Goal: Transaction & Acquisition: Purchase product/service

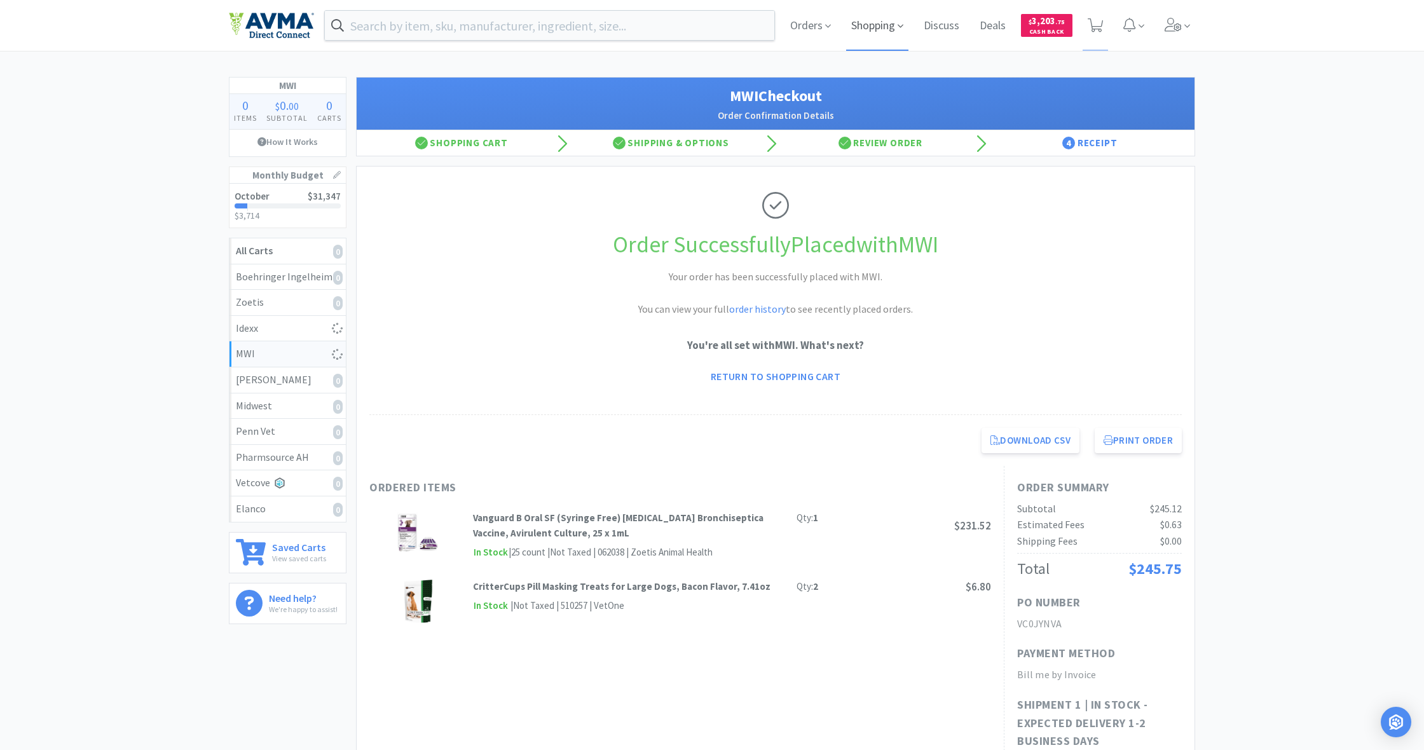
click at [874, 25] on span "Shopping" at bounding box center [877, 25] width 62 height 51
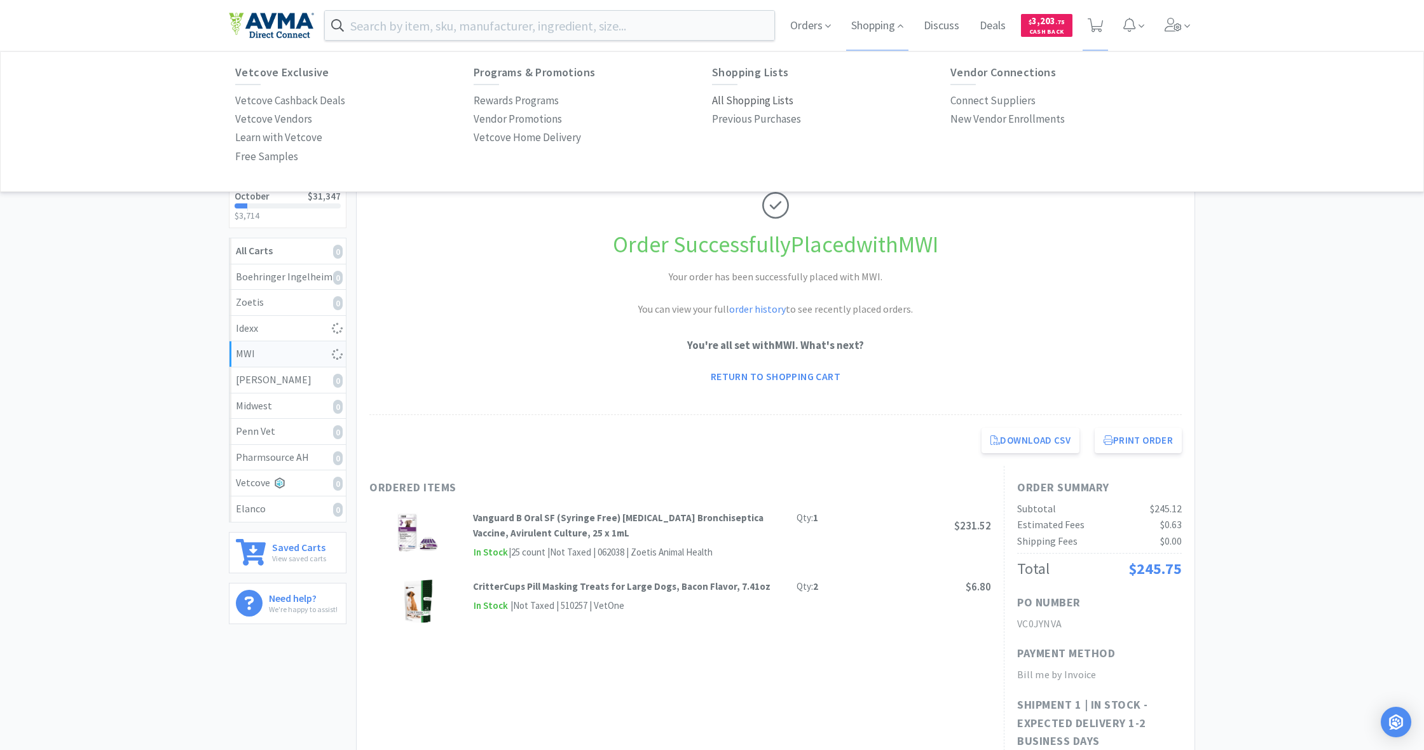
click at [741, 99] on p "All Shopping Lists" at bounding box center [752, 100] width 81 height 17
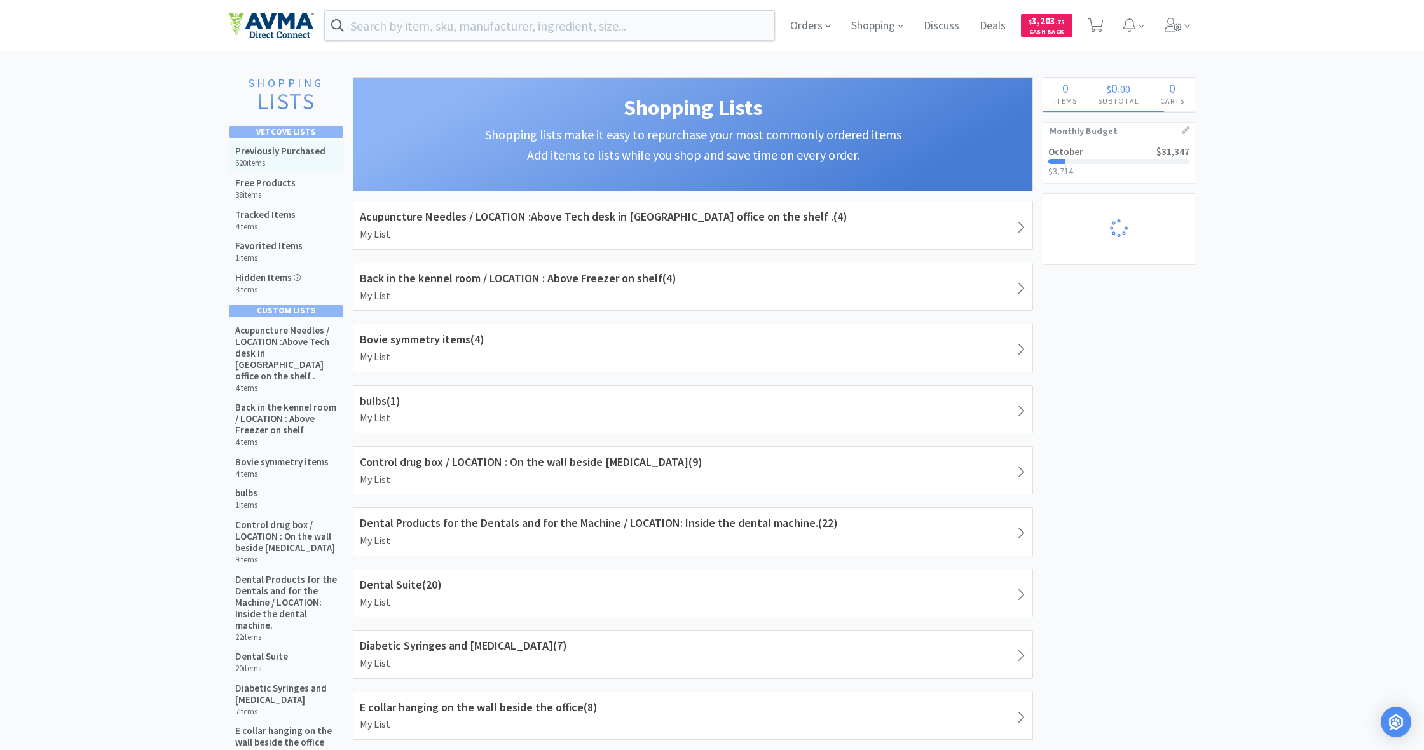
click at [277, 152] on h5 "Previously Purchased" at bounding box center [280, 151] width 90 height 11
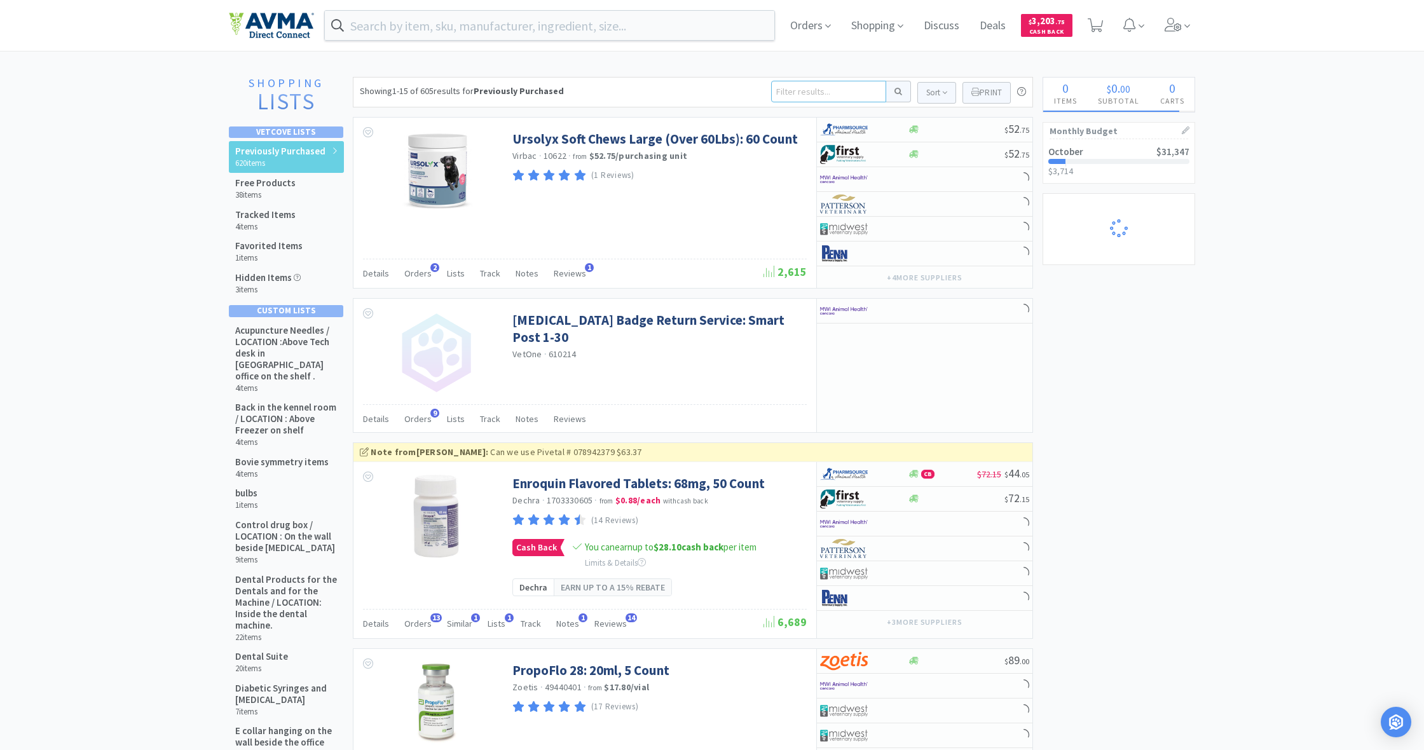
click at [792, 92] on input at bounding box center [828, 92] width 115 height 22
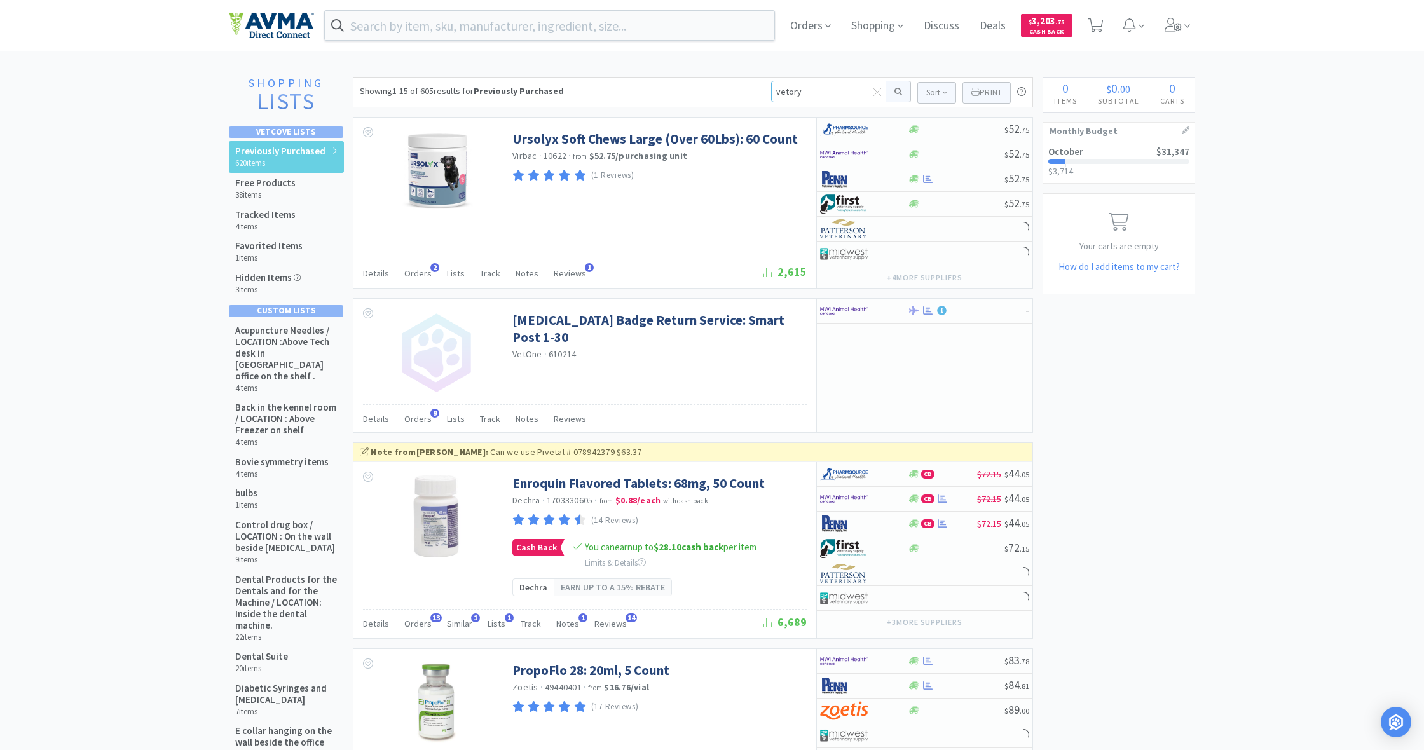
type input "vetoryl"
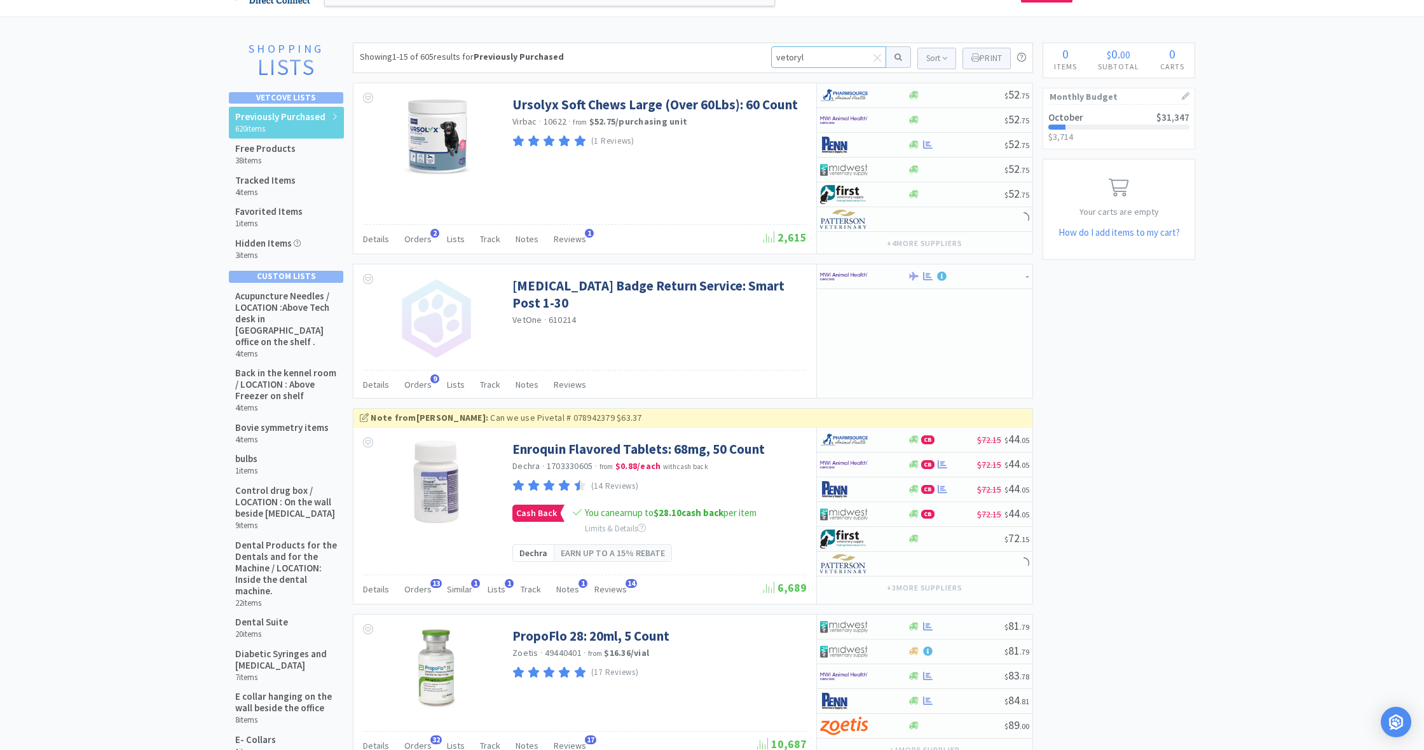
scroll to position [36, 0]
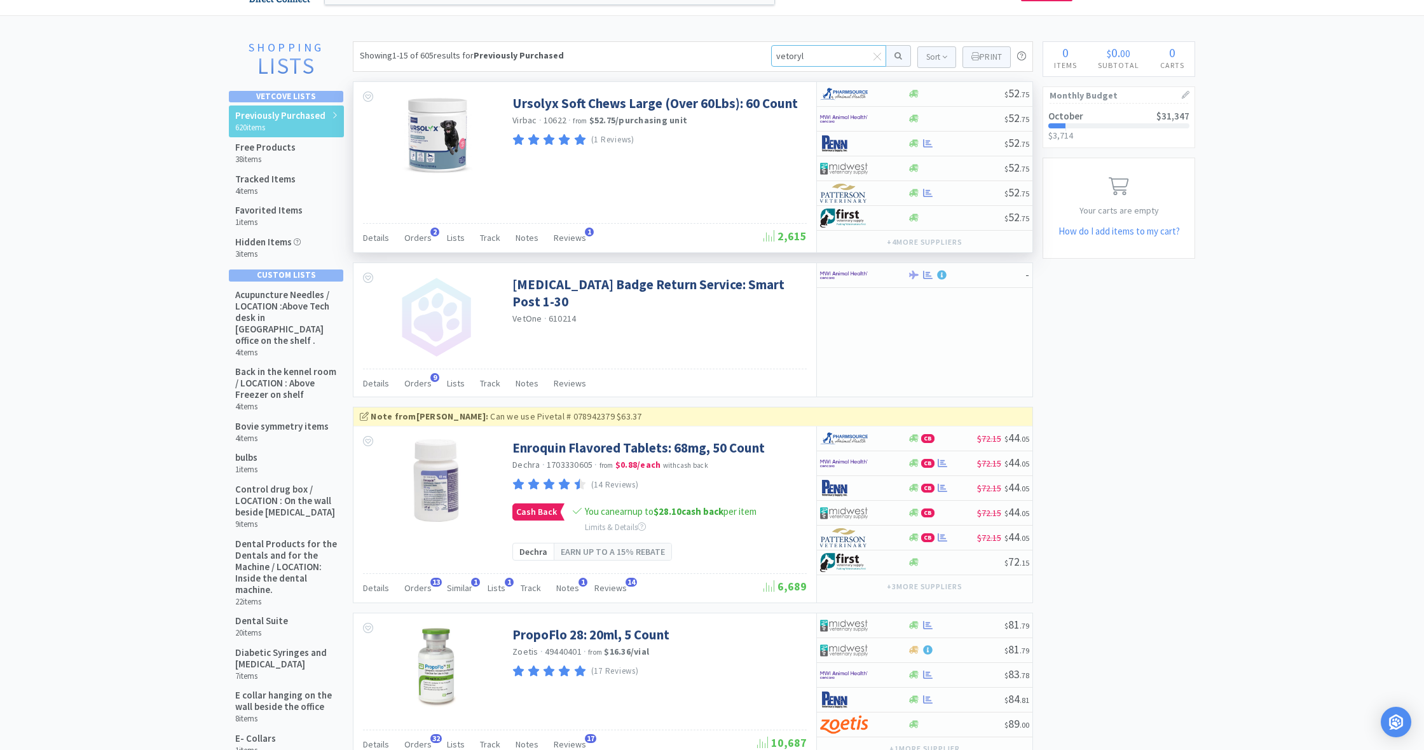
click at [896, 56] on button at bounding box center [898, 56] width 25 height 22
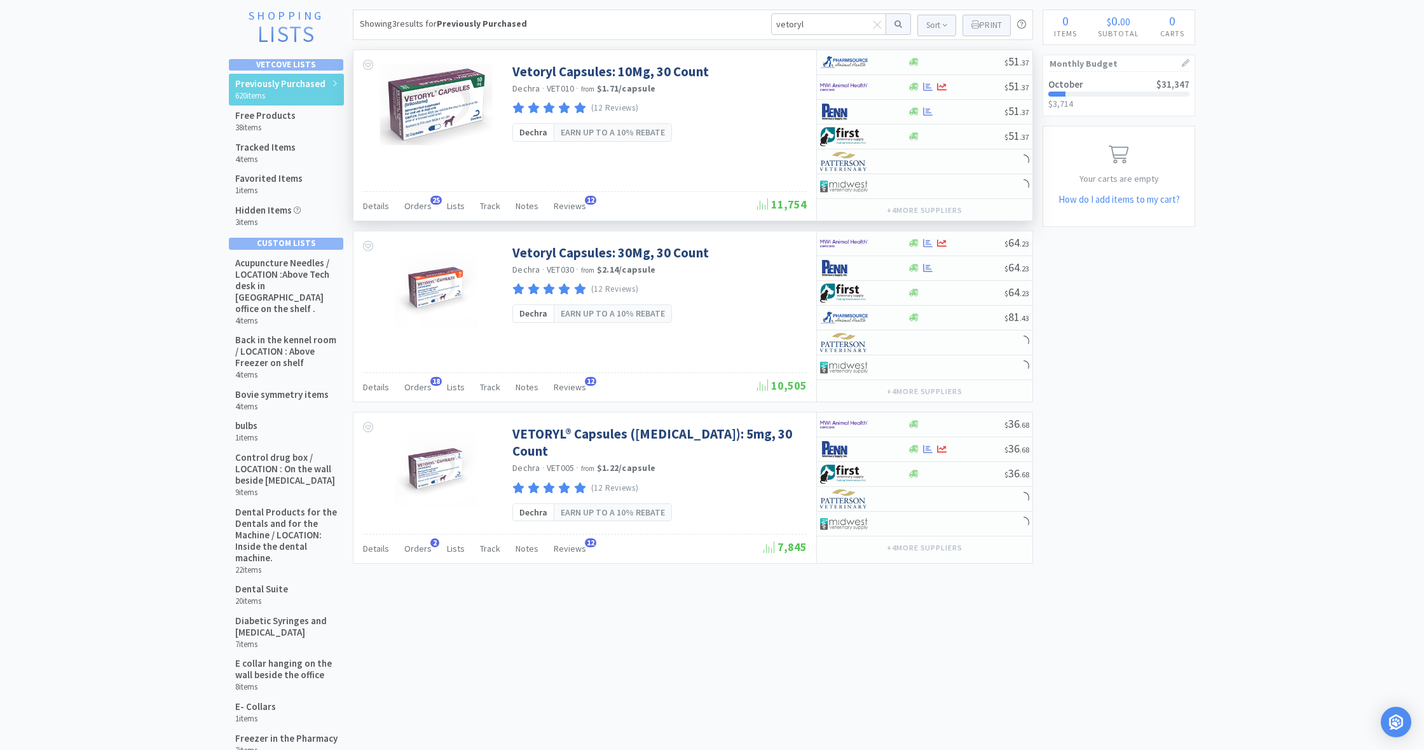
scroll to position [69, 0]
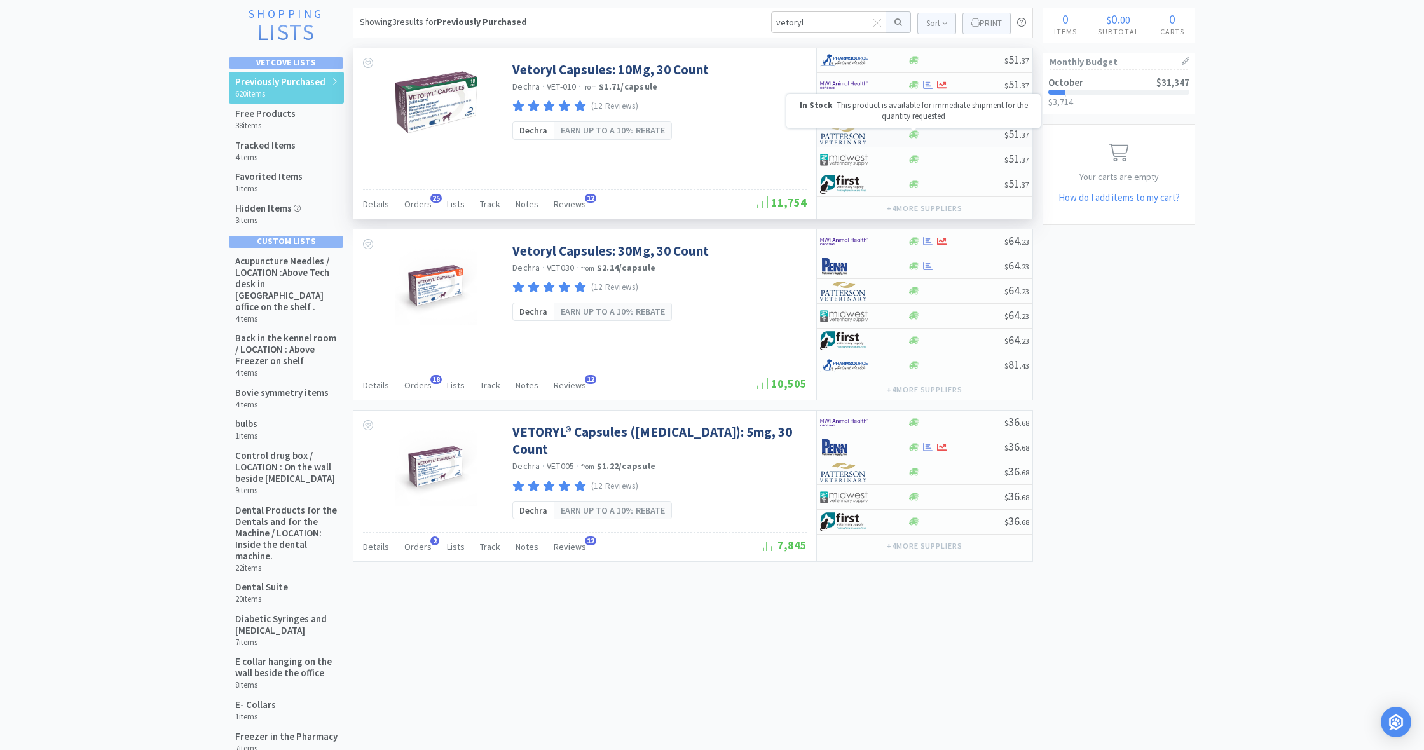
click at [915, 136] on icon at bounding box center [914, 135] width 10 height 8
select select "1"
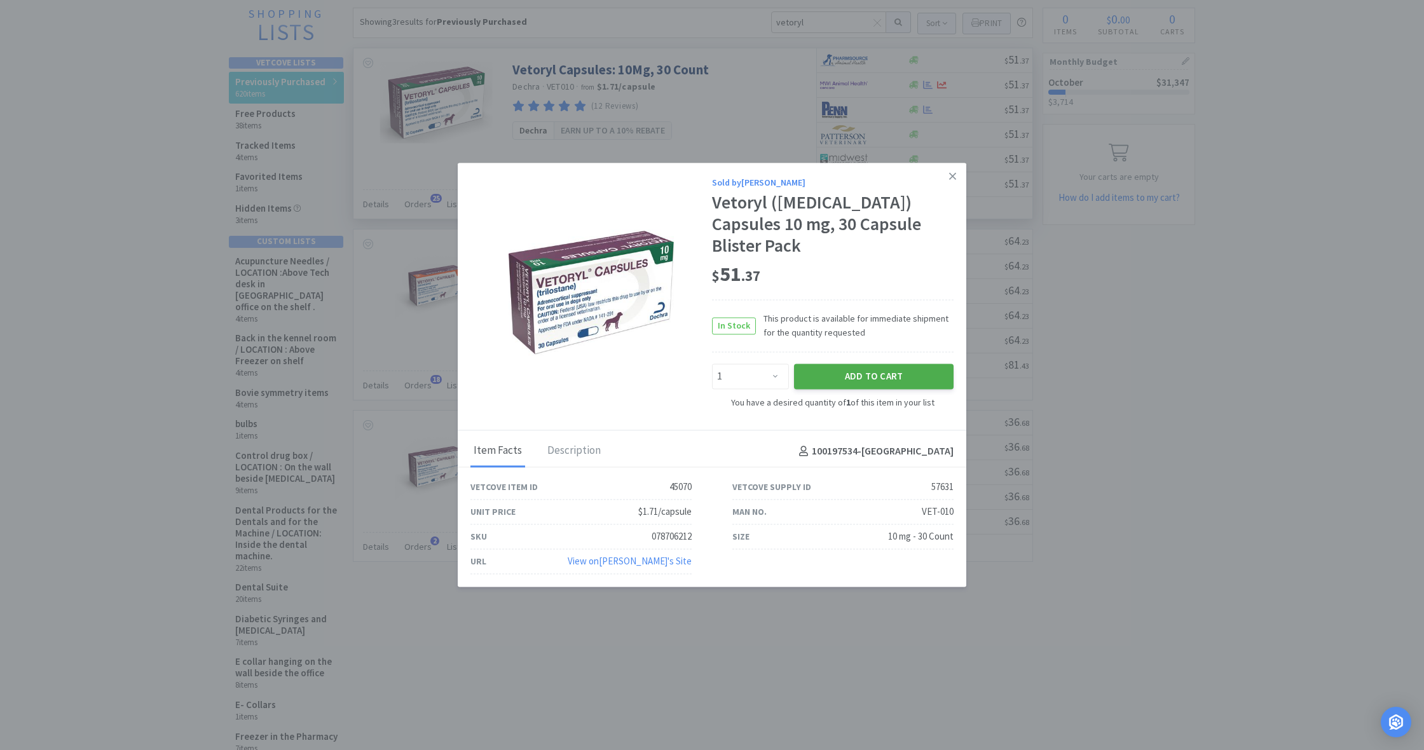
click at [860, 364] on button "Add to Cart" at bounding box center [874, 376] width 160 height 25
select select "1"
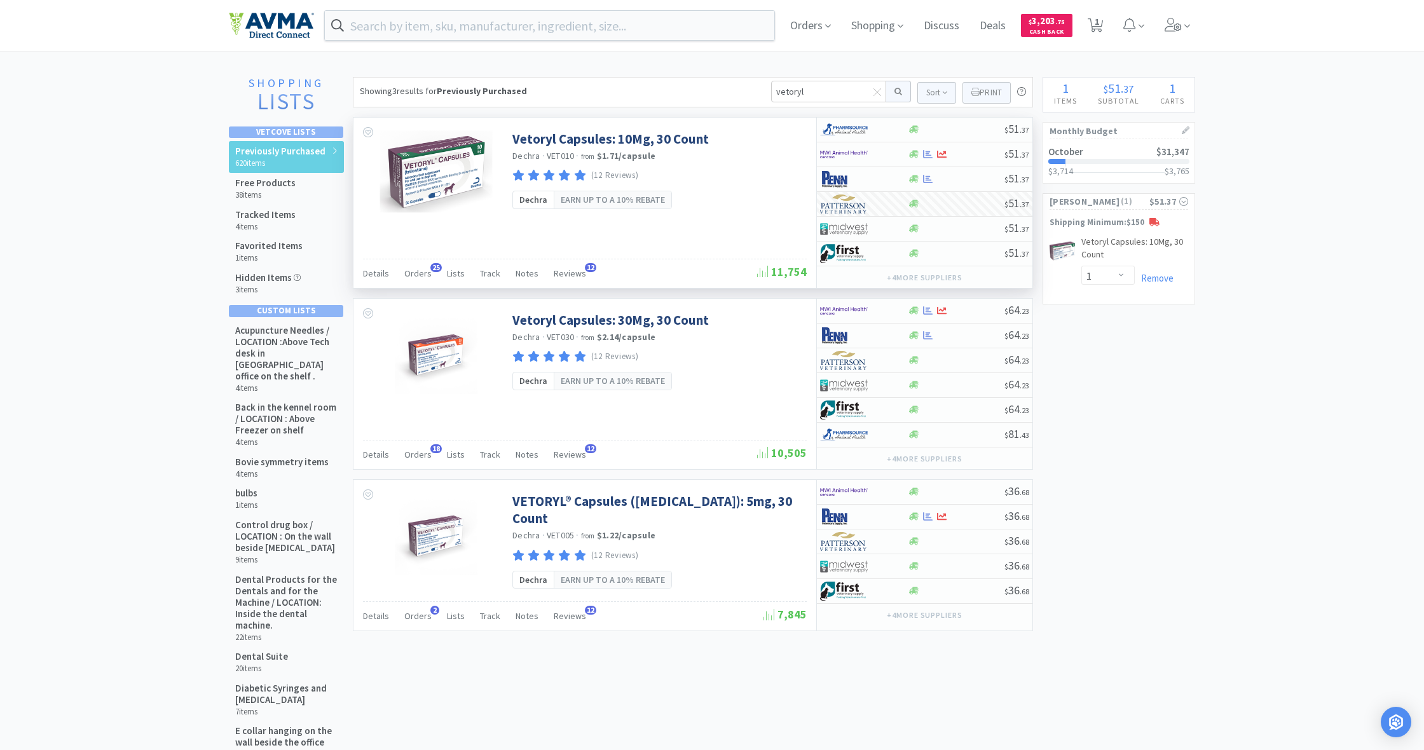
scroll to position [0, 0]
click at [1099, 24] on span "1" at bounding box center [1096, 21] width 4 height 51
select select "1"
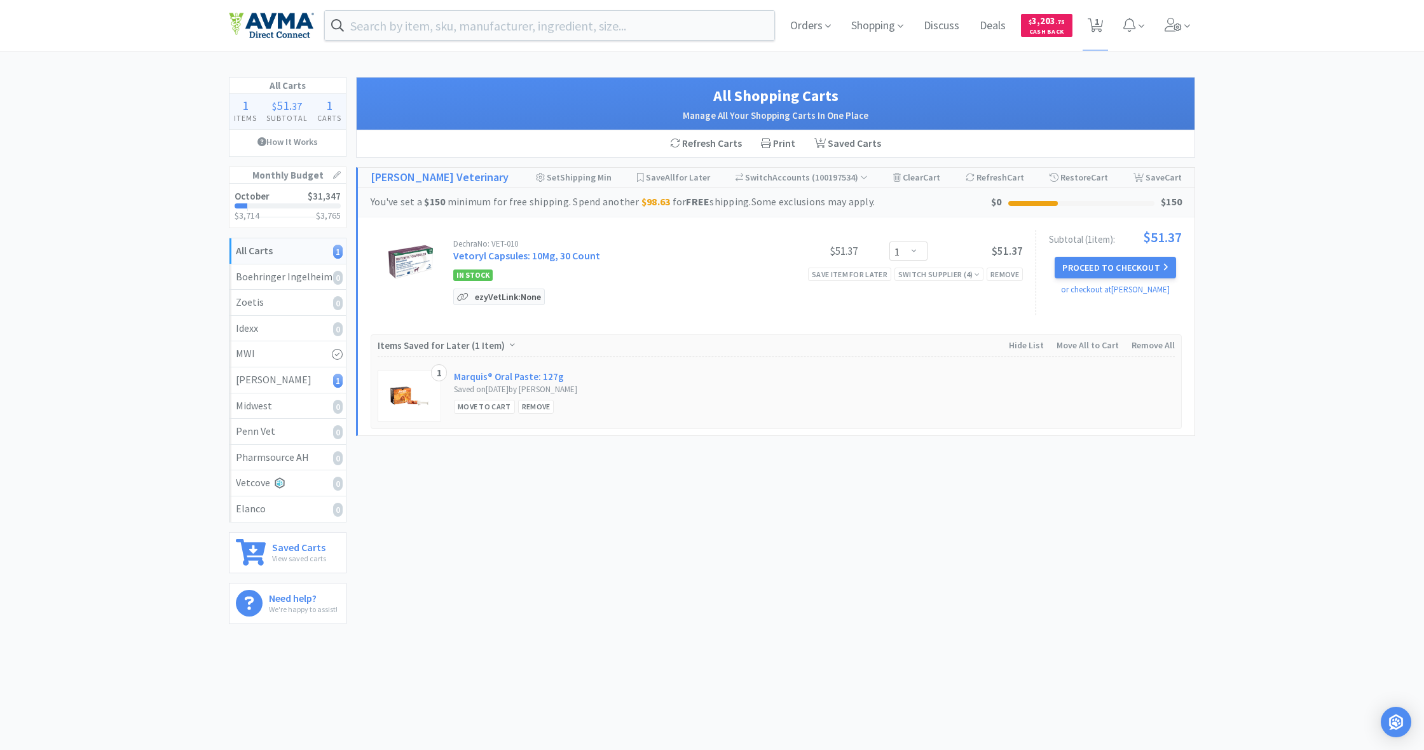
click at [505, 296] on p "ezyVet Link: None" at bounding box center [508, 296] width 72 height 15
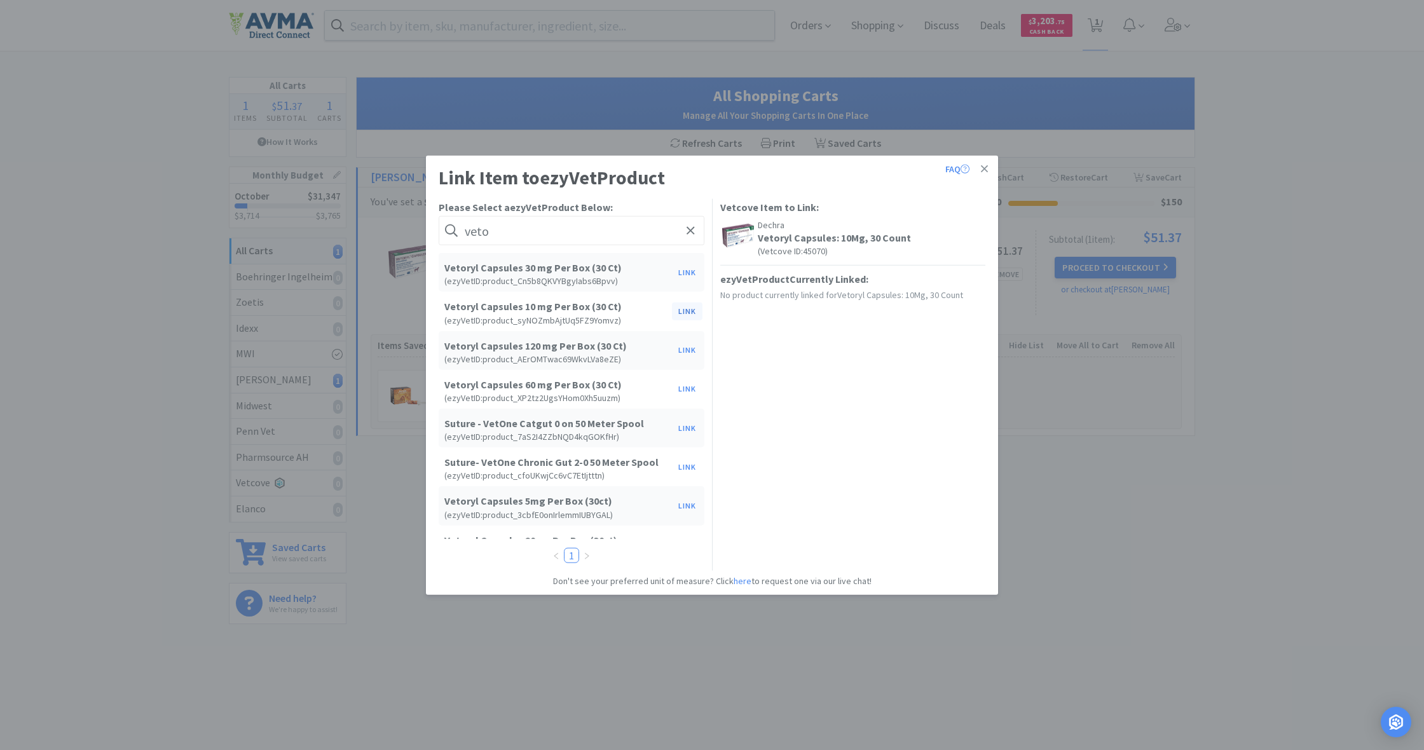
type input "veto"
click at [686, 311] on button "Link" at bounding box center [687, 312] width 31 height 18
click at [907, 382] on span at bounding box center [905, 382] width 13 height 10
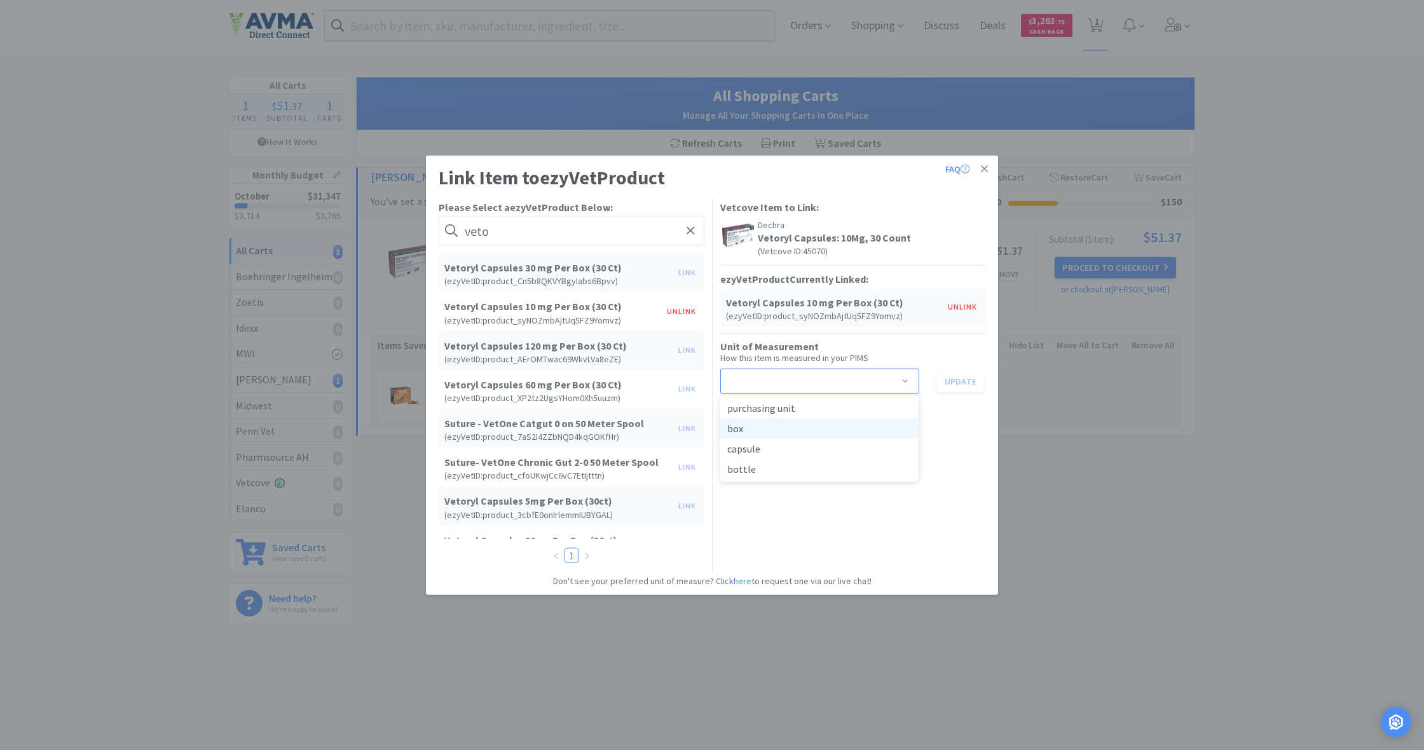
click at [795, 430] on li "box" at bounding box center [818, 428] width 199 height 20
click at [954, 380] on button "Update" at bounding box center [960, 381] width 47 height 22
click at [985, 168] on icon at bounding box center [984, 168] width 7 height 7
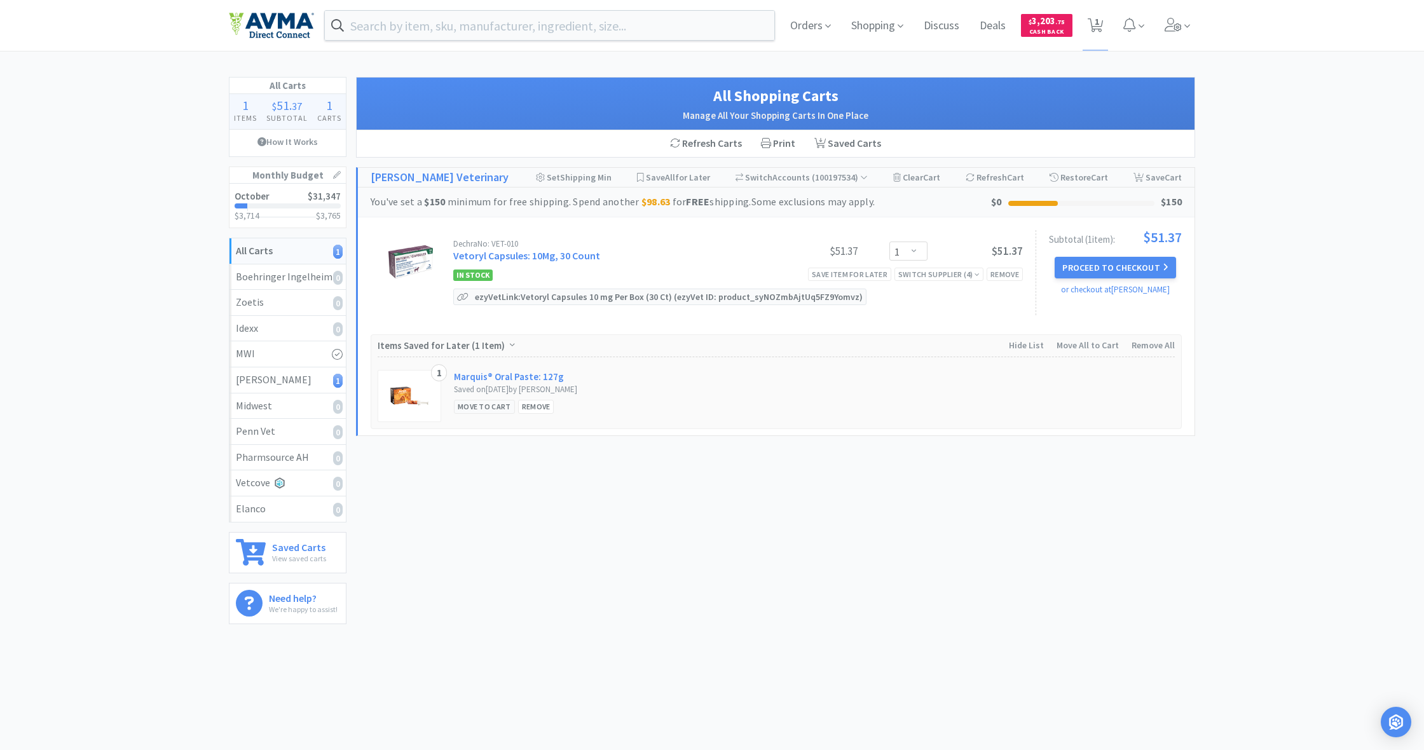
click at [483, 405] on div "Move to Cart" at bounding box center [484, 406] width 61 height 13
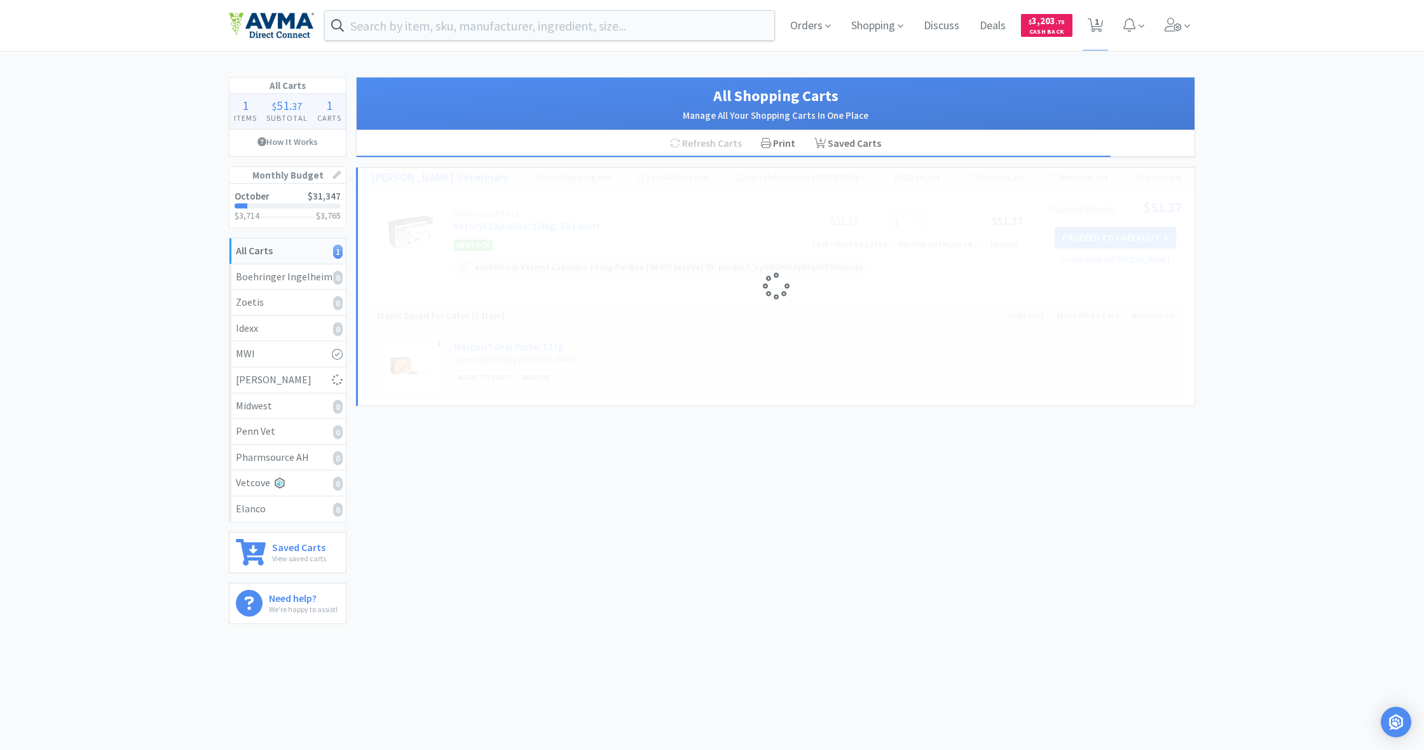
select select "1"
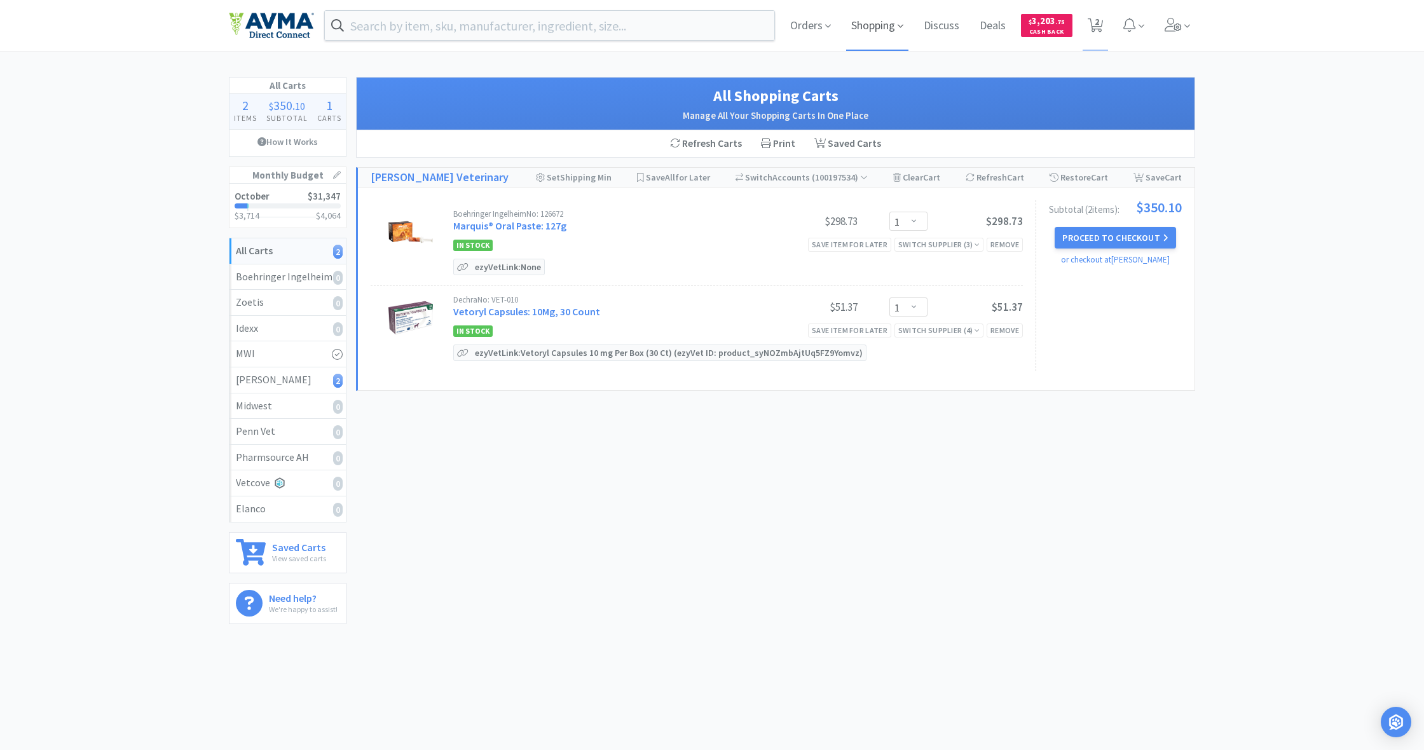
click at [889, 31] on span "Shopping" at bounding box center [877, 25] width 62 height 51
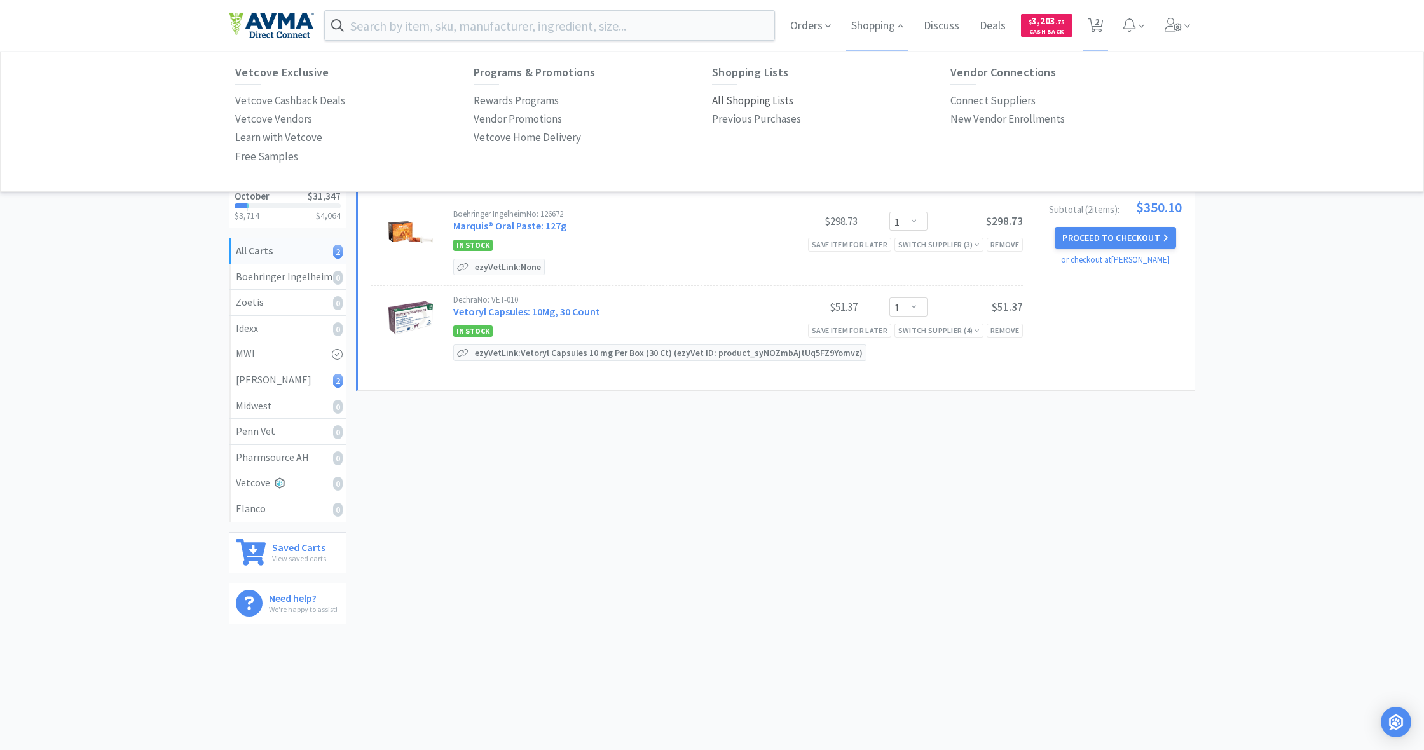
click at [754, 96] on p "All Shopping Lists" at bounding box center [752, 100] width 81 height 17
select select "1"
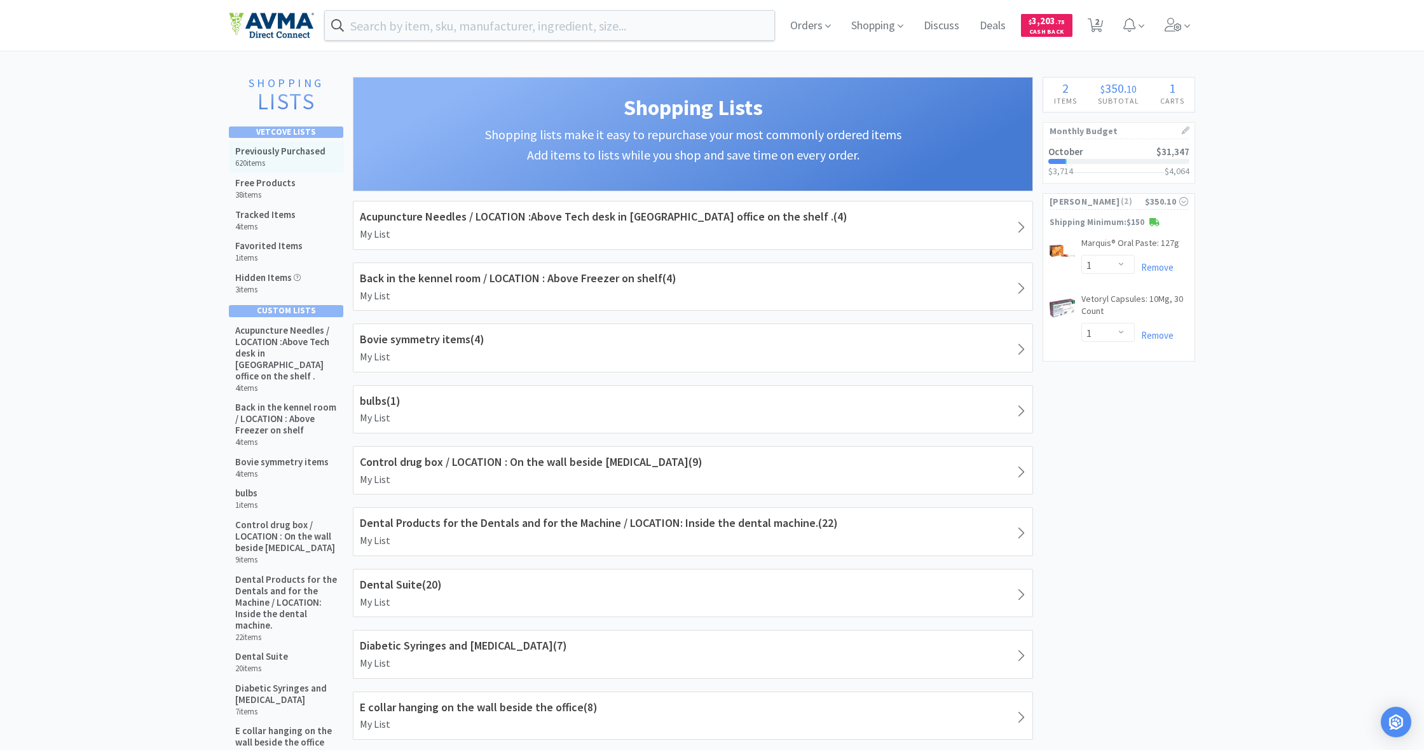
click at [275, 158] on h6 "620 items" at bounding box center [280, 163] width 90 height 10
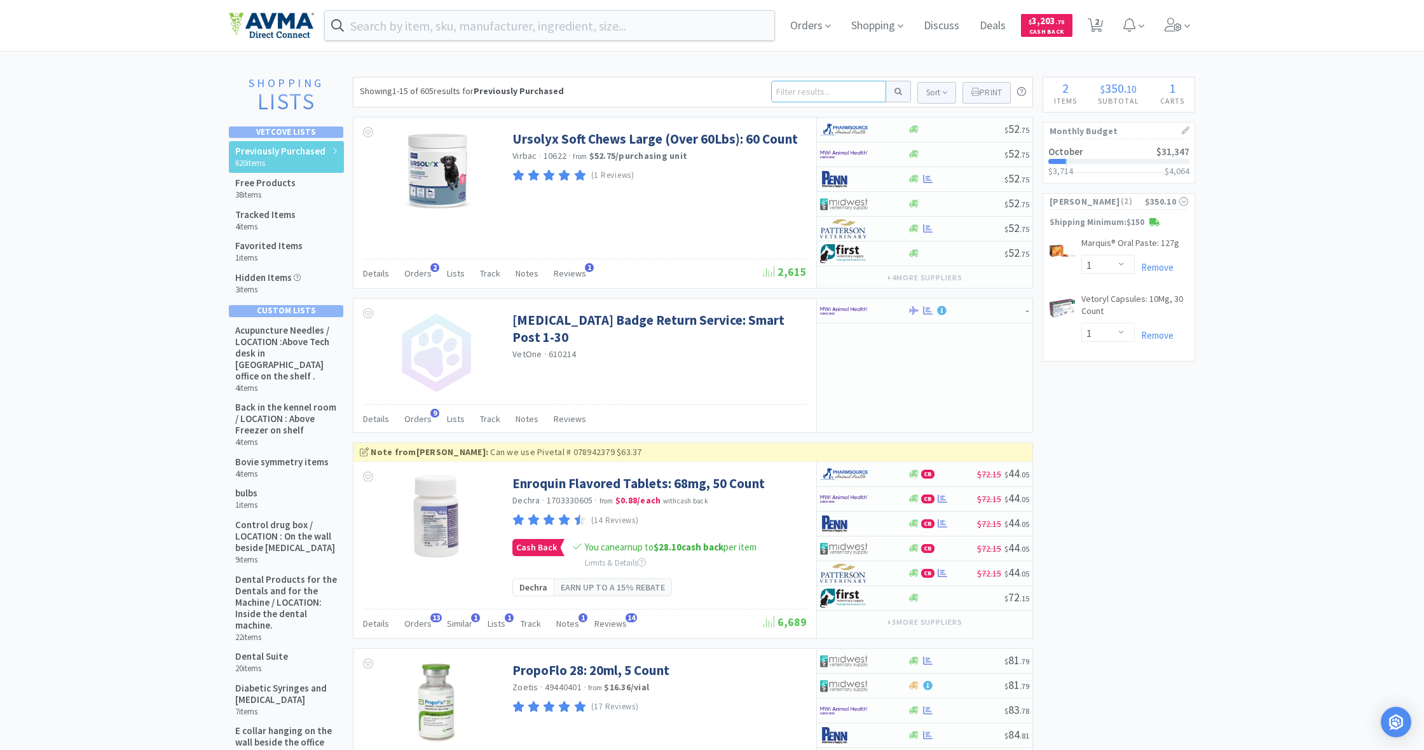
click at [789, 91] on input at bounding box center [828, 92] width 115 height 22
type input "entce"
click at [896, 92] on button at bounding box center [898, 92] width 25 height 22
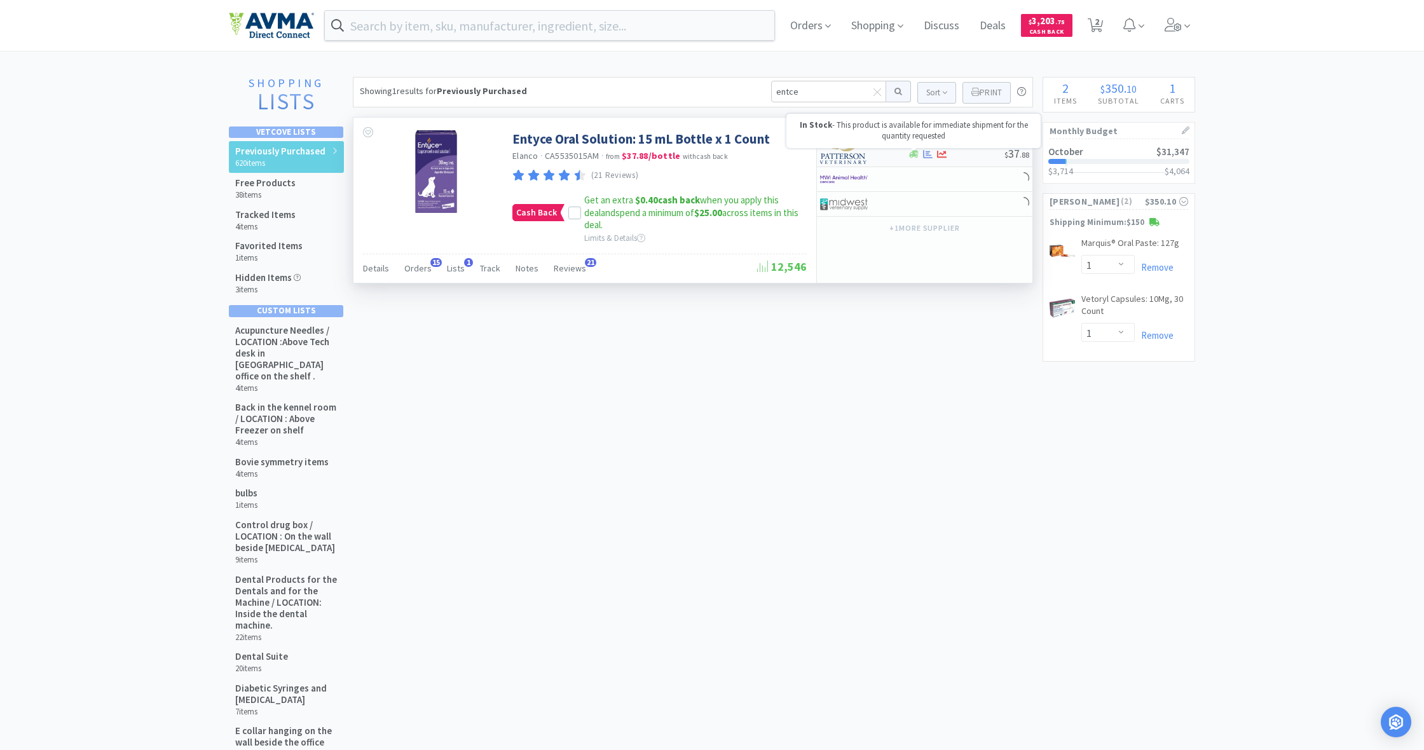
click at [917, 157] on icon at bounding box center [914, 155] width 10 height 8
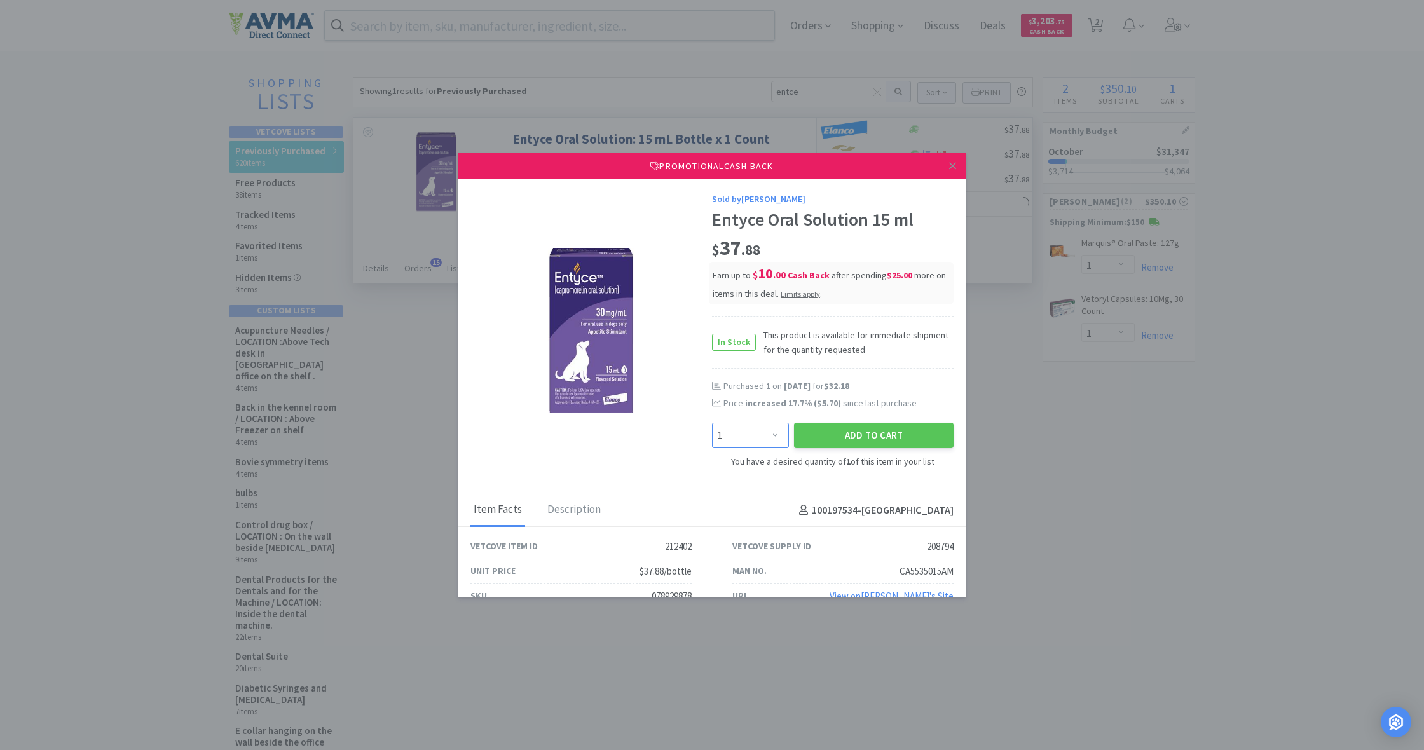
select select "2"
click at [853, 431] on button "Add to Cart" at bounding box center [874, 435] width 160 height 25
select select "2"
select select "1"
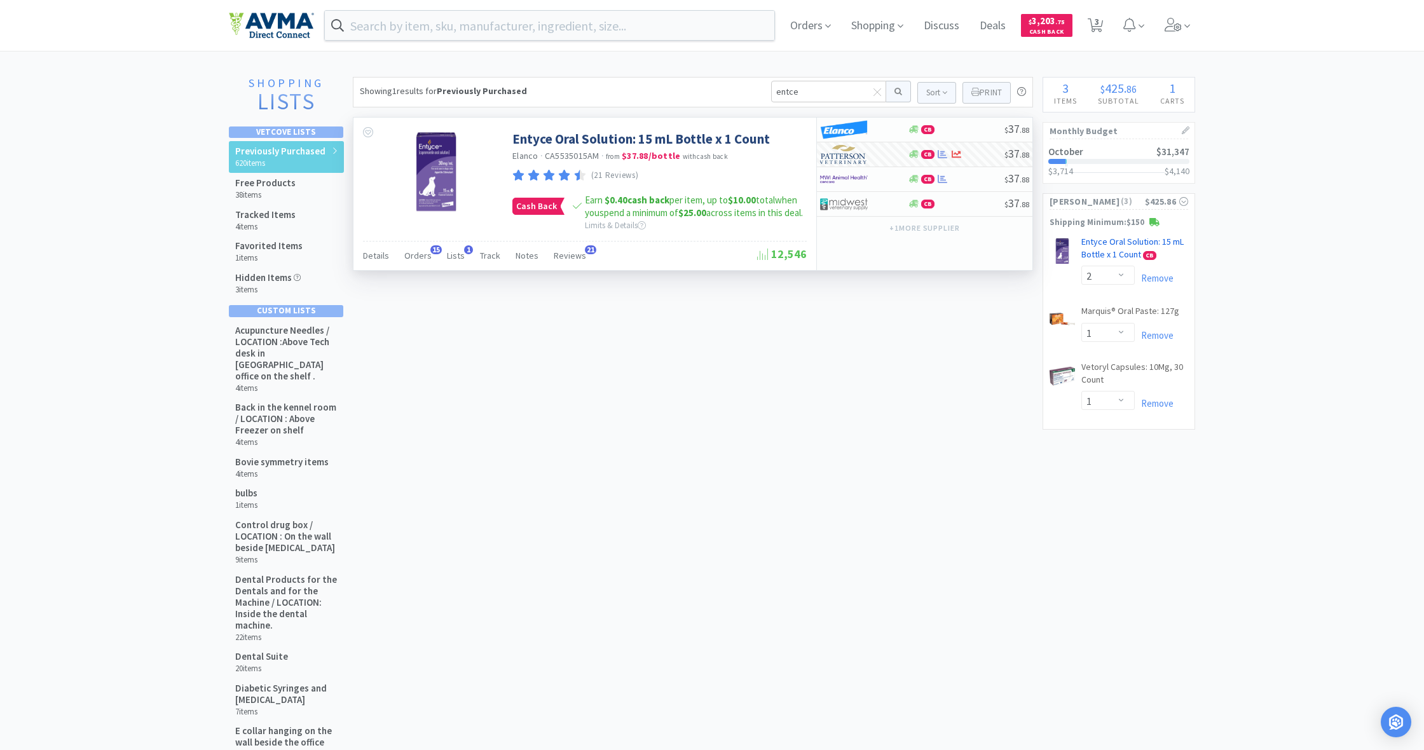
click at [1117, 245] on link "Entyce Oral Solution: 15 mL Bottle x 1 Count CB" at bounding box center [1134, 251] width 107 height 30
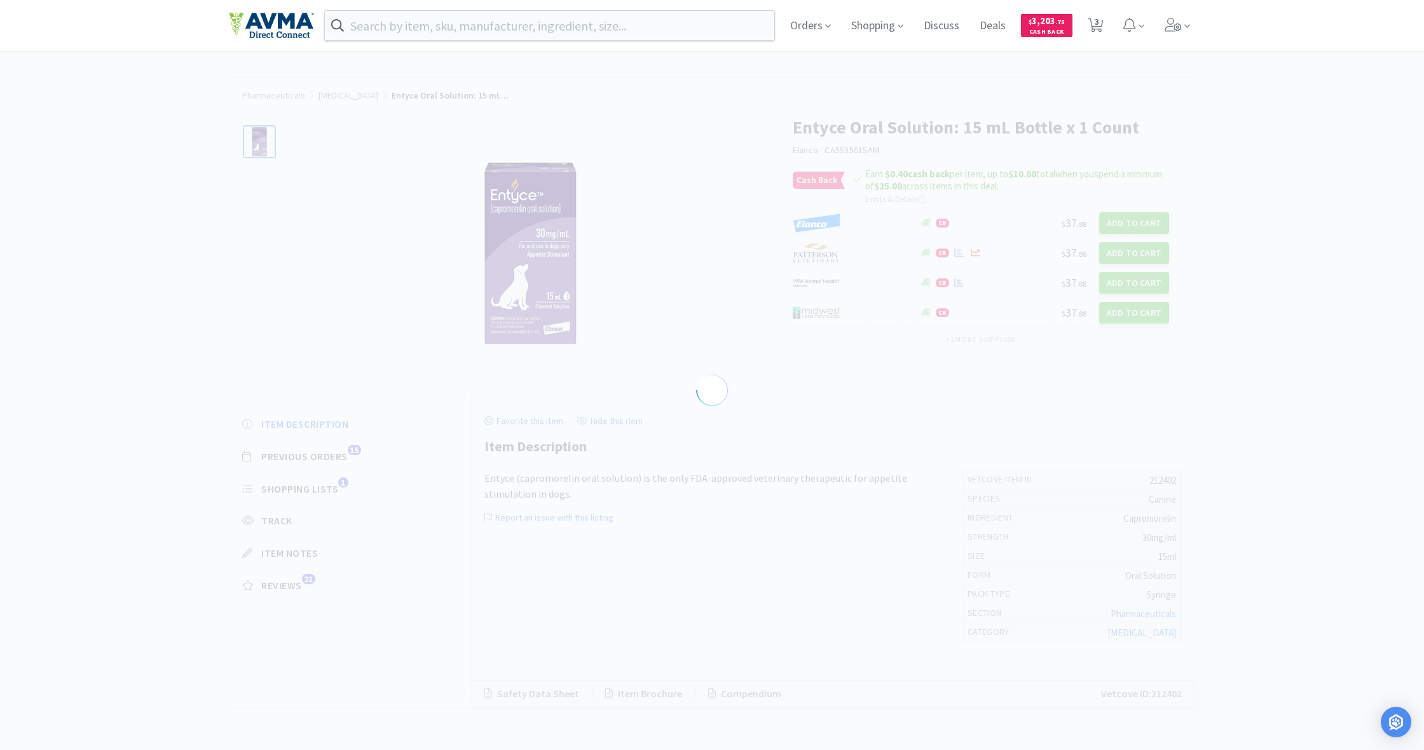
select select "212402"
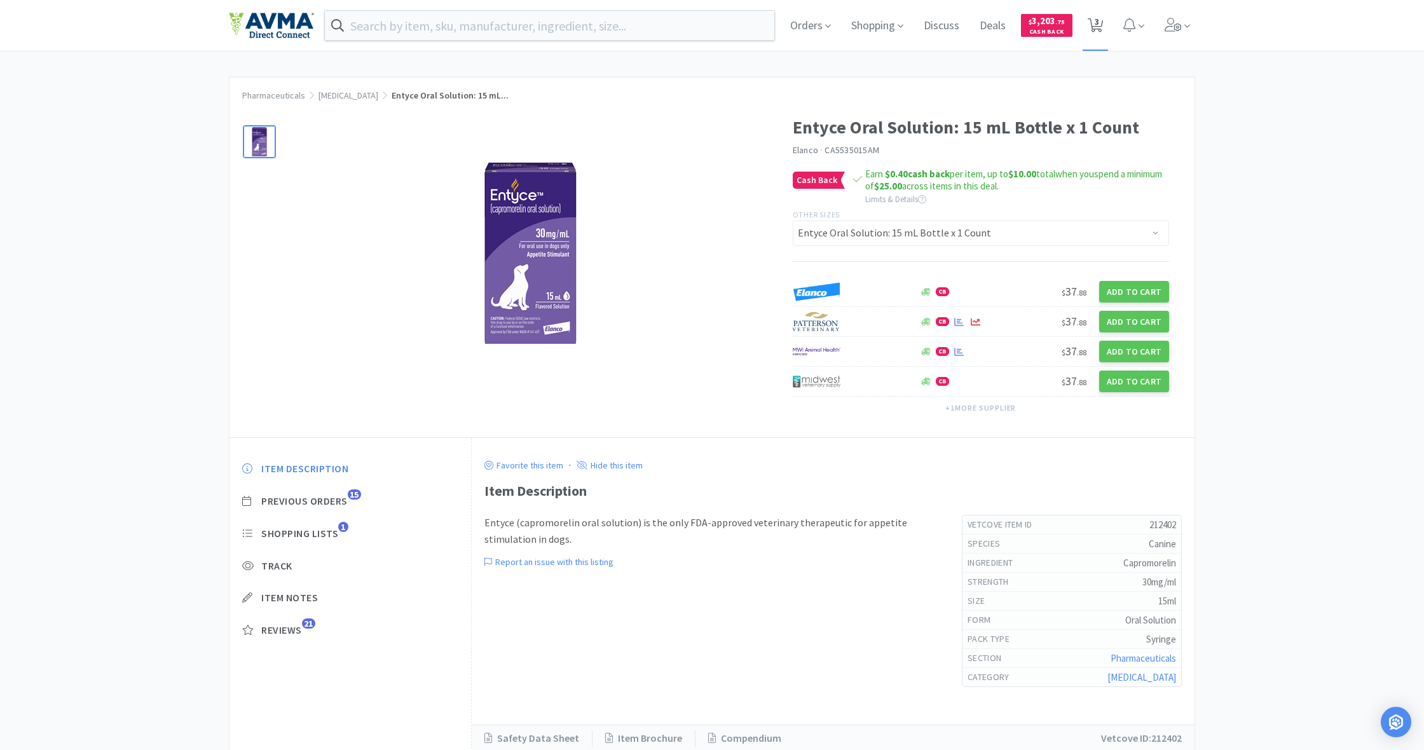
click at [1101, 31] on icon at bounding box center [1095, 25] width 16 height 14
select select "2"
select select "1"
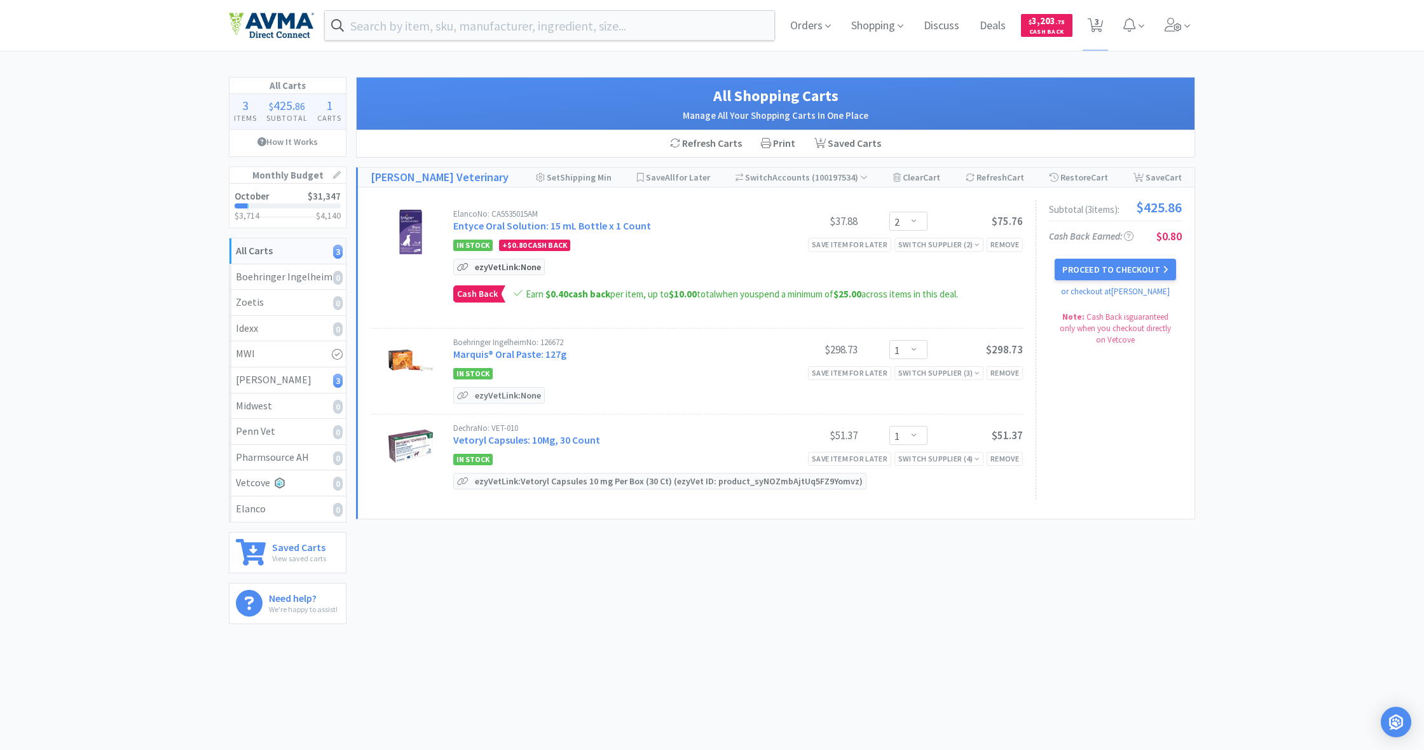
click at [508, 267] on p "ezyVet Link: None" at bounding box center [508, 266] width 72 height 15
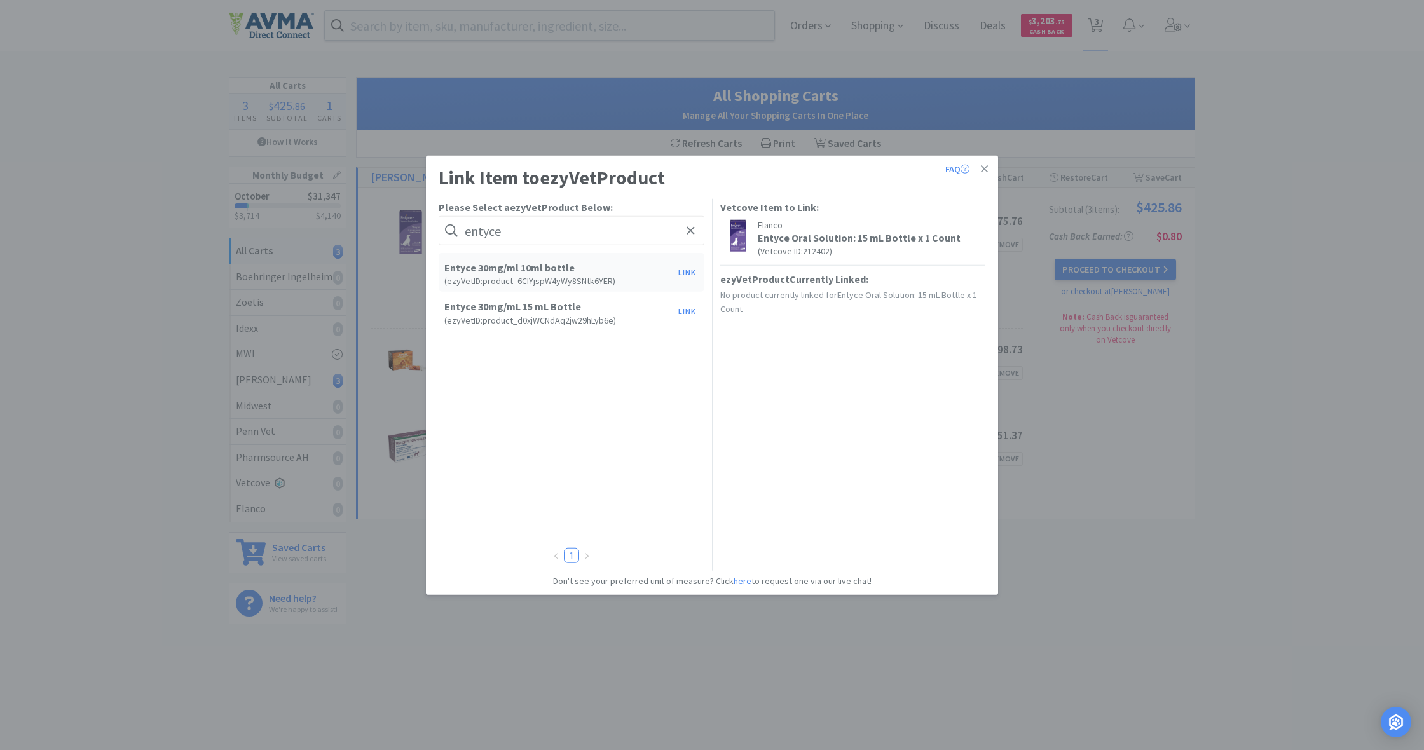
type input "entice"
drag, startPoint x: 528, startPoint y: 287, endPoint x: 529, endPoint y: 304, distance: 17.3
click at [529, 304] on h5 "Entyce 30mg/mL 15 mL Bottle" at bounding box center [558, 307] width 228 height 12
click at [990, 168] on link at bounding box center [984, 169] width 22 height 27
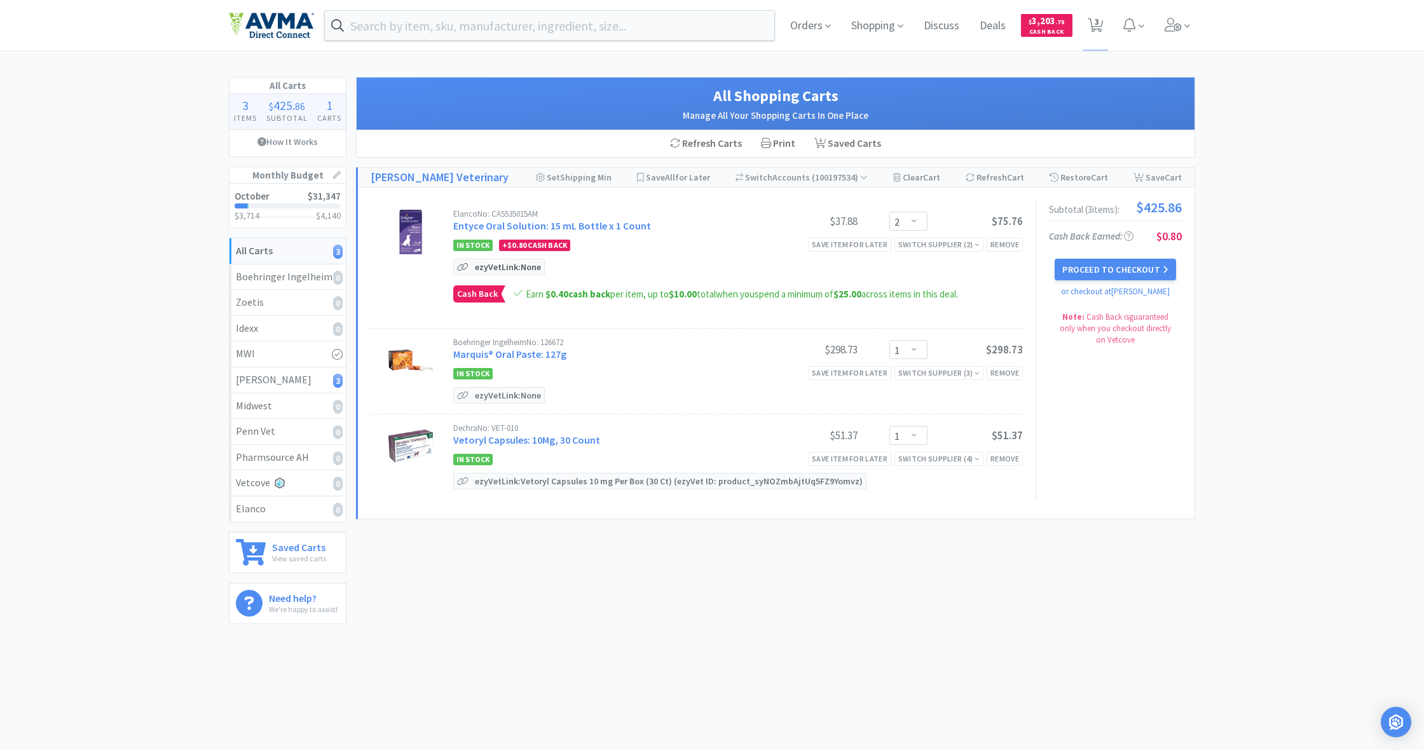
click at [510, 269] on p "ezyVet Link: None" at bounding box center [508, 266] width 72 height 15
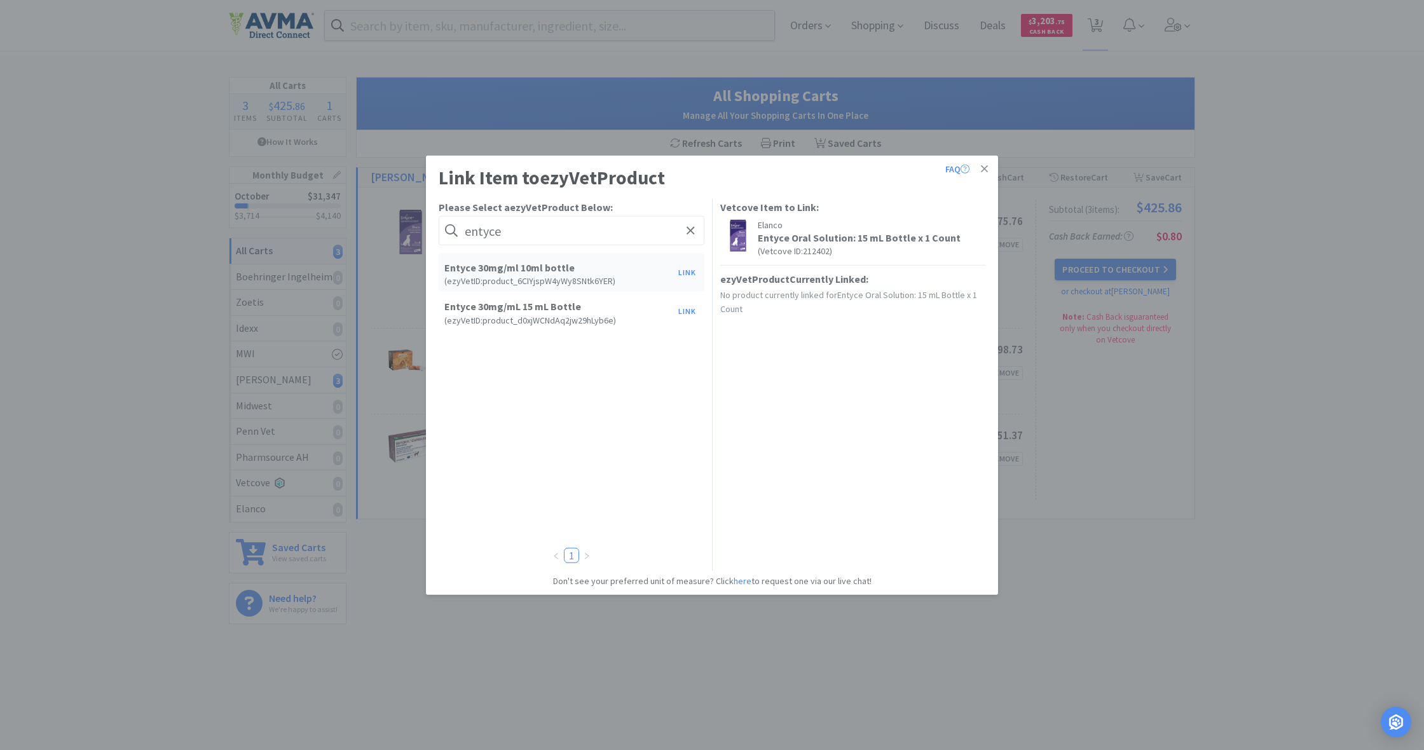
type input "entice"
drag, startPoint x: 523, startPoint y: 242, endPoint x: 684, endPoint y: 311, distance: 175.1
click at [684, 311] on button "Link" at bounding box center [687, 312] width 31 height 18
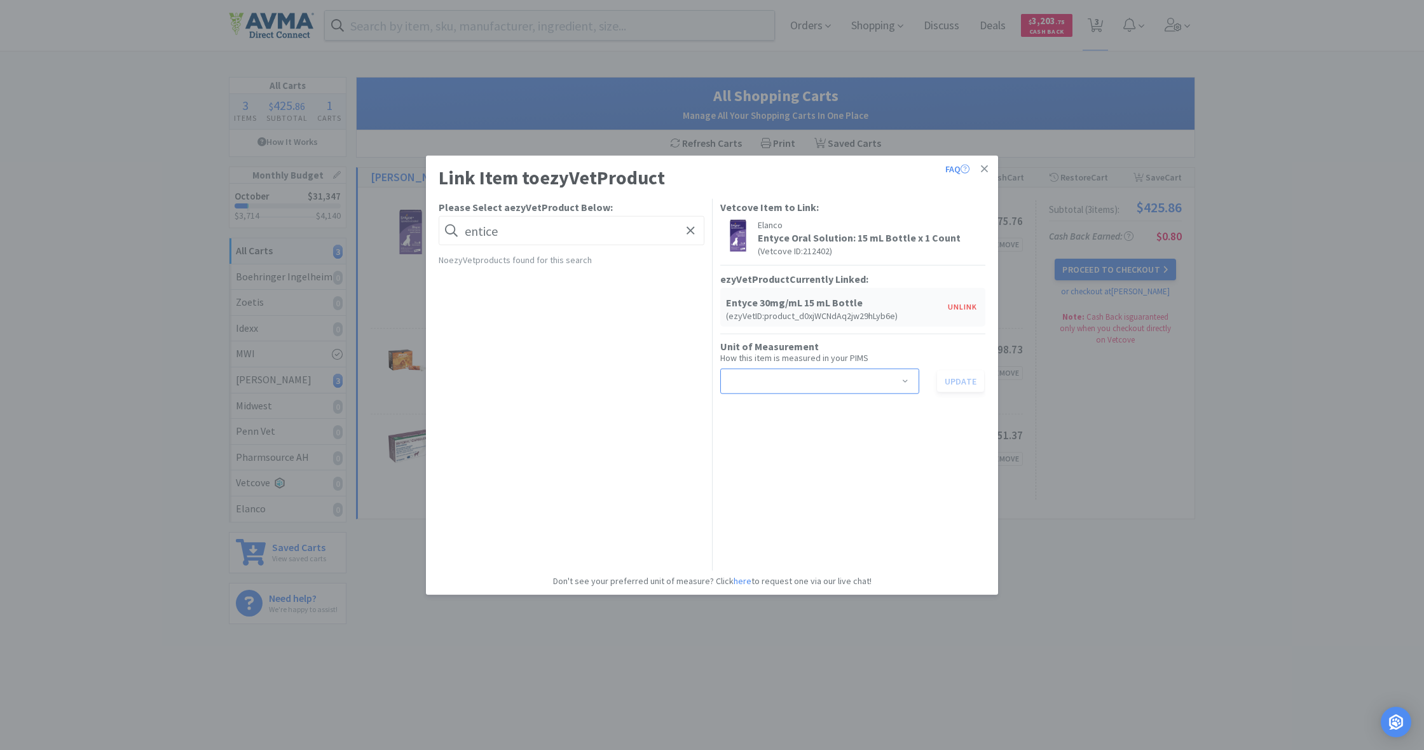
click at [906, 379] on span at bounding box center [905, 382] width 13 height 10
click at [754, 428] on li "bottle" at bounding box center [818, 428] width 199 height 20
click at [962, 381] on button "Update" at bounding box center [960, 381] width 47 height 22
click at [983, 167] on icon at bounding box center [984, 168] width 7 height 11
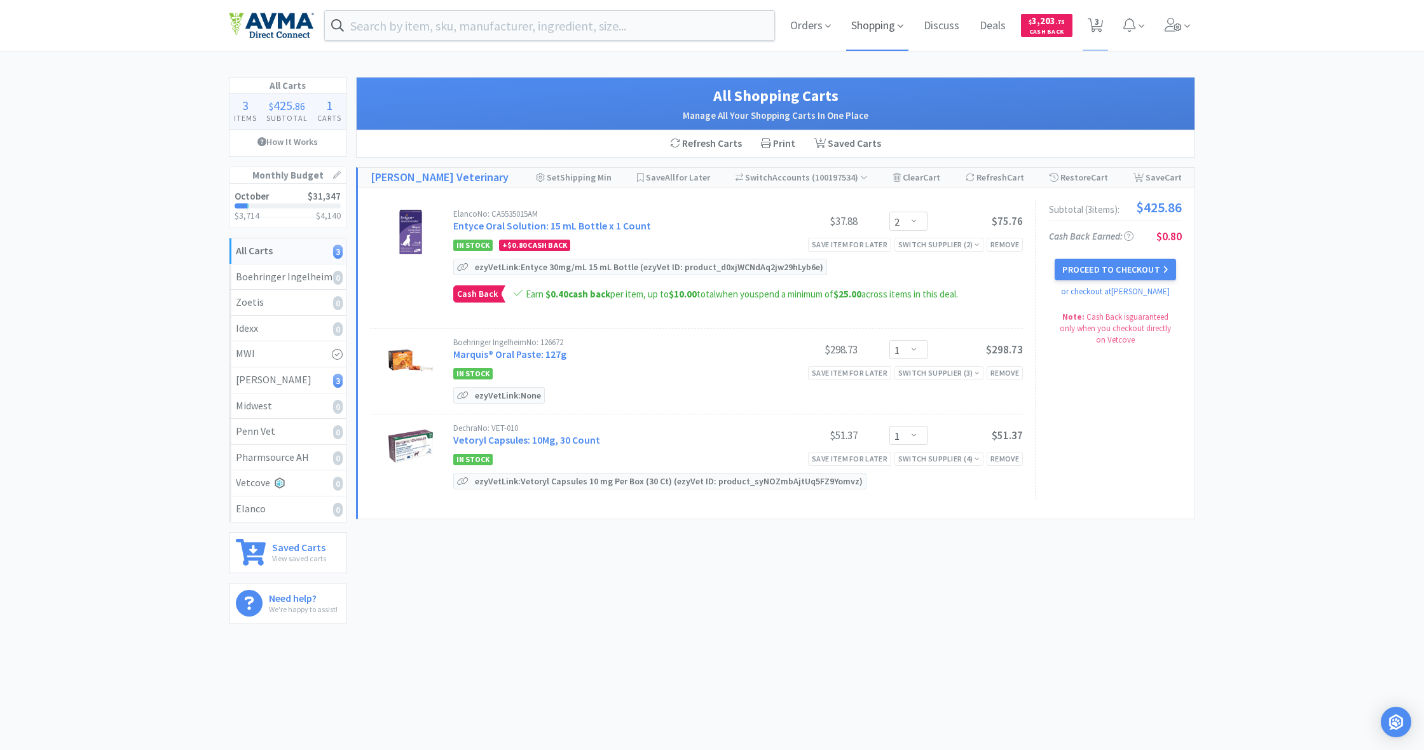
click at [868, 32] on span "Shopping" at bounding box center [877, 25] width 62 height 51
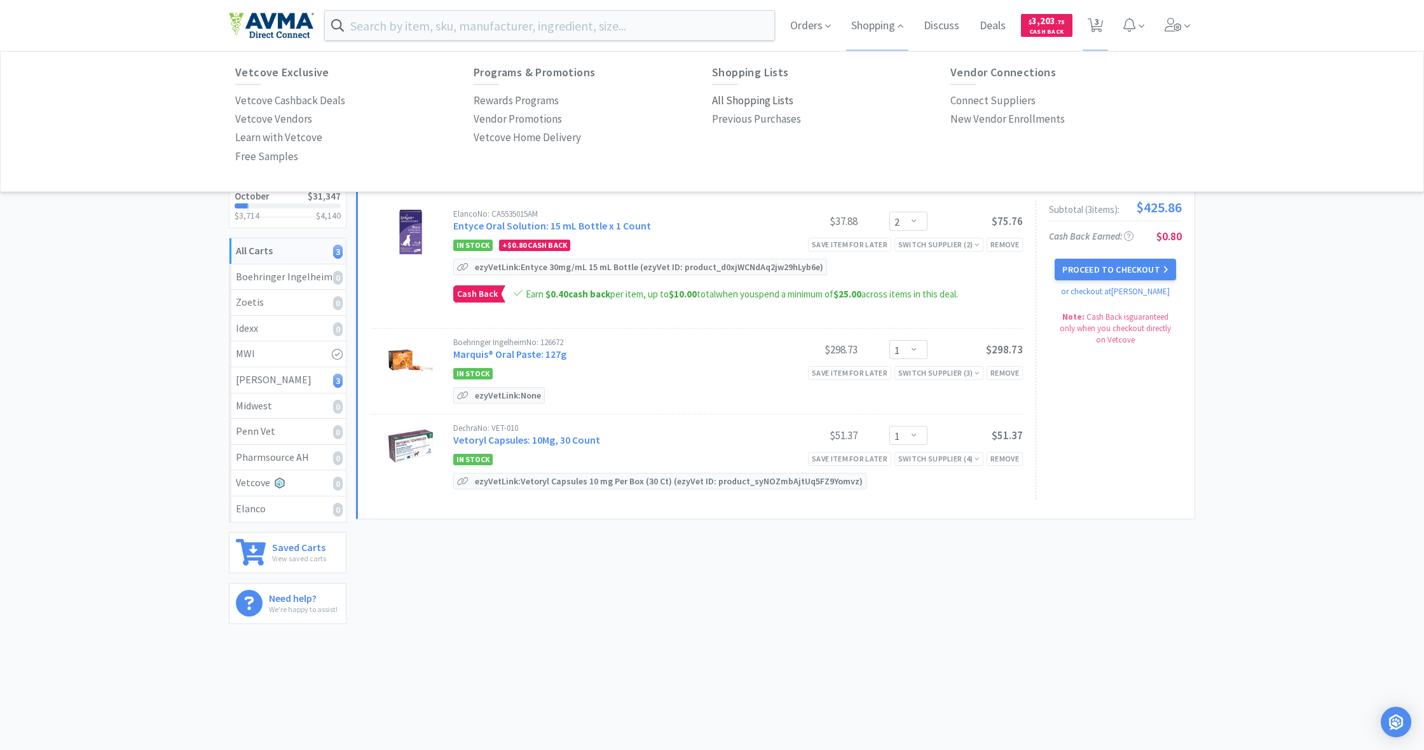
click at [754, 105] on p "All Shopping Lists" at bounding box center [752, 100] width 81 height 17
select select "2"
select select "1"
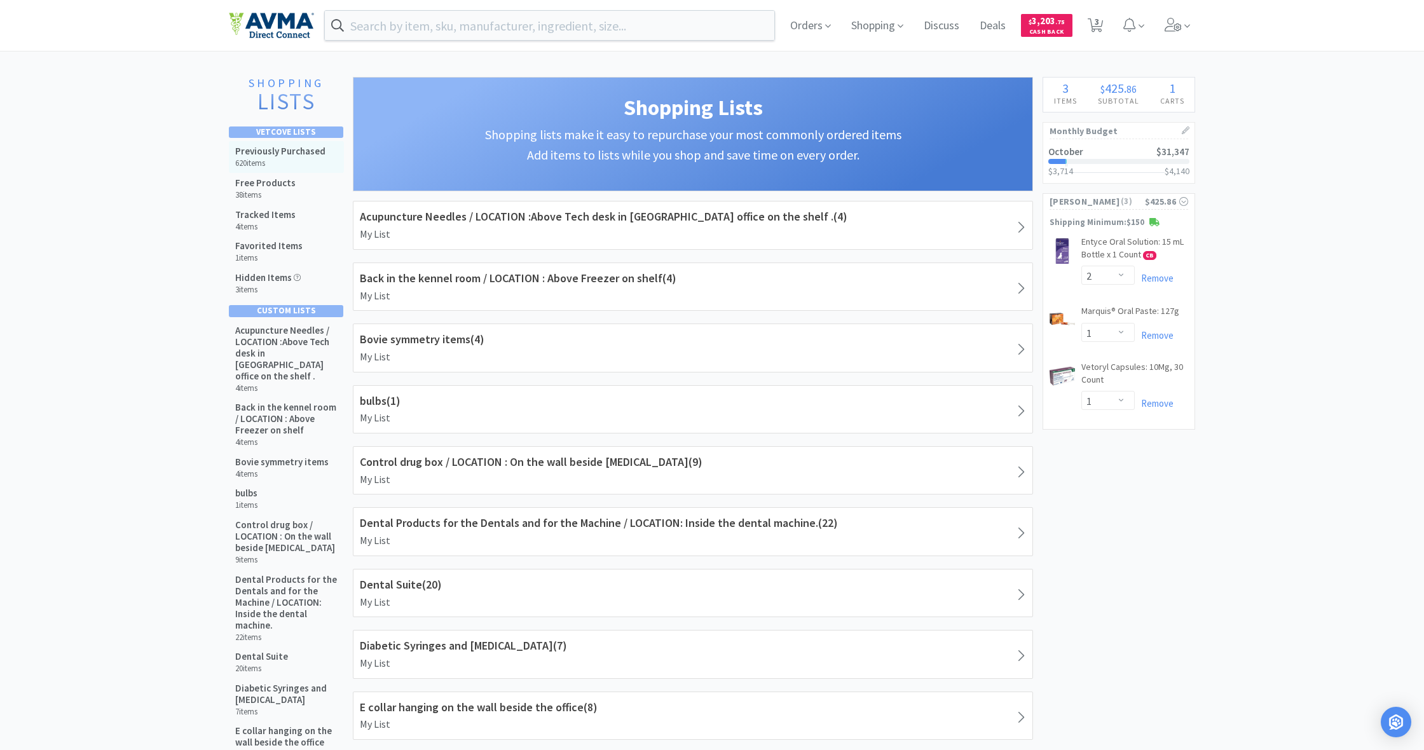
click at [255, 143] on div "Previously Purchased 620 items" at bounding box center [286, 157] width 115 height 32
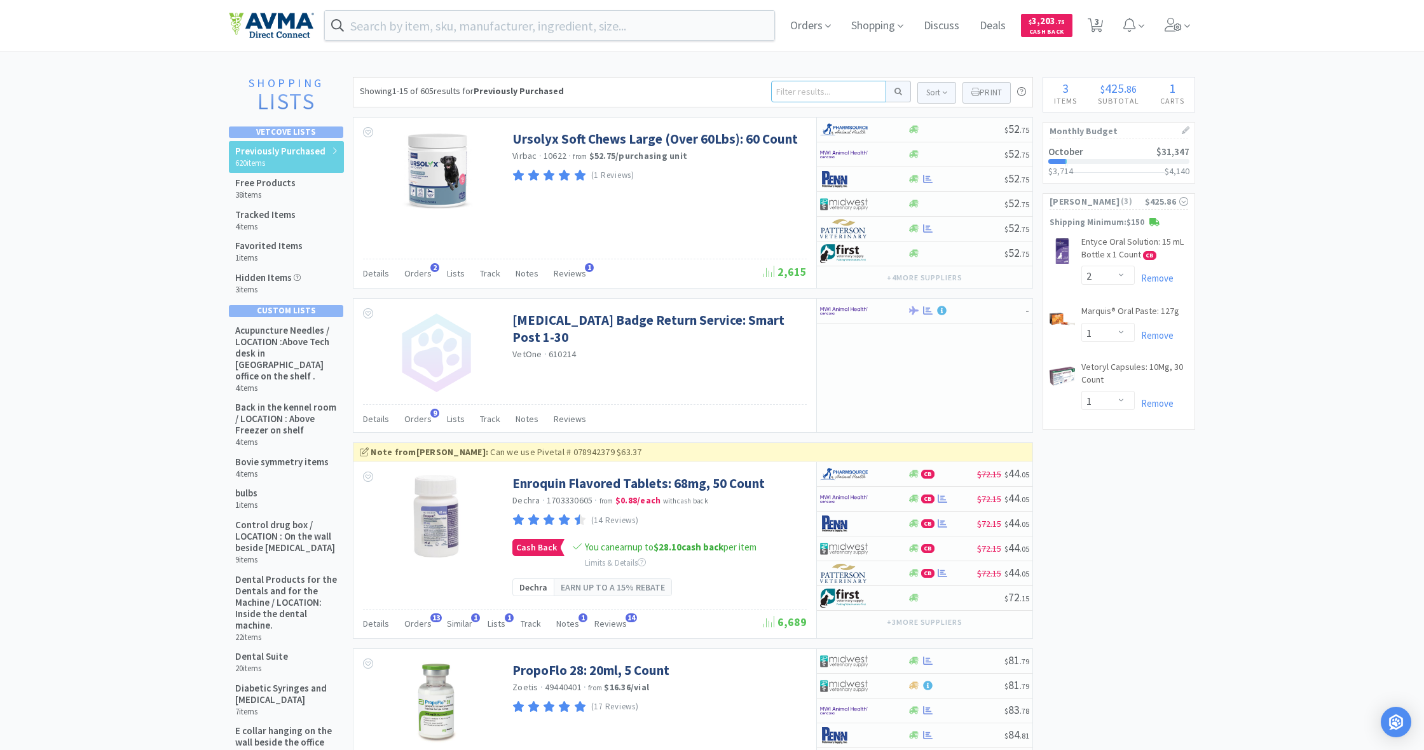
click at [794, 92] on input at bounding box center [828, 92] width 115 height 22
type input "livrela"
drag, startPoint x: 810, startPoint y: 93, endPoint x: 732, endPoint y: 87, distance: 77.8
click at [732, 87] on div "Showing 1-15 of 605 results for Previously Purchased livrela Sort Print Previou…" at bounding box center [693, 92] width 680 height 31
type input "gabp"
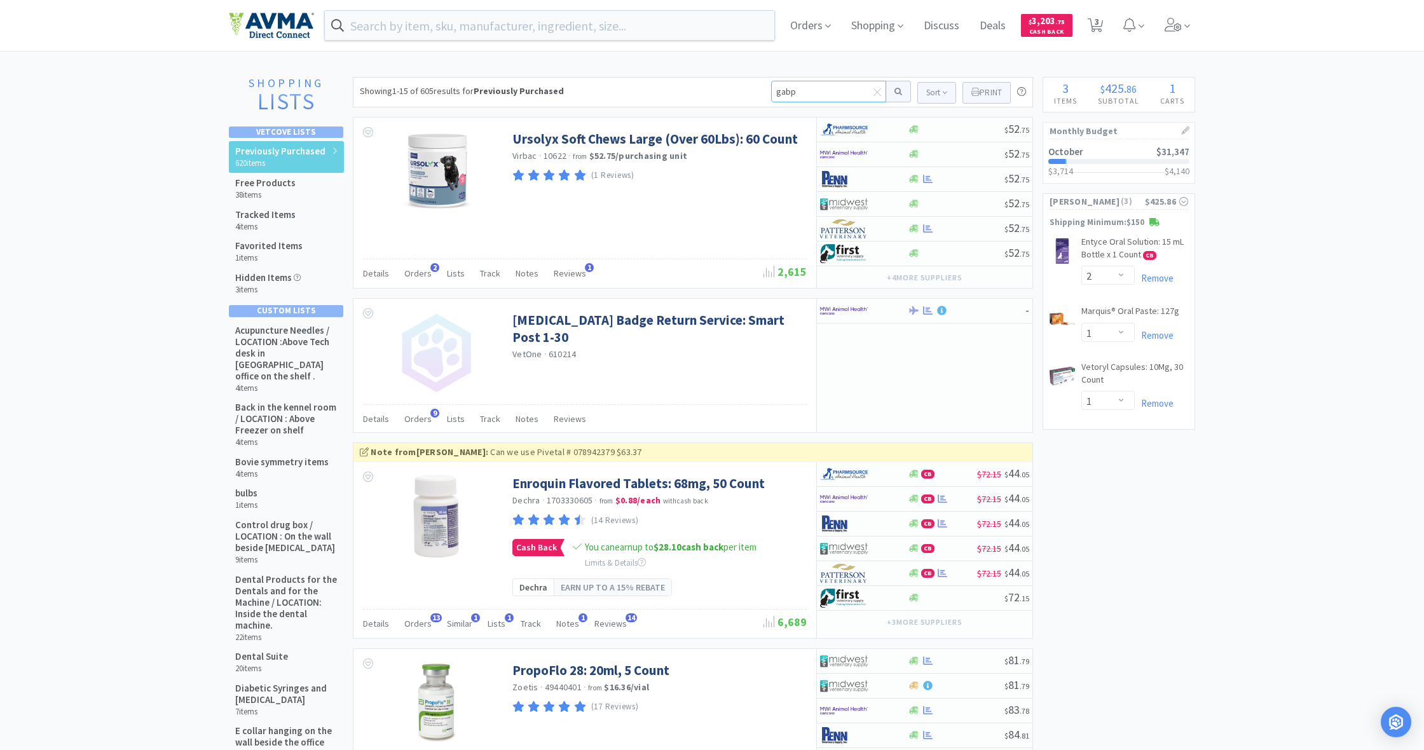
click at [896, 92] on button at bounding box center [898, 92] width 25 height 22
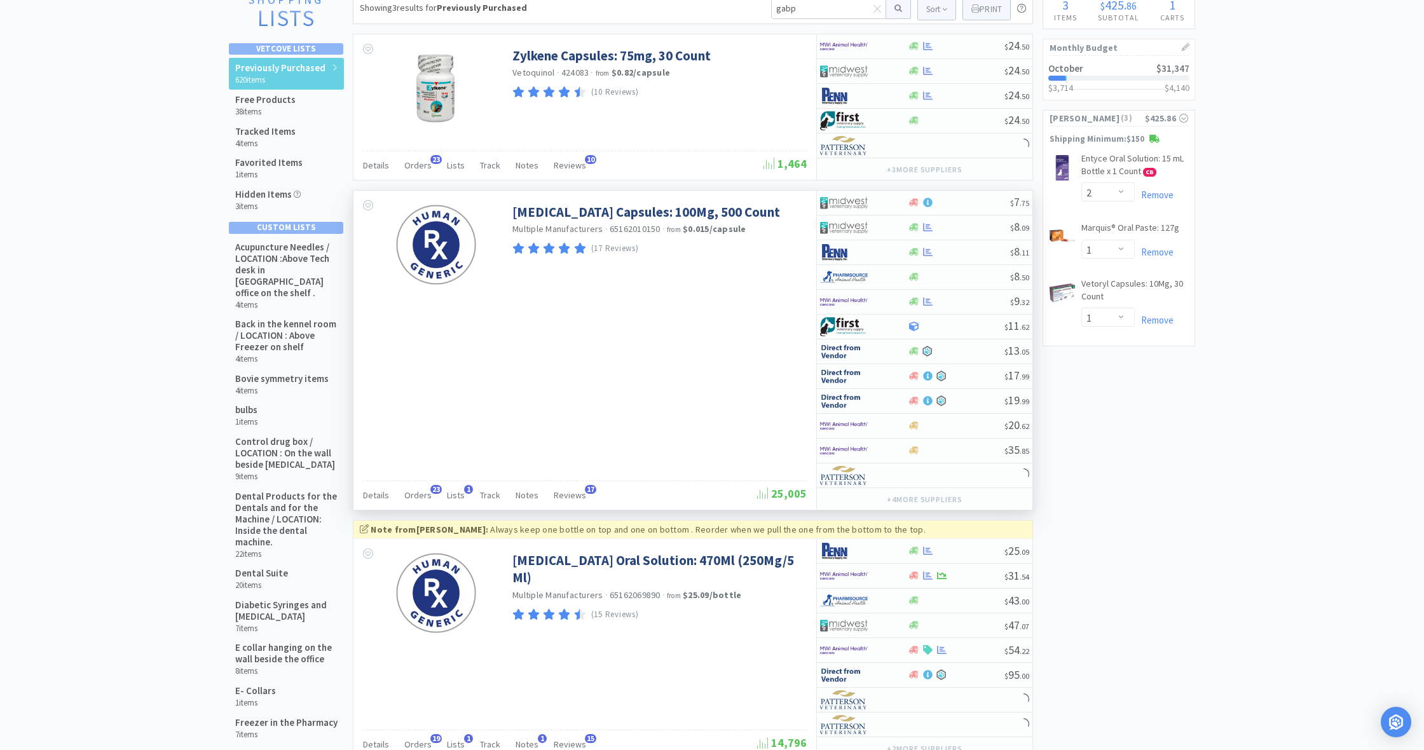
scroll to position [90, 0]
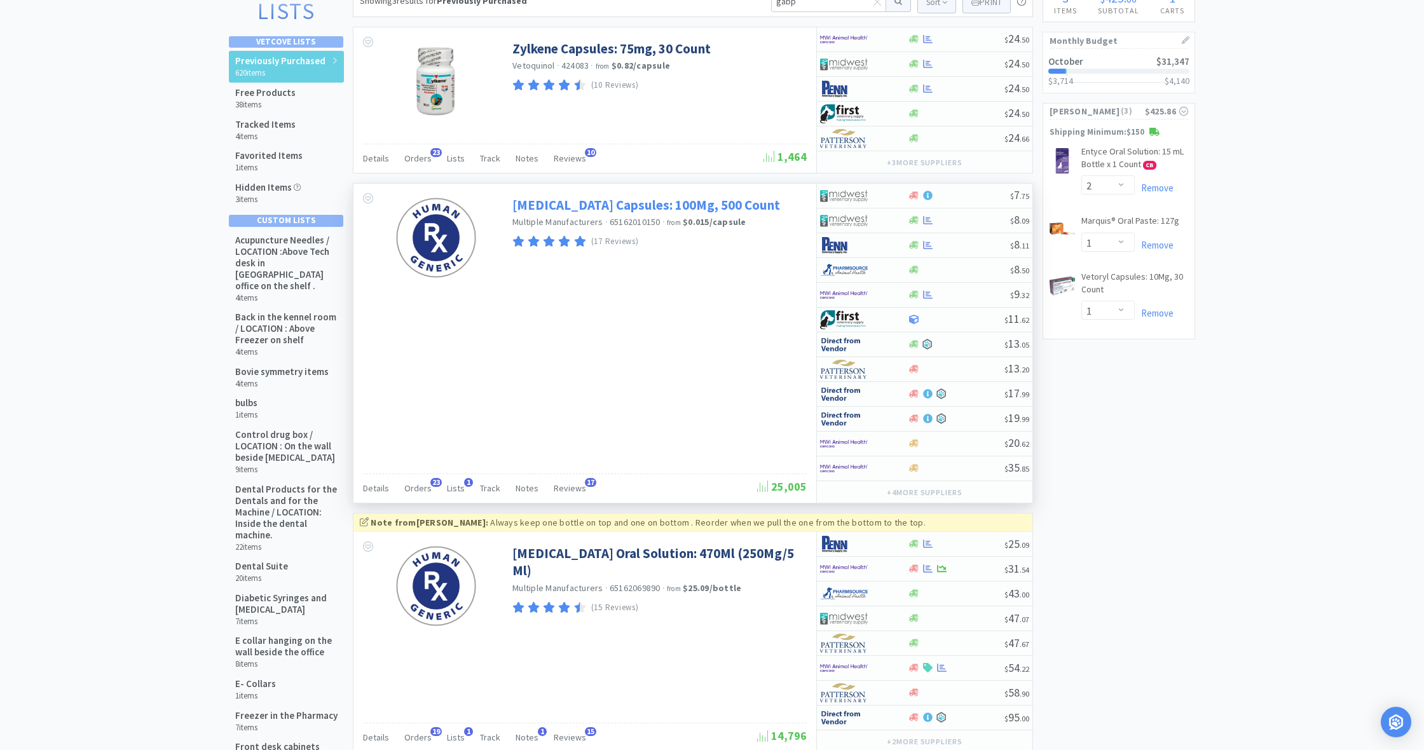
click at [592, 208] on link "[MEDICAL_DATA] Capsules: 100Mg, 500 Count" at bounding box center [646, 204] width 268 height 17
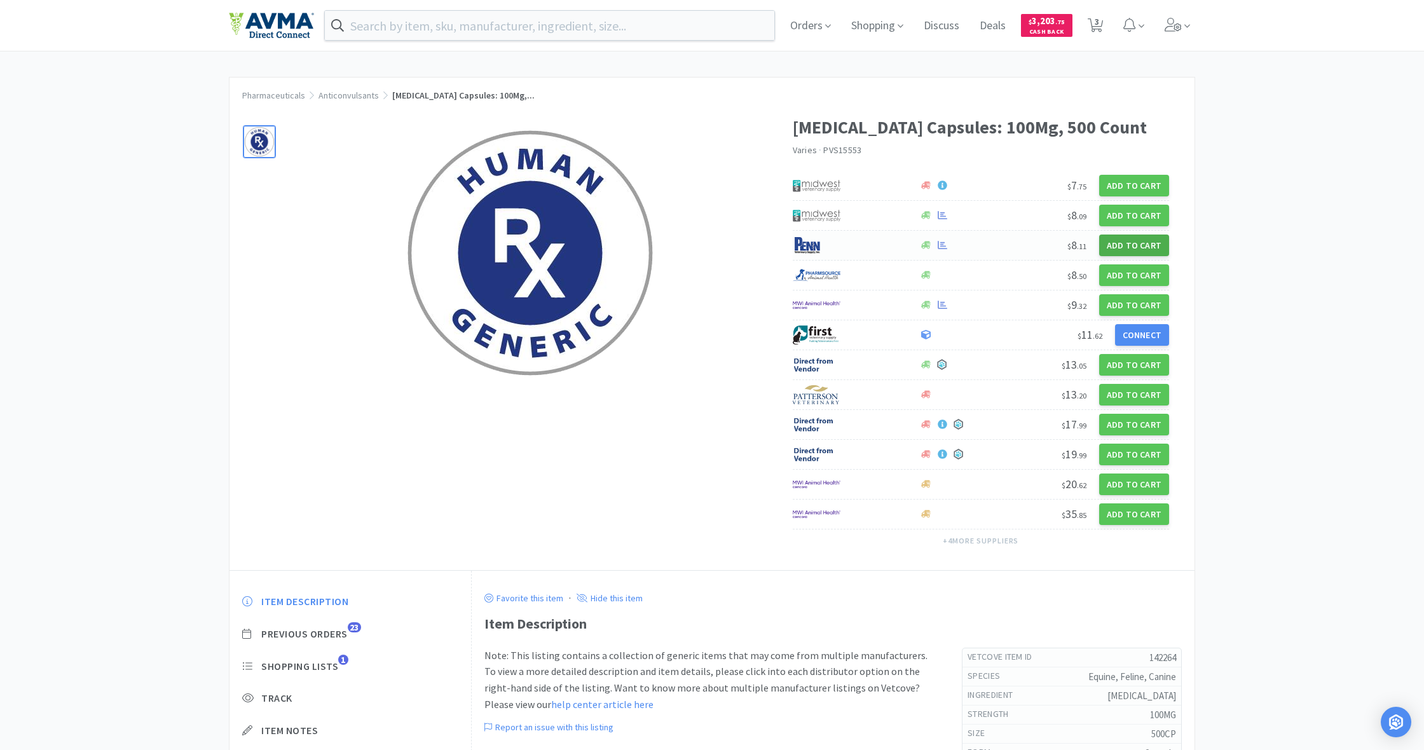
click at [1129, 243] on button "Add to Cart" at bounding box center [1134, 246] width 70 height 22
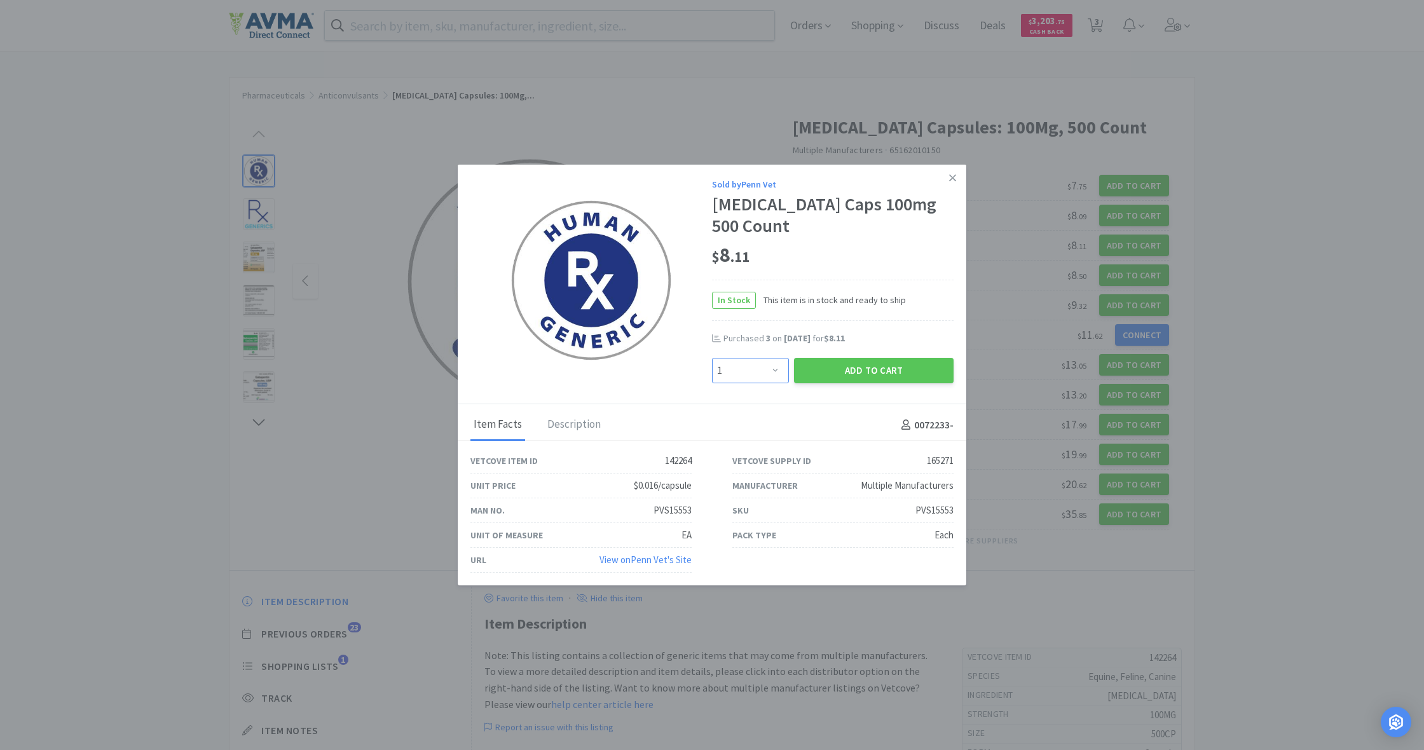
select select "3"
click at [844, 378] on button "Add to Cart" at bounding box center [874, 370] width 160 height 25
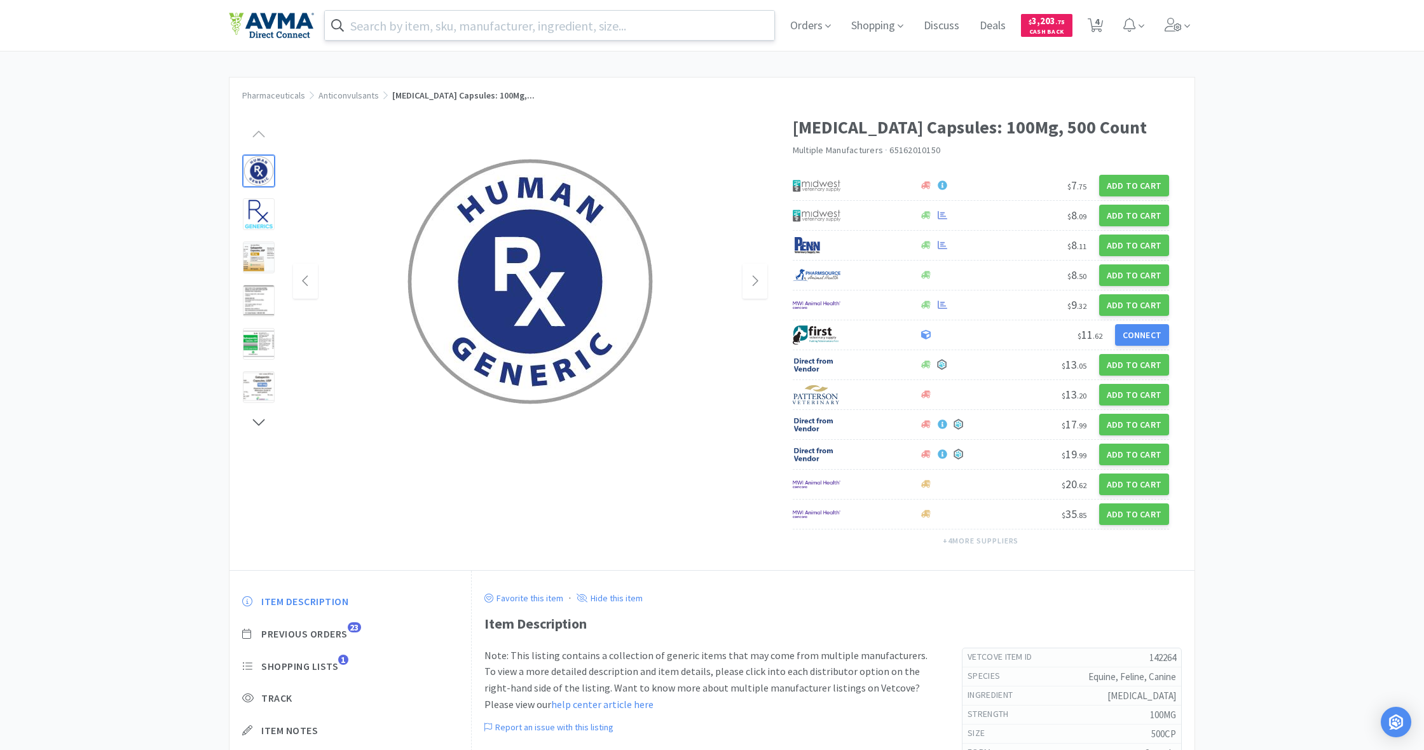
click at [435, 29] on input "text" at bounding box center [549, 25] width 449 height 29
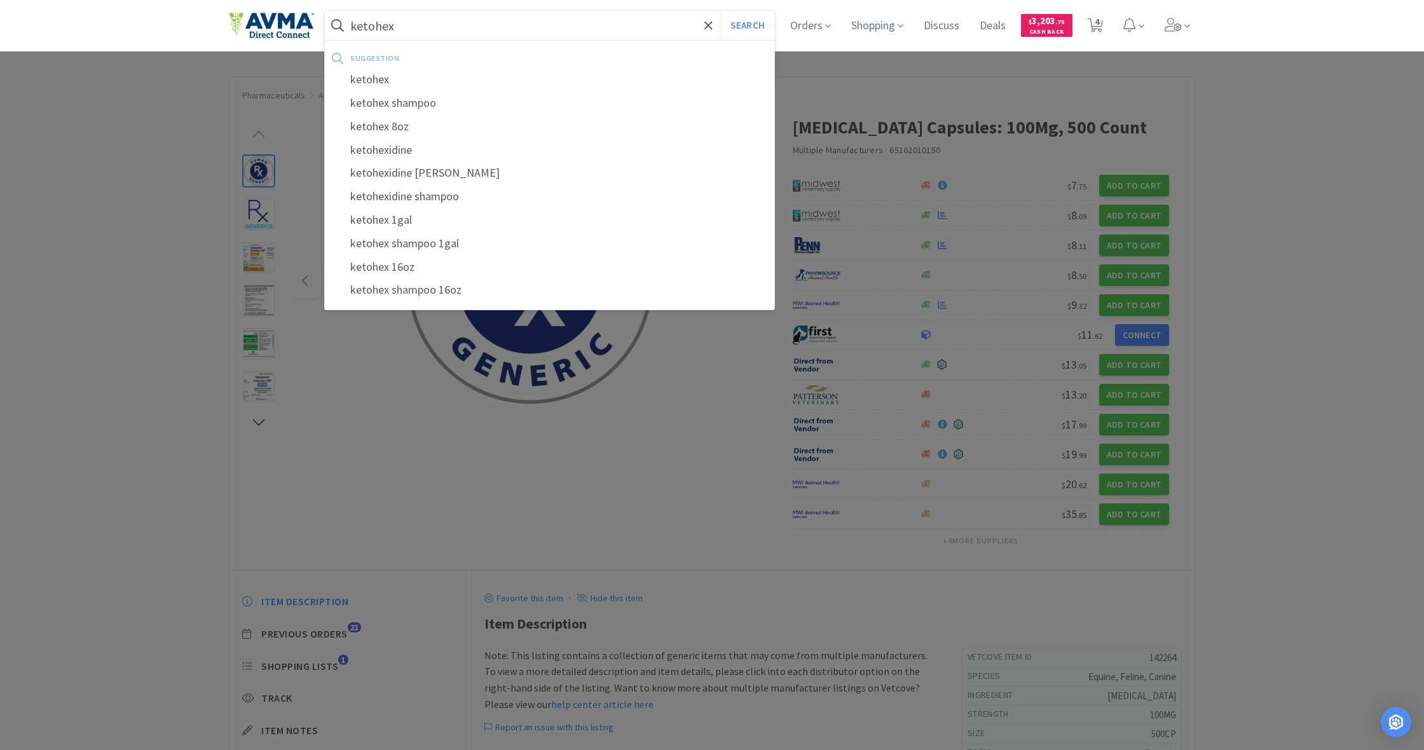
click at [746, 25] on button "Search" at bounding box center [747, 25] width 53 height 29
type input "ketones"
select select "2"
select select "1"
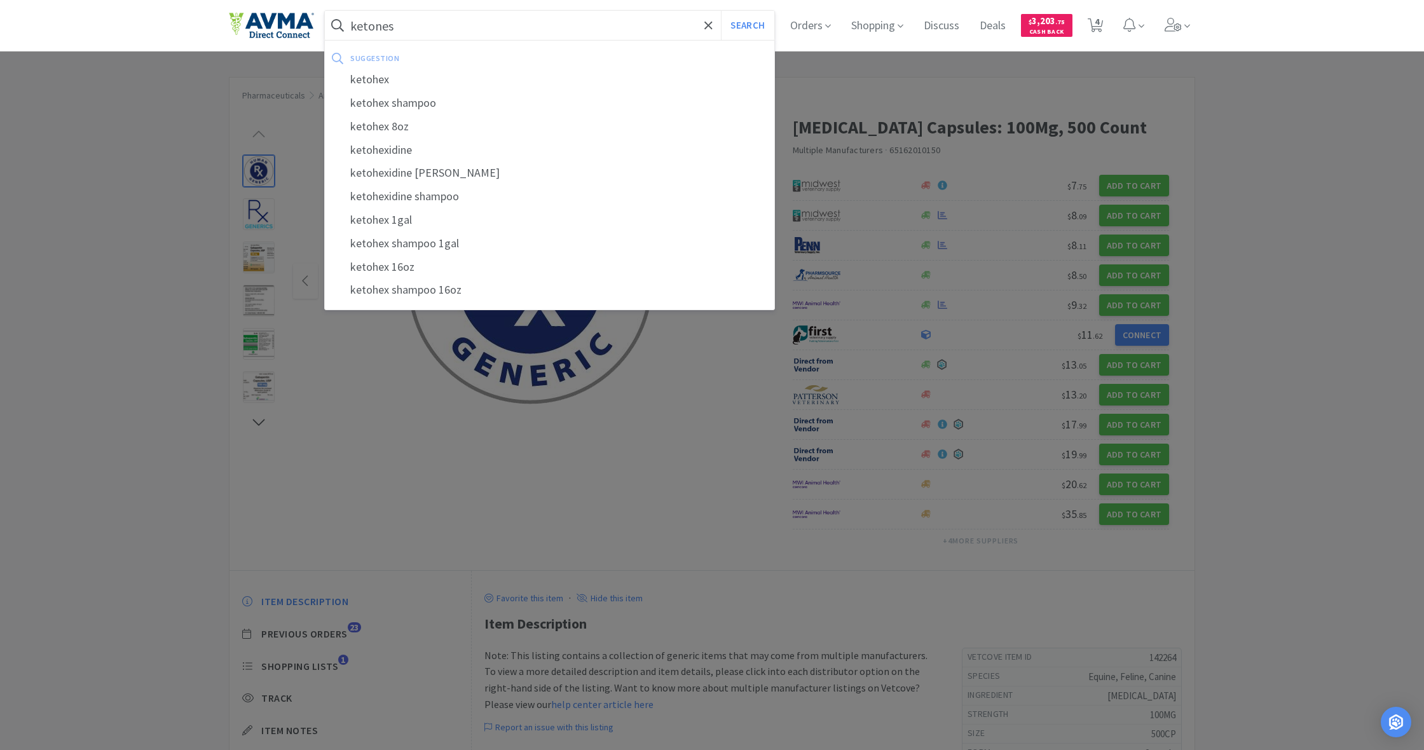
select select "3"
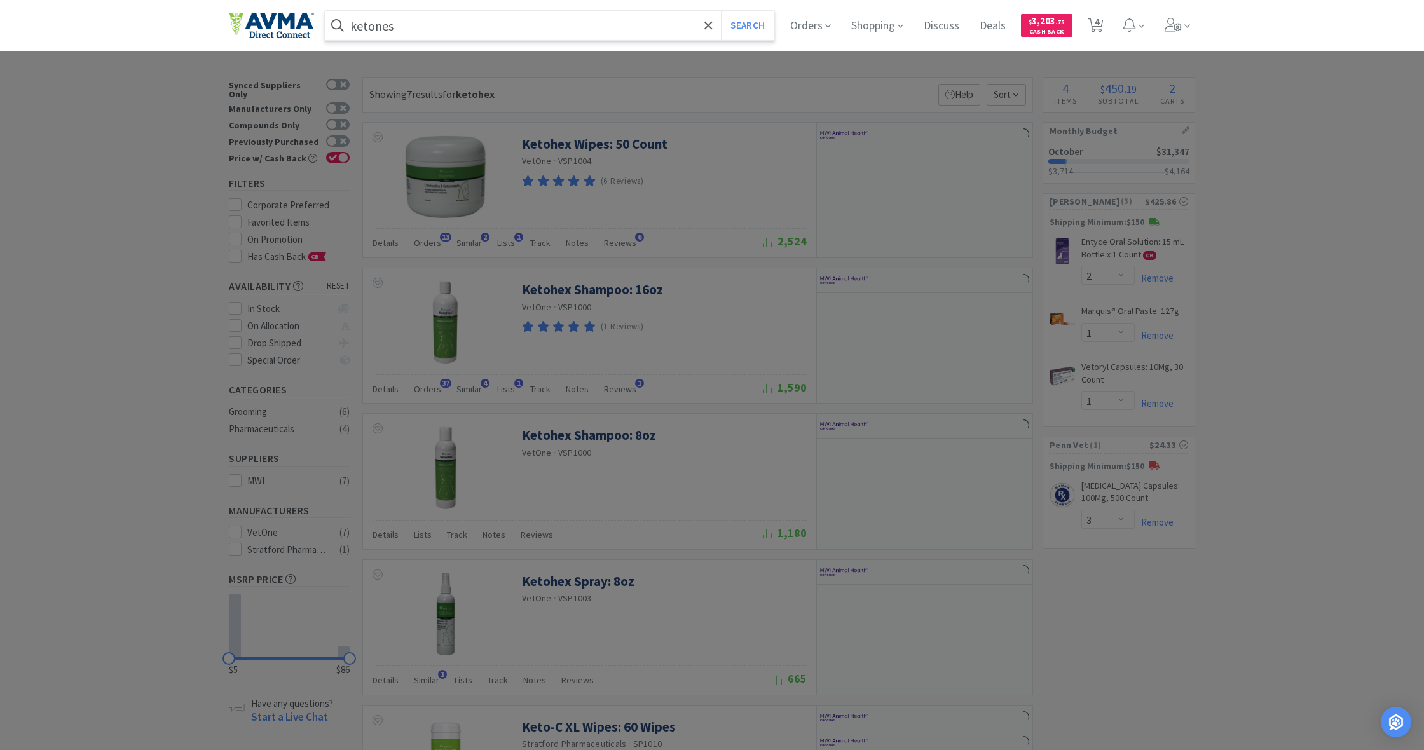
scroll to position [1, 0]
type input "ketones"
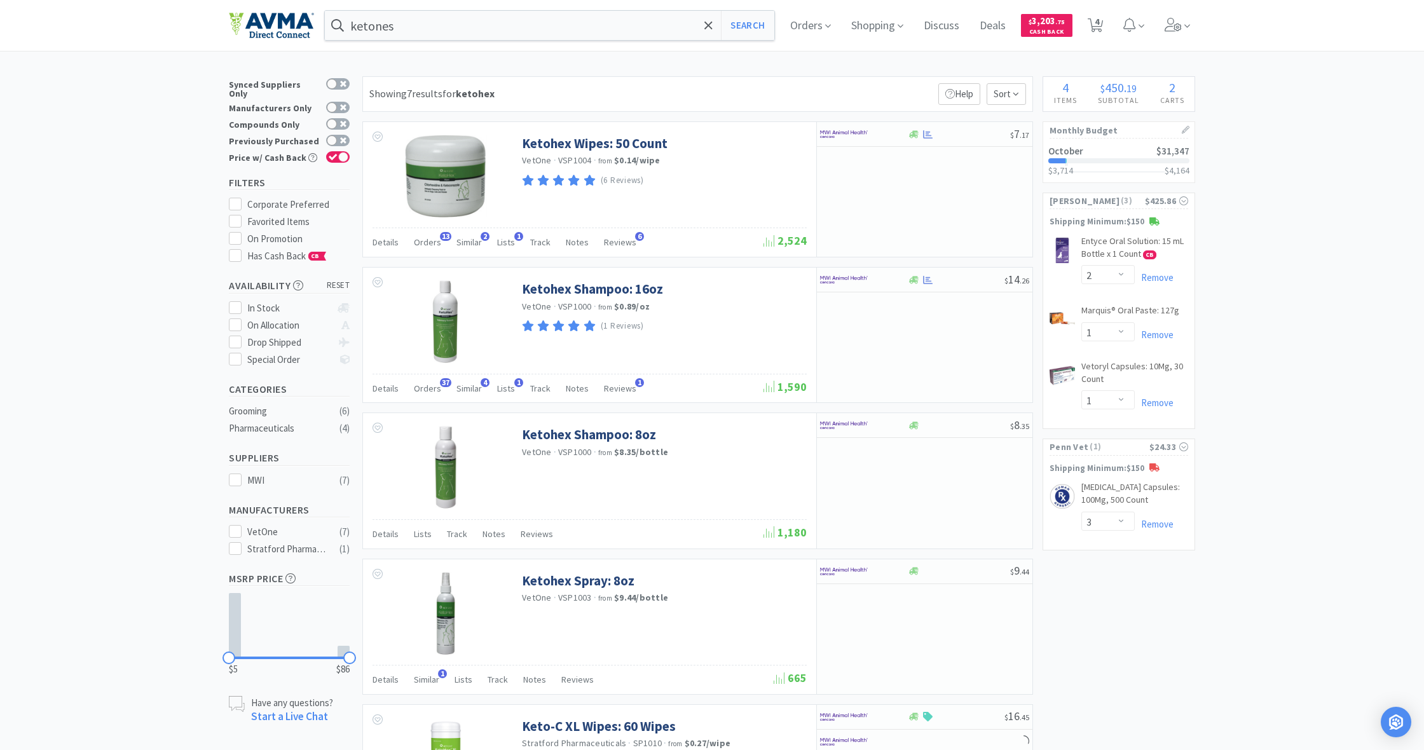
click at [911, 137] on div at bounding box center [712, 375] width 1424 height 750
click at [911, 137] on icon at bounding box center [914, 134] width 10 height 8
select select "1"
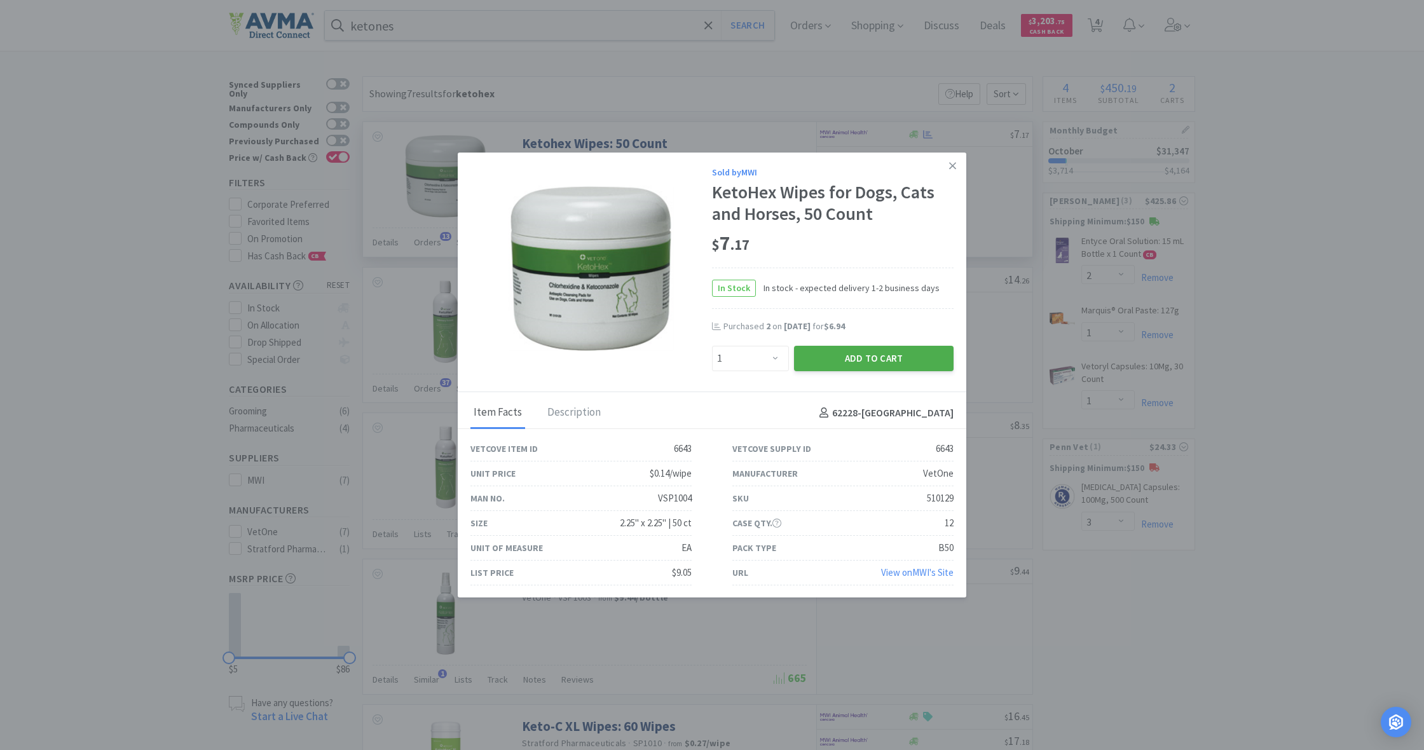
click at [892, 359] on button "Add to Cart" at bounding box center [874, 358] width 160 height 25
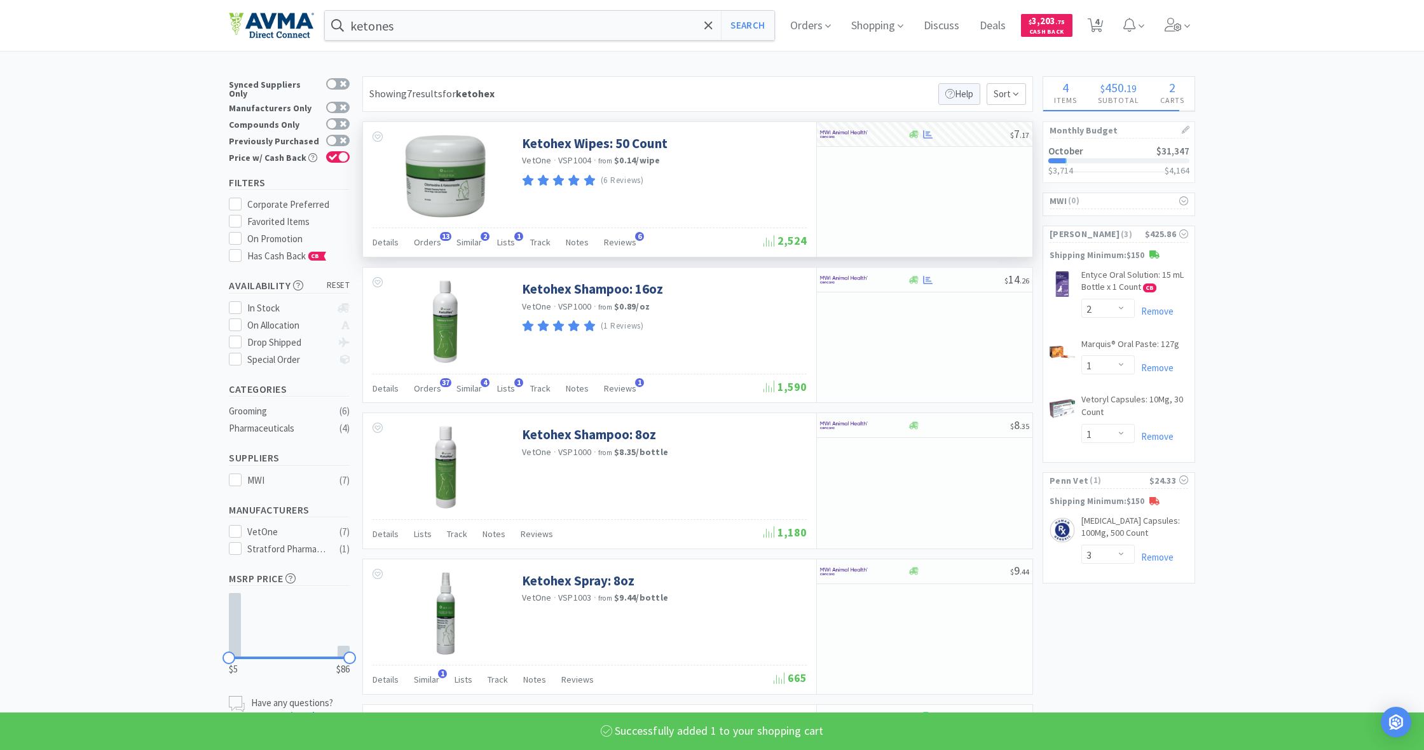
select select "1"
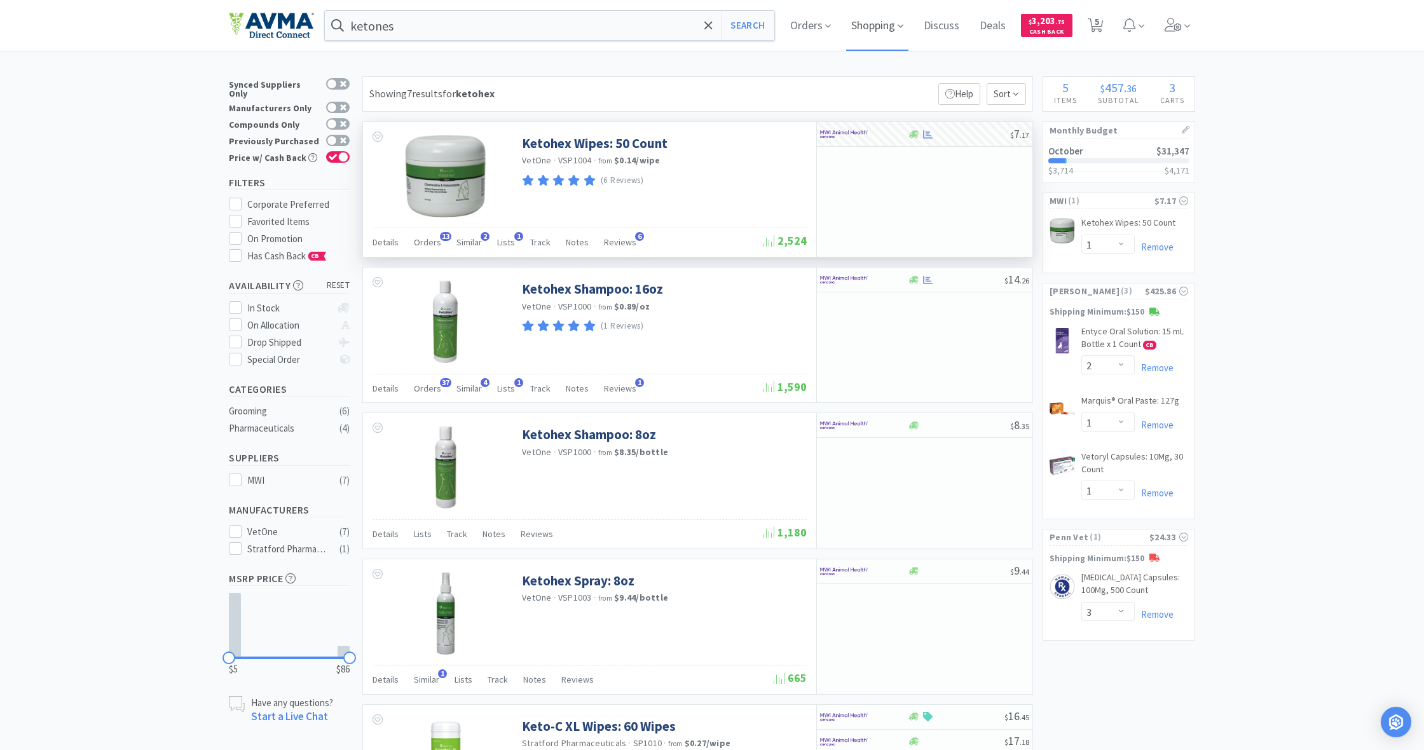
click at [875, 28] on span "Shopping" at bounding box center [877, 25] width 62 height 51
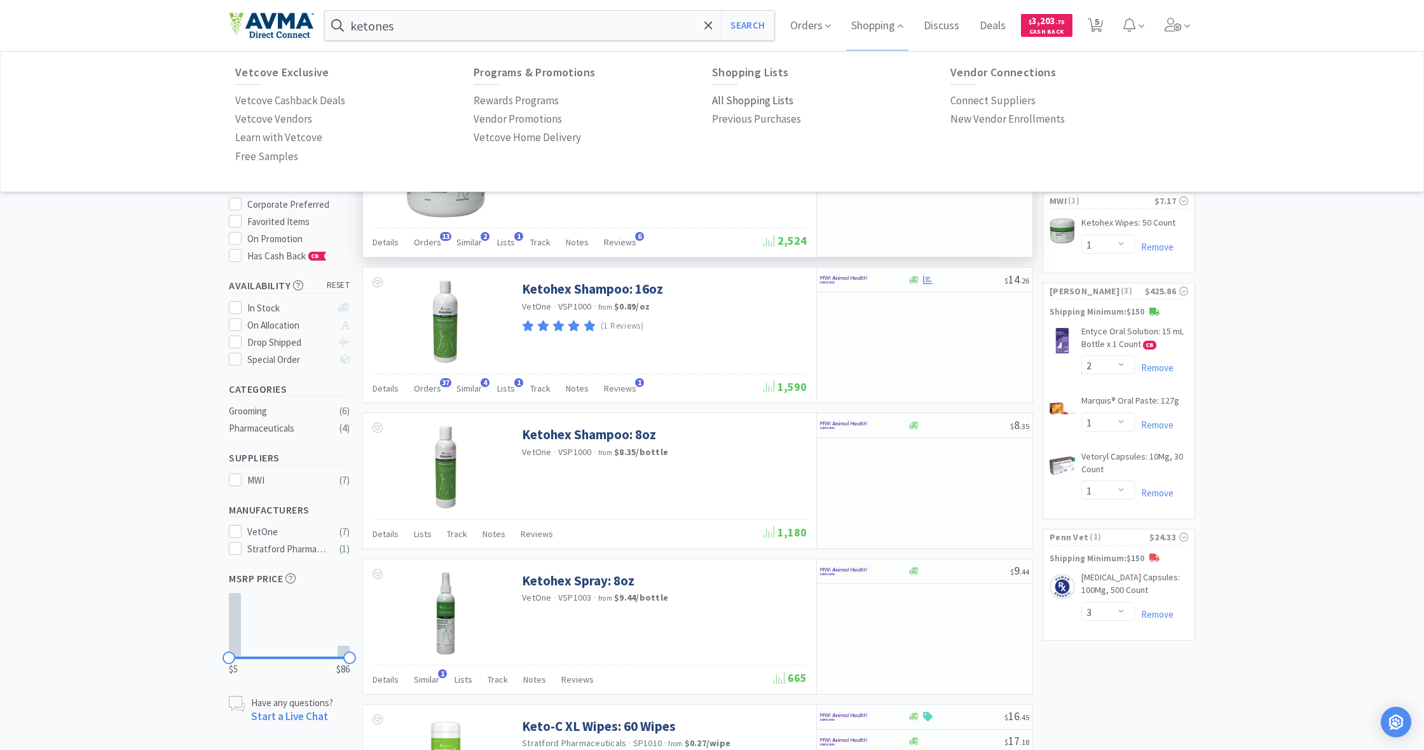
click at [761, 99] on p "All Shopping Lists" at bounding box center [752, 100] width 81 height 17
select select "1"
select select "2"
select select "1"
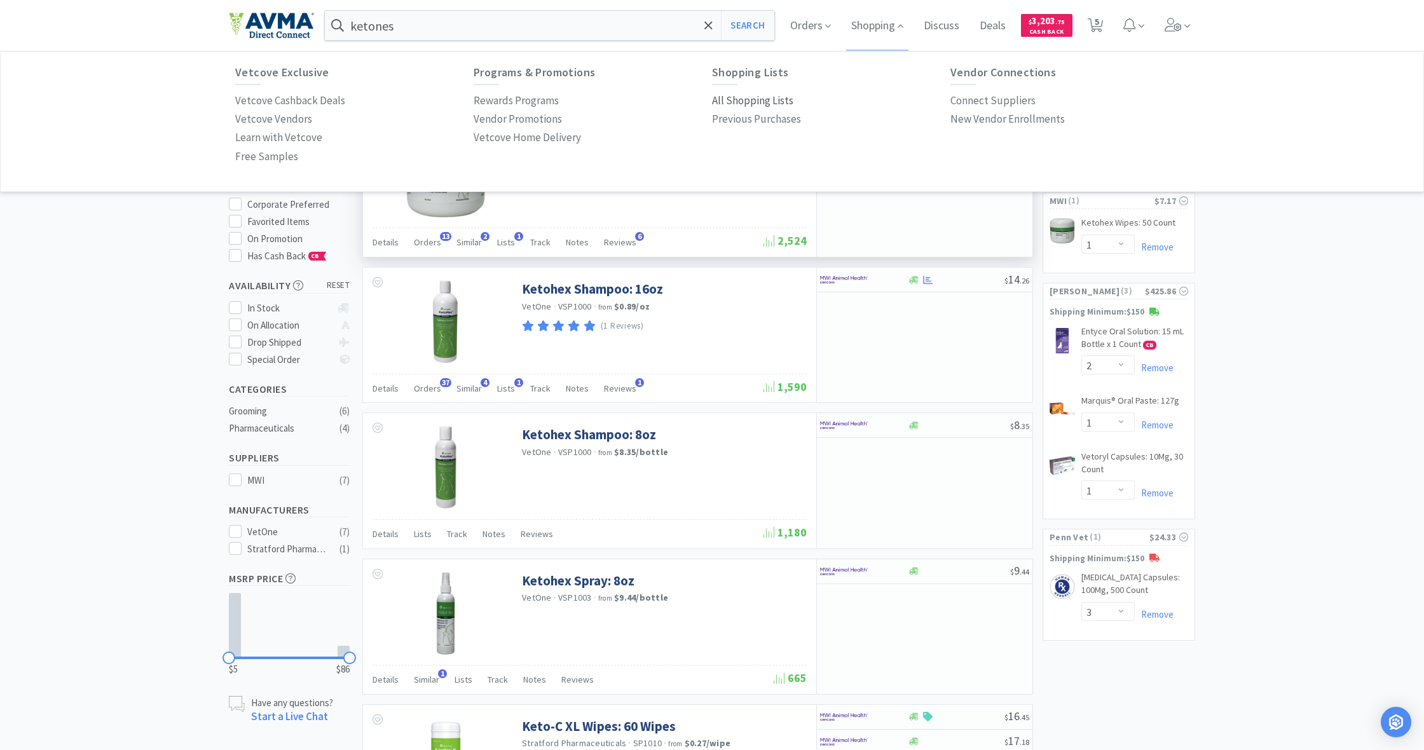
select select "3"
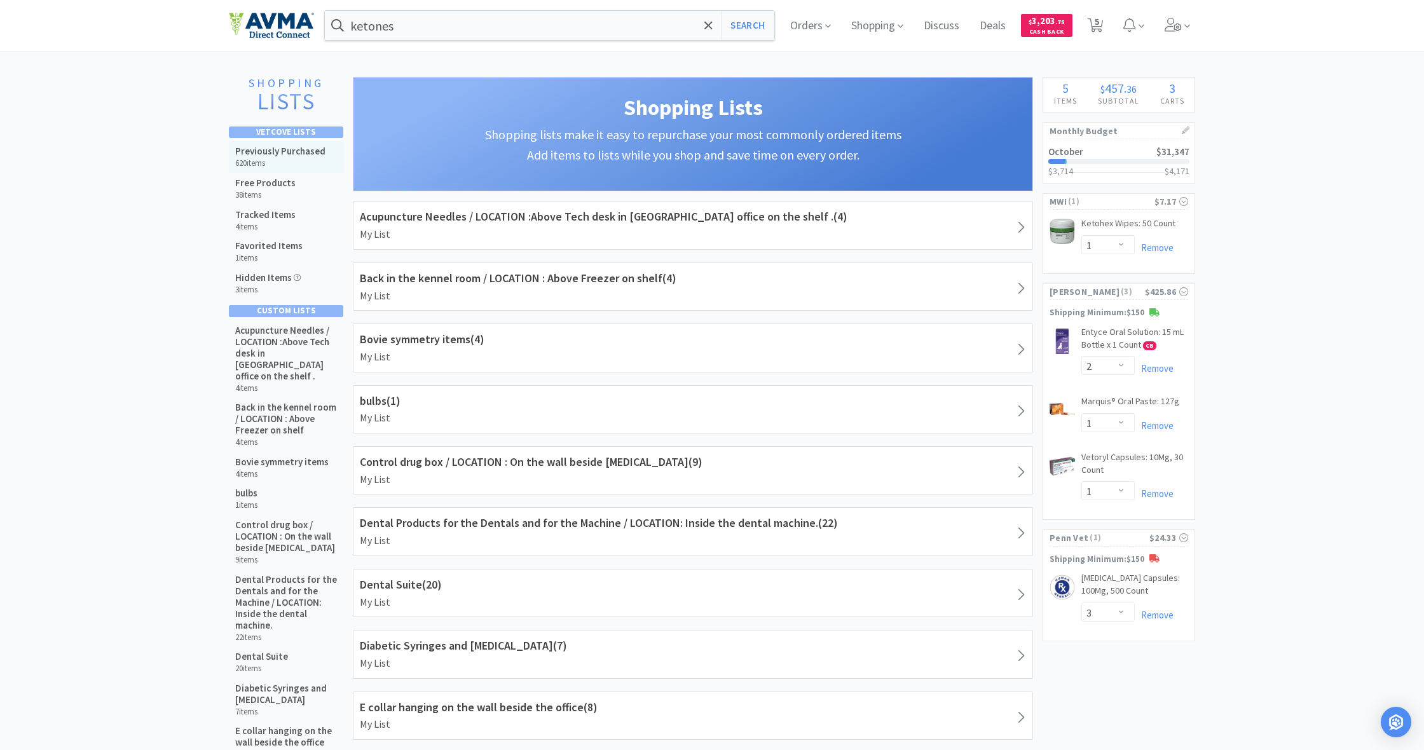
click at [253, 152] on h5 "Previously Purchased" at bounding box center [280, 151] width 90 height 11
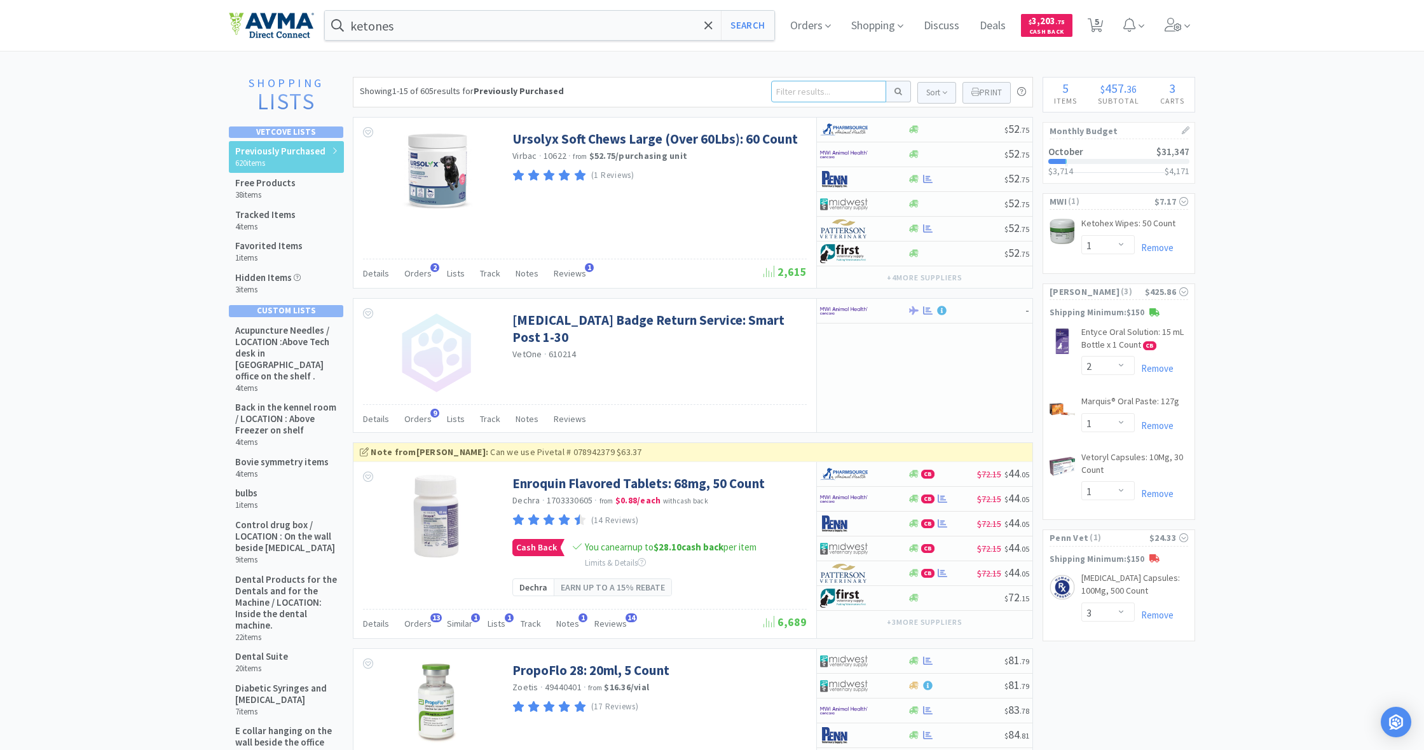
click at [800, 93] on input at bounding box center [828, 92] width 115 height 22
type input "ostilox"
click at [896, 92] on button at bounding box center [898, 92] width 25 height 22
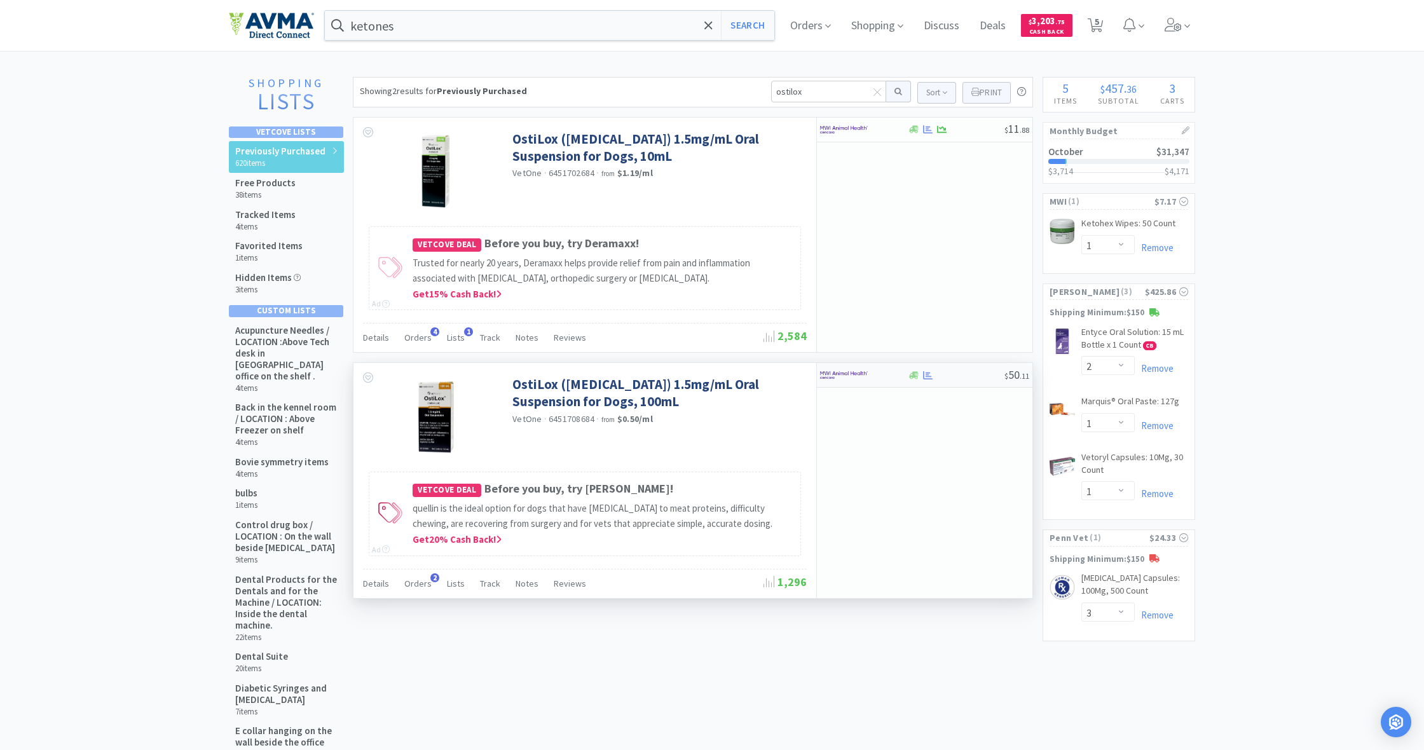
click at [920, 374] on div at bounding box center [955, 376] width 97 height 10
select select "1"
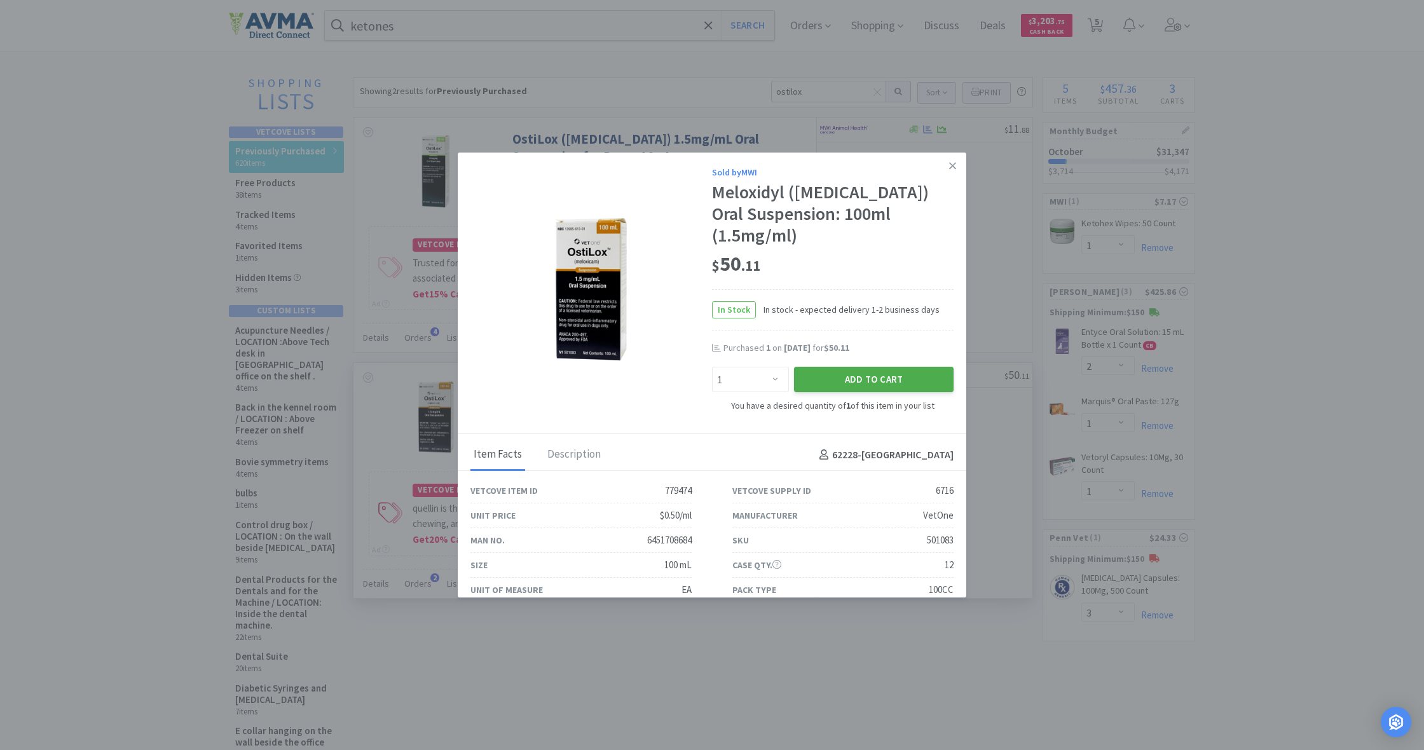
click at [925, 367] on button "Add to Cart" at bounding box center [874, 379] width 160 height 25
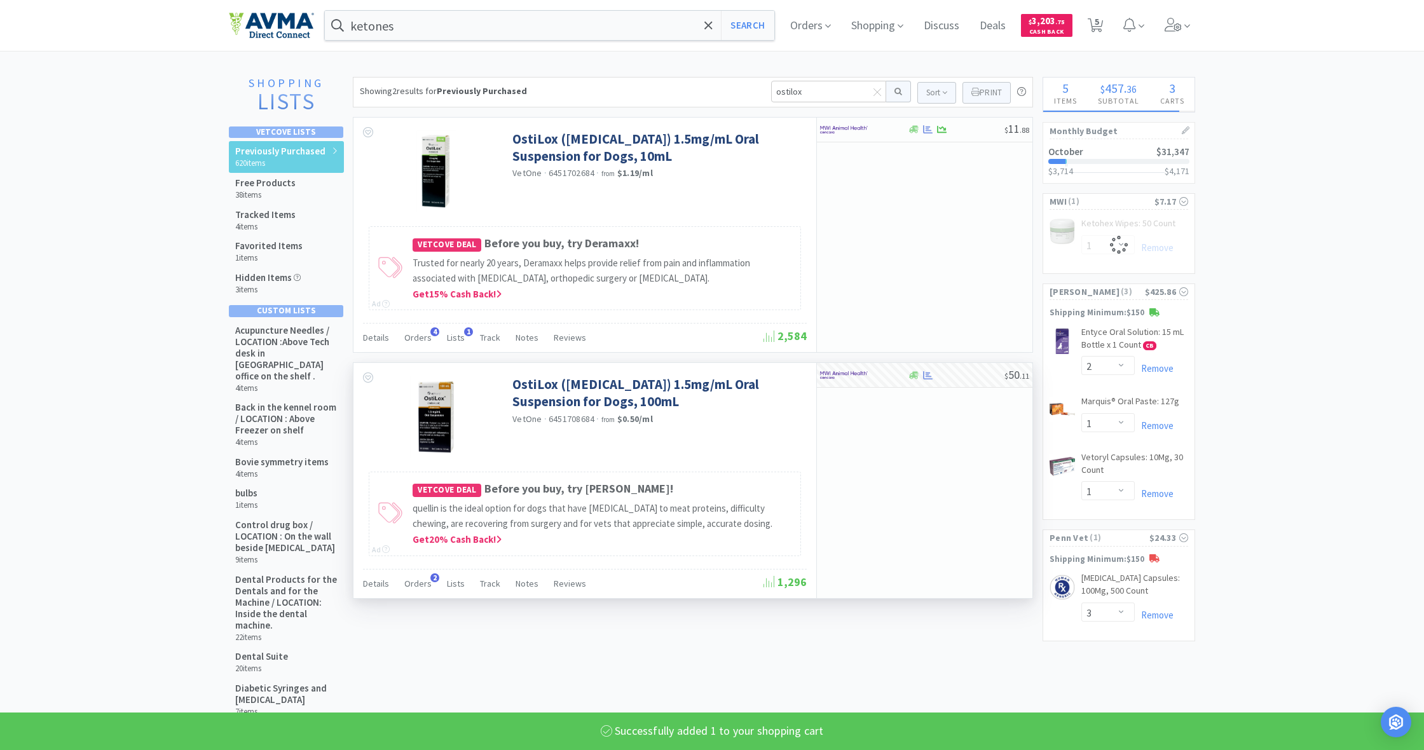
select select "1"
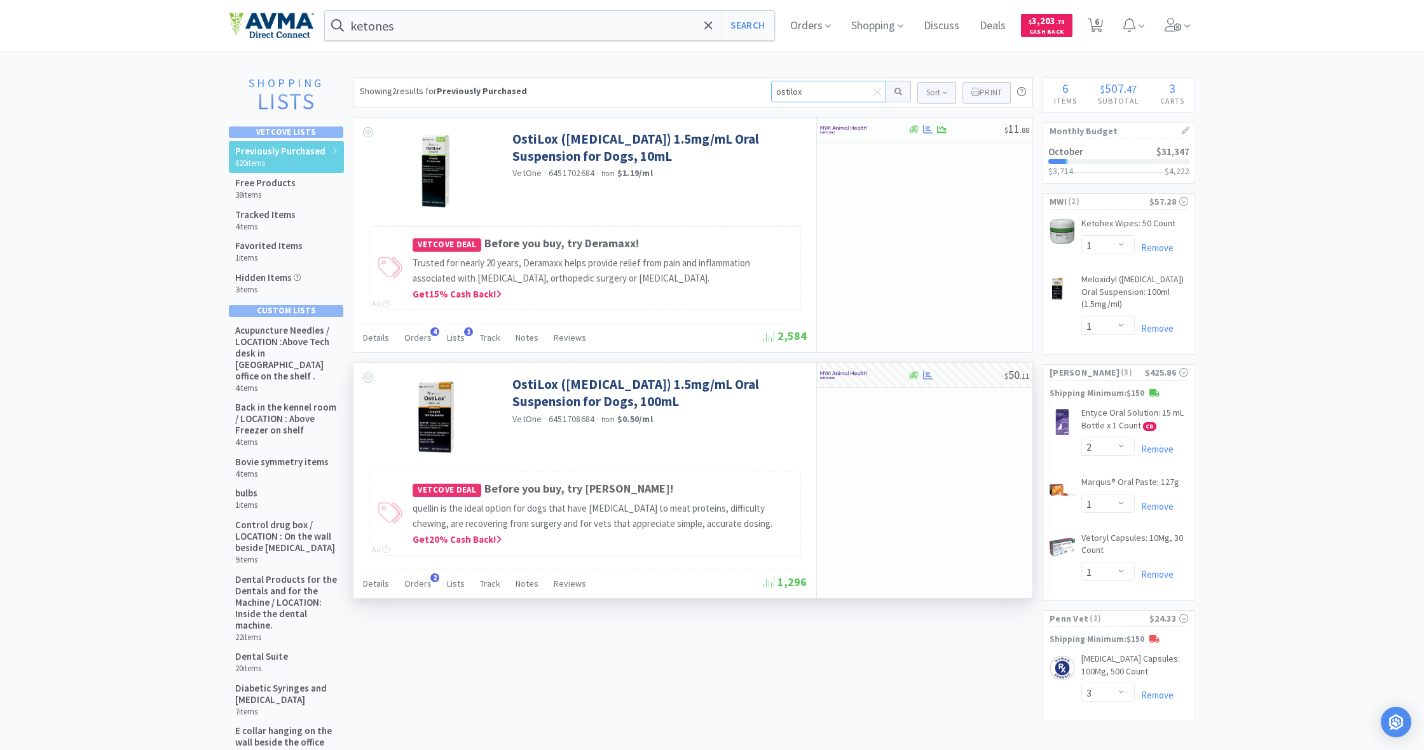
drag, startPoint x: 808, startPoint y: 90, endPoint x: 754, endPoint y: 90, distance: 54.7
click at [753, 89] on div "Showing 2 results for Previously Purchased ostilox Sort Print Previously Purcha…" at bounding box center [693, 92] width 680 height 31
type input "clindacure"
click at [896, 92] on button at bounding box center [898, 92] width 25 height 22
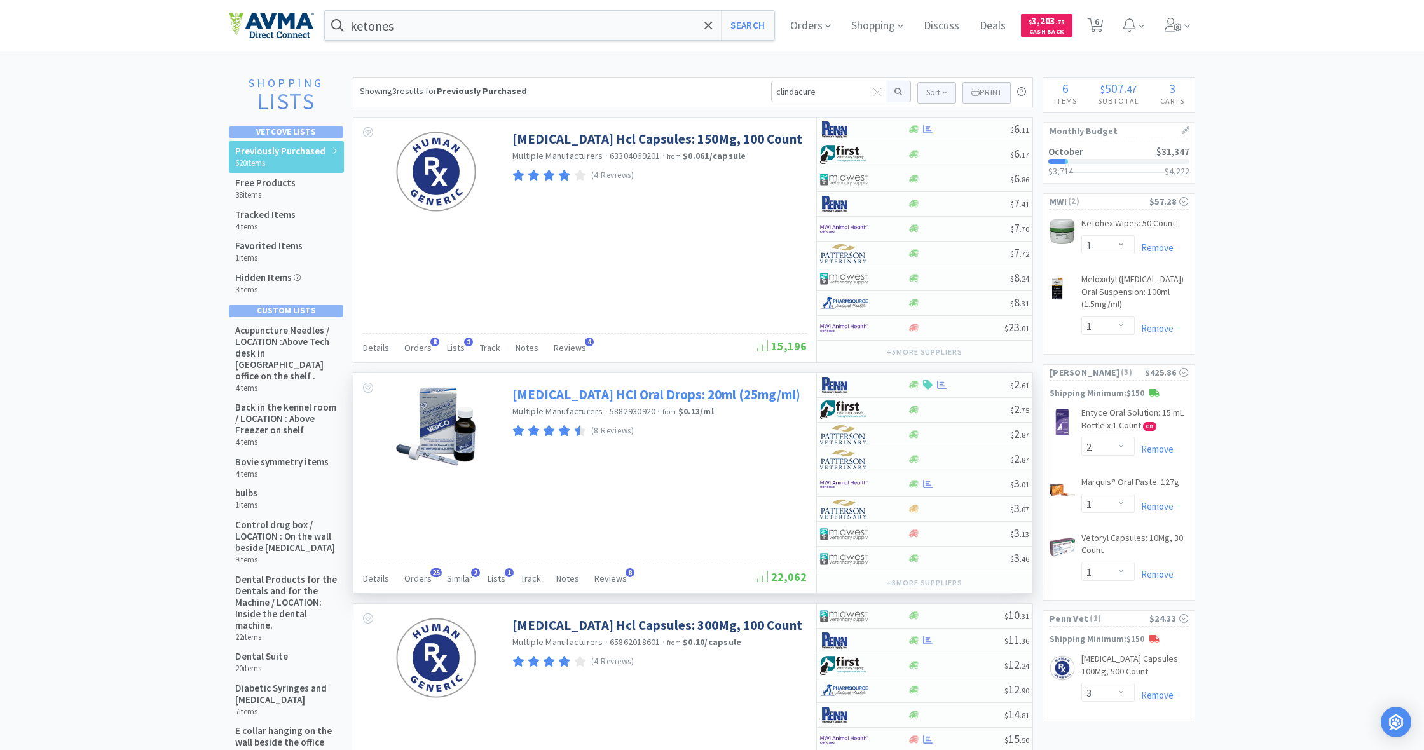
click at [664, 395] on link "[MEDICAL_DATA] HCl Oral Drops: 20ml (25mg/ml)" at bounding box center [656, 394] width 288 height 17
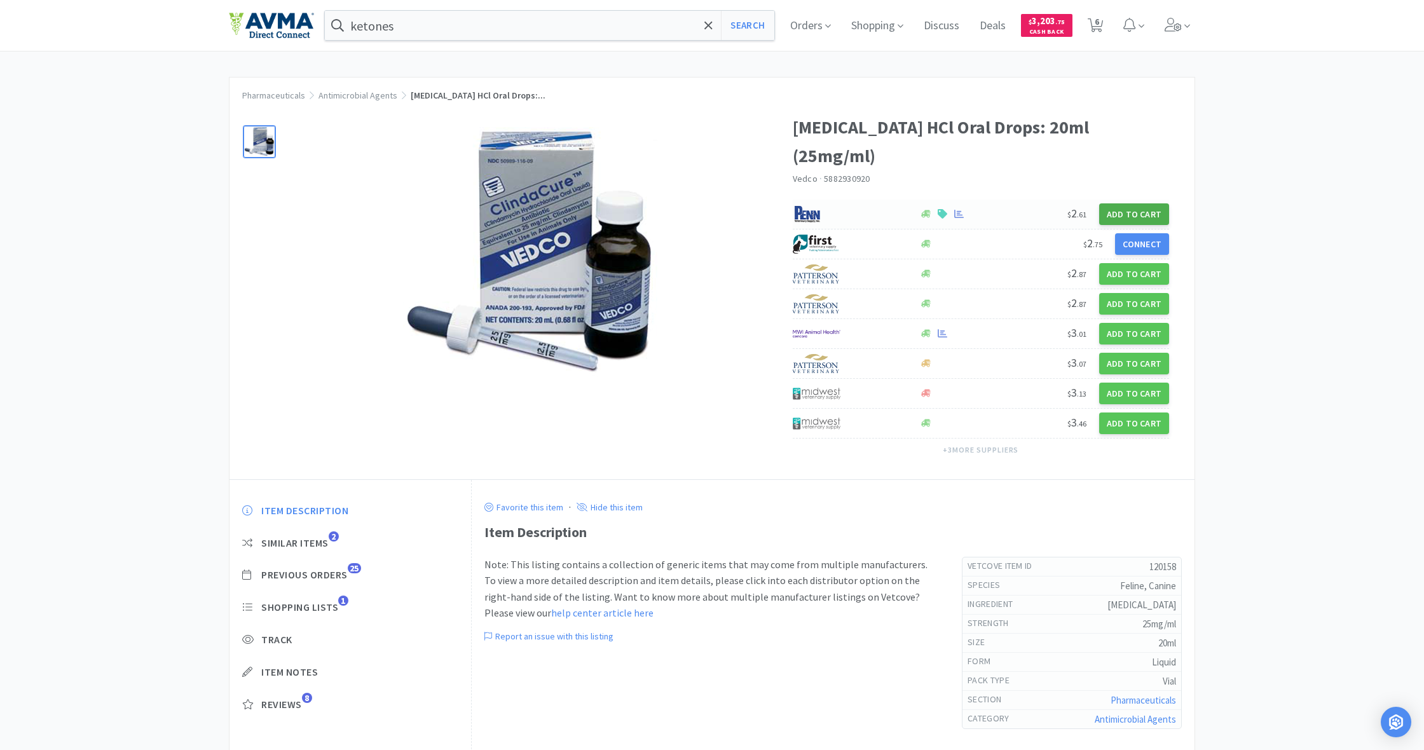
click at [1132, 203] on button "Add to Cart" at bounding box center [1134, 214] width 70 height 22
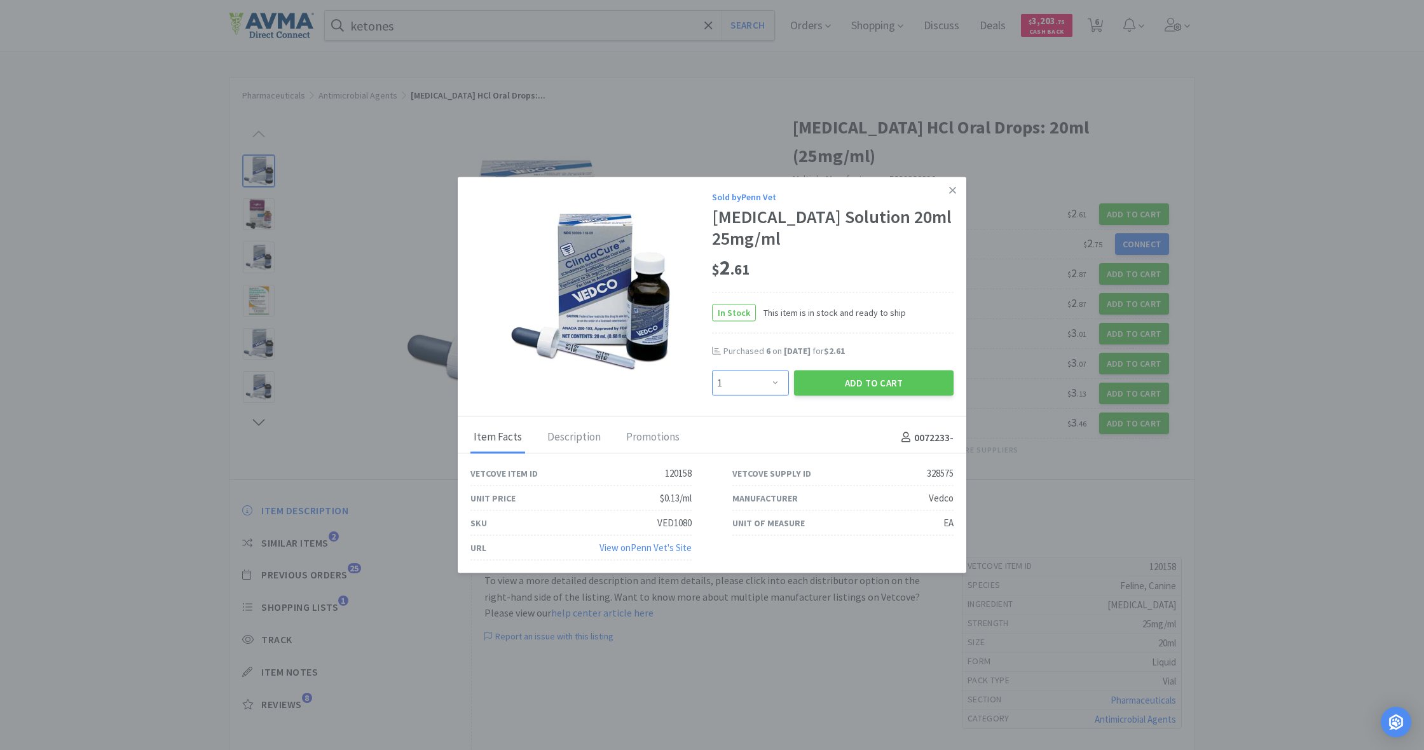
select select "6"
click at [867, 383] on button "Add to Cart" at bounding box center [874, 382] width 160 height 25
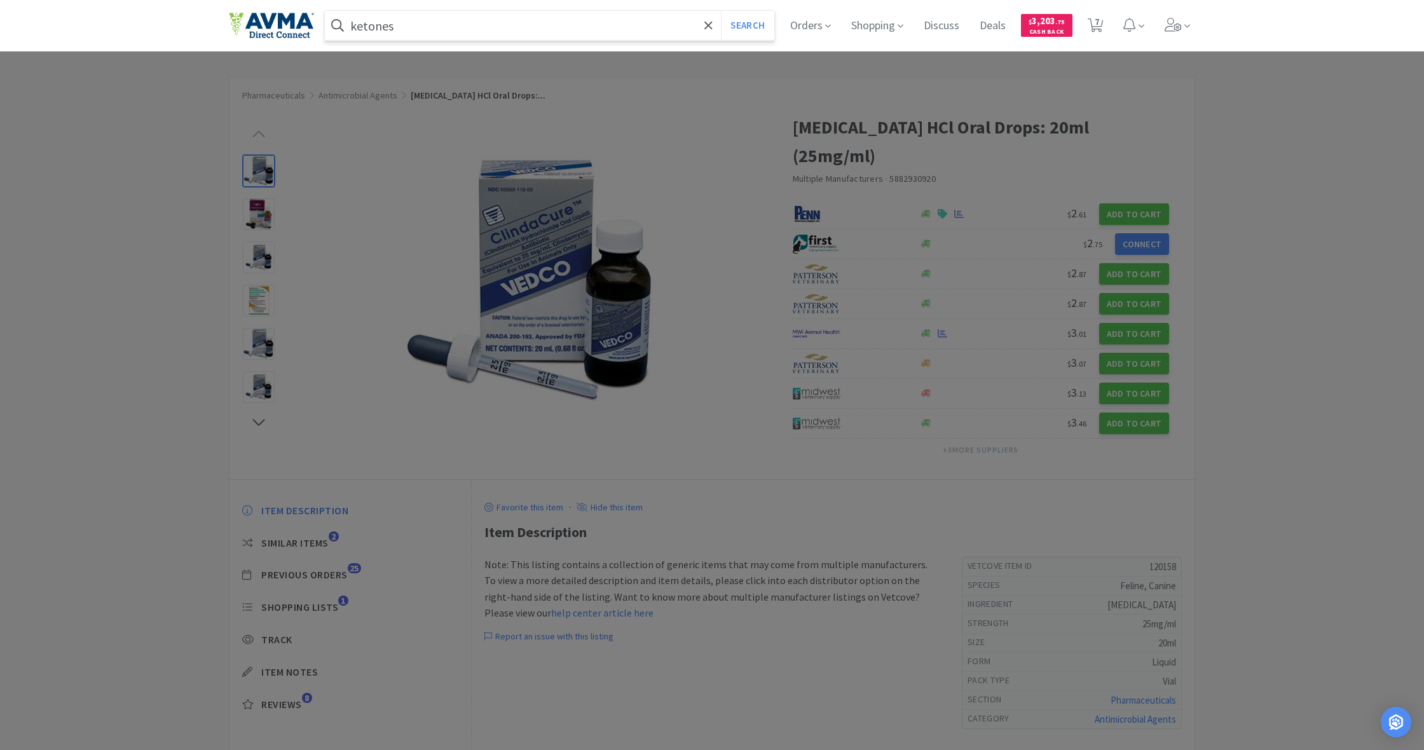
drag, startPoint x: 386, startPoint y: 22, endPoint x: 330, endPoint y: 19, distance: 56.0
click at [330, 19] on form "ketones Search" at bounding box center [549, 25] width 449 height 29
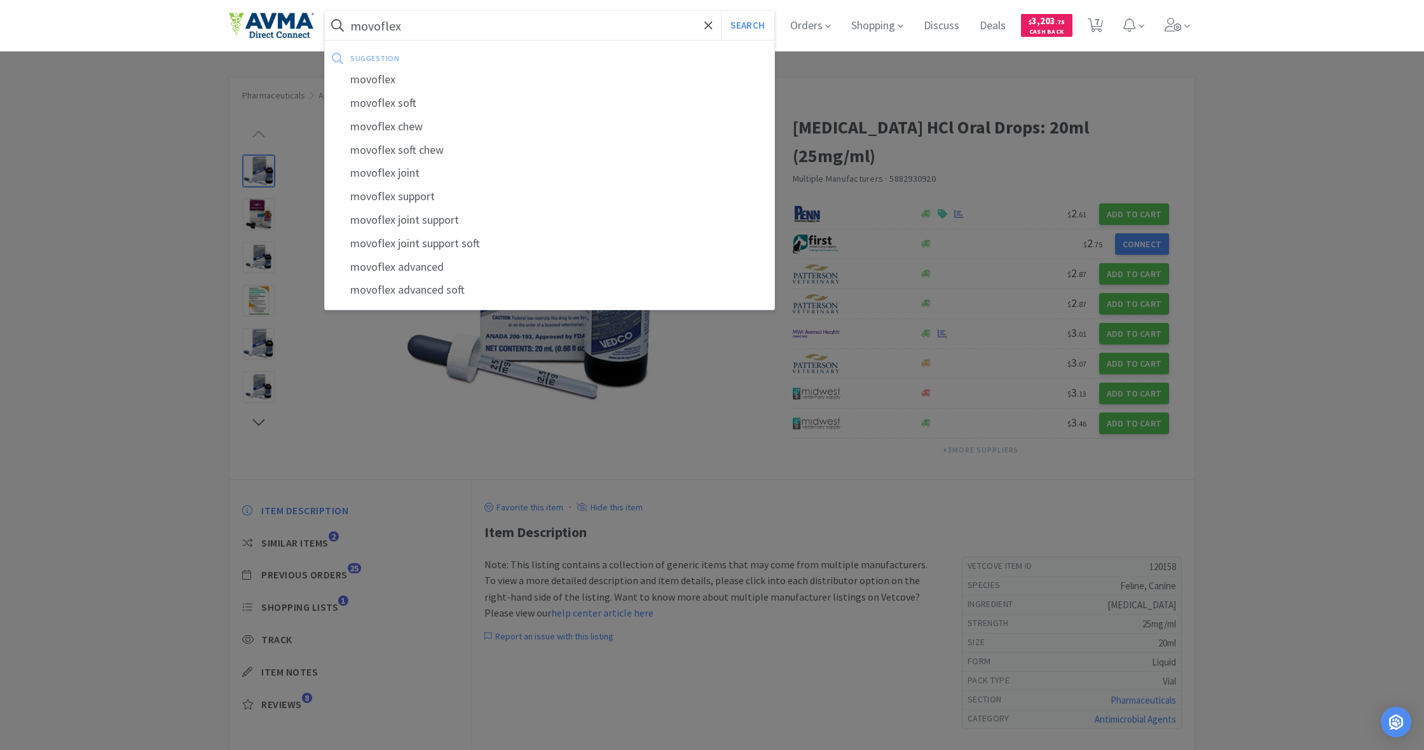
type input "movoflex"
click at [746, 25] on button "Search" at bounding box center [747, 25] width 53 height 29
select select "1"
select select "2"
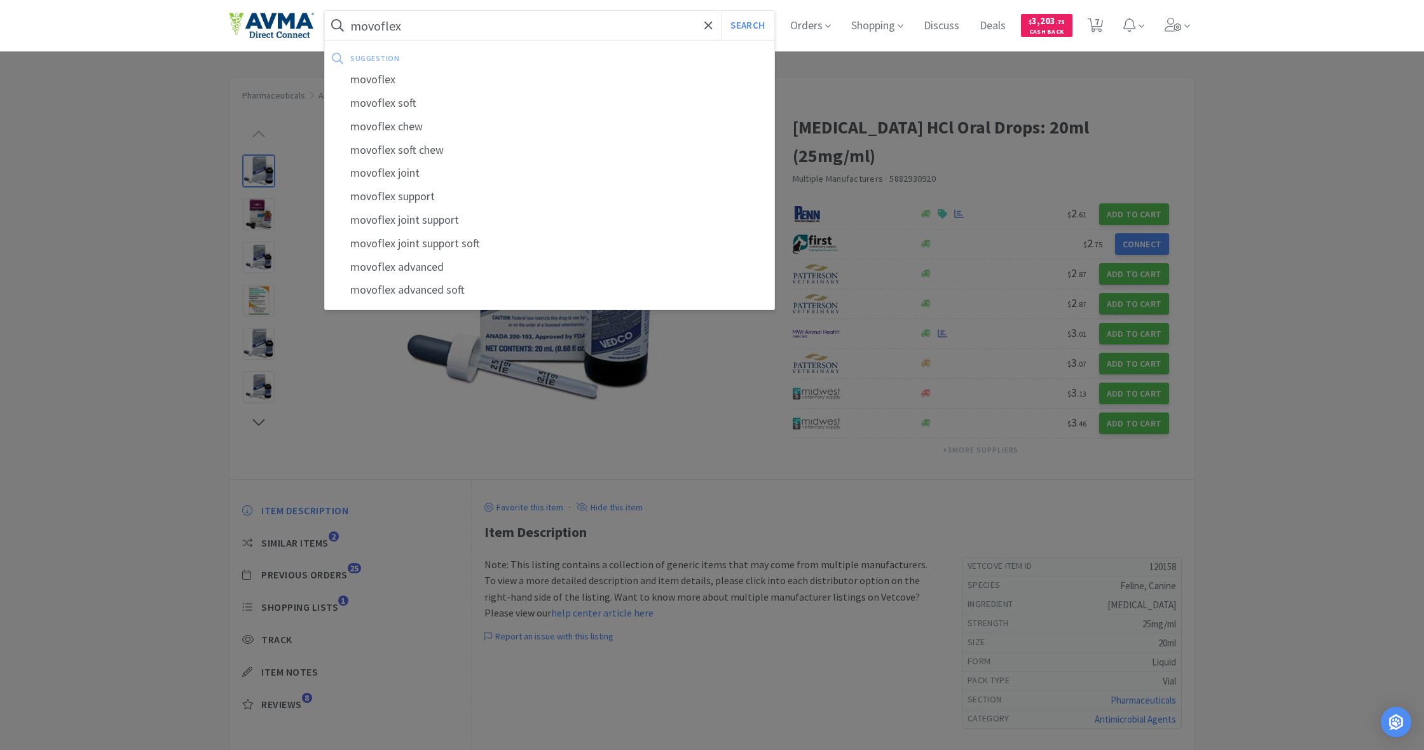
select select "1"
select select "6"
select select "3"
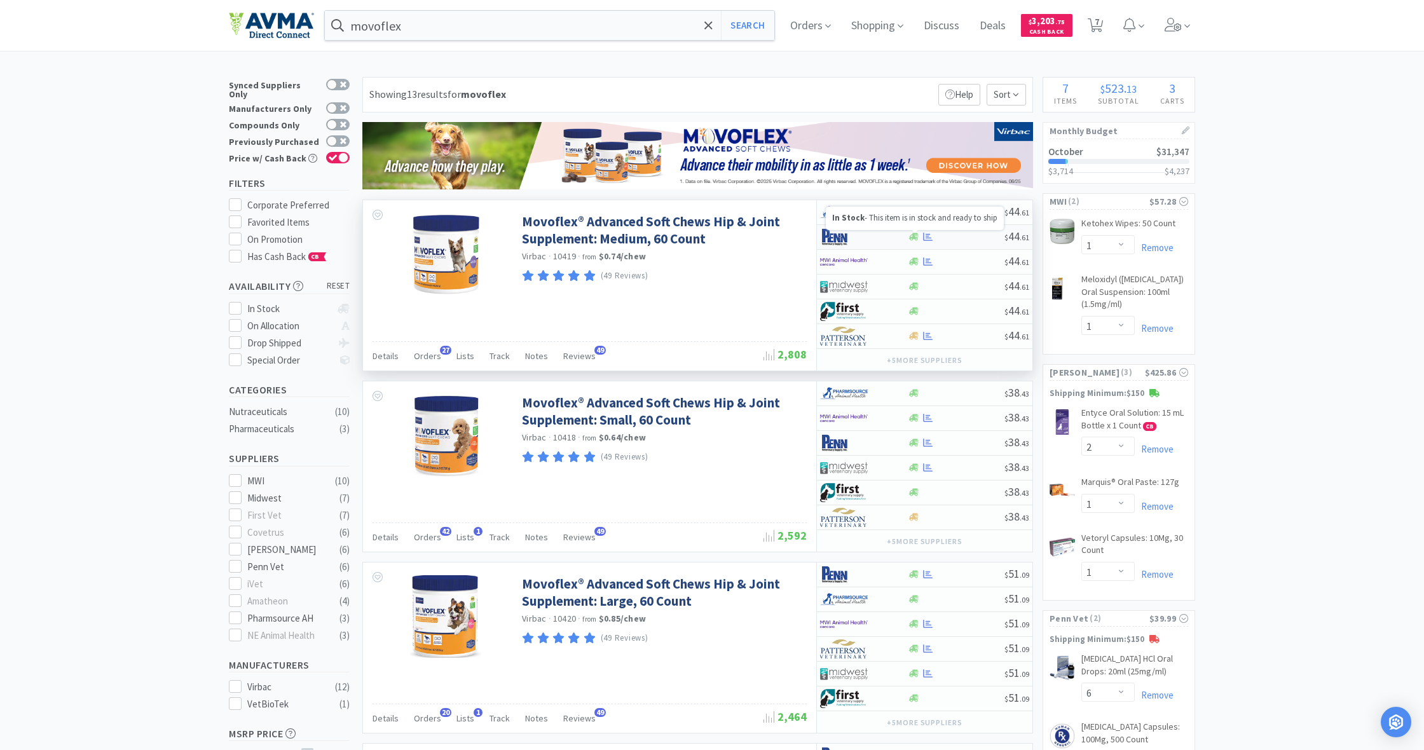
click at [915, 237] on icon at bounding box center [914, 237] width 10 height 8
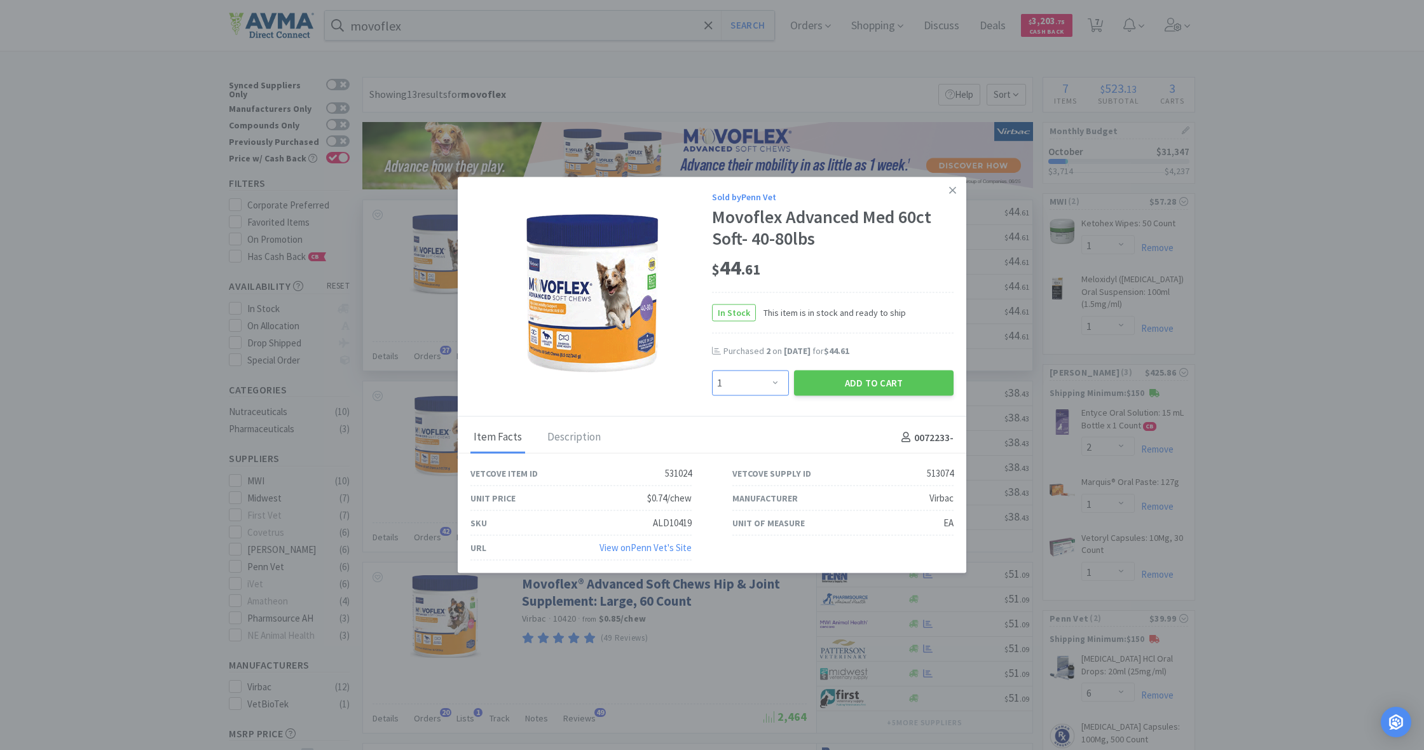
select select "3"
drag, startPoint x: 777, startPoint y: 379, endPoint x: 853, endPoint y: 382, distance: 76.3
click at [853, 382] on div "Enter Quantity 1 2 3 4 5 6 7 8 9 10 11 12 13 14 15 16 17 18 19 20 Enter Quantit…" at bounding box center [832, 382] width 247 height 31
click at [866, 385] on button "Add to Cart" at bounding box center [874, 382] width 160 height 25
select select "3"
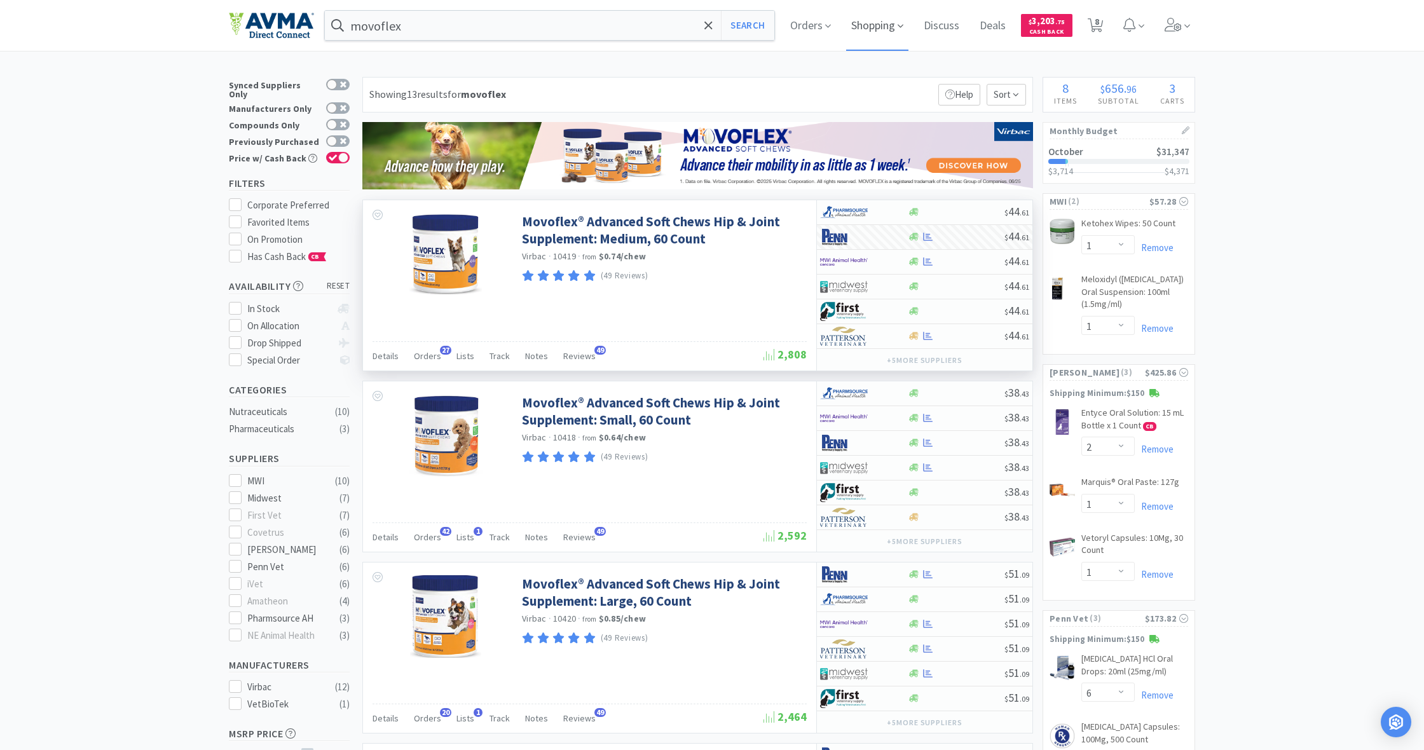
click at [881, 30] on span "Shopping" at bounding box center [877, 25] width 62 height 51
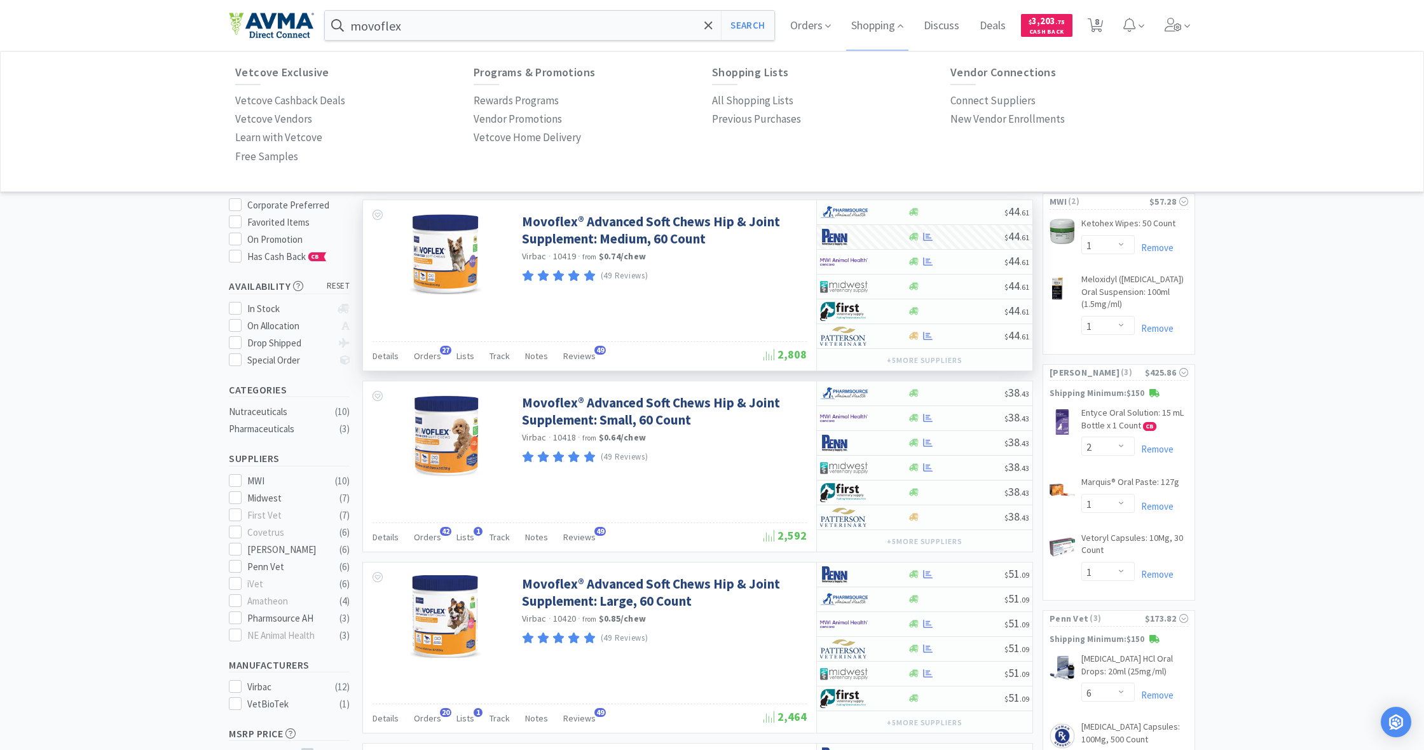
drag, startPoint x: 760, startPoint y: 99, endPoint x: 583, endPoint y: 99, distance: 176.1
click at [760, 99] on p "All Shopping Lists" at bounding box center [752, 100] width 81 height 17
select select "1"
select select "2"
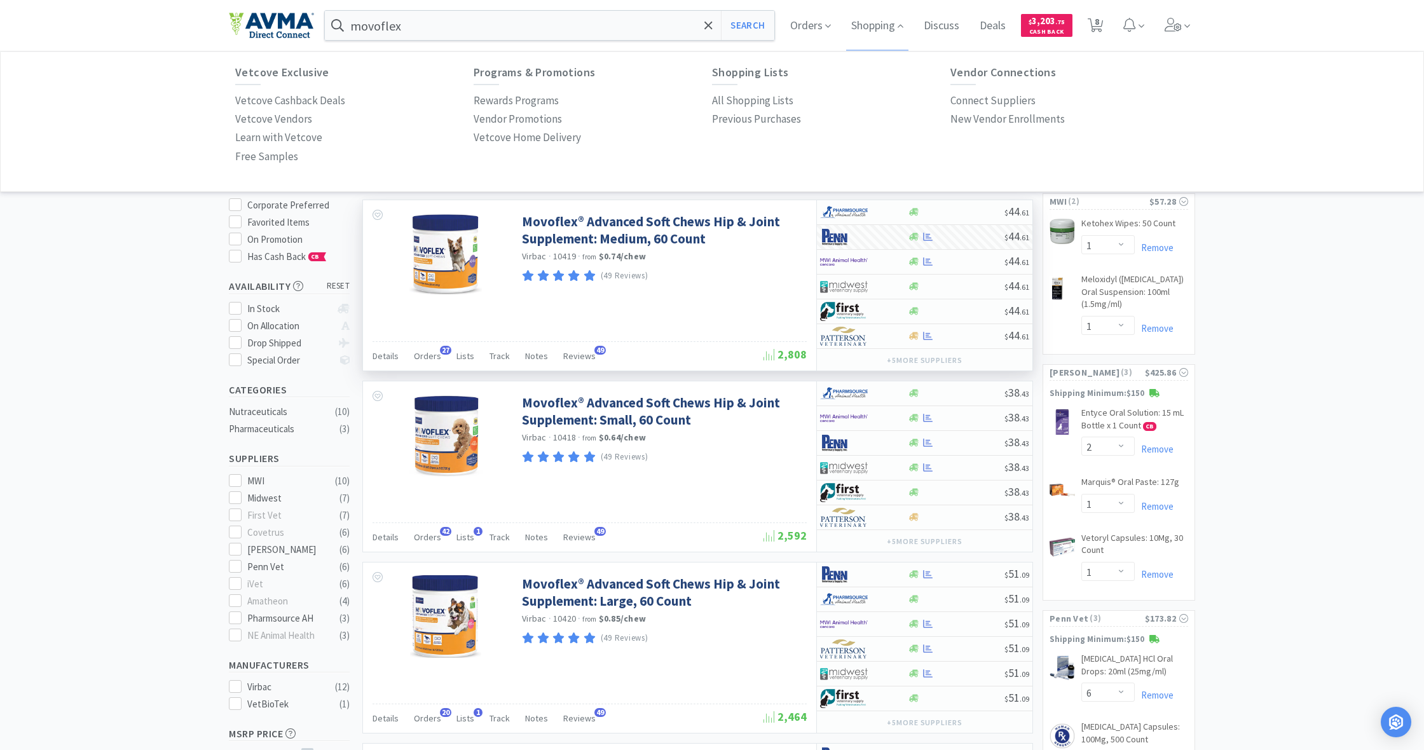
select select "1"
select select "6"
select select "3"
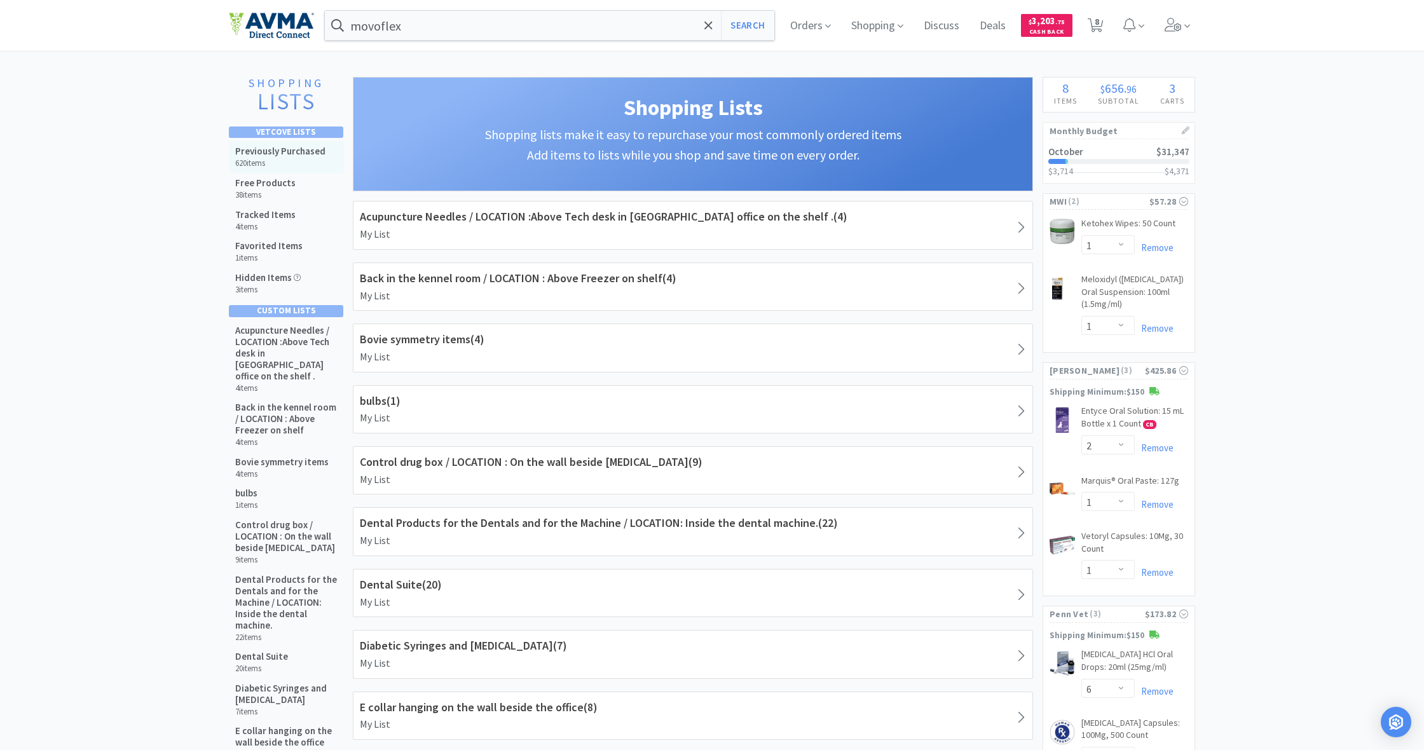
click at [296, 152] on h5 "Previously Purchased" at bounding box center [280, 151] width 90 height 11
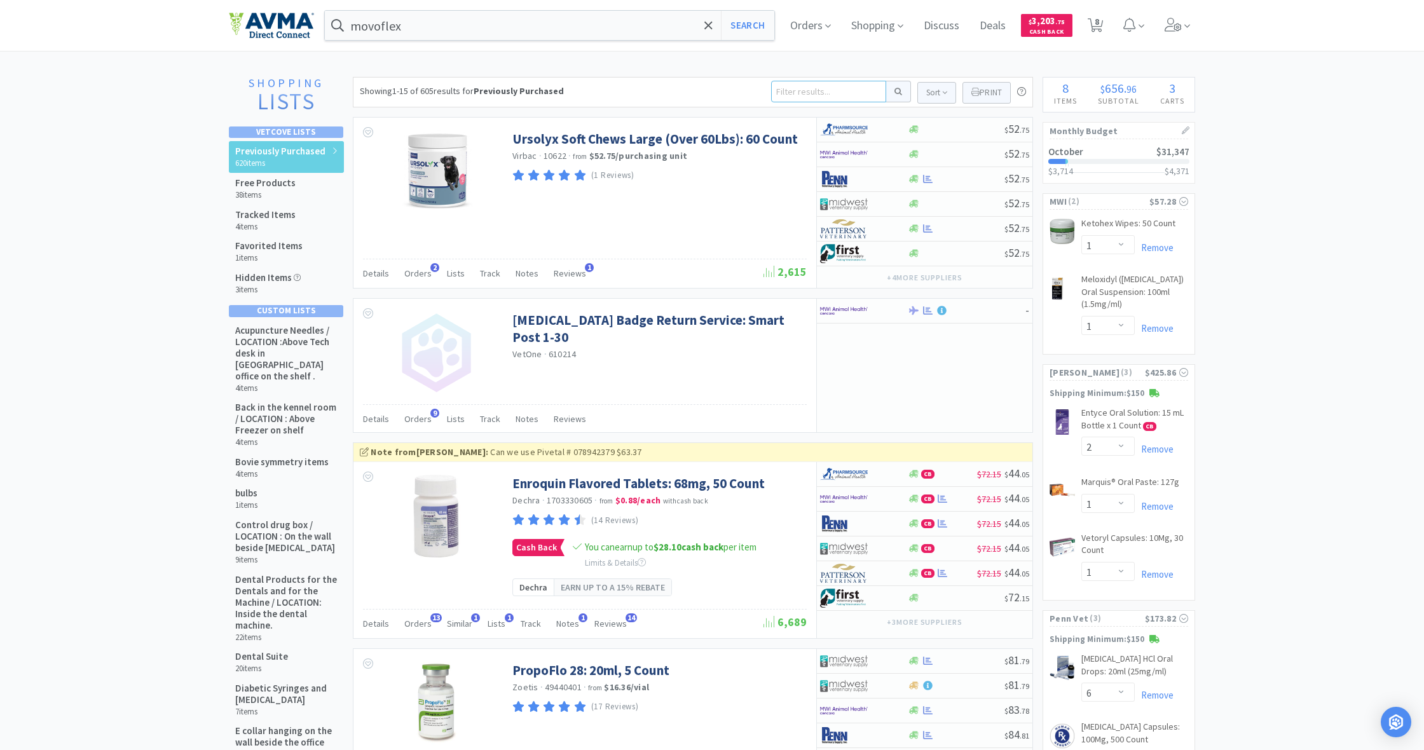
click at [789, 91] on input at bounding box center [828, 92] width 115 height 22
type input "seal safe"
click at [896, 92] on button at bounding box center [898, 92] width 25 height 22
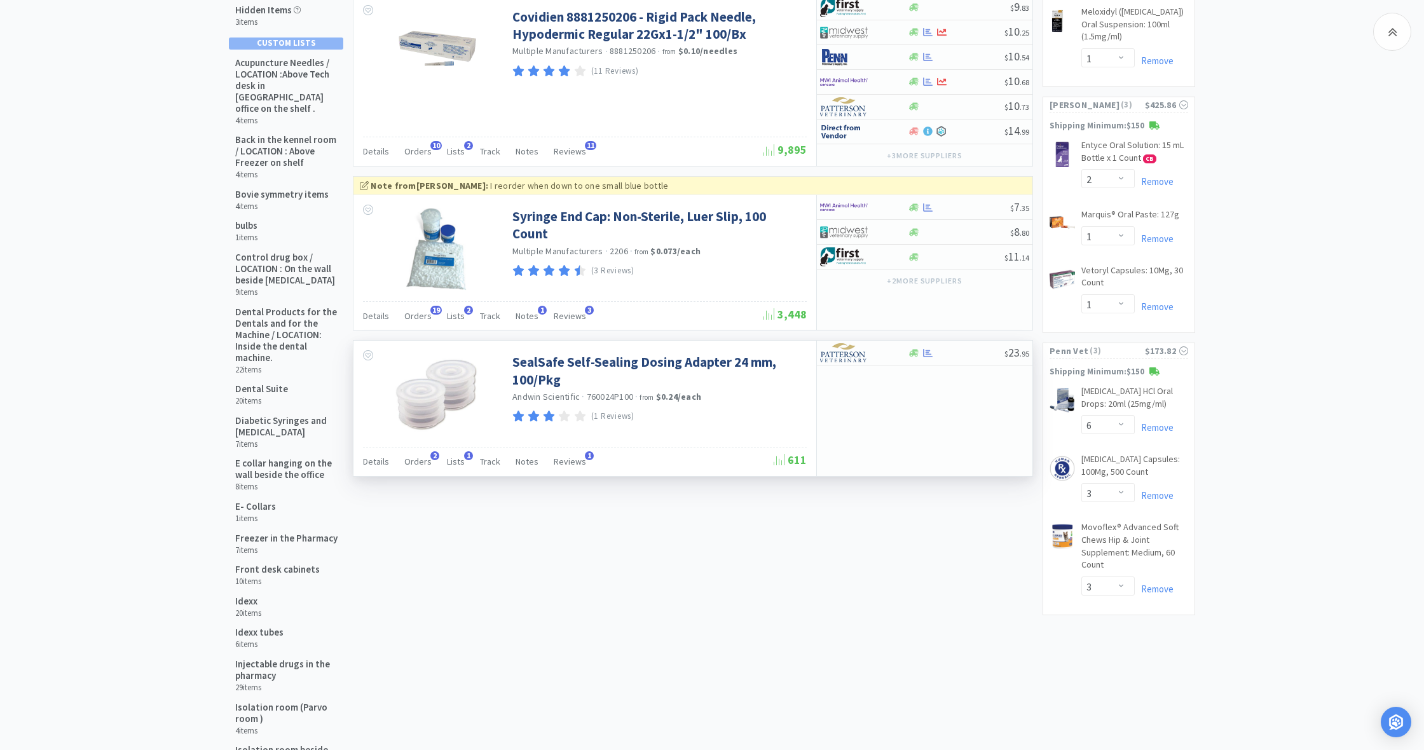
scroll to position [273, 0]
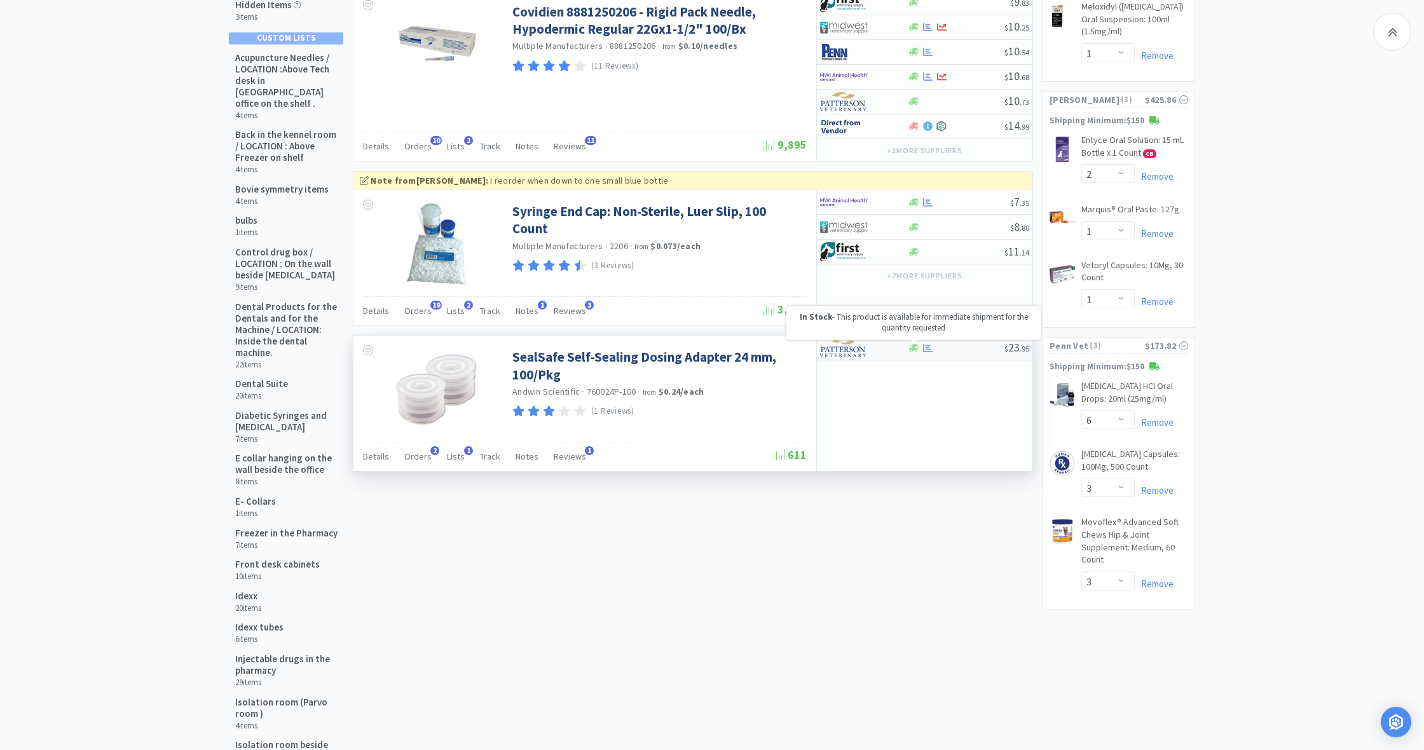
click at [911, 350] on icon at bounding box center [914, 348] width 10 height 10
select select "1"
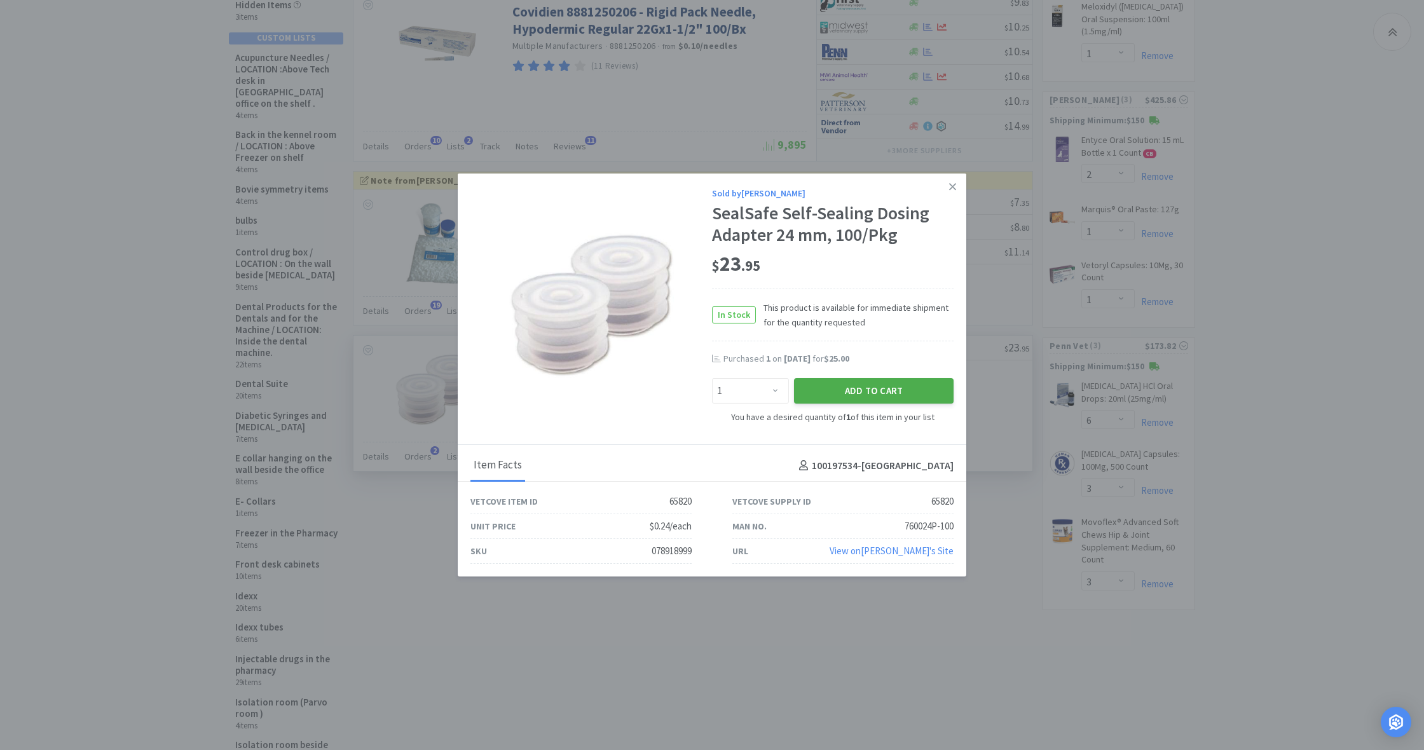
click at [906, 386] on button "Add to Cart" at bounding box center [874, 390] width 160 height 25
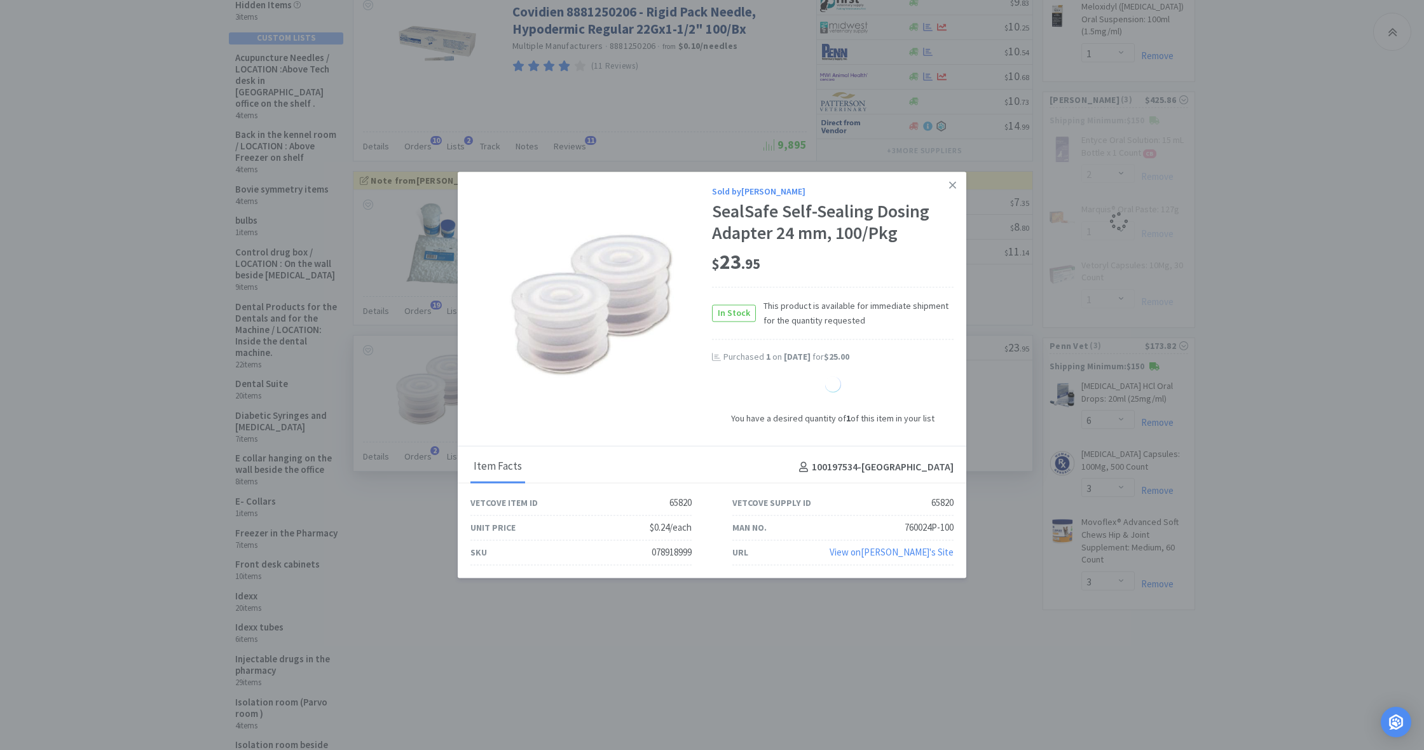
select select "1"
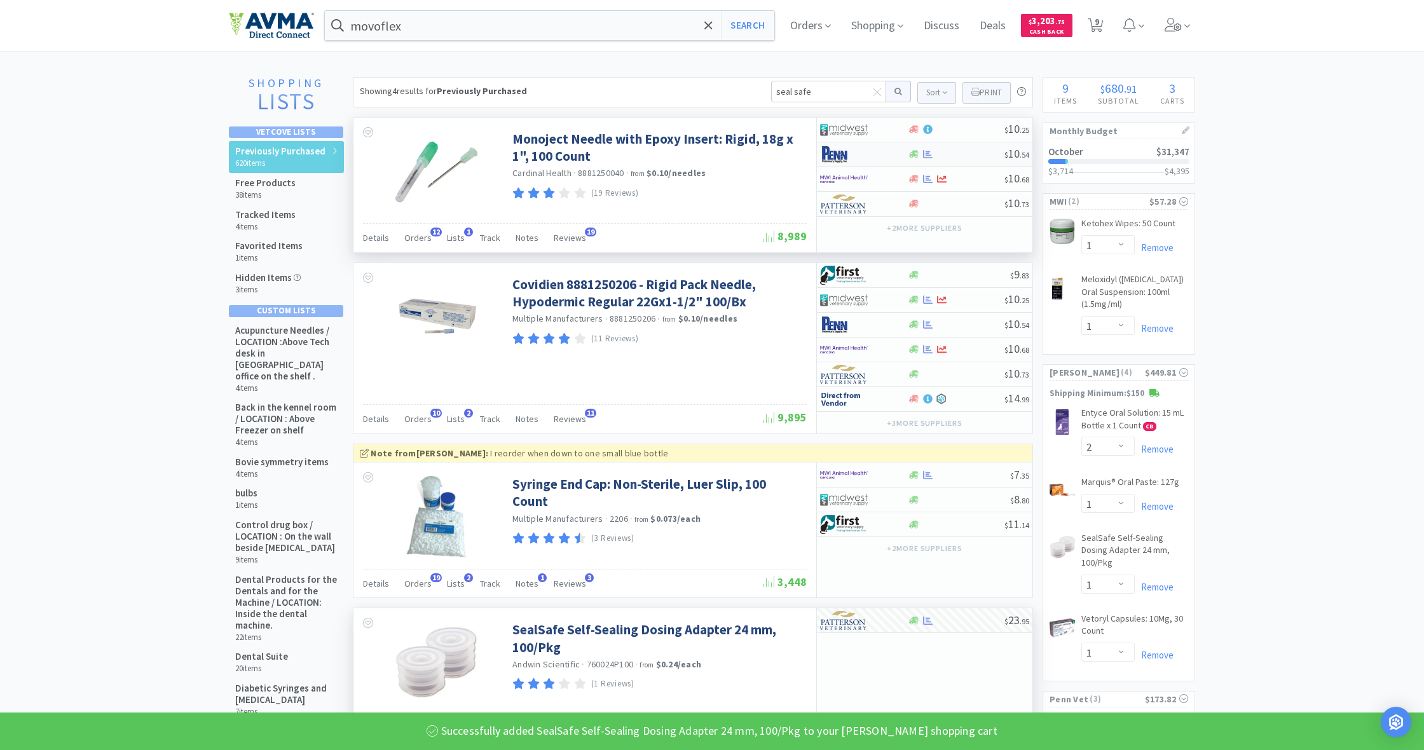
scroll to position [0, 0]
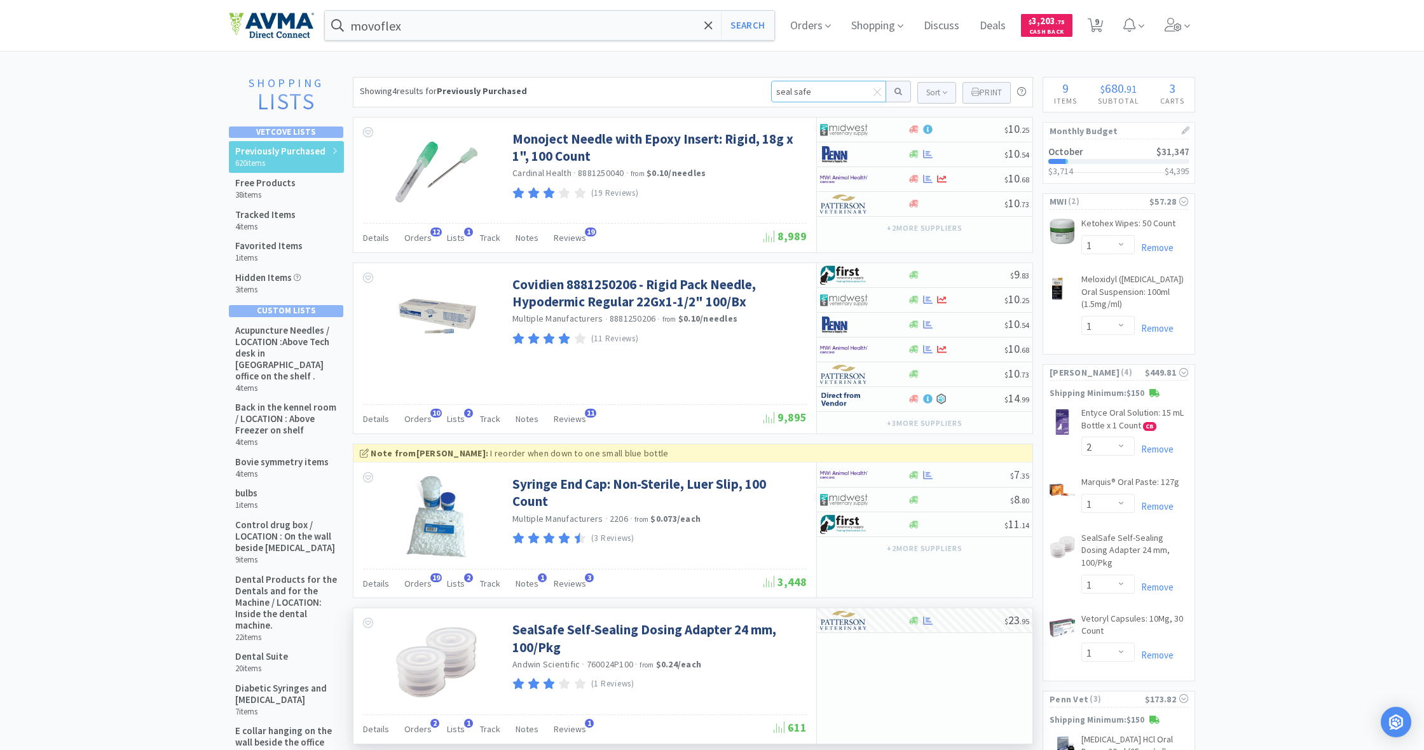
drag, startPoint x: 823, startPoint y: 95, endPoint x: 753, endPoint y: 93, distance: 70.6
click at [753, 93] on div "Showing 4 results for Previously Purchased seal safe Sort Print Previously Purc…" at bounding box center [693, 92] width 680 height 31
type input "movo"
click at [896, 92] on button at bounding box center [898, 92] width 25 height 22
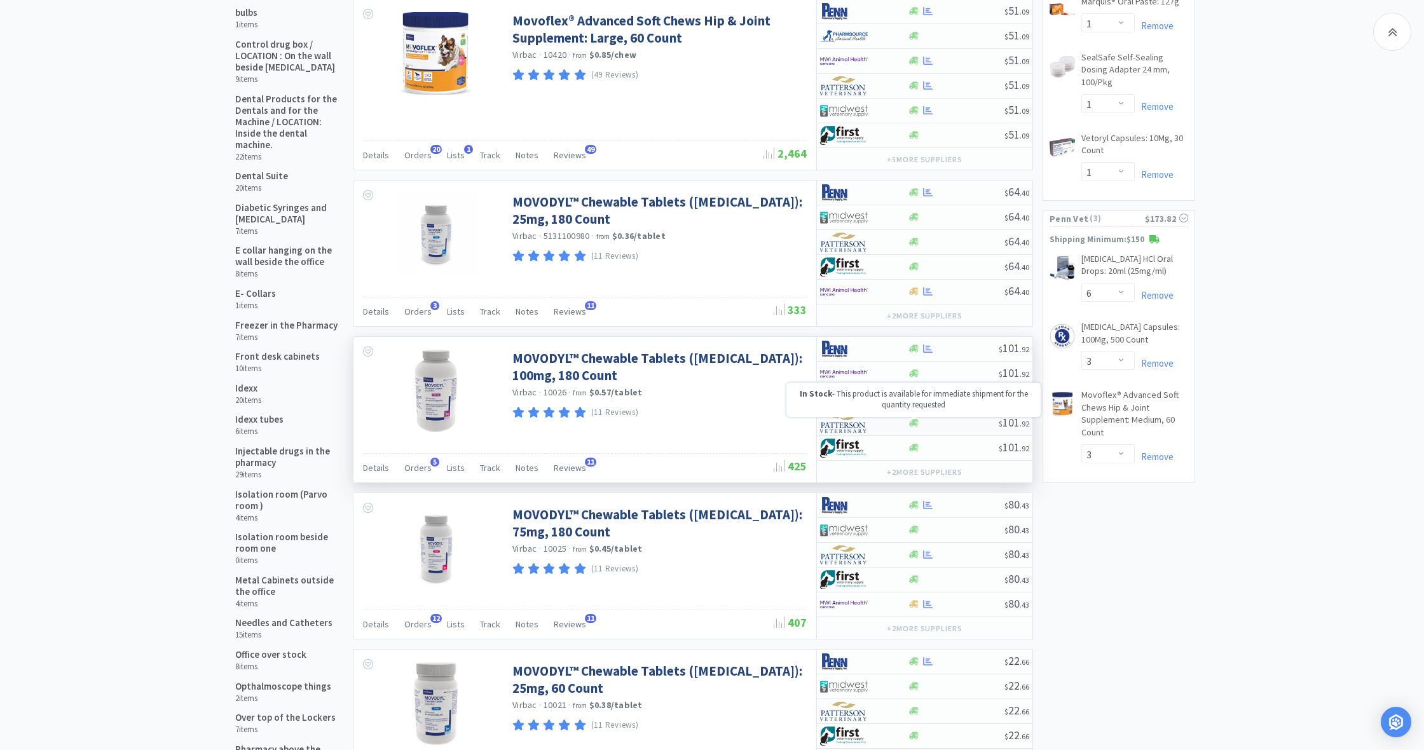
scroll to position [482, 0]
click at [913, 423] on icon at bounding box center [914, 422] width 10 height 8
select select "1"
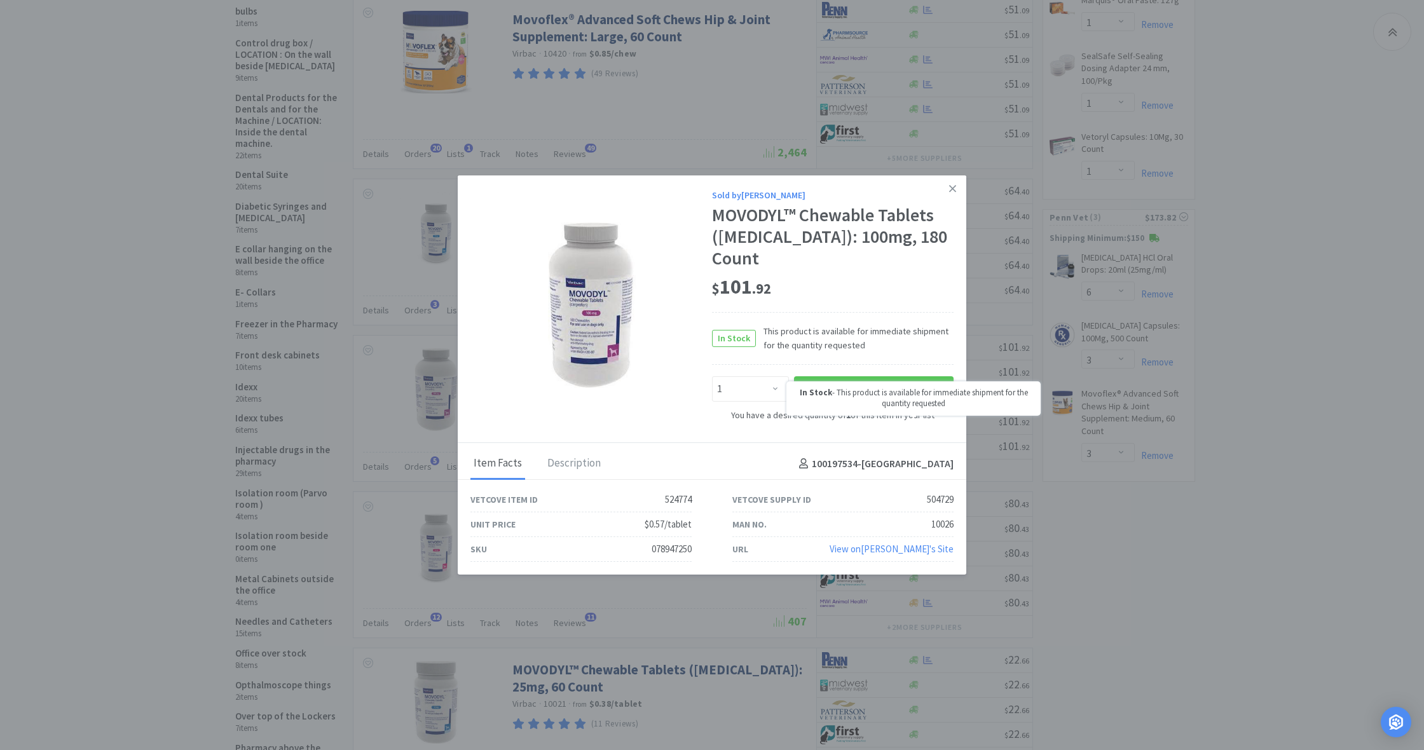
click at [892, 384] on div "In Stock - This product is available for immediate shipment for the quantity re…" at bounding box center [913, 398] width 254 height 34
click at [894, 379] on button "Add to Cart" at bounding box center [874, 388] width 160 height 25
select select "1"
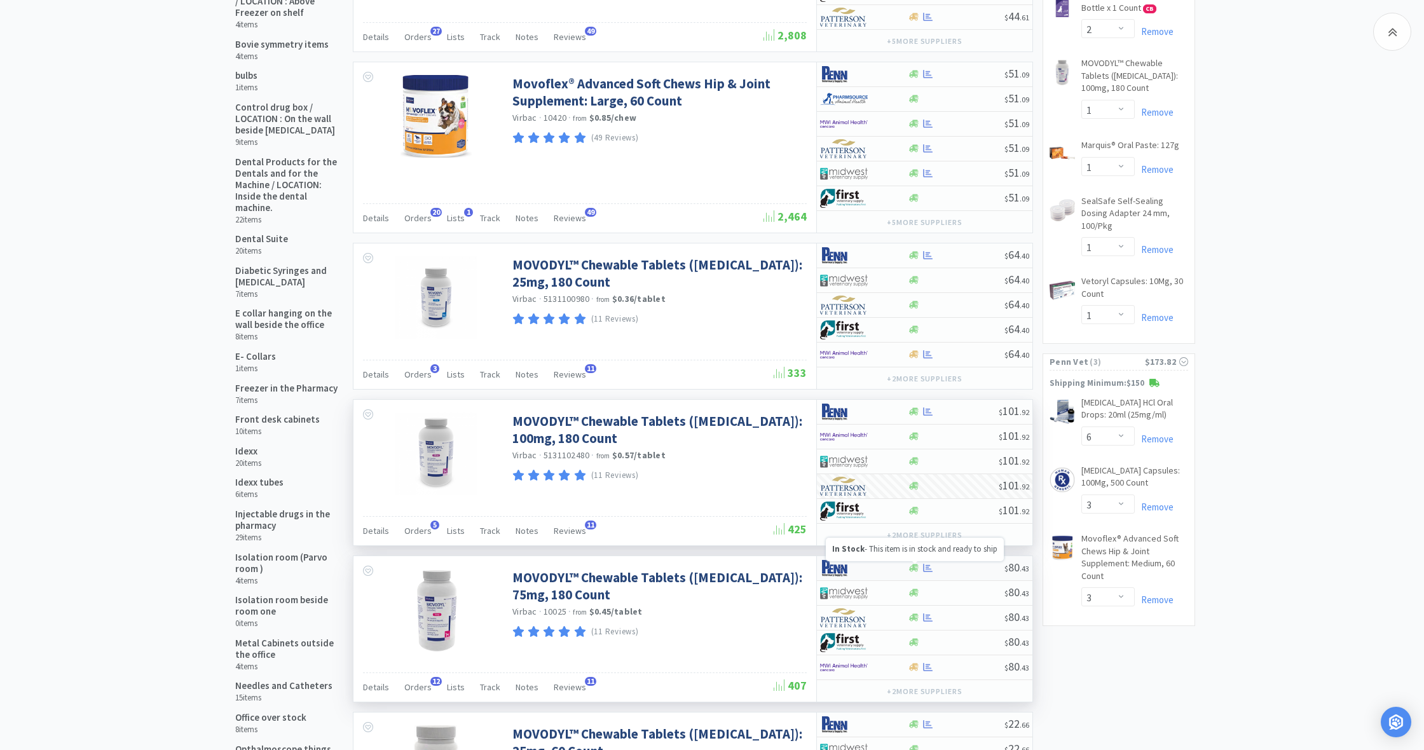
scroll to position [416, 0]
click at [917, 568] on icon at bounding box center [914, 570] width 10 height 8
select select "1"
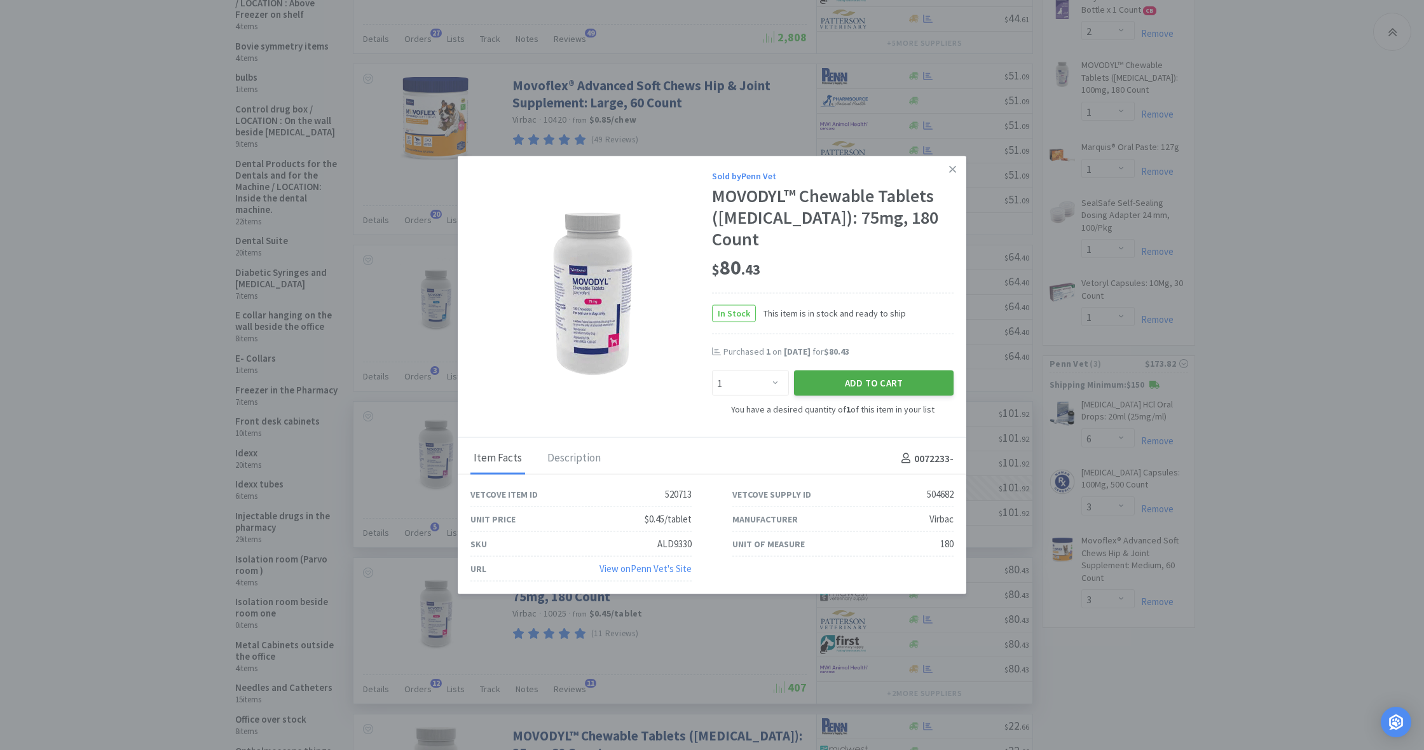
click at [885, 374] on button "Add to Cart" at bounding box center [874, 383] width 160 height 25
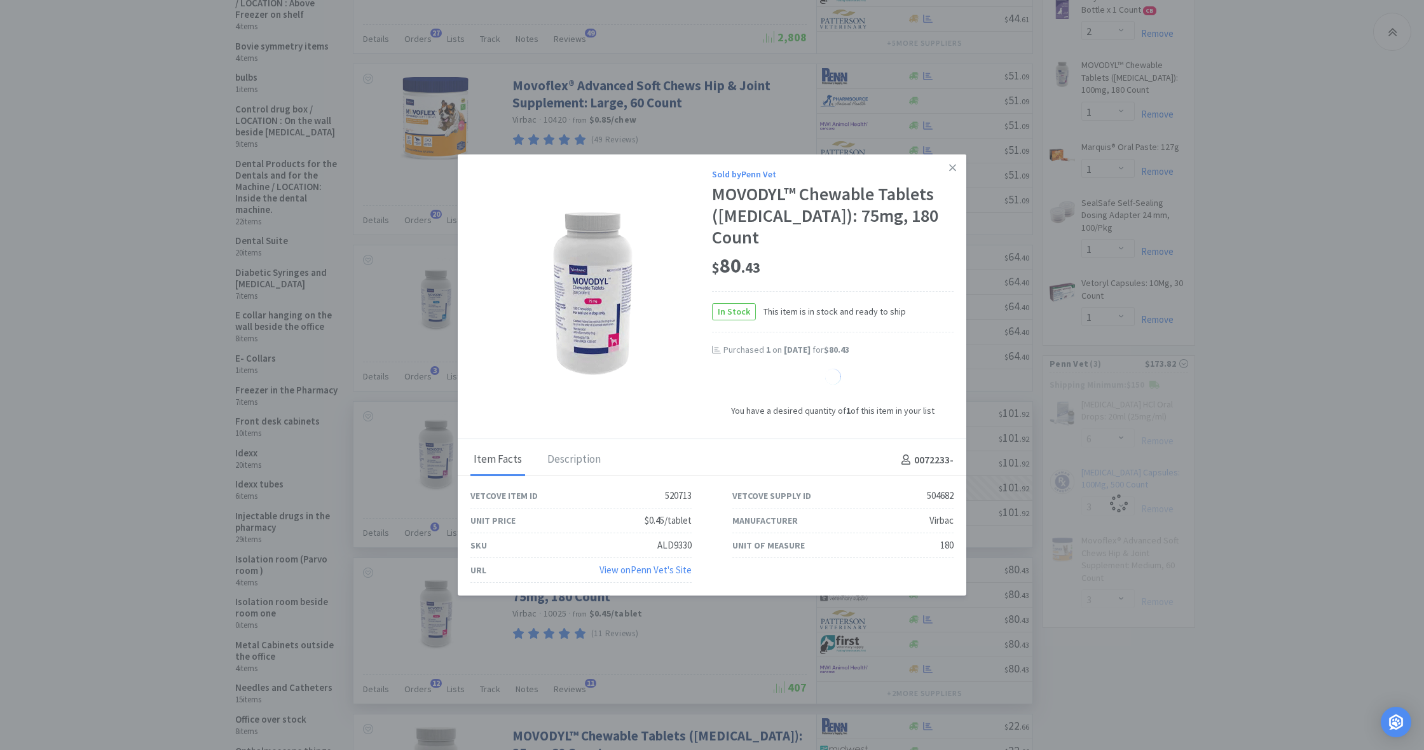
select select "1"
select select "3"
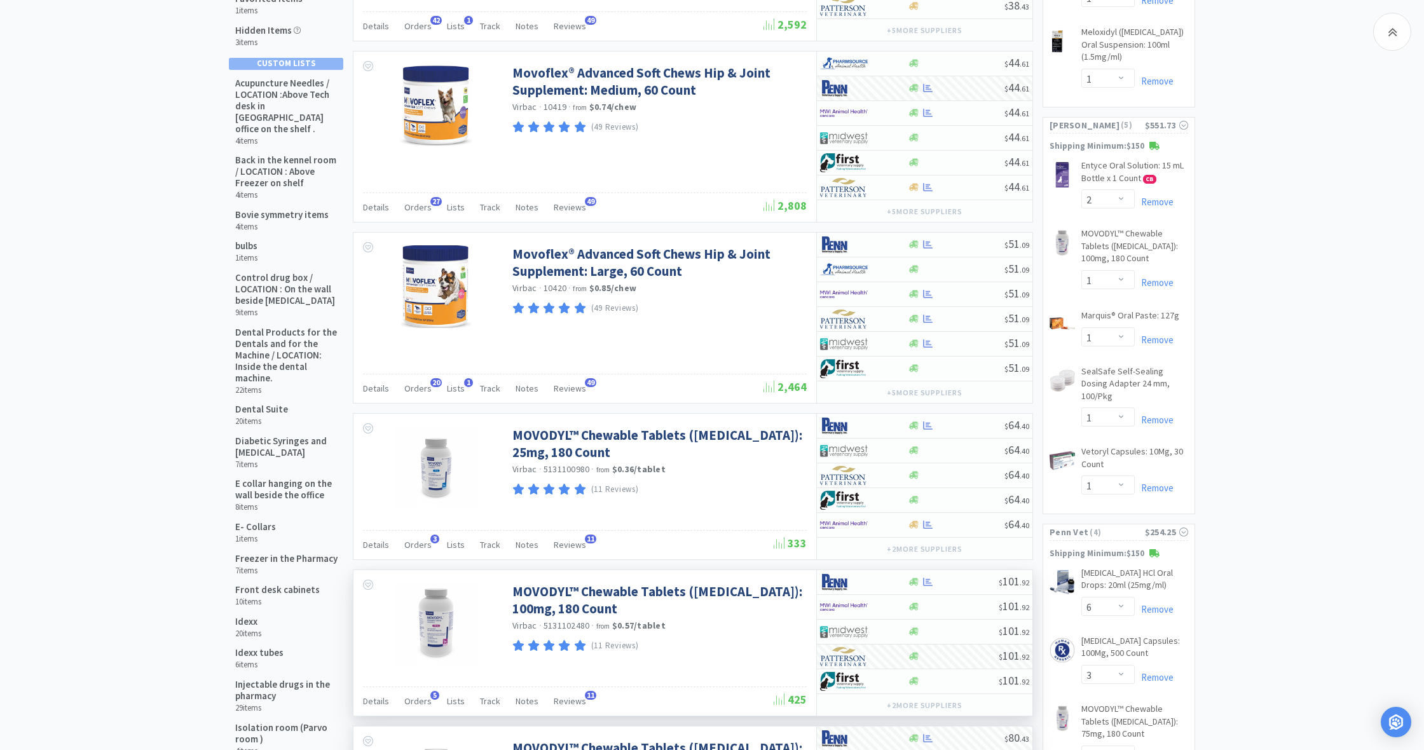
scroll to position [249, 0]
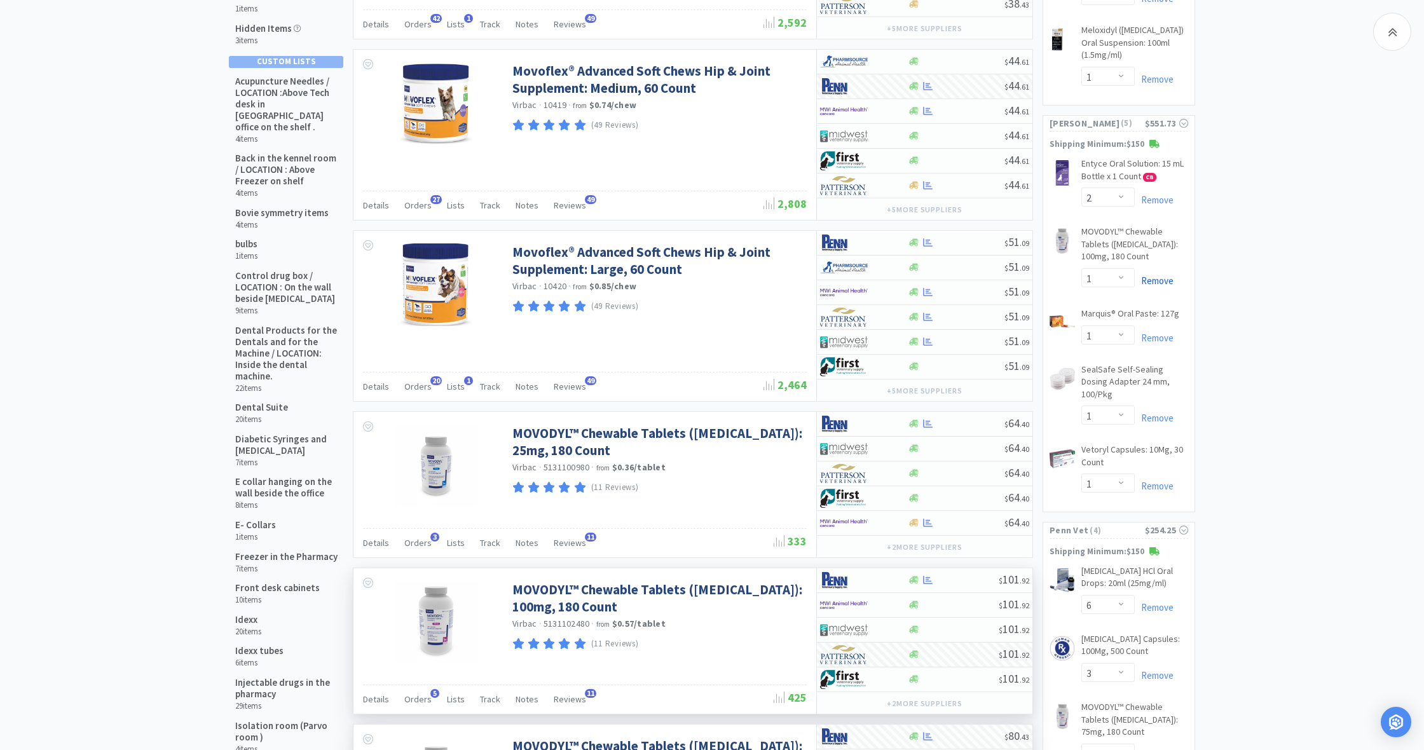
click at [1158, 276] on link "Remove" at bounding box center [1154, 281] width 39 height 12
select select "1"
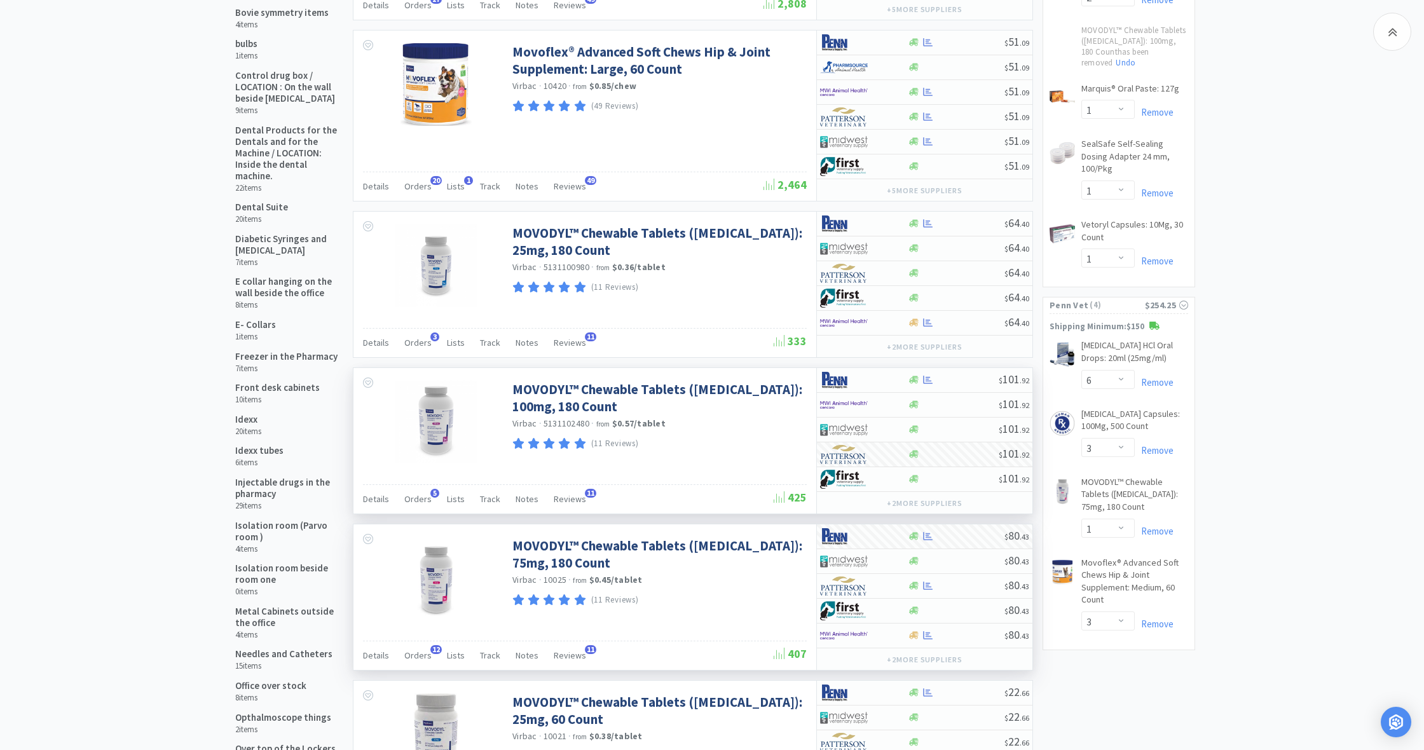
scroll to position [451, 0]
click at [911, 404] on icon at bounding box center [914, 403] width 10 height 8
select select "1"
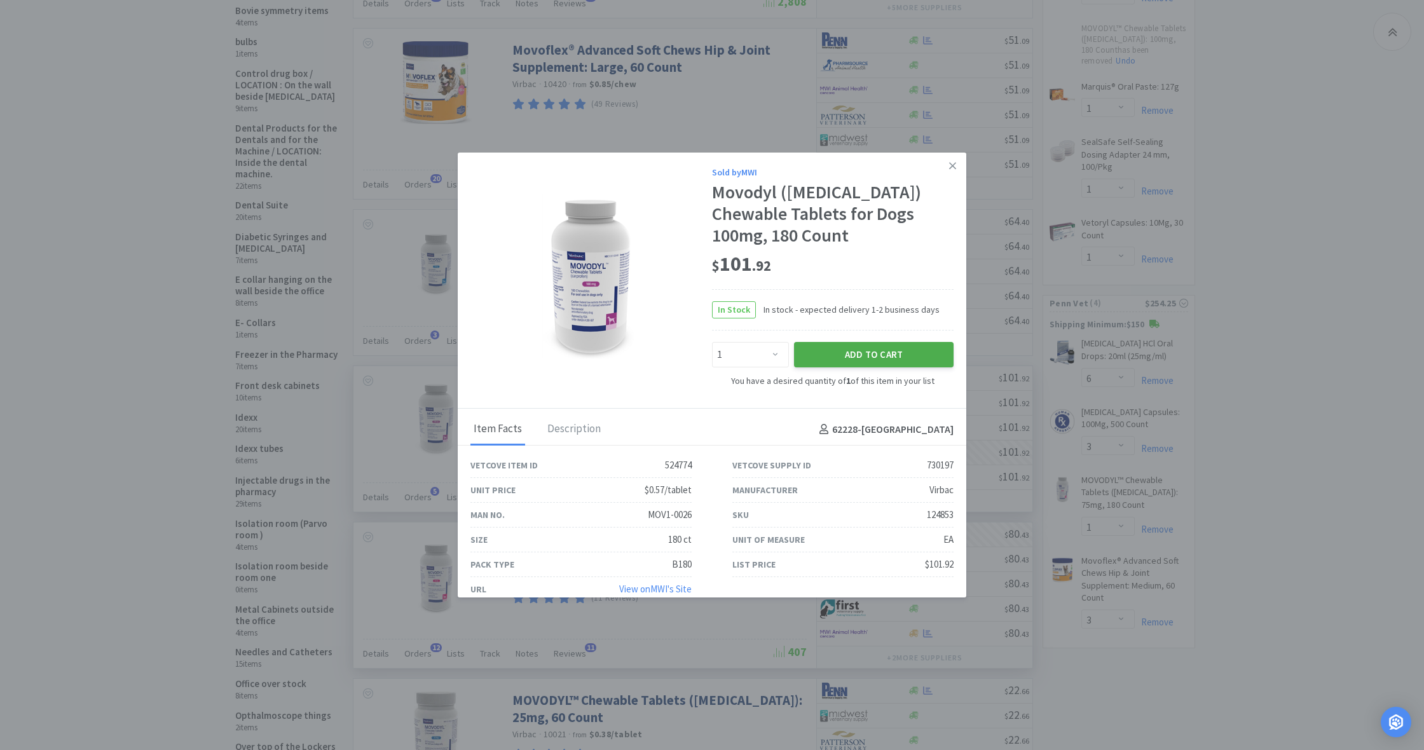
click at [884, 345] on button "Add to Cart" at bounding box center [874, 354] width 160 height 25
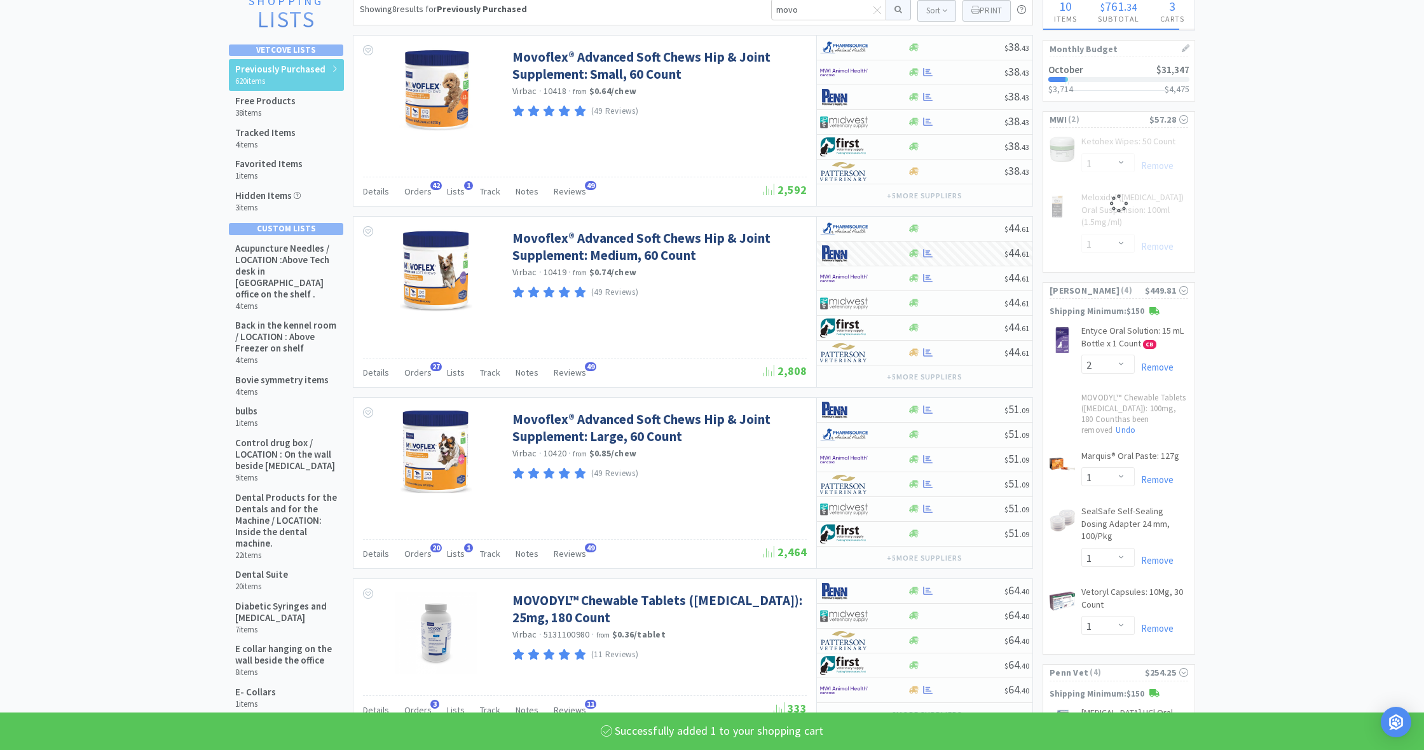
select select "1"
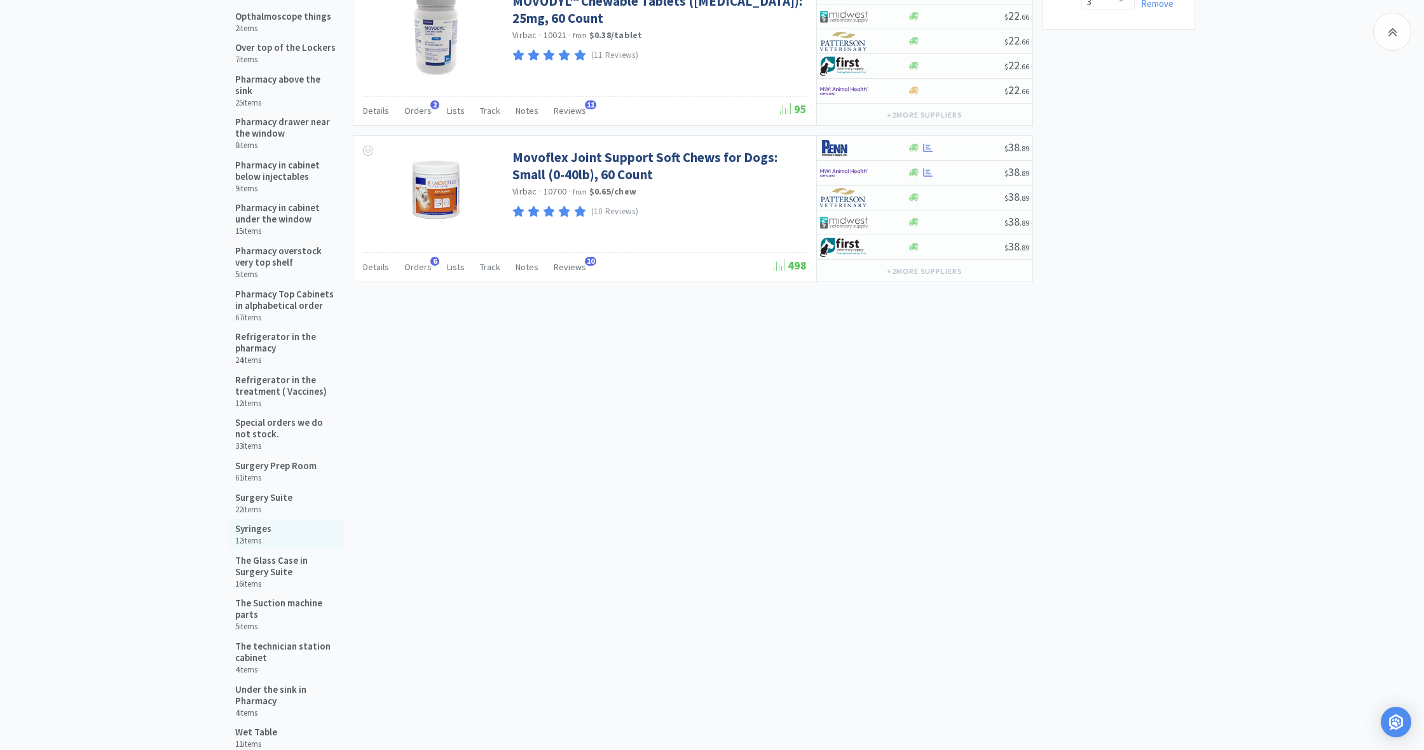
scroll to position [1152, 0]
click at [257, 522] on h5 "Syringes" at bounding box center [253, 527] width 36 height 11
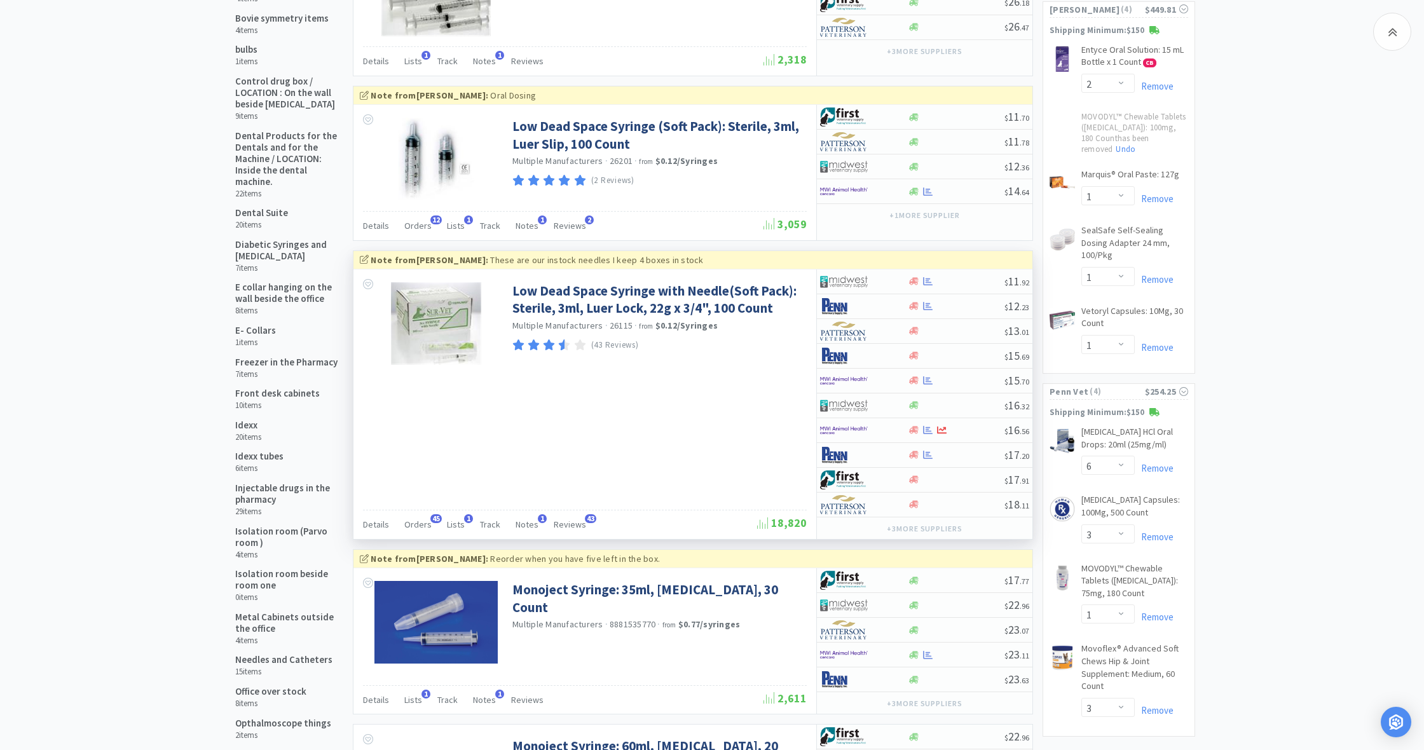
scroll to position [445, 0]
click at [913, 404] on icon at bounding box center [914, 404] width 10 height 8
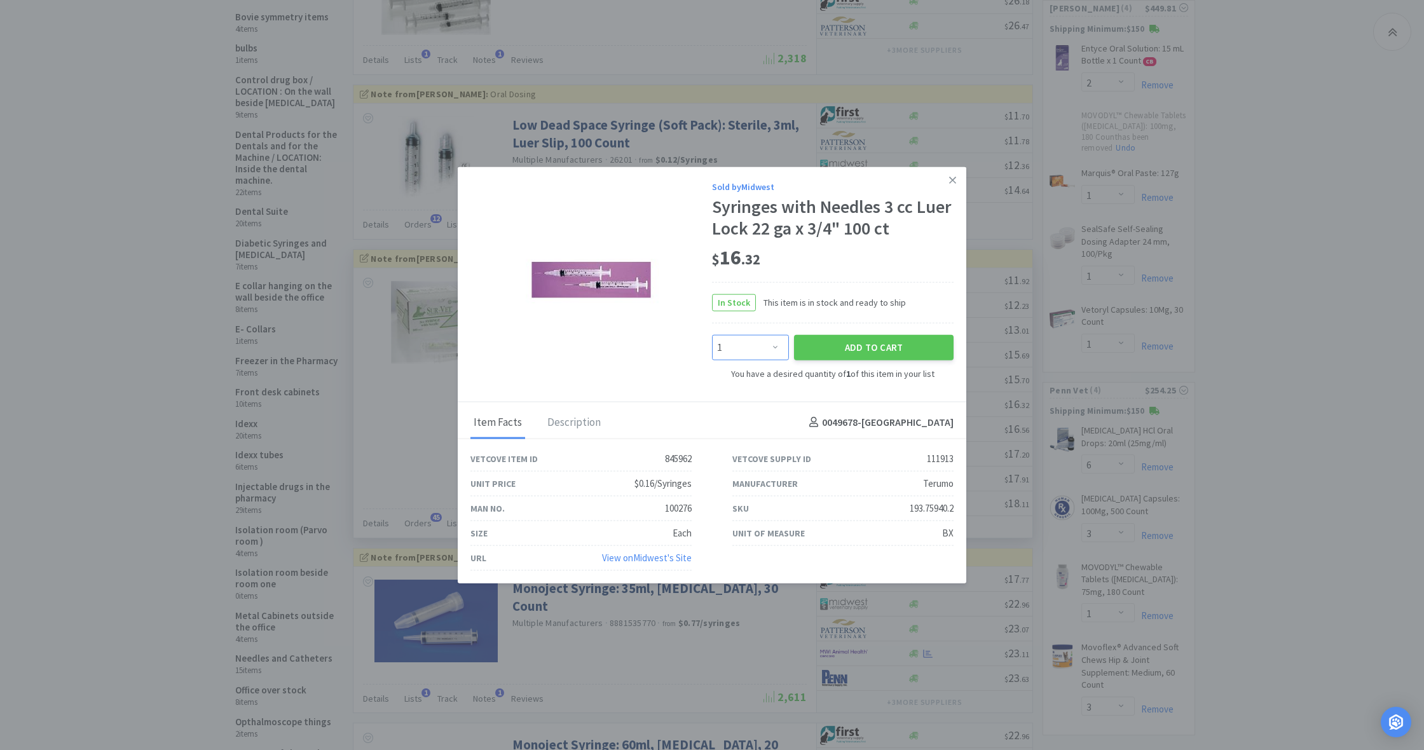
select select "5"
click at [851, 339] on button "Add to Cart" at bounding box center [874, 347] width 160 height 25
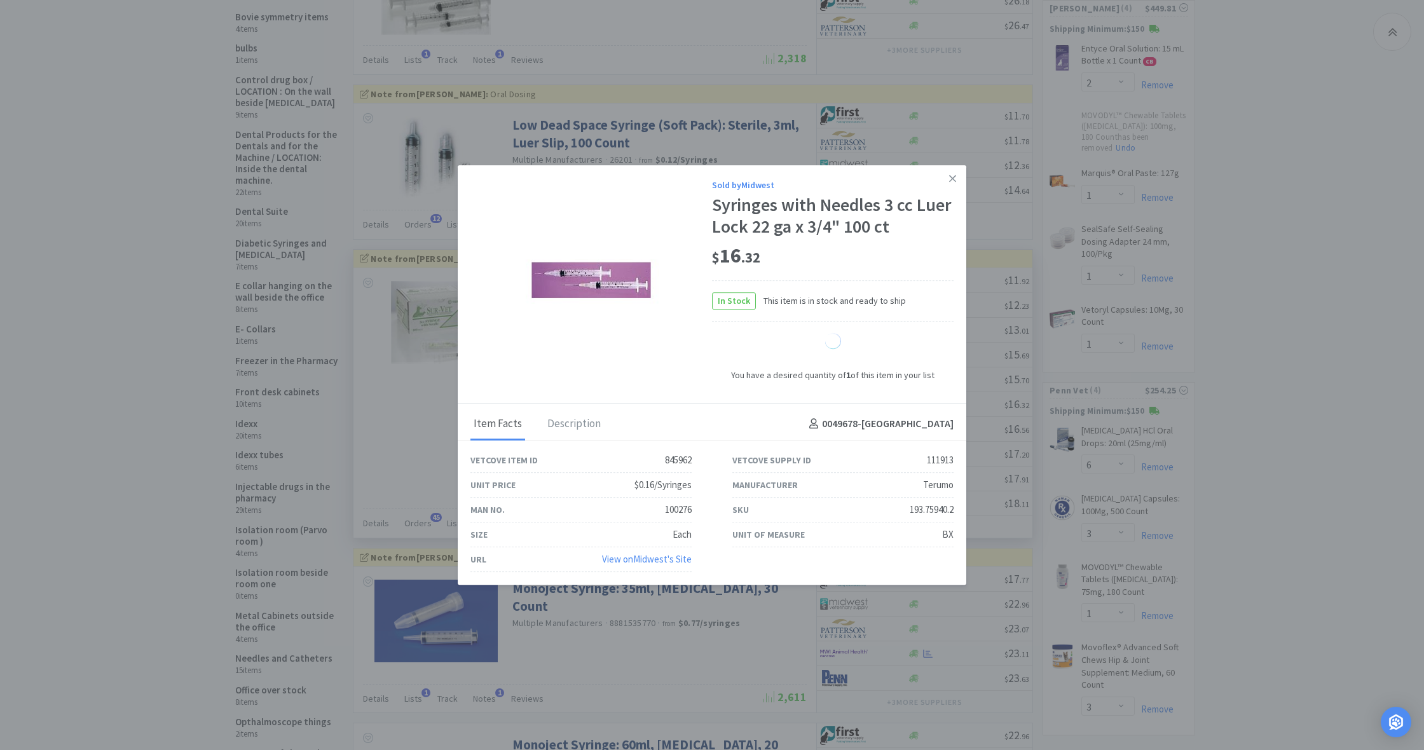
select select "5"
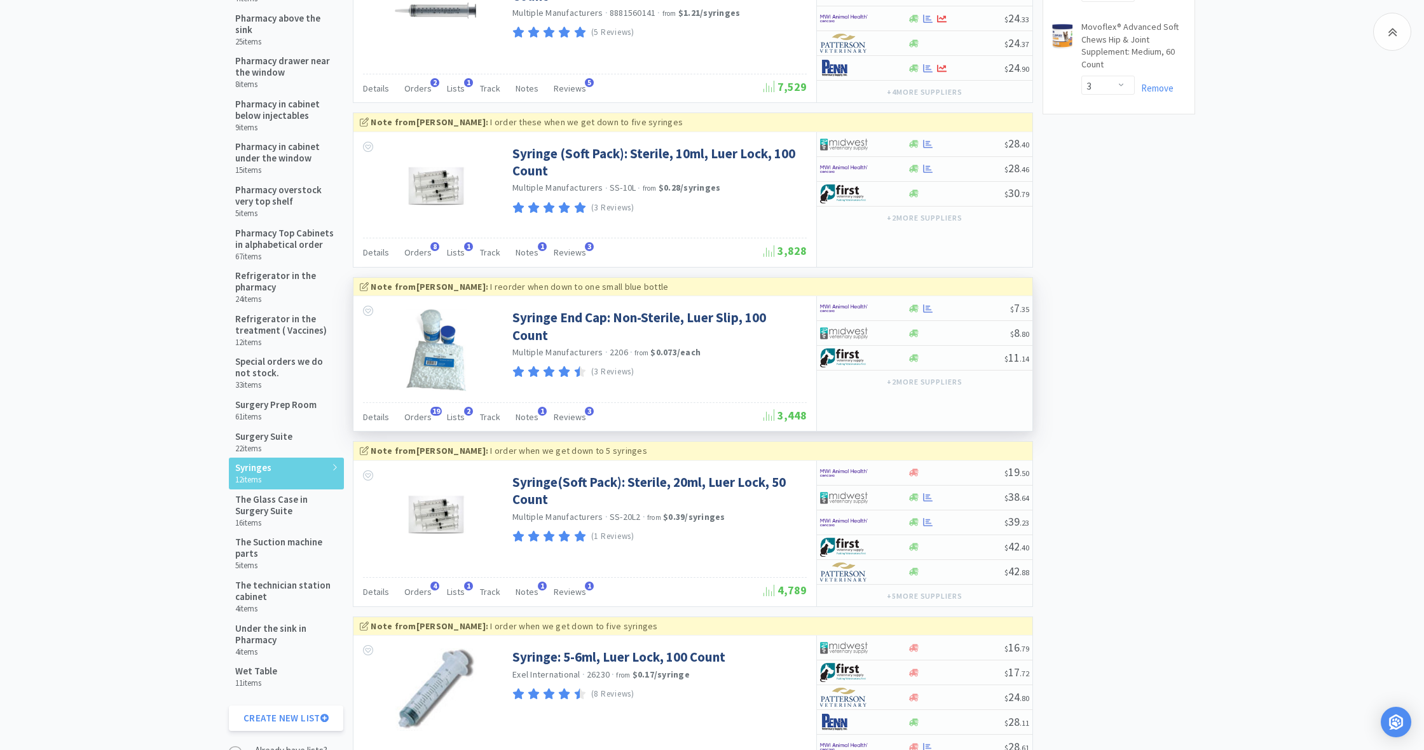
scroll to position [1210, 0]
click at [913, 310] on icon at bounding box center [914, 310] width 10 height 10
select select "1"
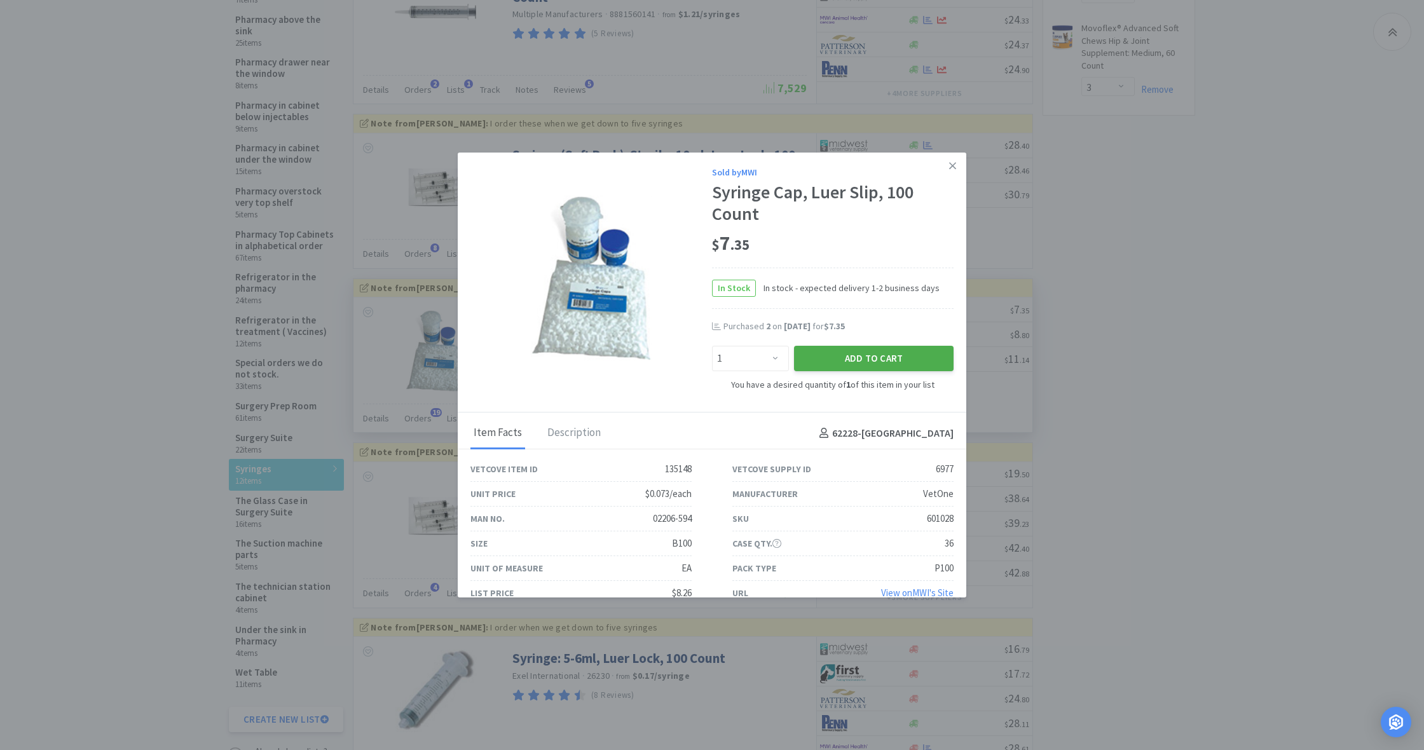
click at [879, 357] on button "Add to Cart" at bounding box center [874, 358] width 160 height 25
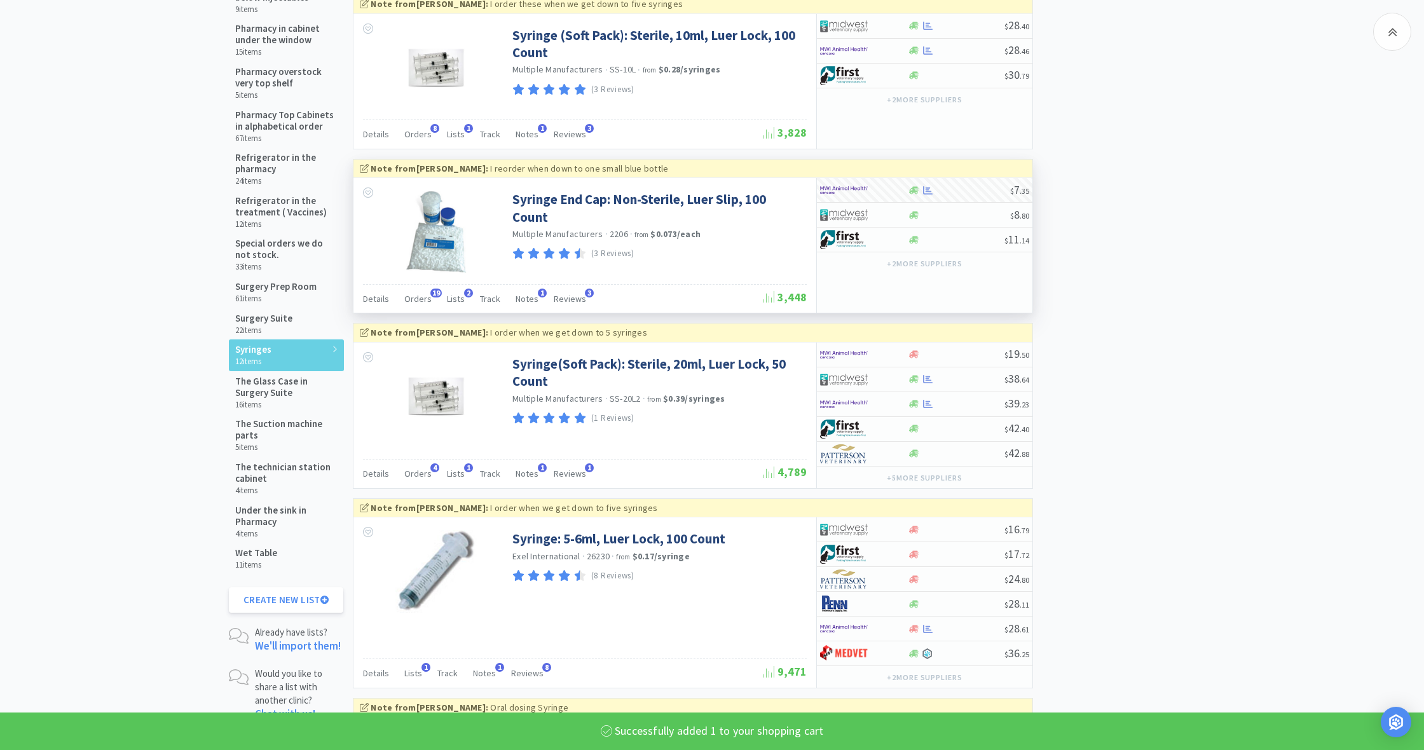
select select "1"
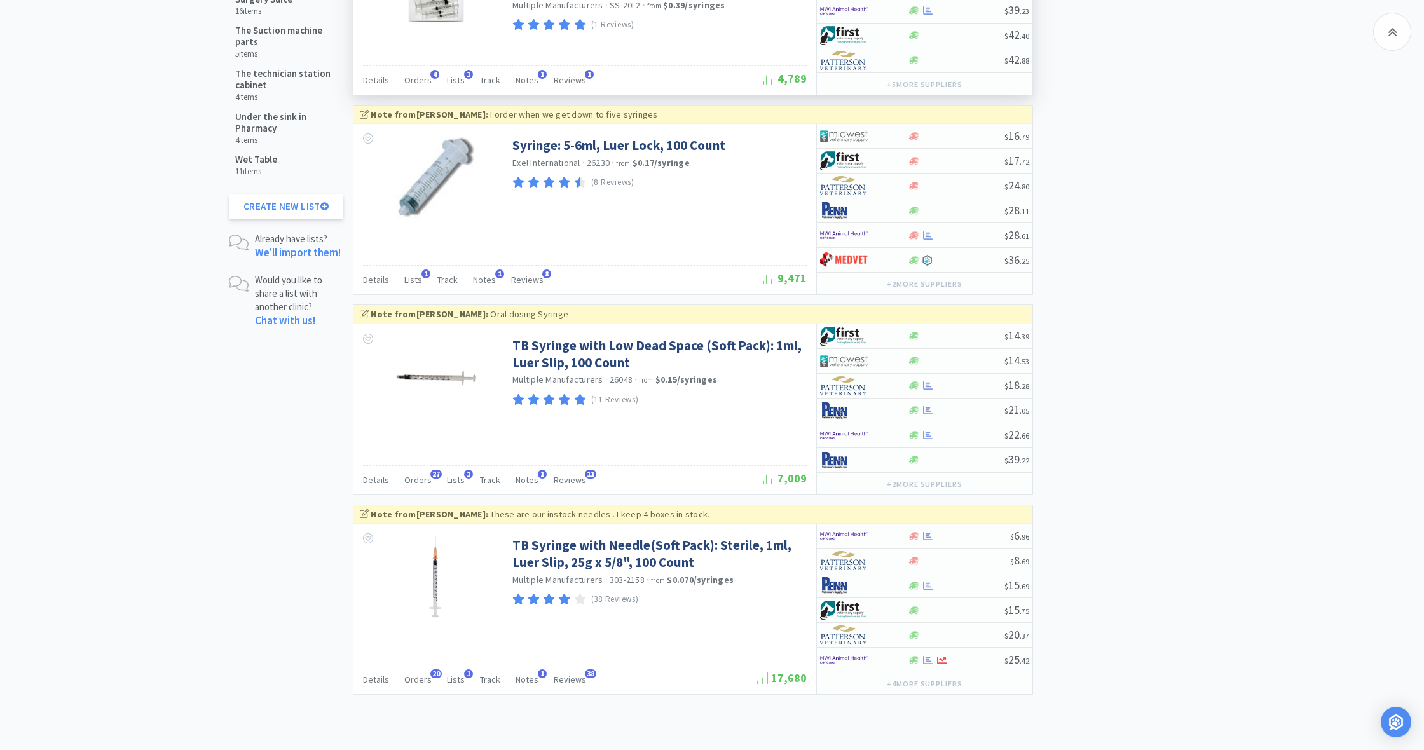
scroll to position [1722, 0]
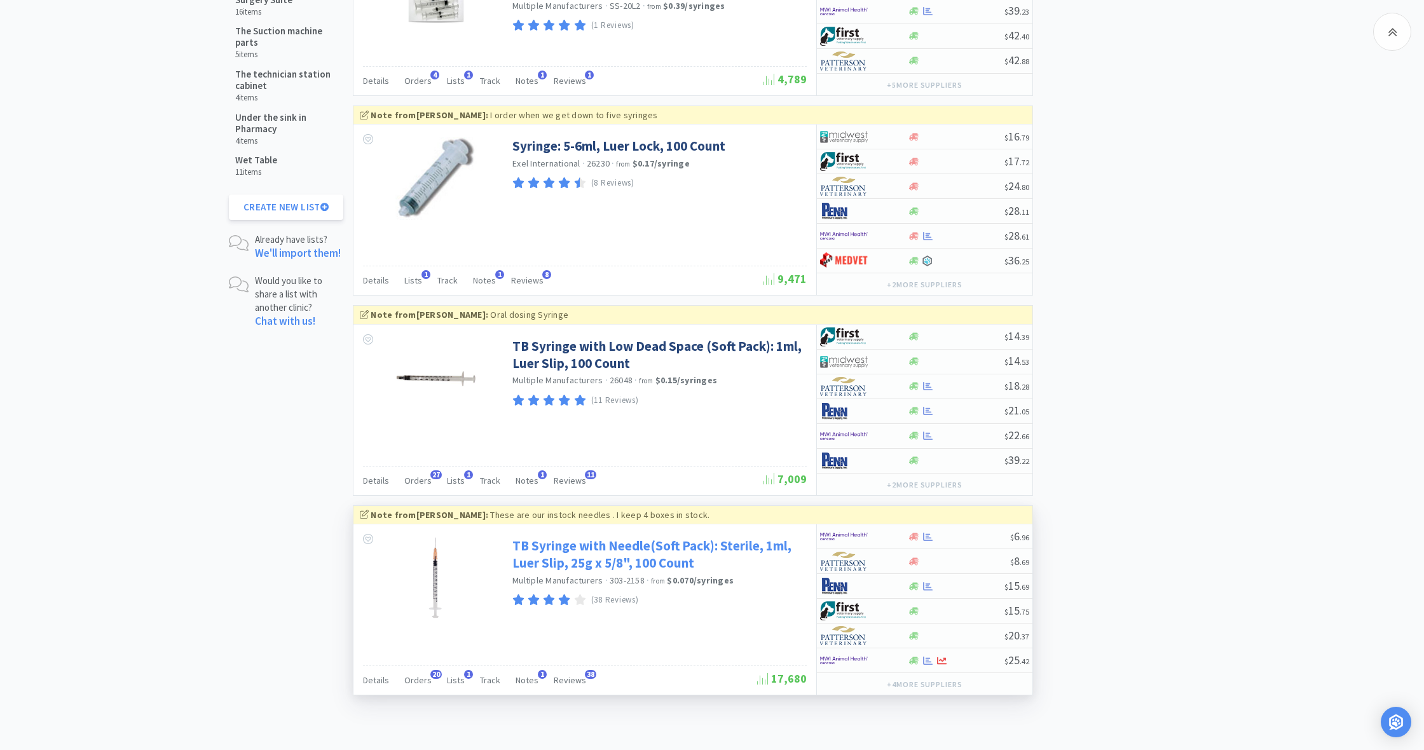
click at [642, 540] on link "TB Syringe with Needle(Soft Pack): Sterile, 1ml, Luer Slip, 25g x 5/8", 100 Cou…" at bounding box center [657, 554] width 291 height 35
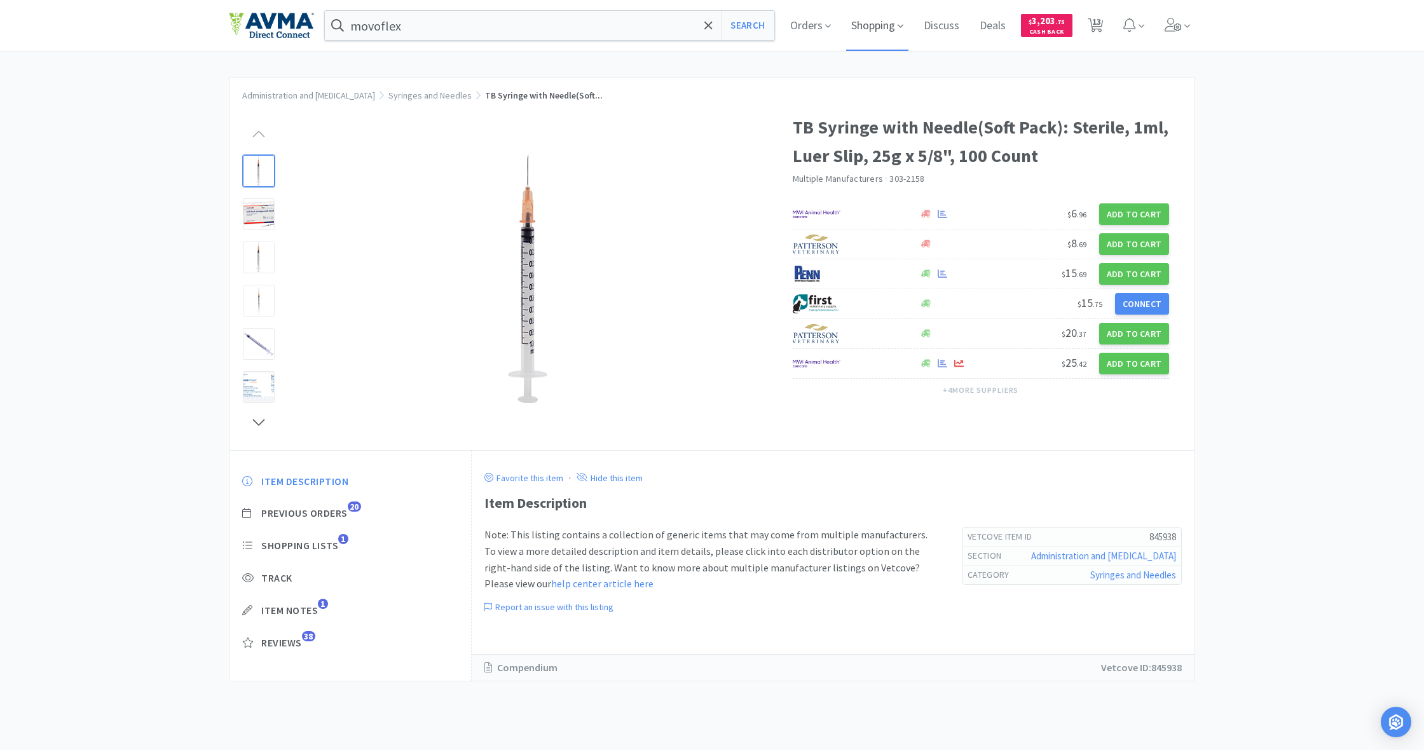
click at [885, 26] on span "Shopping" at bounding box center [877, 25] width 62 height 51
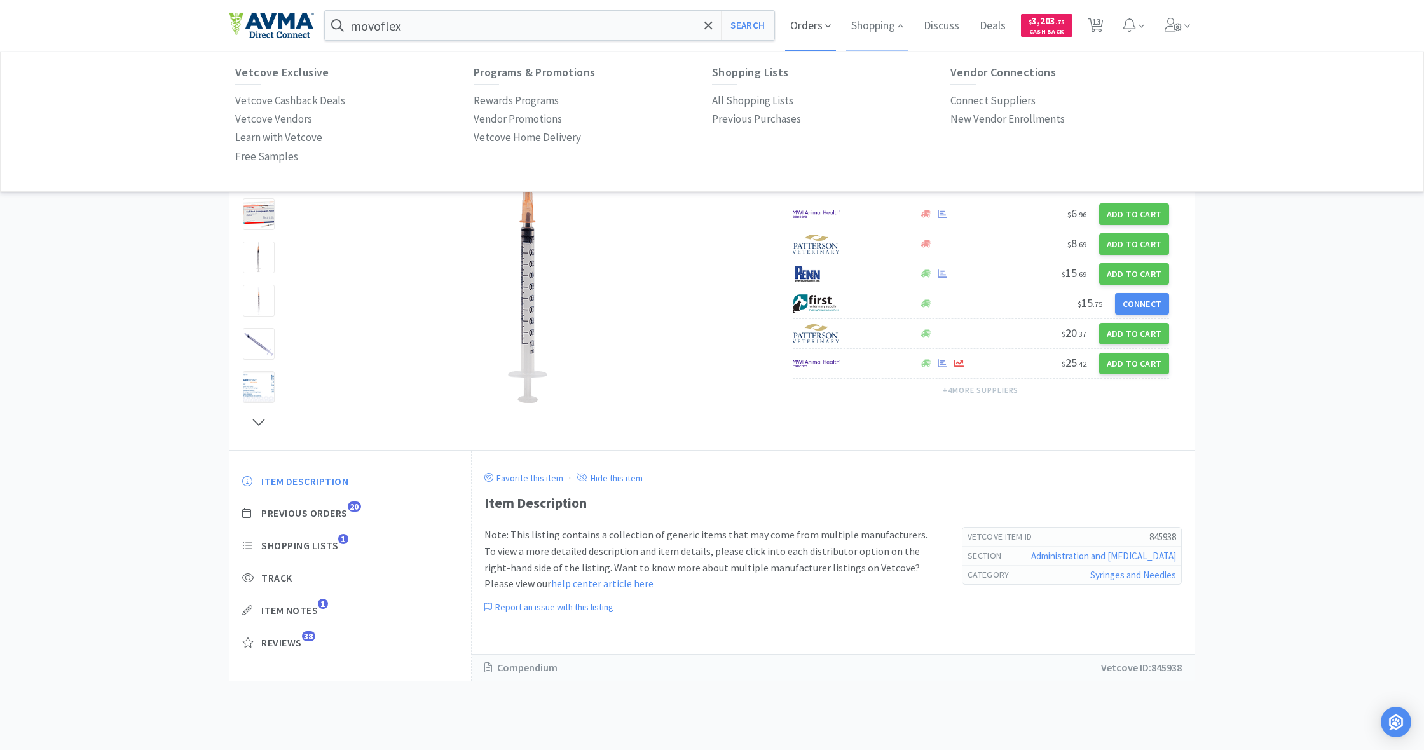
click at [803, 25] on span "Orders" at bounding box center [810, 25] width 51 height 51
click at [878, 26] on span "Shopping" at bounding box center [877, 25] width 62 height 51
click at [868, 29] on span "Shopping" at bounding box center [877, 25] width 62 height 51
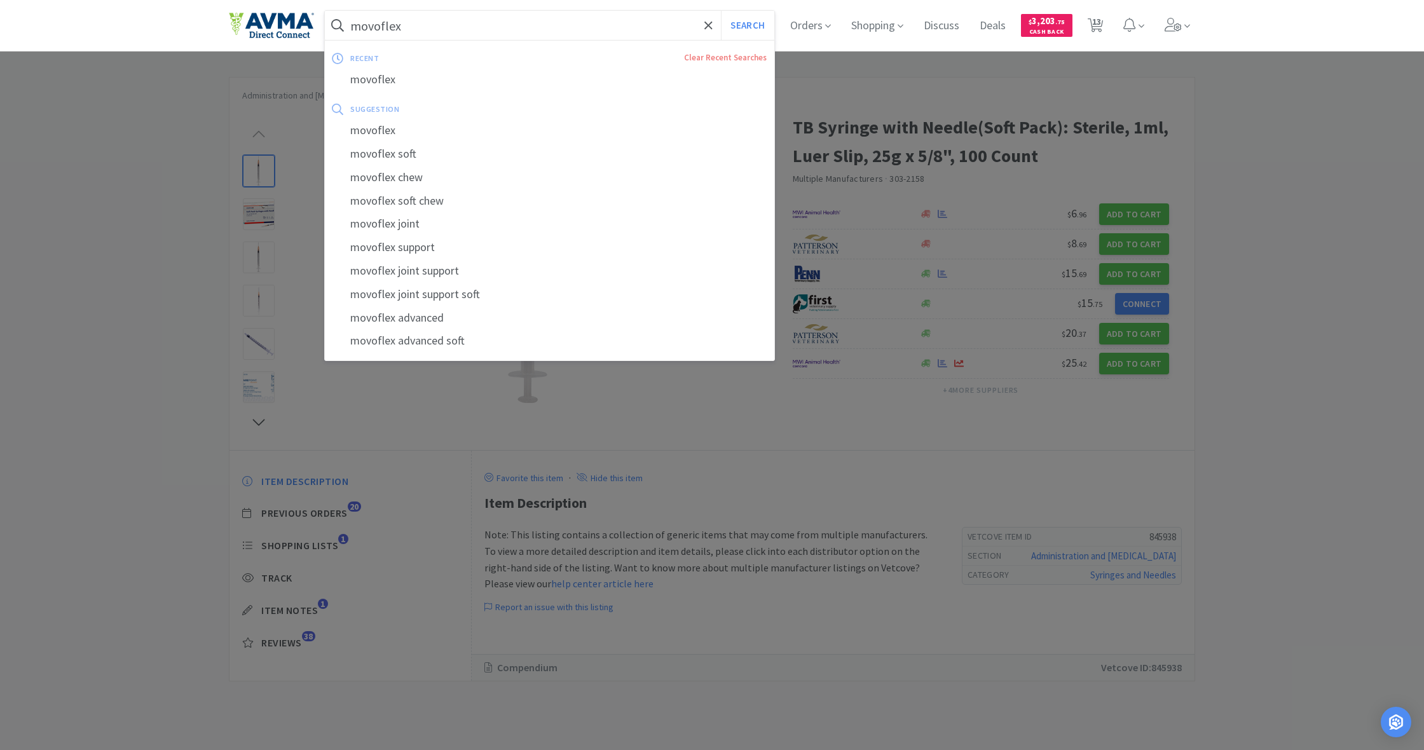
drag, startPoint x: 409, startPoint y: 28, endPoint x: 316, endPoint y: 28, distance: 93.4
click at [316, 28] on div "movoflex Search recent Clear Recent Searches movoflex suggestion movoflex movof…" at bounding box center [712, 25] width 966 height 51
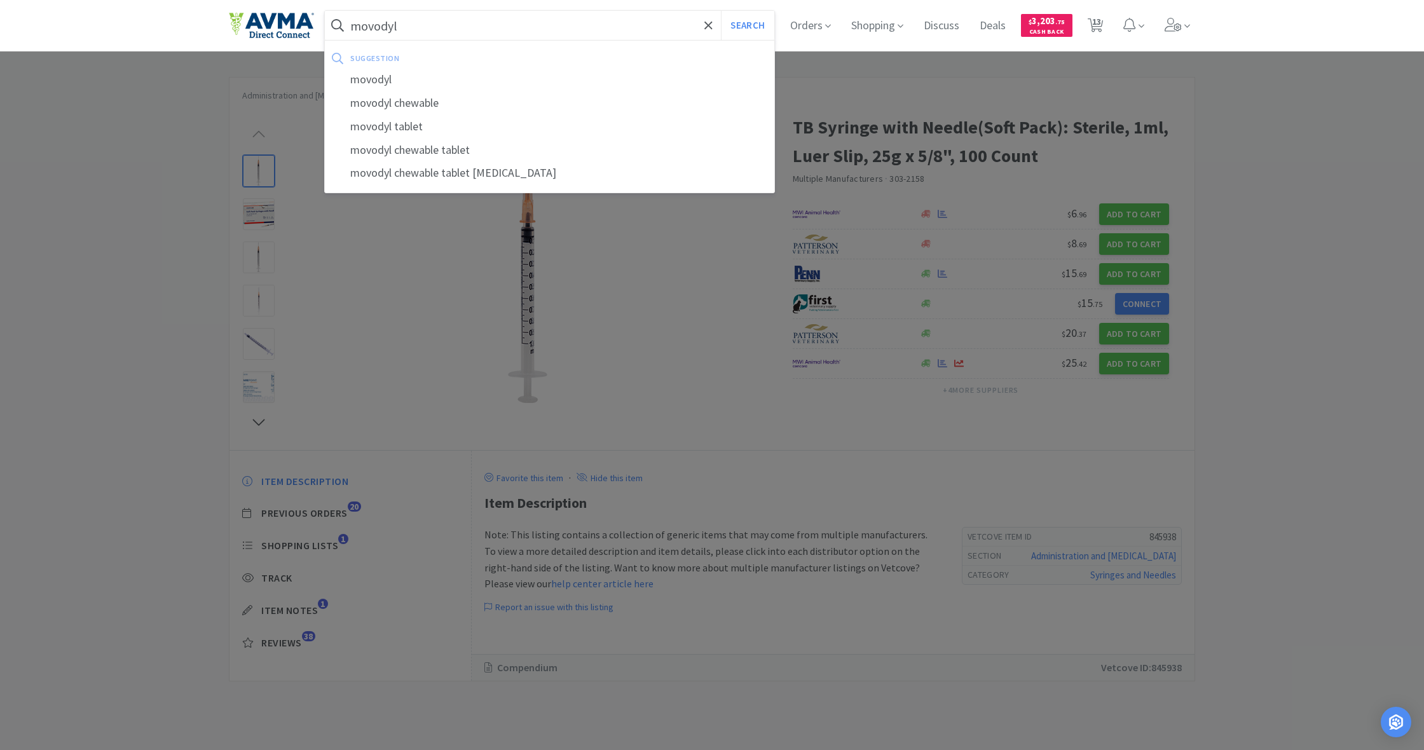
type input "movodyl"
click at [746, 25] on button "Search" at bounding box center [747, 25] width 53 height 29
select select "1"
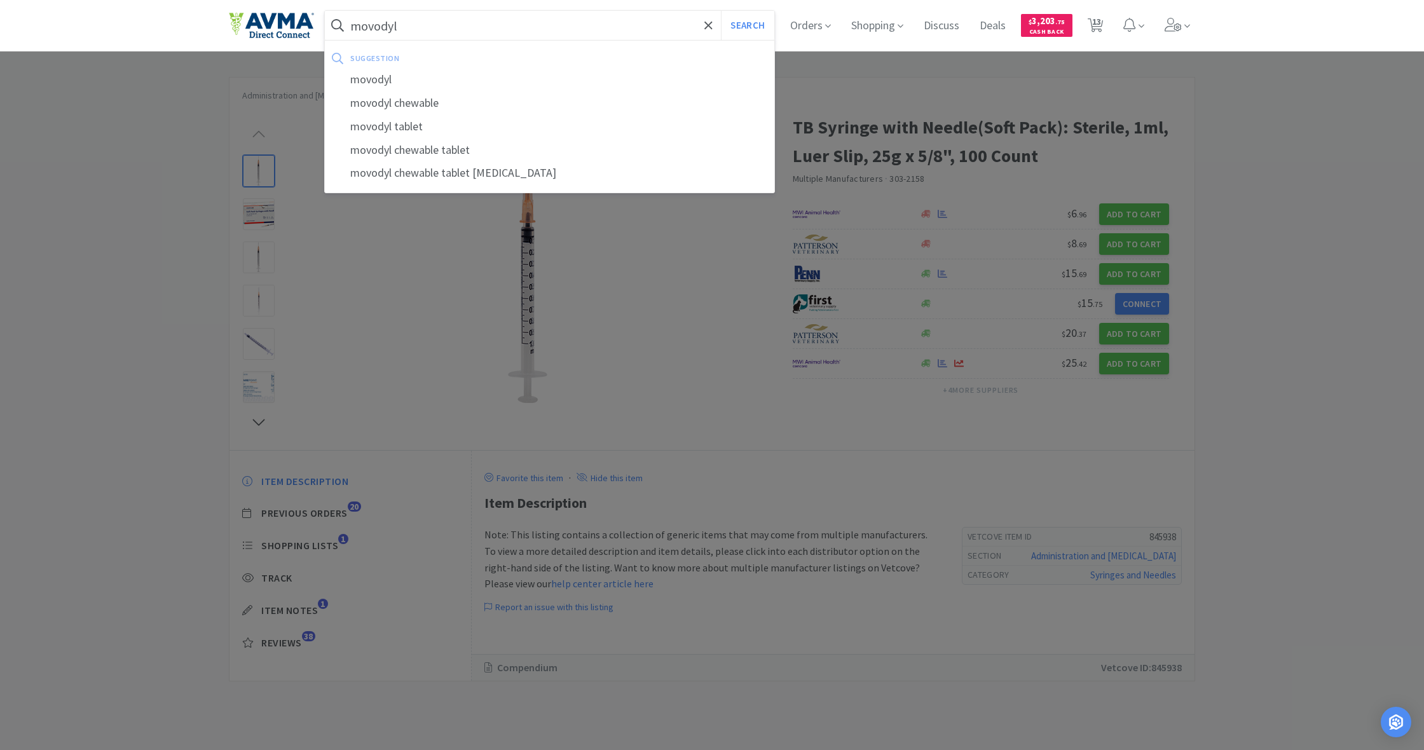
select select "1"
select select "2"
select select "1"
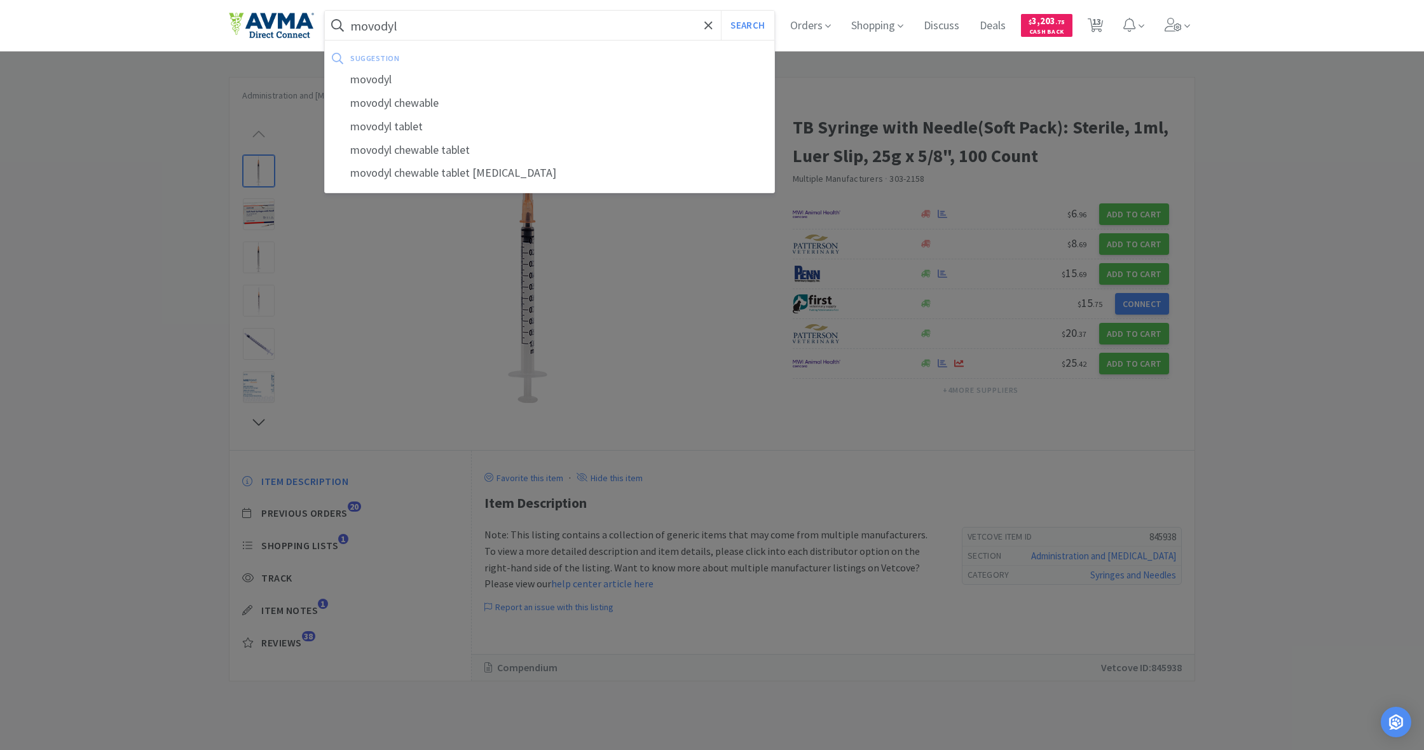
select select "5"
select select "6"
select select "3"
select select "1"
select select "3"
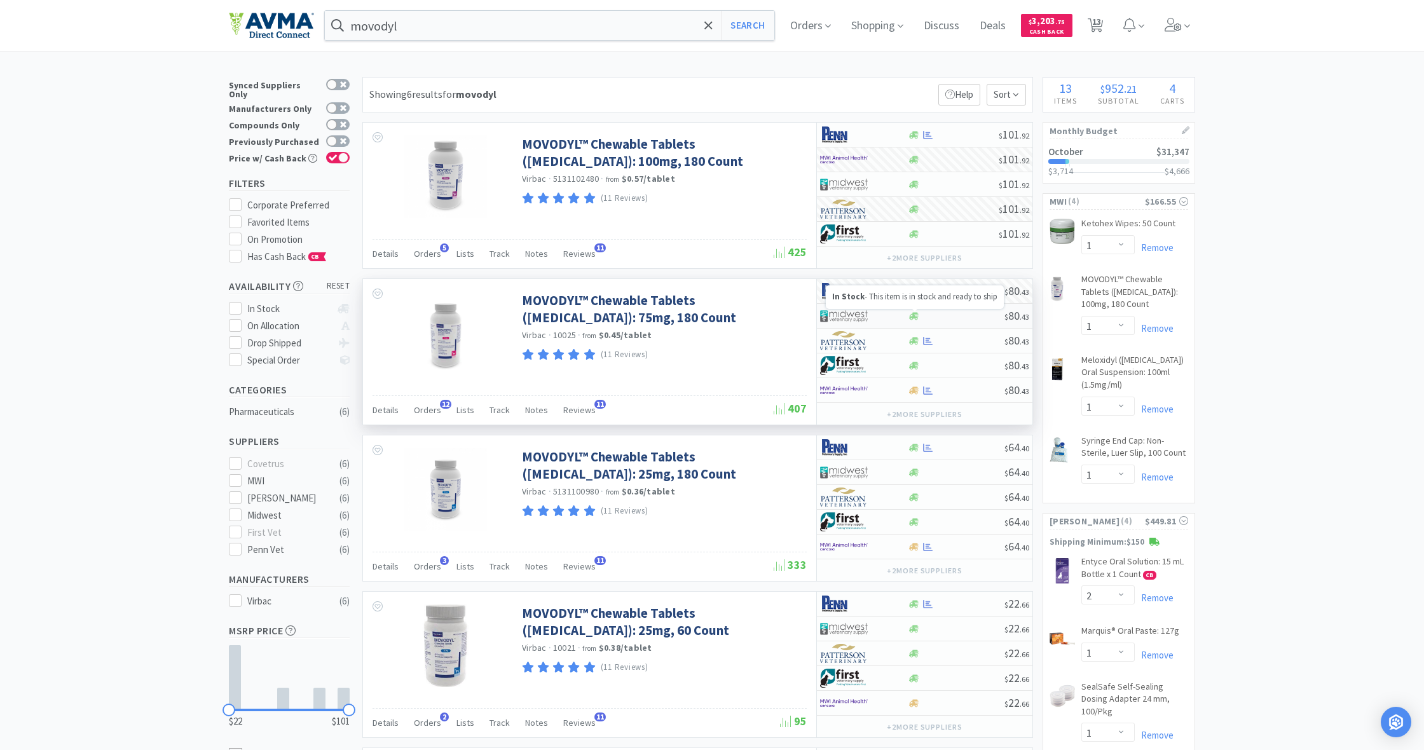
click at [915, 317] on icon at bounding box center [914, 316] width 10 height 8
select select "1"
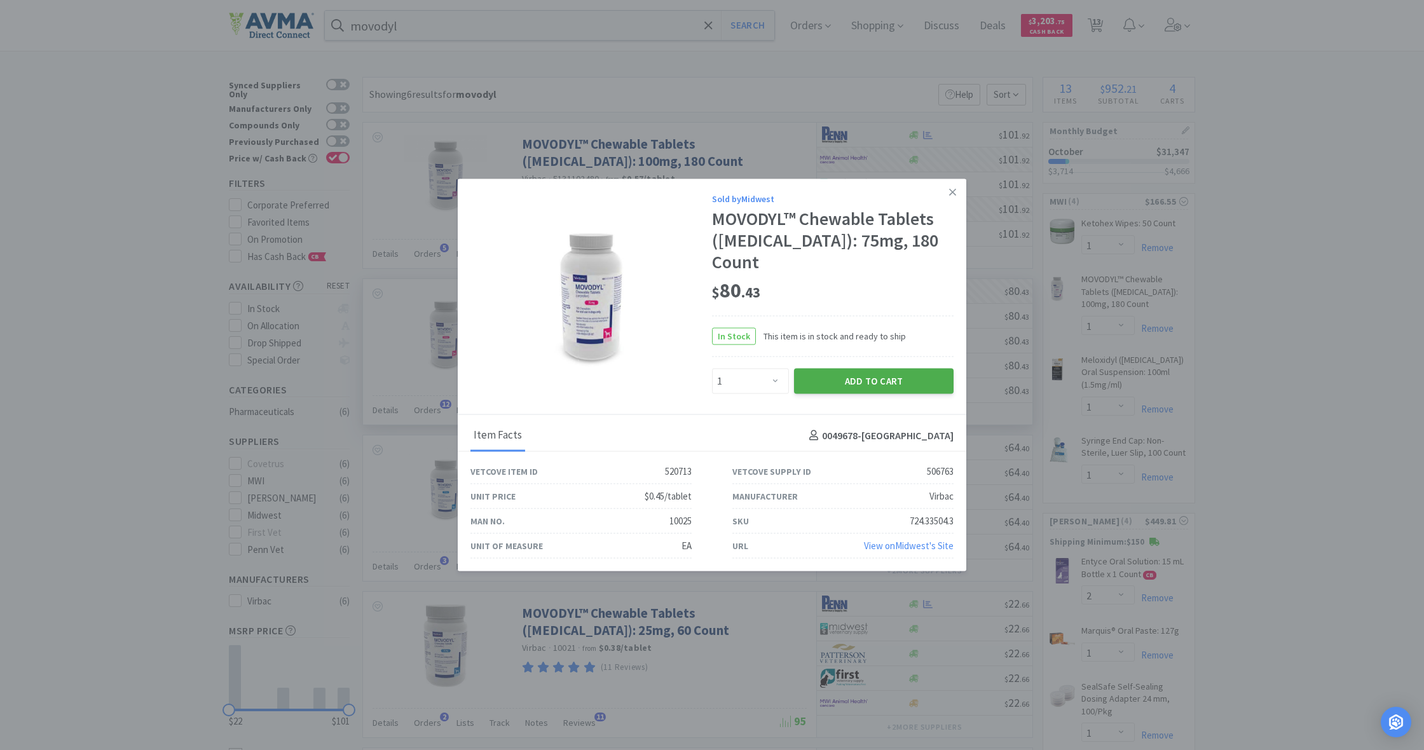
click at [890, 368] on button "Add to Cart" at bounding box center [874, 380] width 160 height 25
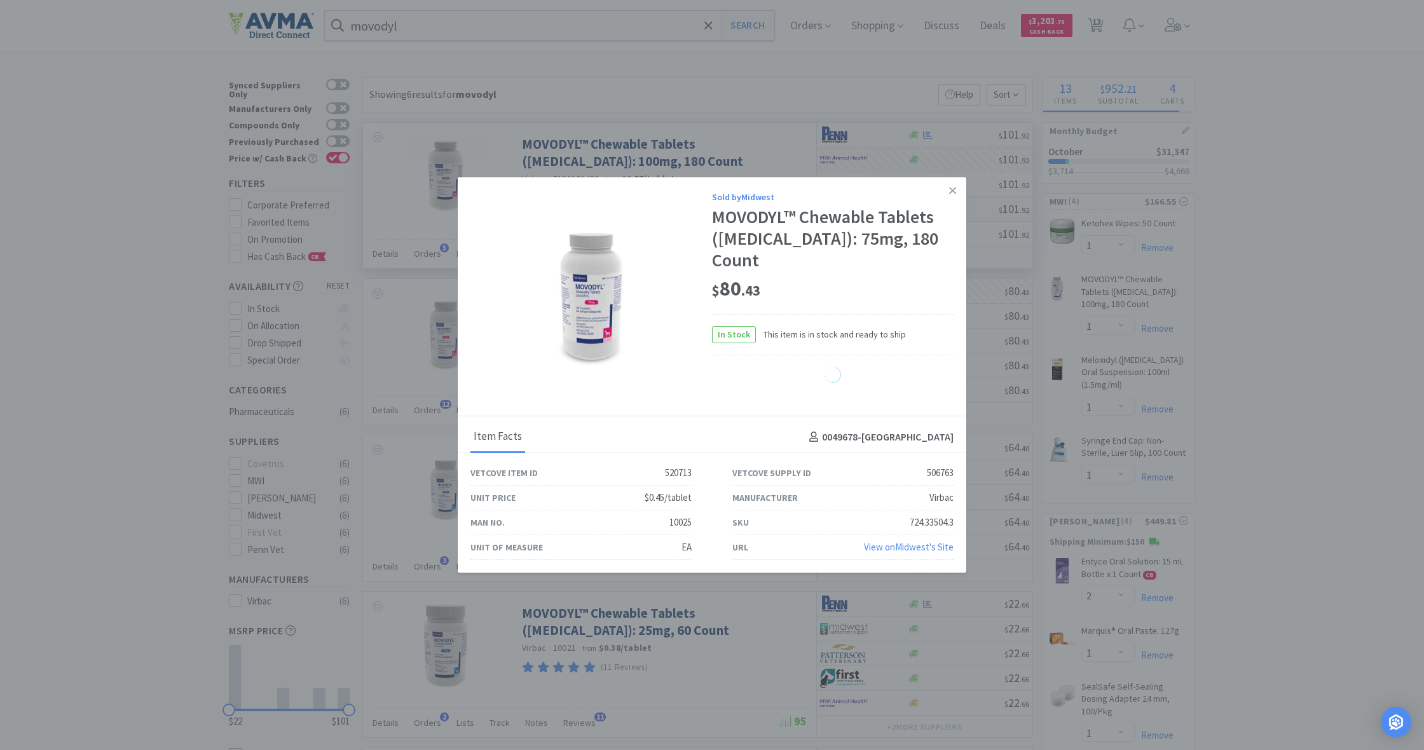
click at [954, 196] on icon at bounding box center [952, 190] width 7 height 11
select select "1"
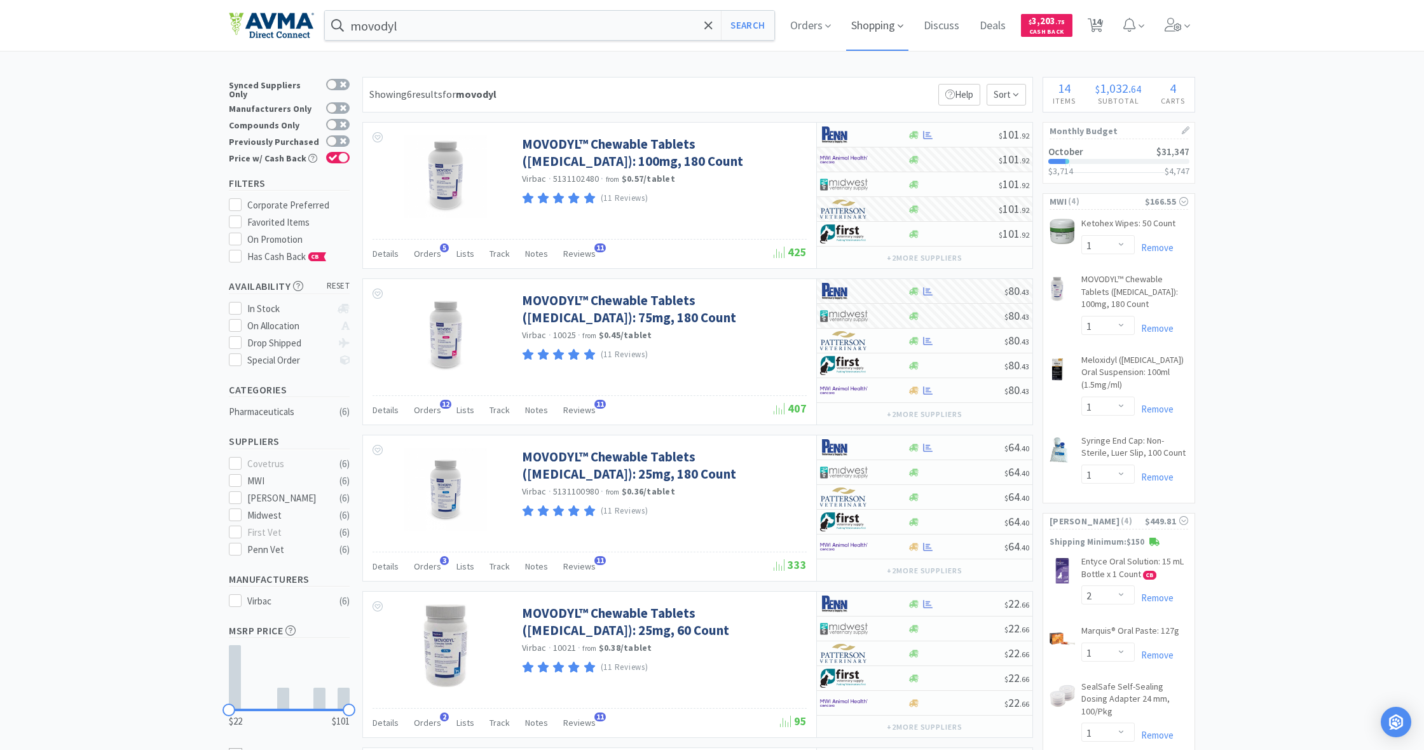
drag, startPoint x: 868, startPoint y: 29, endPoint x: 859, endPoint y: 35, distance: 10.0
click at [868, 29] on span "Shopping" at bounding box center [877, 25] width 62 height 51
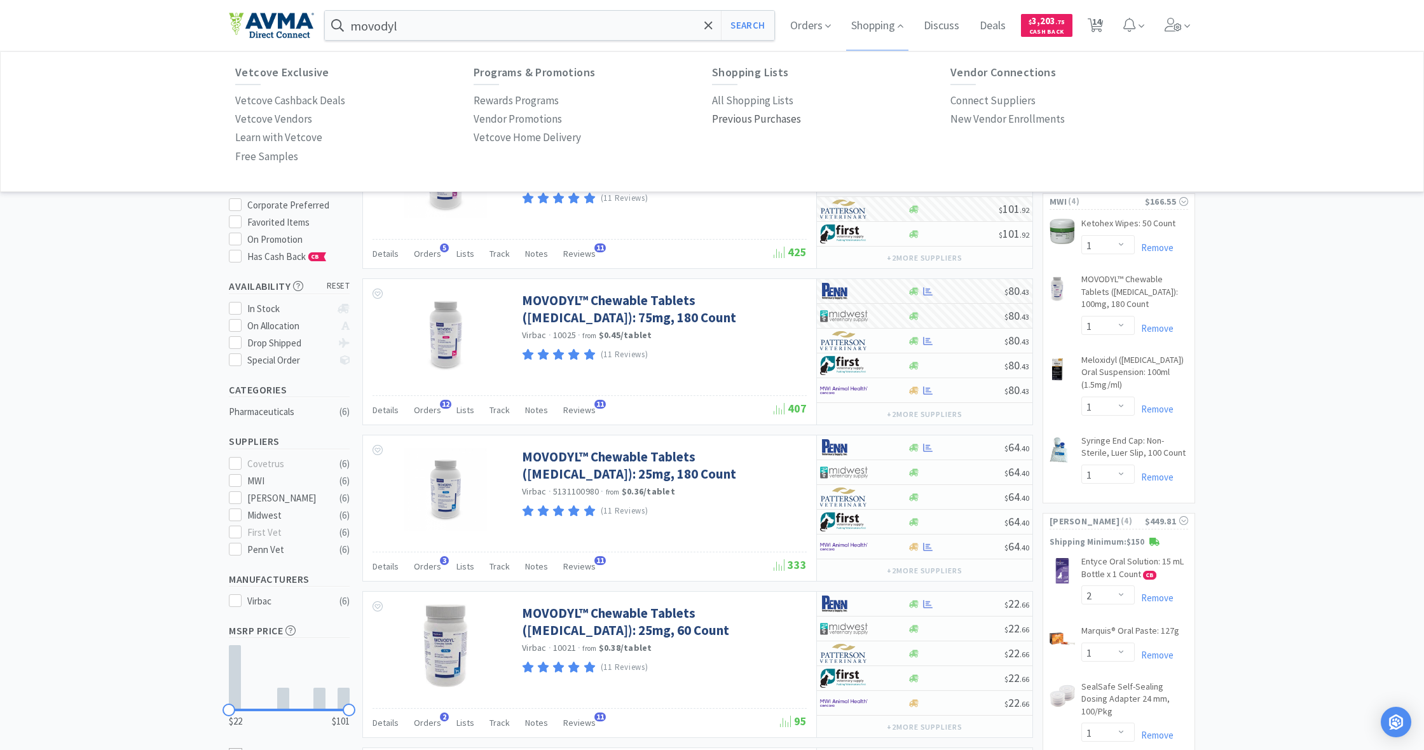
scroll to position [1, 0]
drag, startPoint x: 751, startPoint y: 102, endPoint x: 739, endPoint y: 103, distance: 11.5
click at [751, 102] on p "All Shopping Lists" at bounding box center [752, 100] width 81 height 17
select select "1"
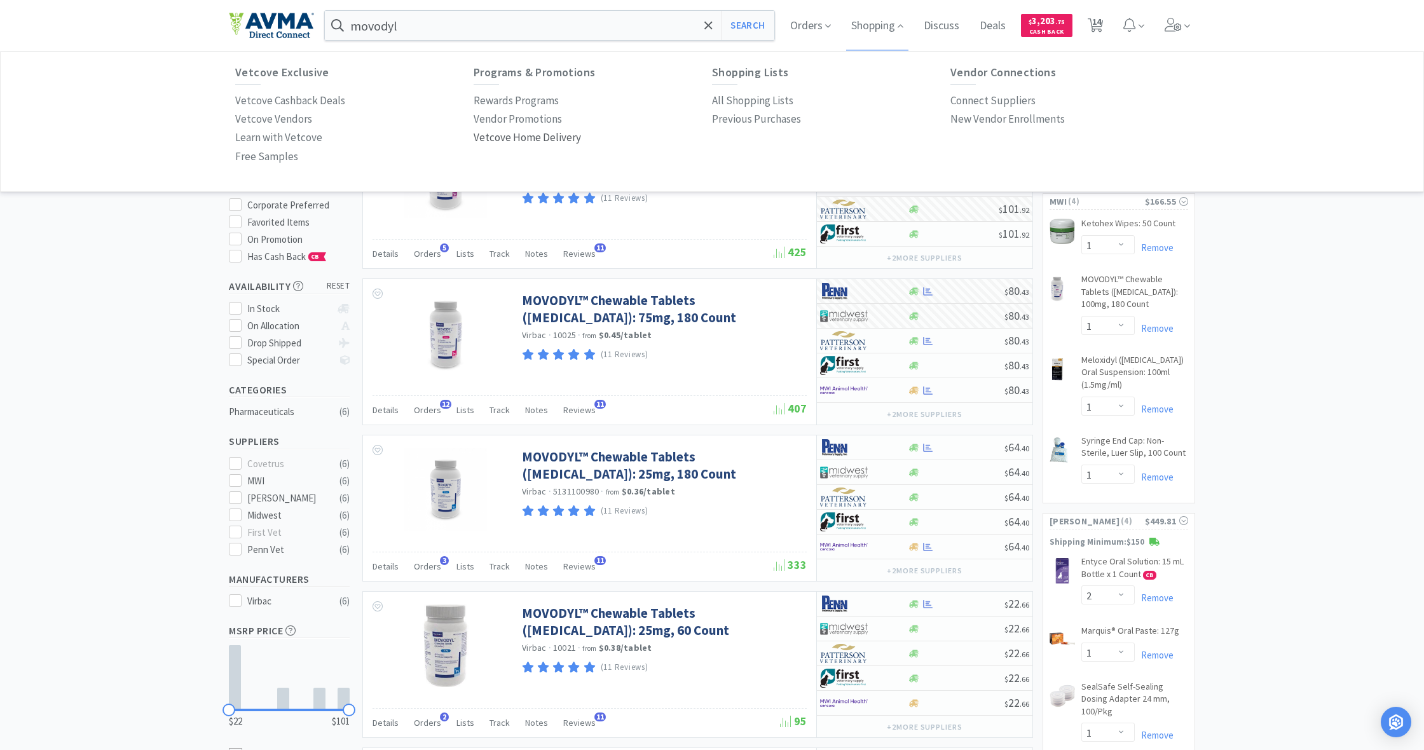
select select "1"
select select "2"
select select "1"
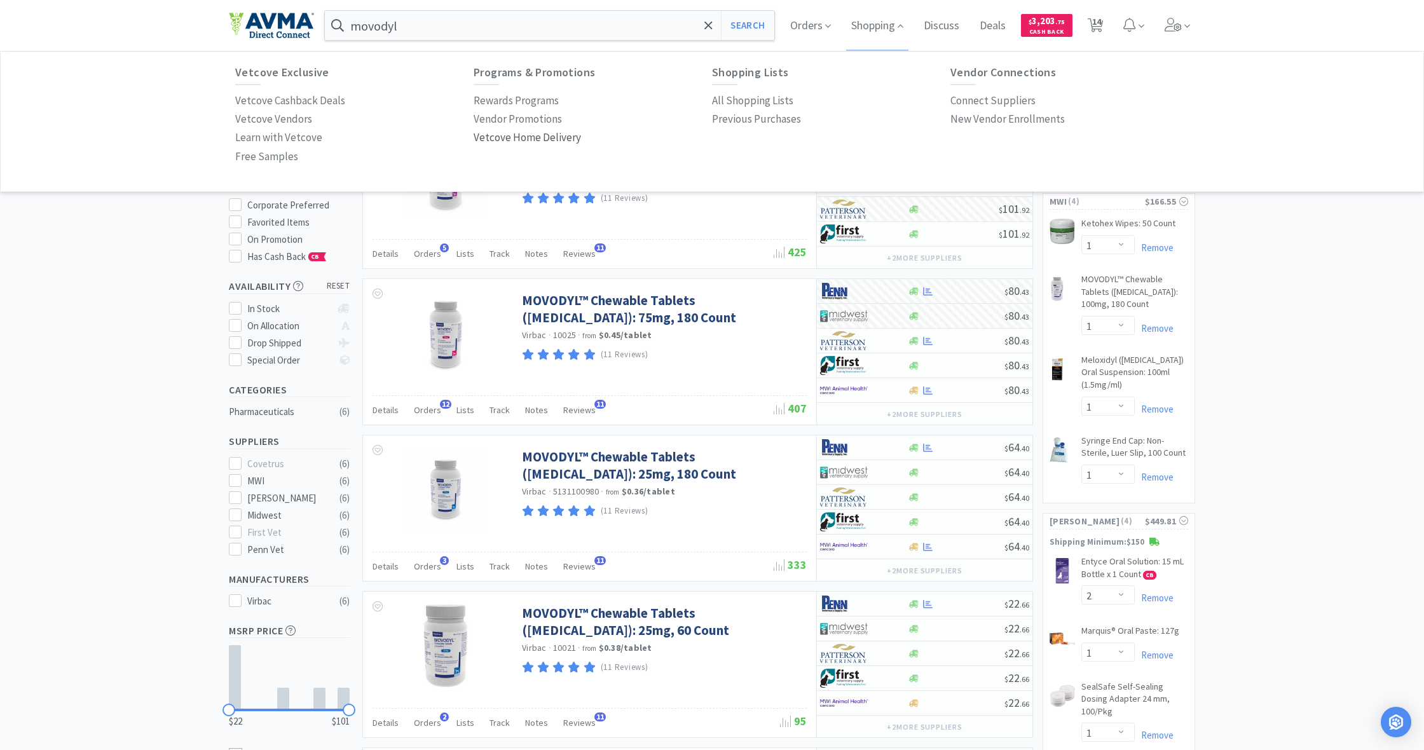
select select "1"
select select "5"
select select "1"
select select "6"
select select "3"
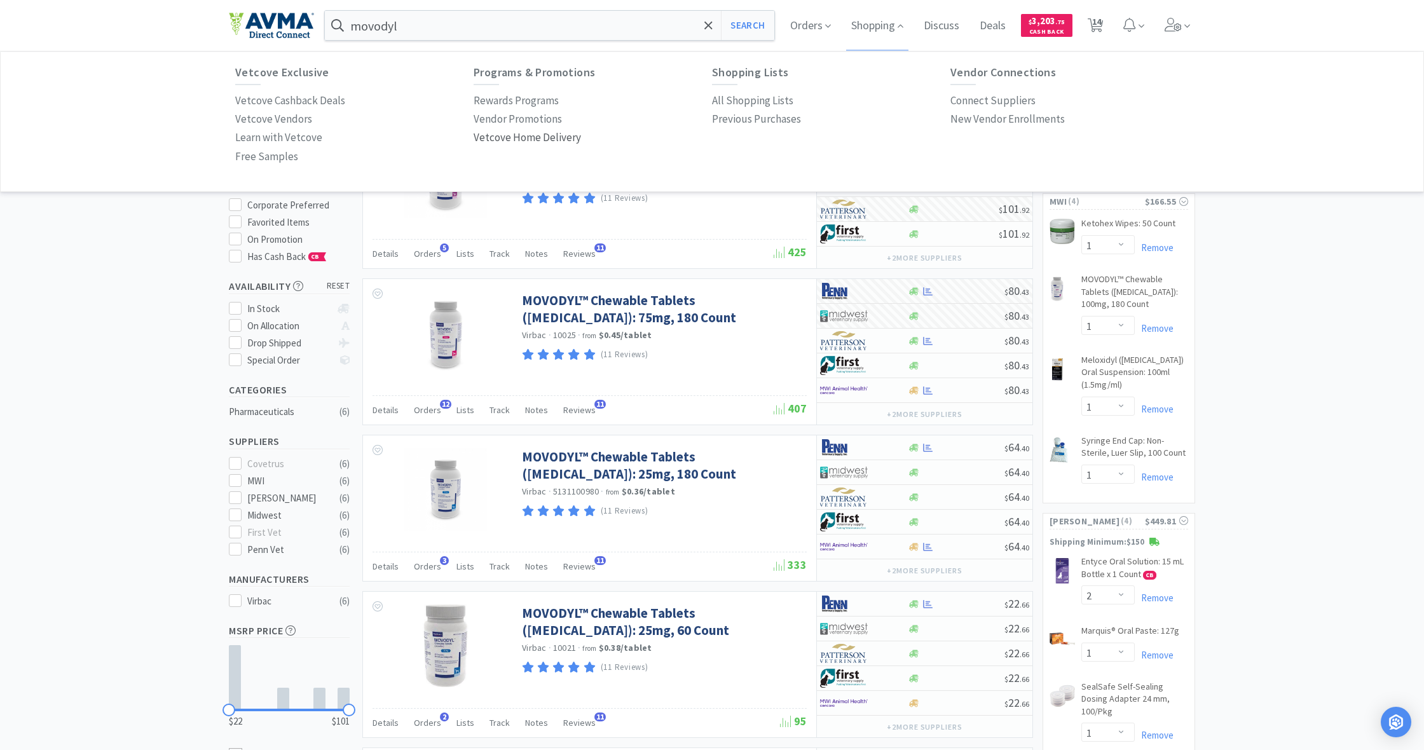
select select "1"
select select "3"
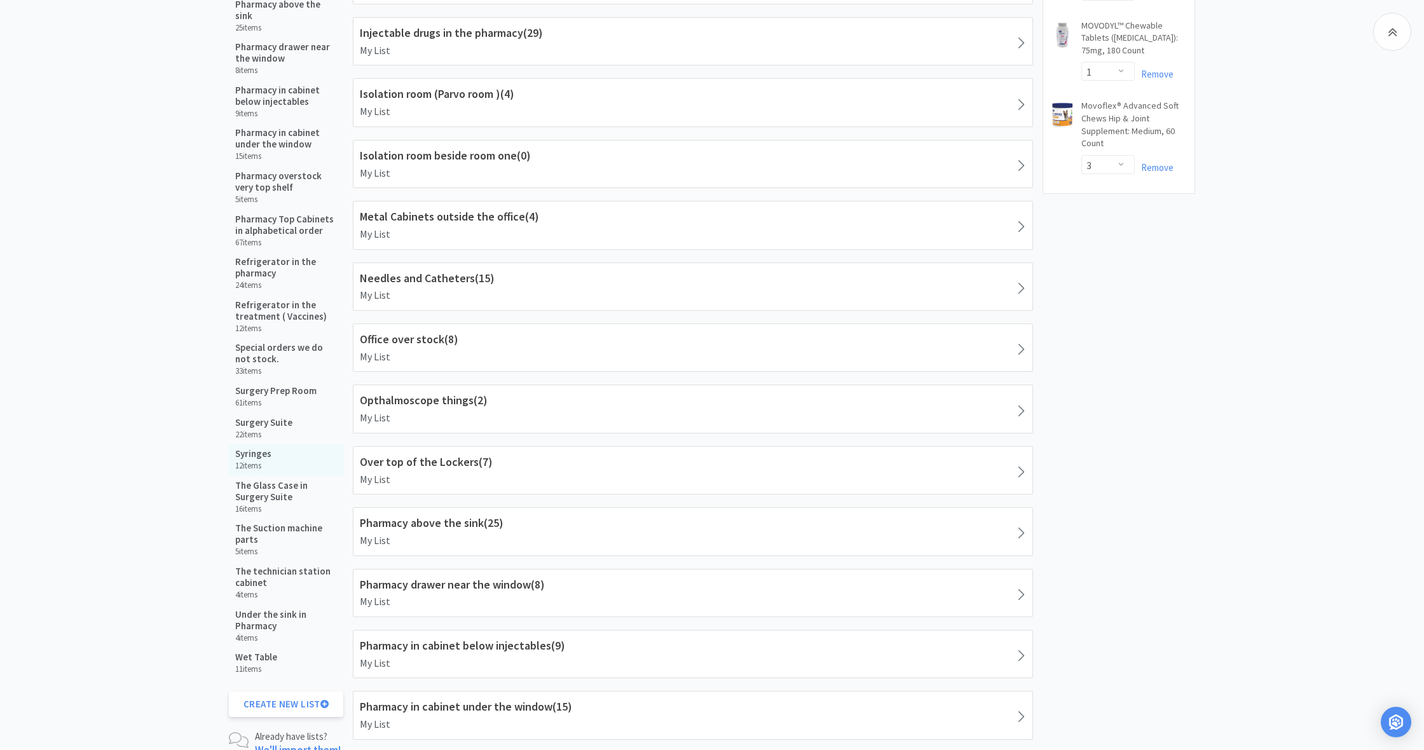
scroll to position [1225, 0]
click at [263, 448] on h5 "Syringes" at bounding box center [253, 453] width 36 height 11
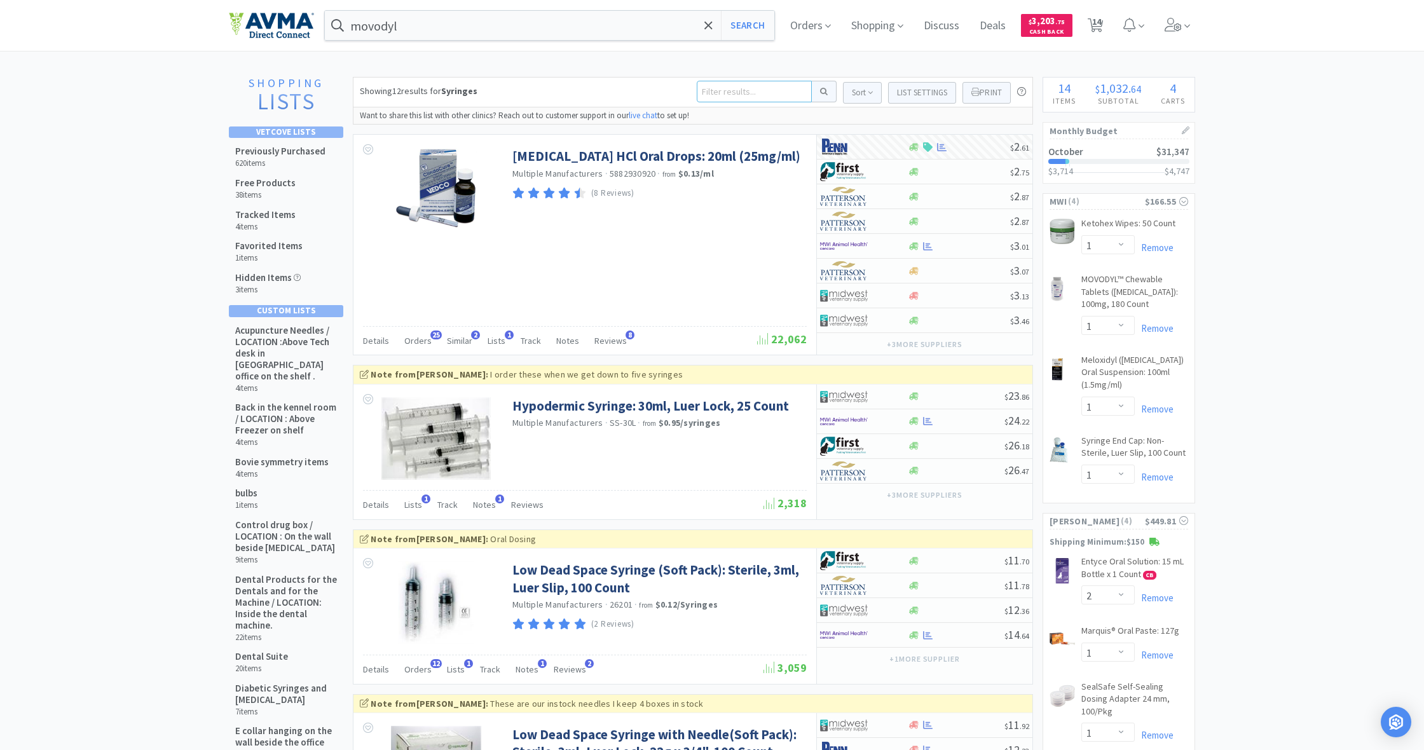
click at [713, 92] on input at bounding box center [754, 92] width 115 height 22
type input "18 g"
click at [819, 92] on button at bounding box center [824, 92] width 25 height 22
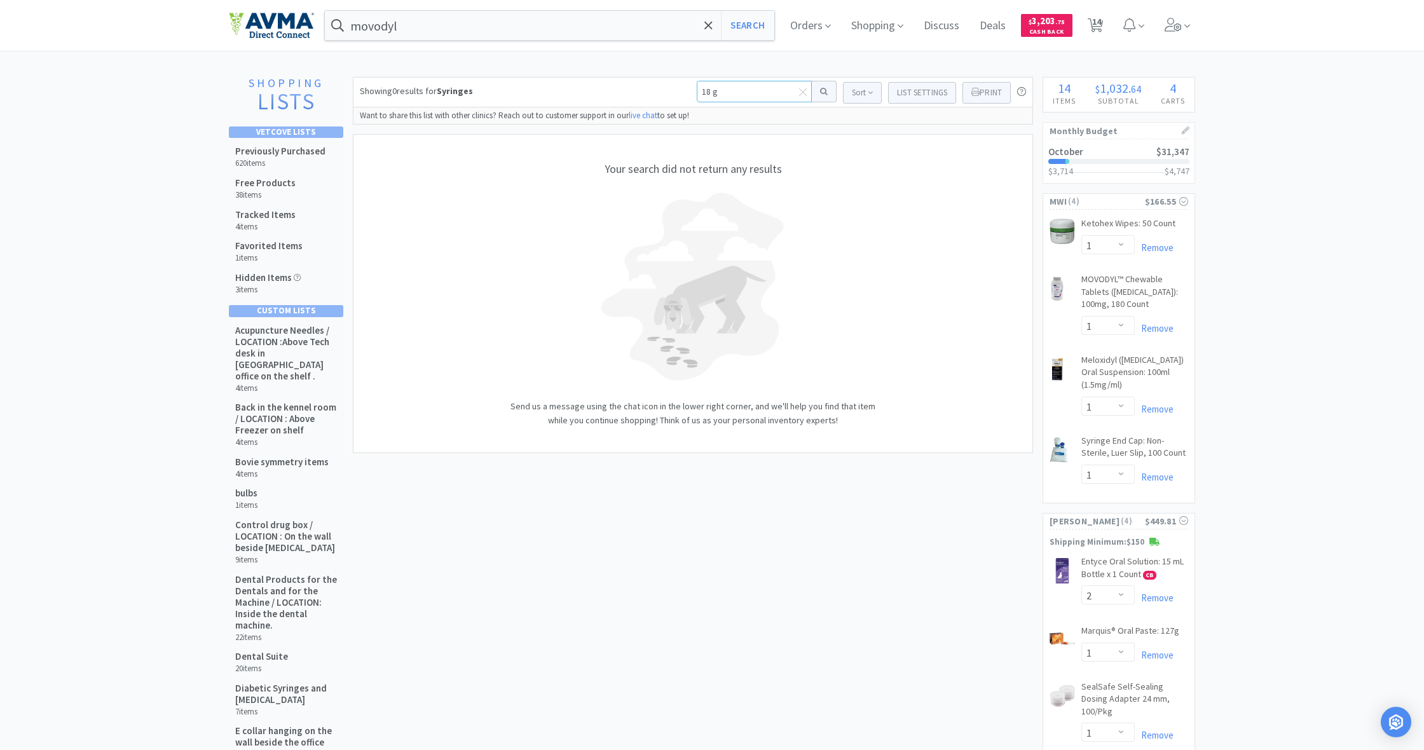
drag, startPoint x: 697, startPoint y: 93, endPoint x: 740, endPoint y: 99, distance: 44.2
click at [740, 99] on input "18 g" at bounding box center [754, 92] width 115 height 22
type input "18g"
click at [819, 92] on button at bounding box center [824, 92] width 25 height 22
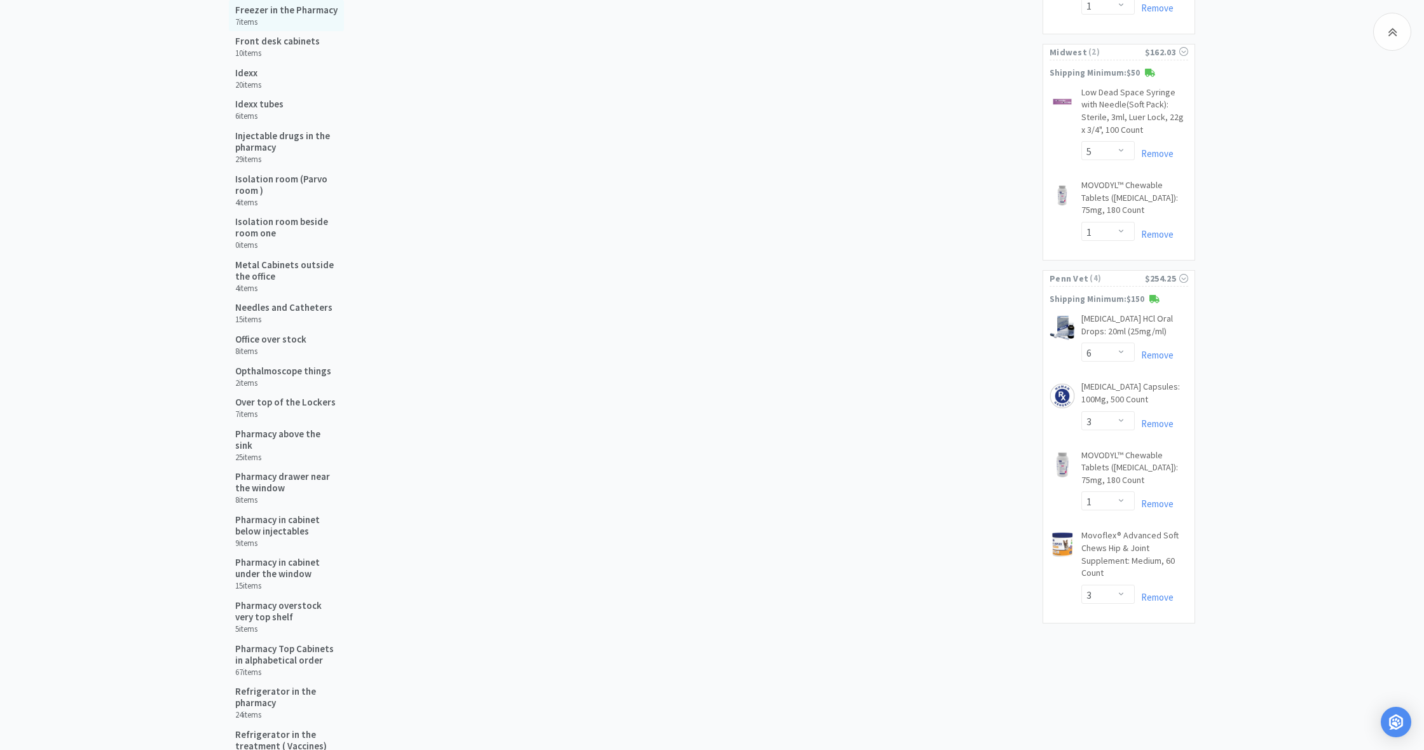
scroll to position [798, 0]
click at [257, 313] on h6 "15 items" at bounding box center [283, 318] width 97 height 10
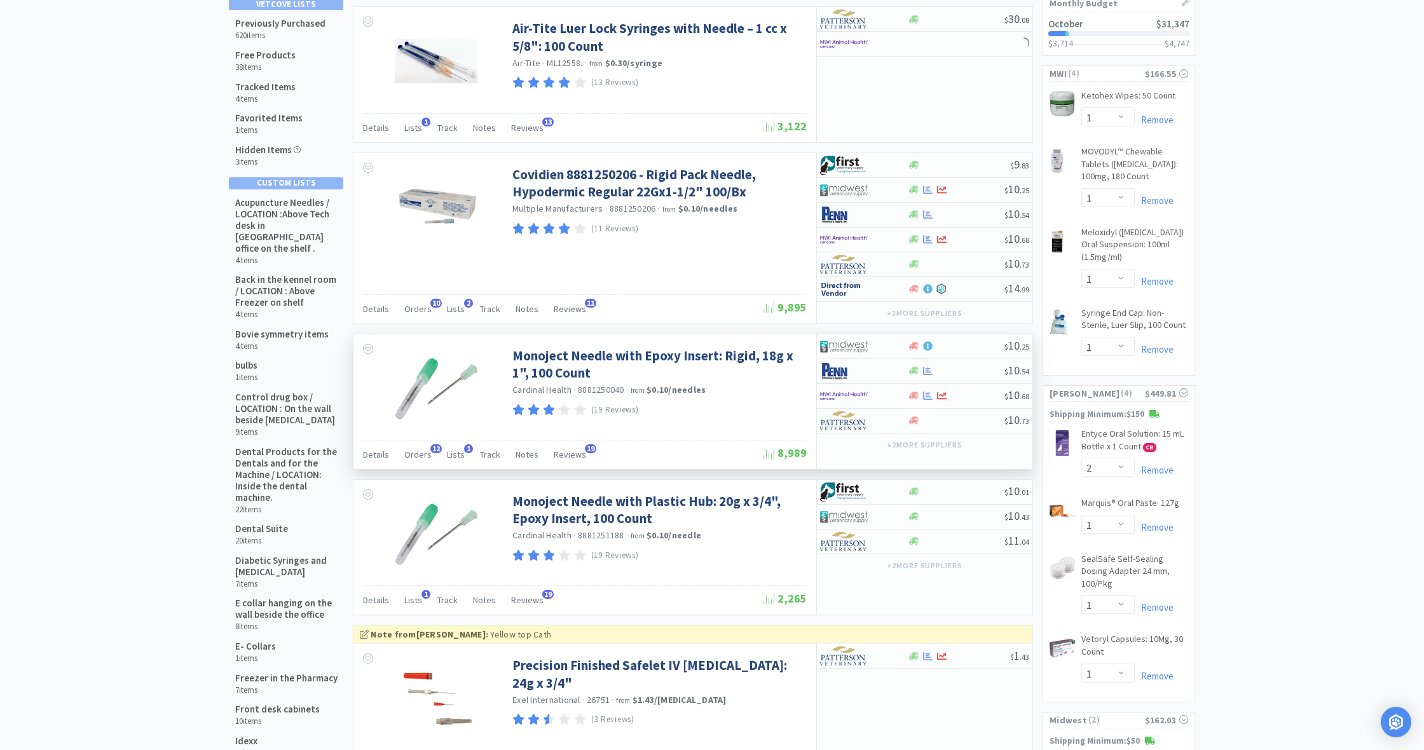
scroll to position [134, 0]
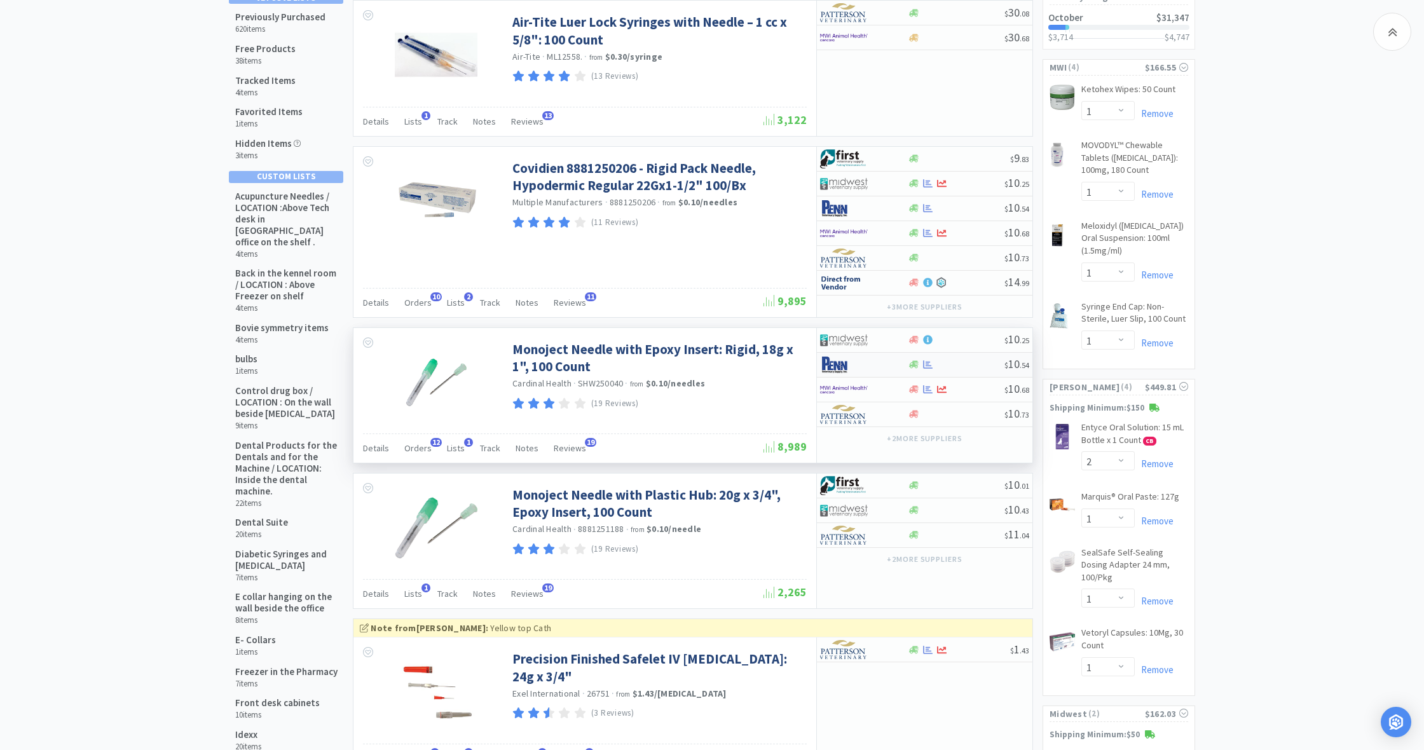
click at [921, 365] on div at bounding box center [927, 365] width 13 height 10
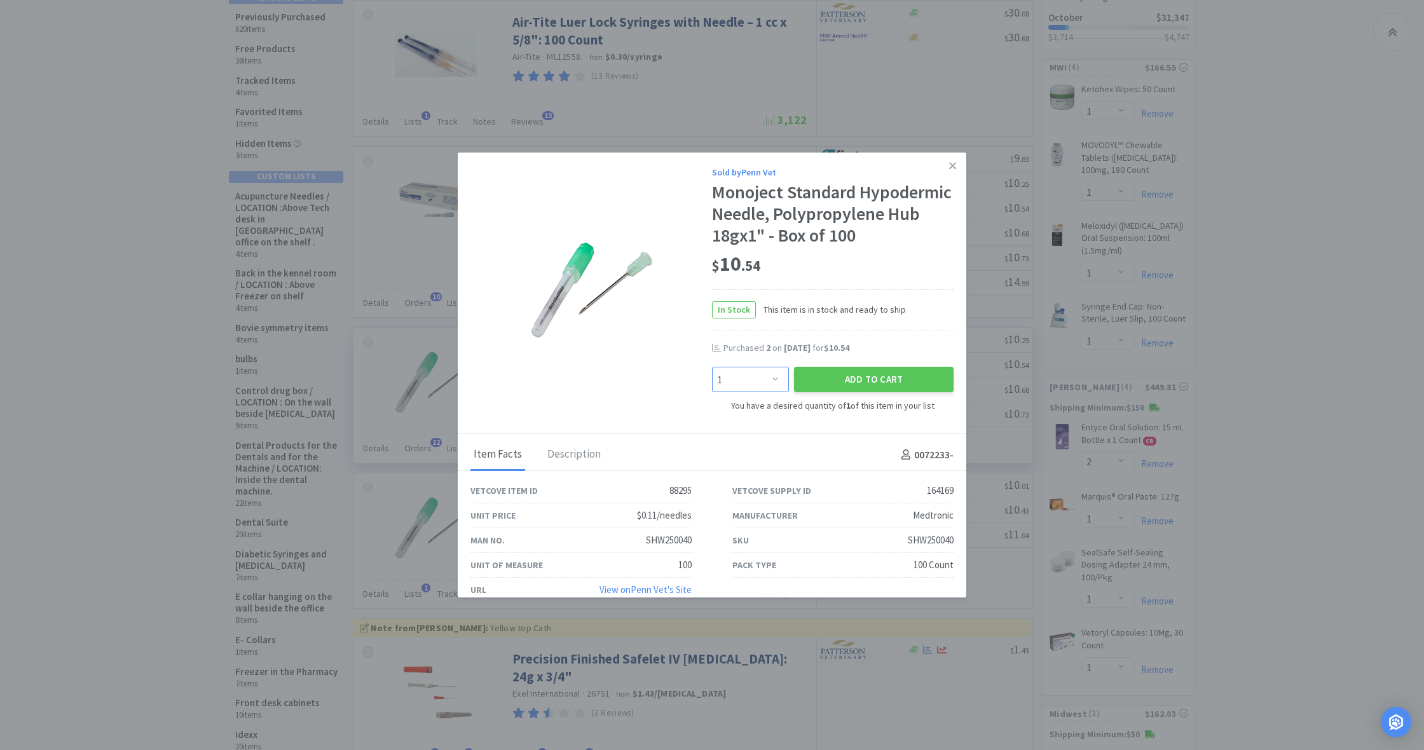
select select "2"
click at [890, 392] on button "Add to Cart" at bounding box center [874, 379] width 160 height 25
select select "2"
select select "3"
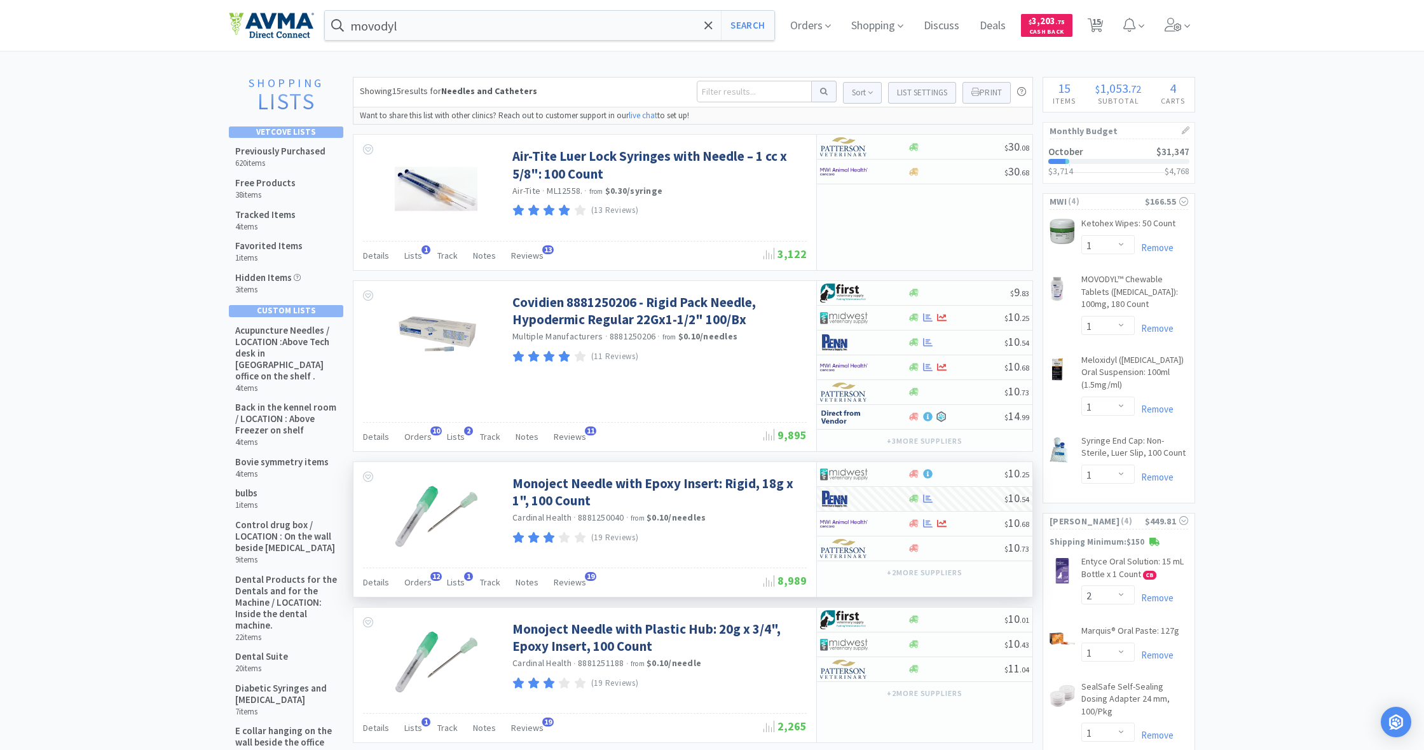
scroll to position [0, 0]
click at [872, 27] on span "Shopping" at bounding box center [877, 25] width 62 height 51
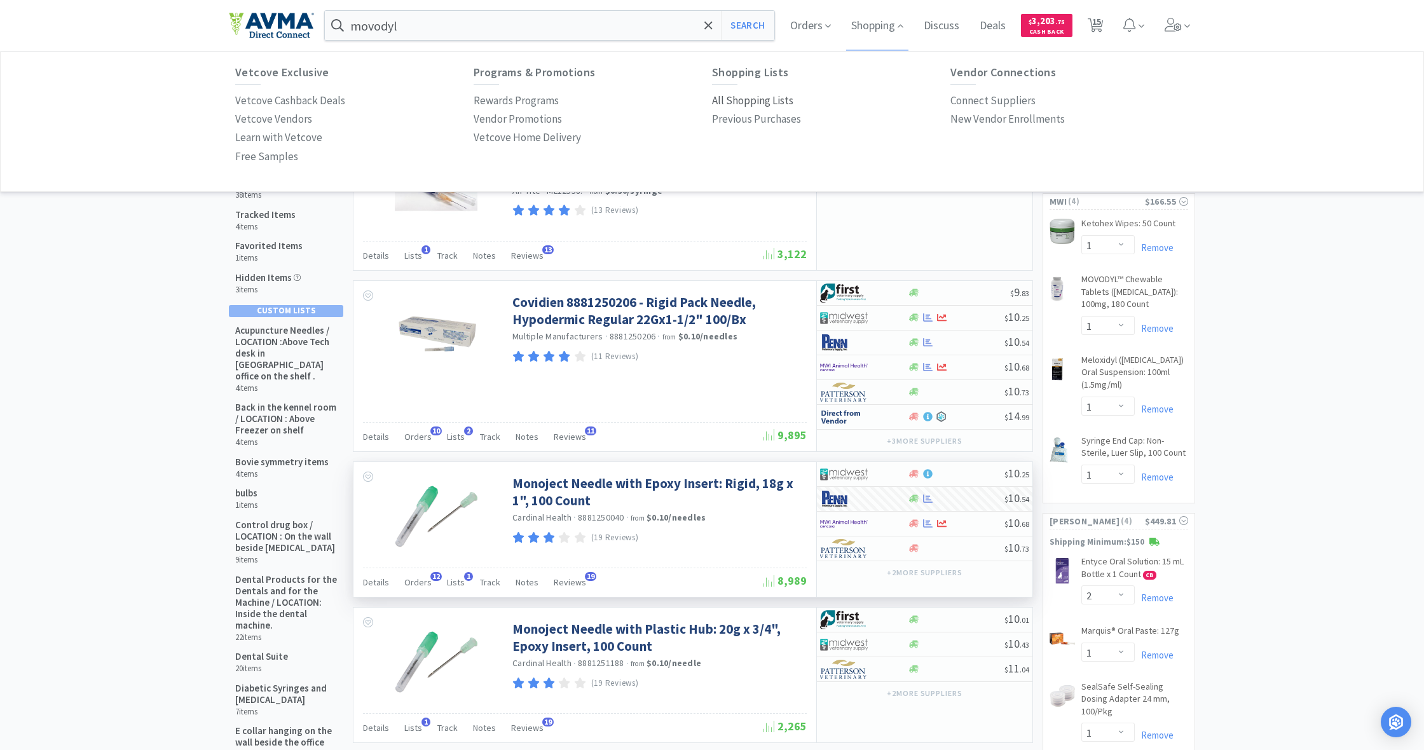
click at [769, 93] on link "All Shopping Lists" at bounding box center [752, 101] width 81 height 18
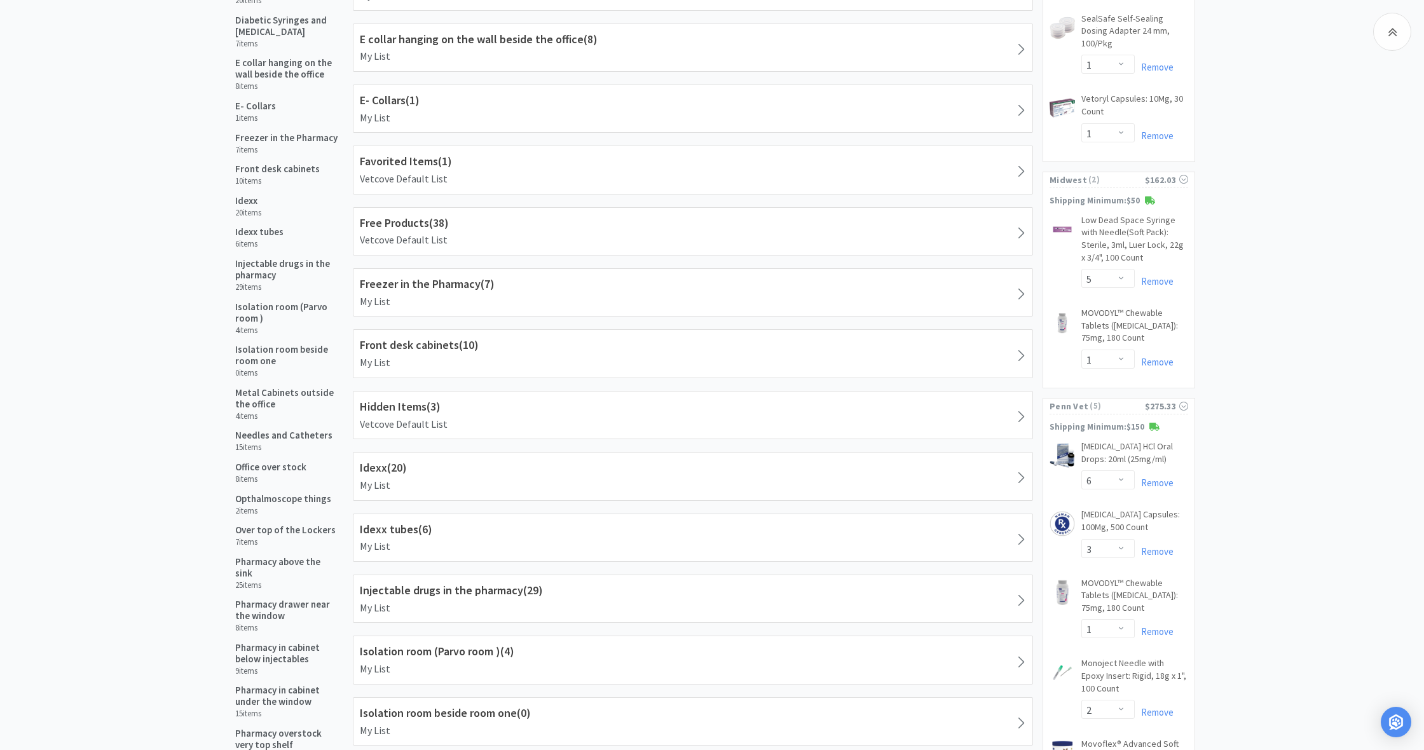
scroll to position [667, 0]
click at [274, 430] on h5 "Needles and Catheters" at bounding box center [283, 435] width 97 height 11
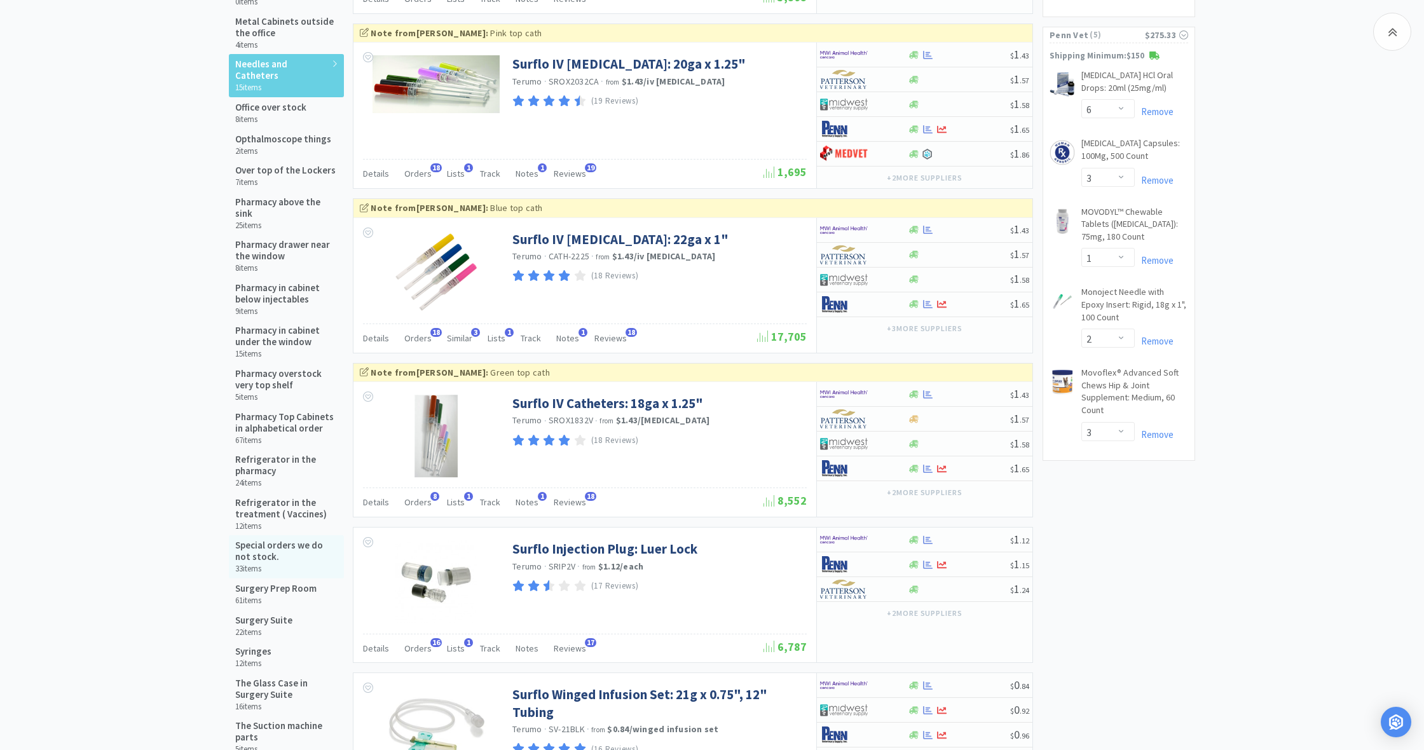
scroll to position [1040, 0]
click at [266, 645] on h5 "Syringes" at bounding box center [253, 650] width 36 height 11
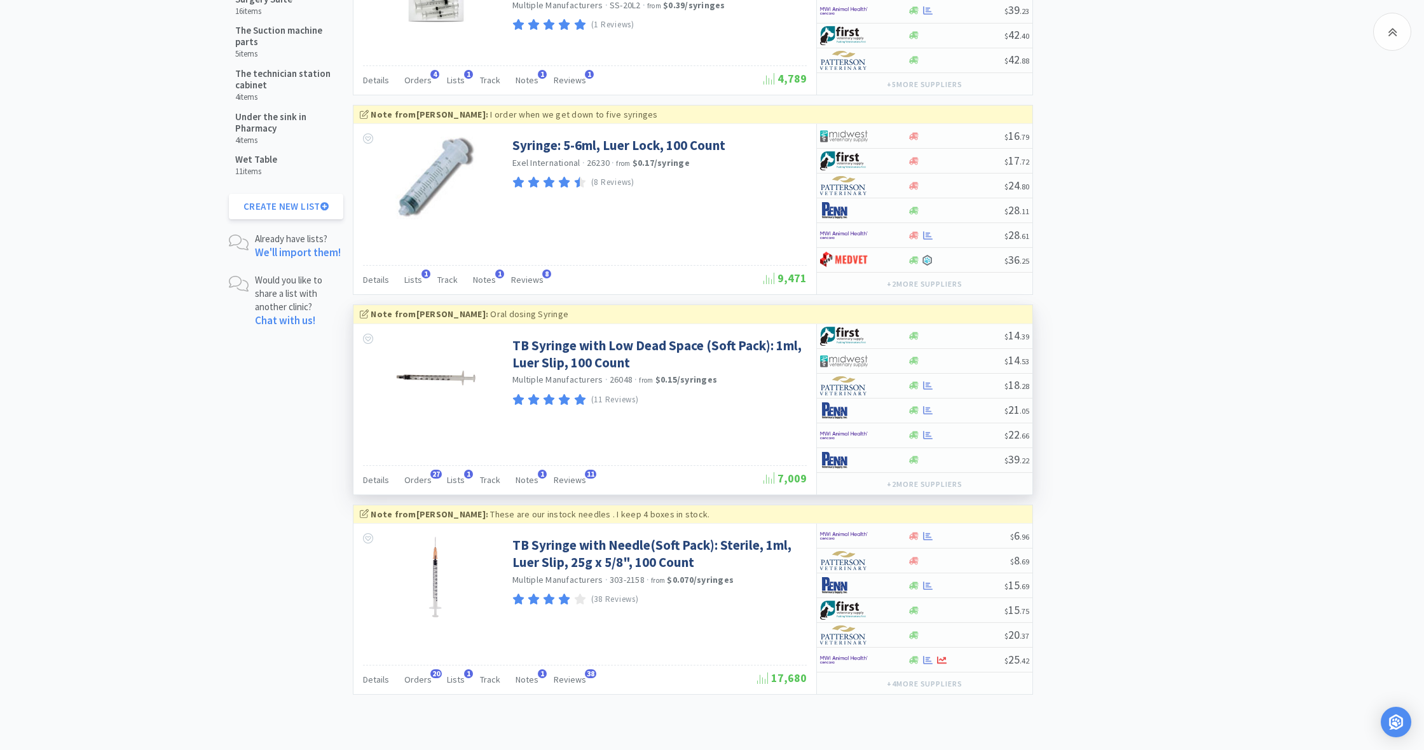
scroll to position [1722, 0]
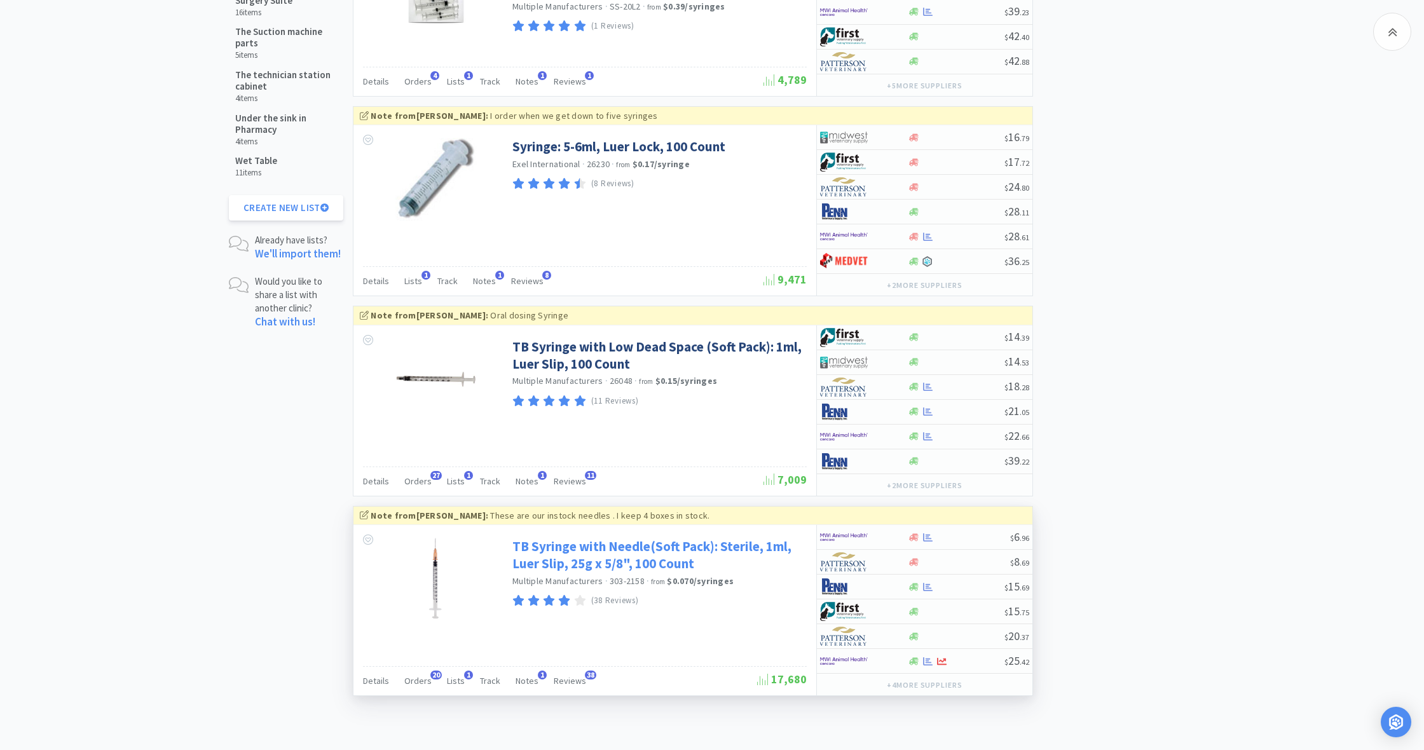
click at [642, 543] on link "TB Syringe with Needle(Soft Pack): Sterile, 1ml, Luer Slip, 25g x 5/8", 100 Cou…" at bounding box center [657, 555] width 291 height 35
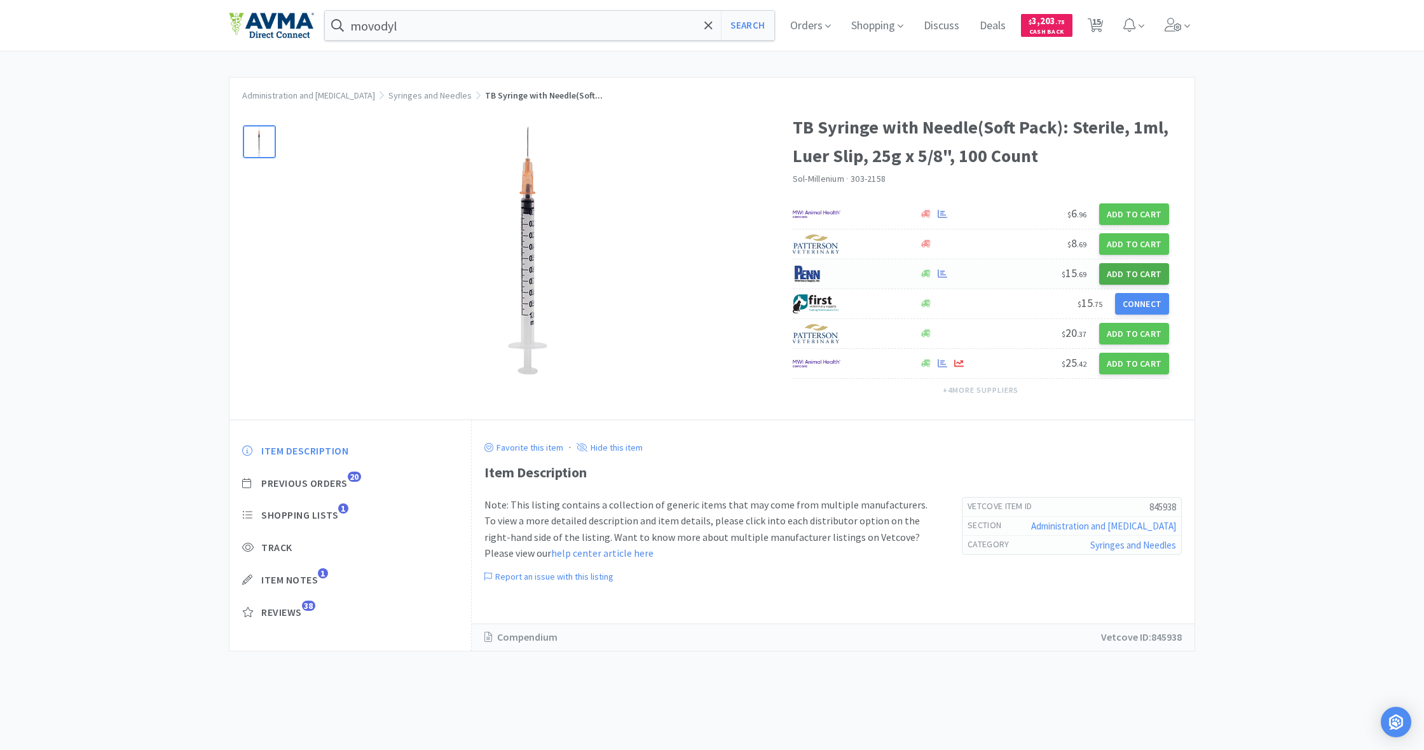
click at [1133, 271] on button "Add to Cart" at bounding box center [1134, 274] width 70 height 22
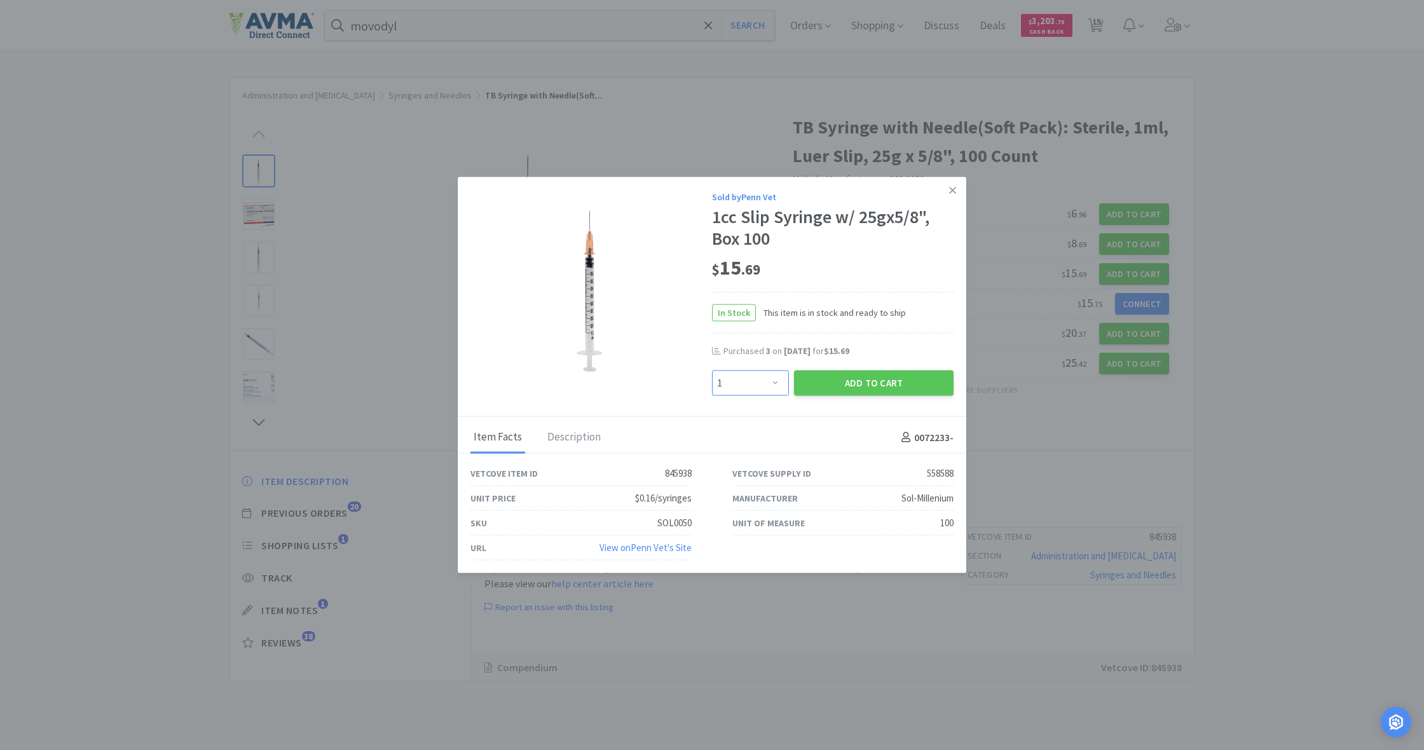
select select "3"
click at [869, 383] on button "Add to Cart" at bounding box center [874, 382] width 160 height 25
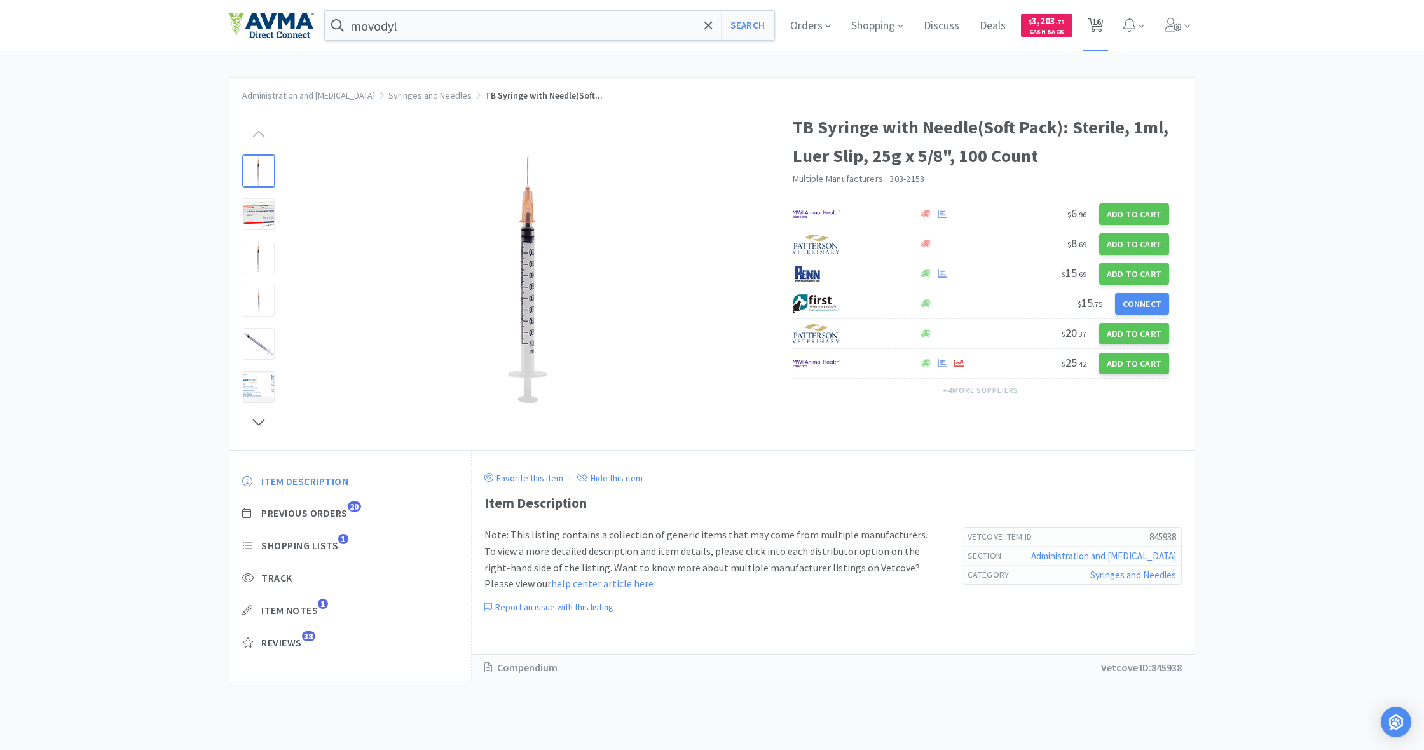
click at [1096, 26] on span "16" at bounding box center [1096, 21] width 9 height 51
select select "1"
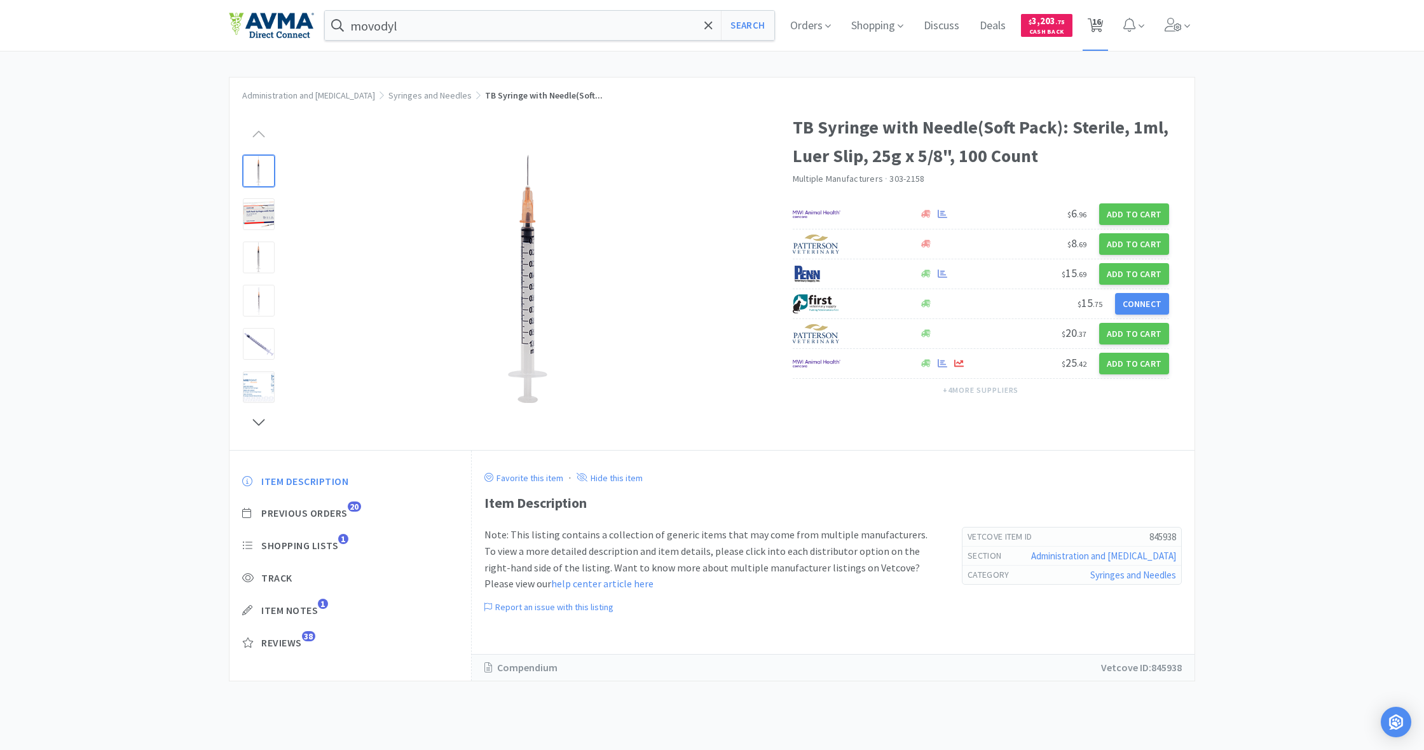
select select "2"
select select "1"
select select "5"
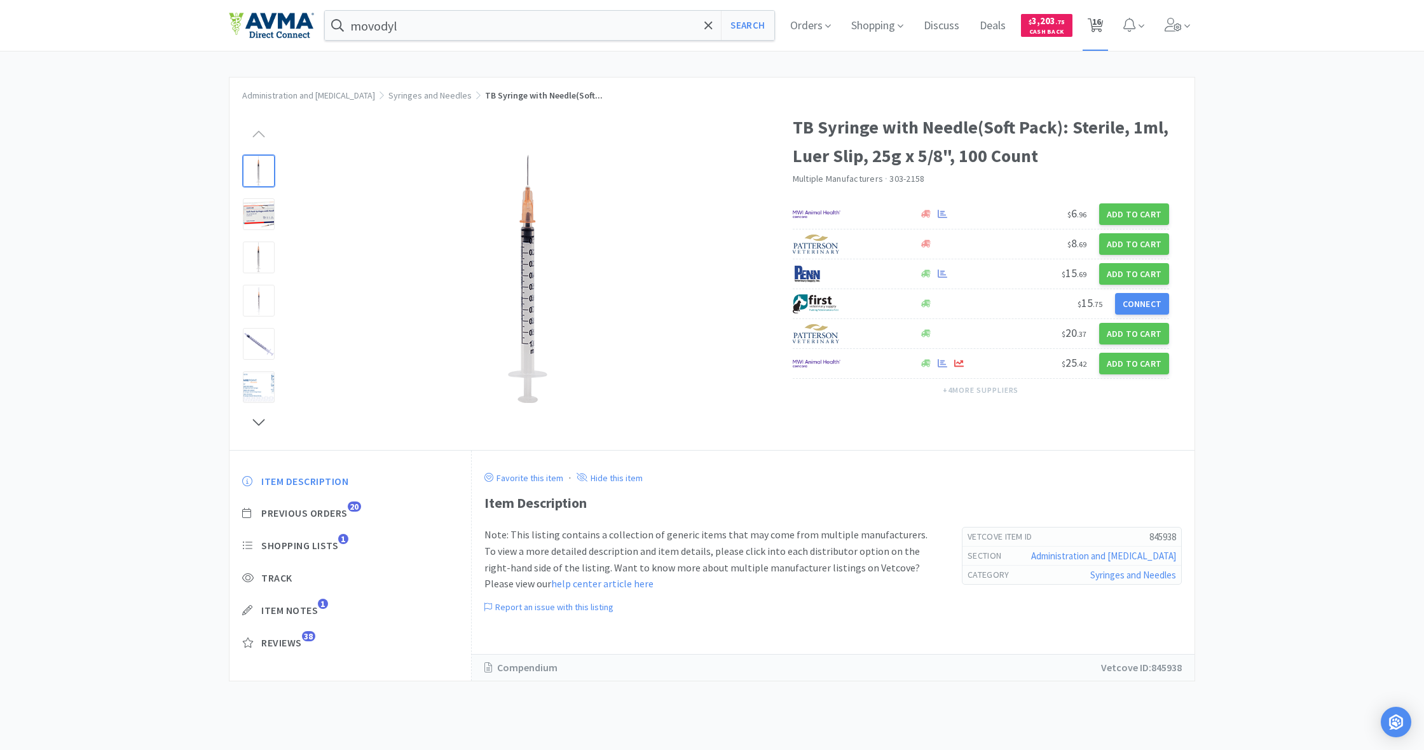
select select "1"
select select "6"
select select "3"
select select "1"
select select "2"
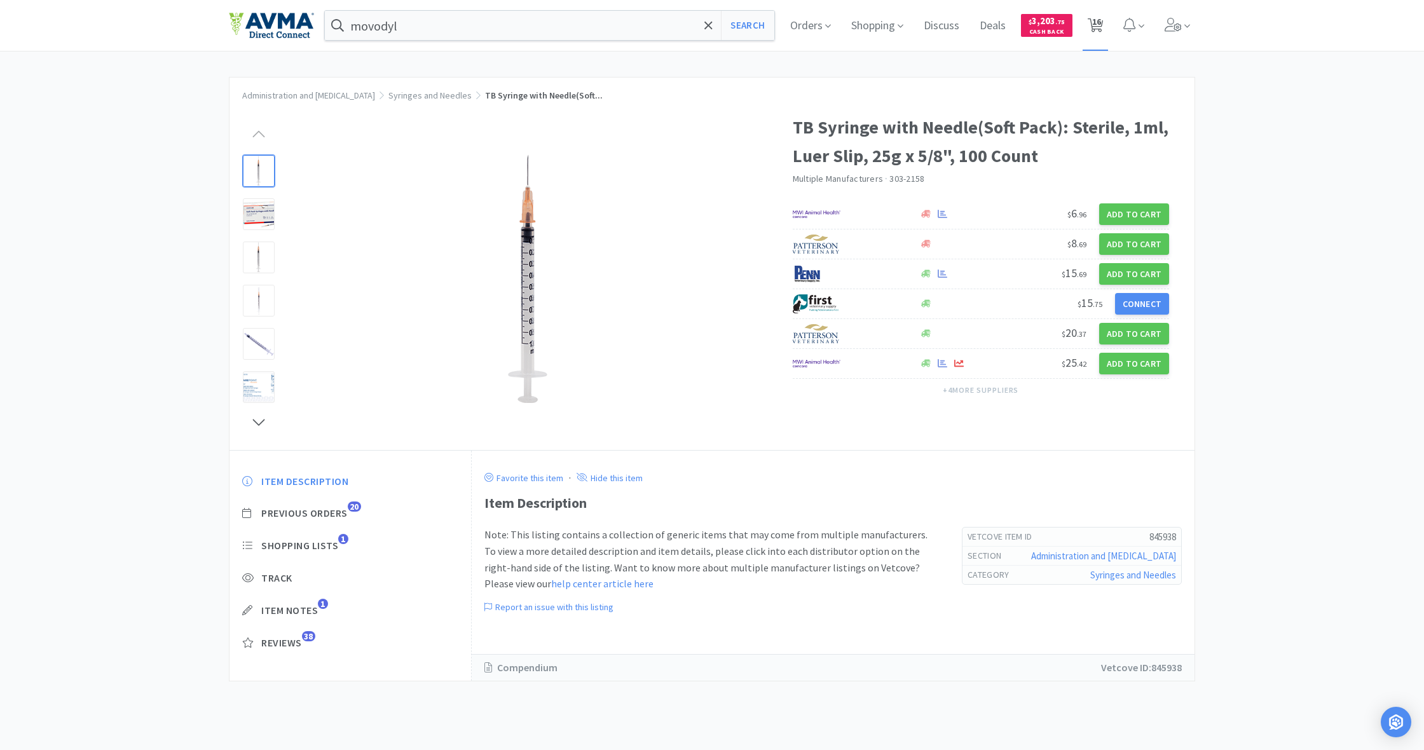
select select "3"
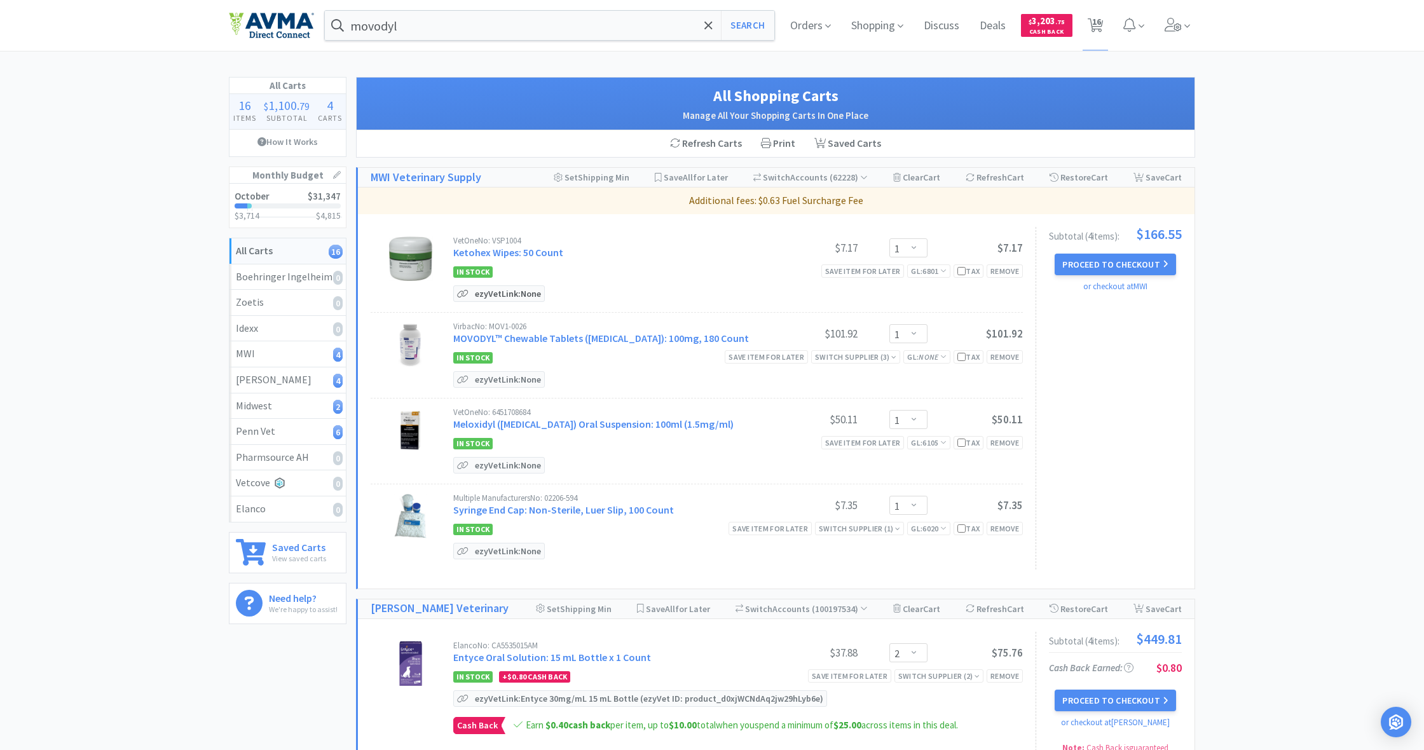
click at [500, 291] on p "ezyVet Link: None" at bounding box center [508, 293] width 72 height 15
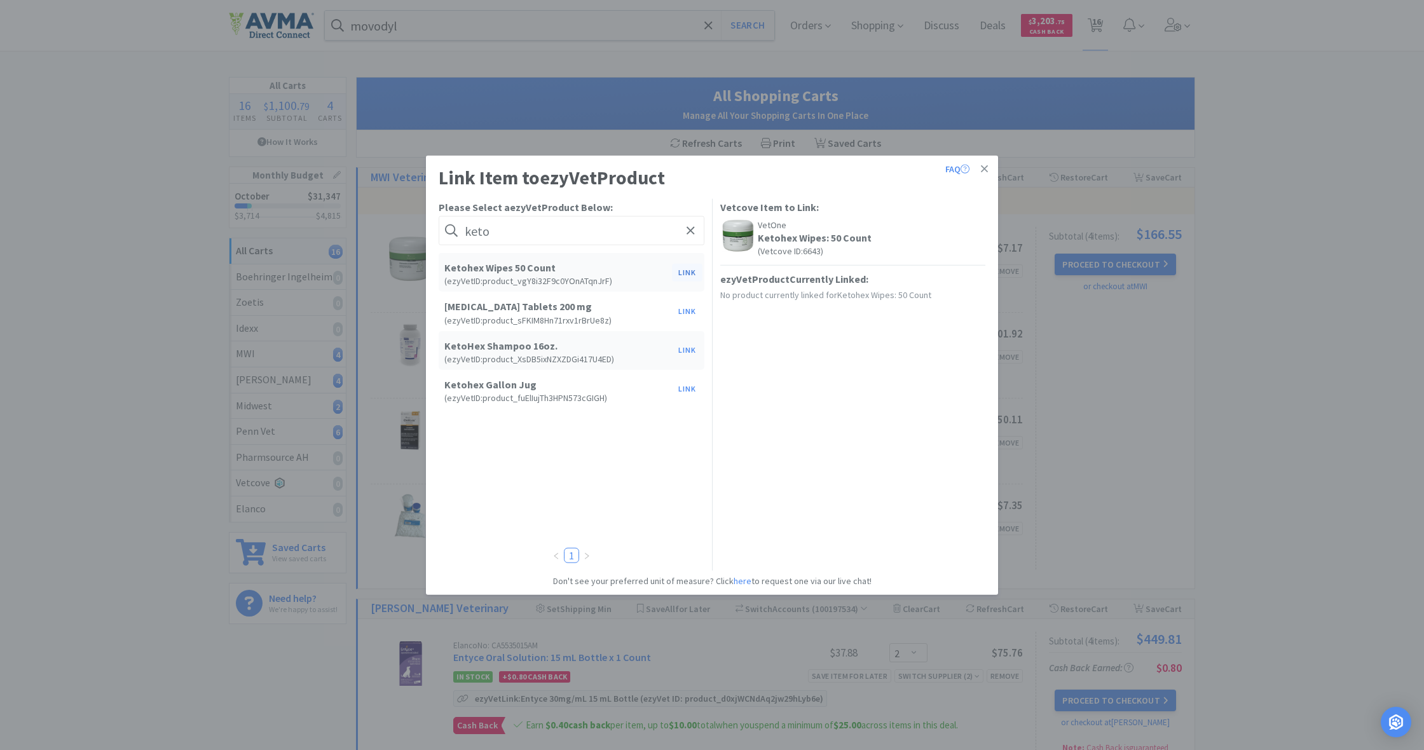
type input "keto"
click at [686, 273] on button "Link" at bounding box center [687, 272] width 31 height 18
click at [906, 381] on span at bounding box center [905, 382] width 13 height 10
click at [763, 430] on li "jar" at bounding box center [818, 428] width 199 height 20
click at [955, 383] on button "Update" at bounding box center [960, 381] width 47 height 22
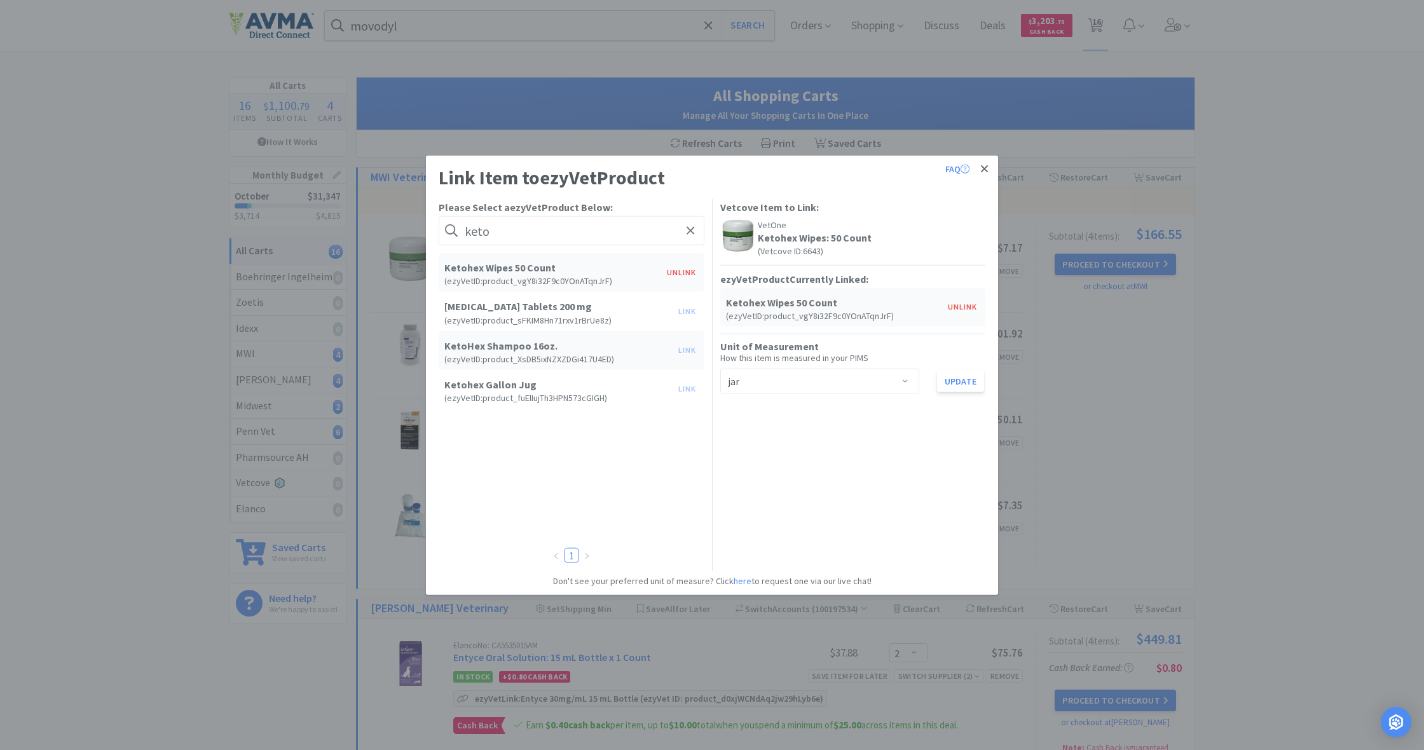
click at [985, 168] on icon at bounding box center [984, 168] width 7 height 7
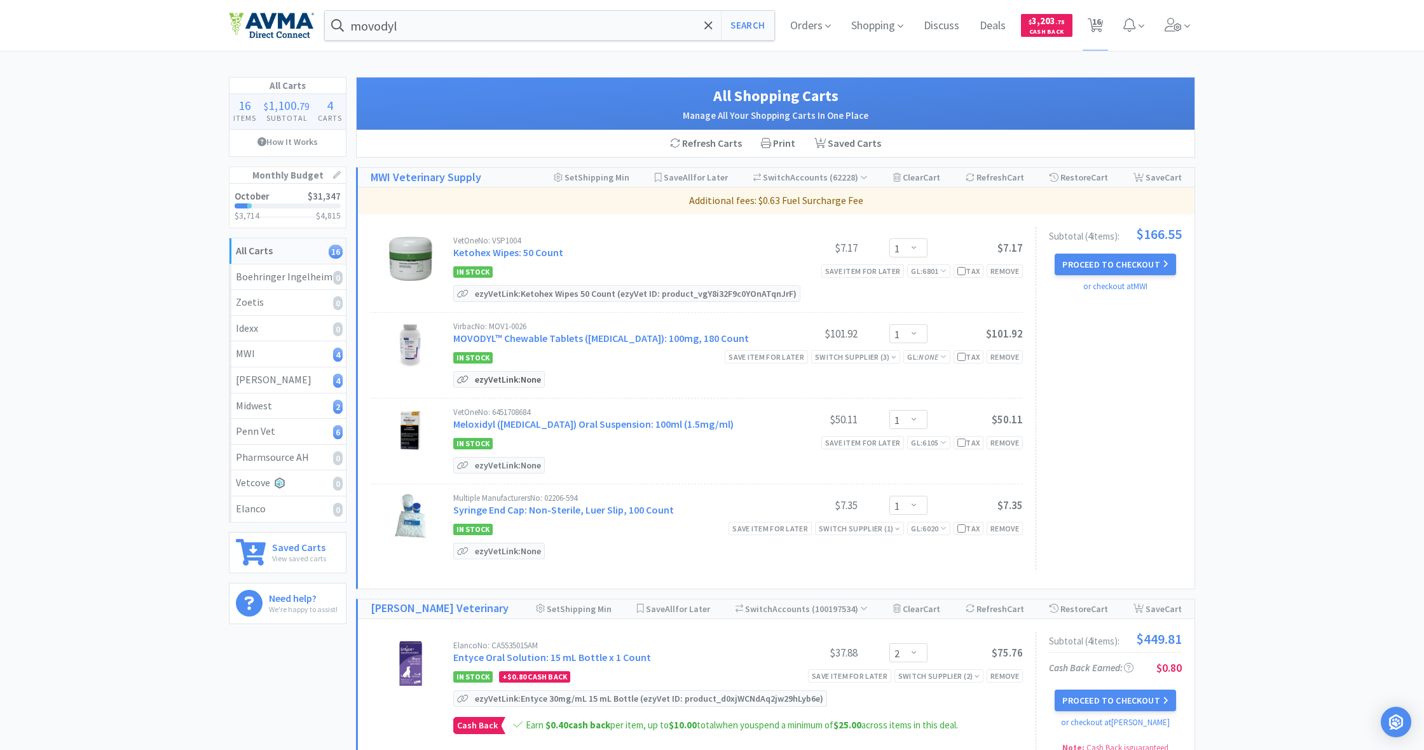
click at [496, 381] on p "ezyVet Link: None" at bounding box center [508, 379] width 72 height 15
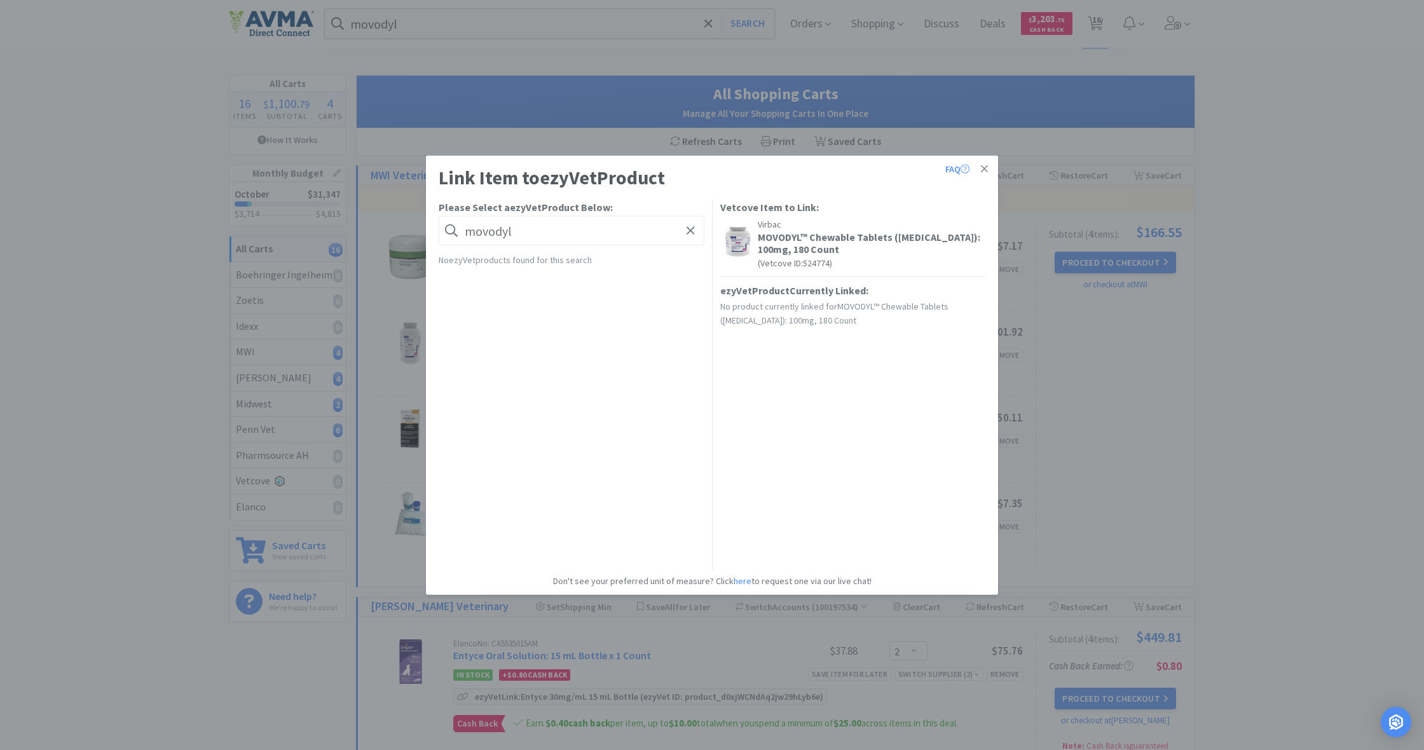
type input "movodyl"
drag, startPoint x: 532, startPoint y: 233, endPoint x: 465, endPoint y: 227, distance: 67.7
click at [465, 227] on input "movodyl" at bounding box center [572, 230] width 266 height 29
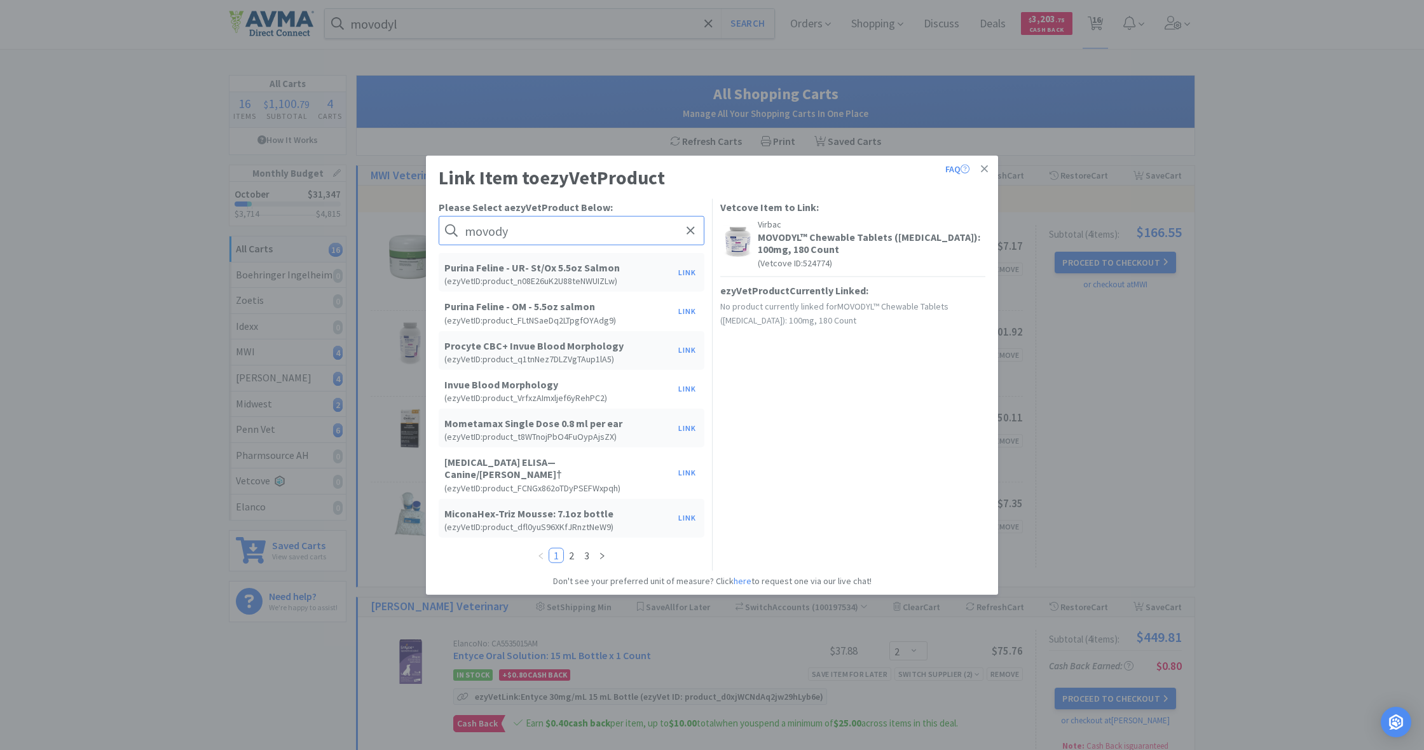
type input "movodyl"
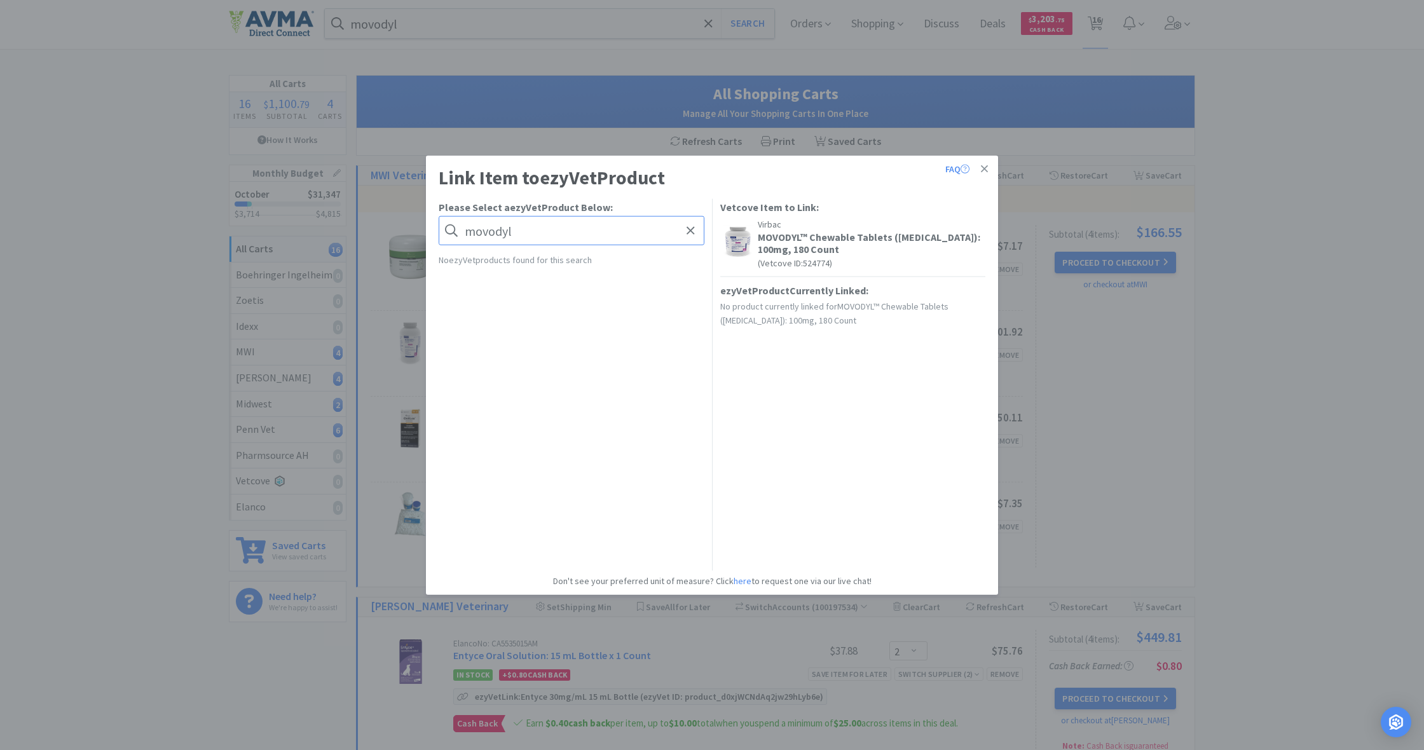
drag, startPoint x: 517, startPoint y: 231, endPoint x: 472, endPoint y: 231, distance: 44.5
click at [472, 231] on input "movodyl" at bounding box center [572, 230] width 266 height 29
drag, startPoint x: 465, startPoint y: 229, endPoint x: 525, endPoint y: 236, distance: 60.8
click at [525, 236] on input "movodyl" at bounding box center [572, 230] width 266 height 29
drag, startPoint x: 521, startPoint y: 234, endPoint x: 458, endPoint y: 229, distance: 63.1
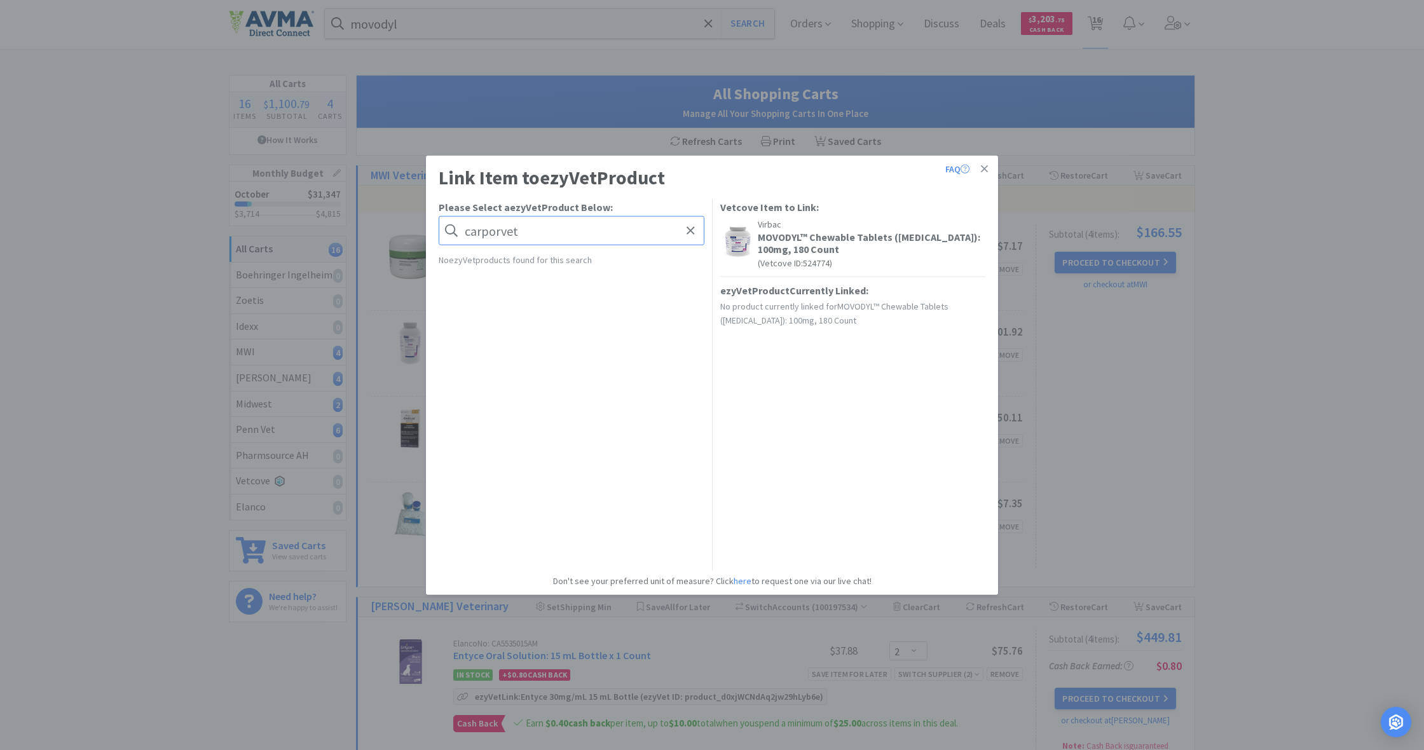
click at [458, 229] on form "carporvet" at bounding box center [572, 230] width 266 height 29
drag, startPoint x: 463, startPoint y: 229, endPoint x: 532, endPoint y: 235, distance: 68.9
click at [532, 235] on form "carporvet" at bounding box center [572, 230] width 266 height 29
click at [533, 236] on input "carporvet" at bounding box center [572, 230] width 266 height 29
drag, startPoint x: 533, startPoint y: 236, endPoint x: 474, endPoint y: 233, distance: 58.6
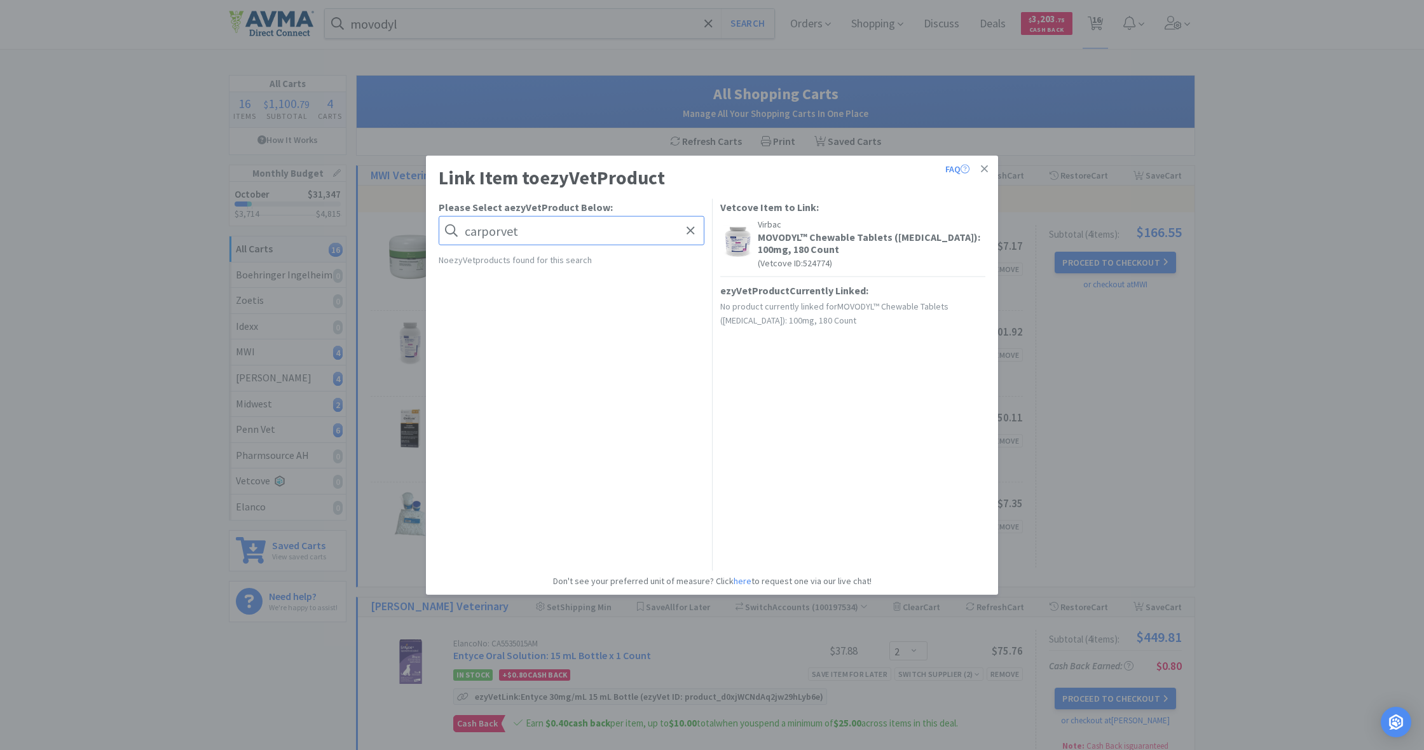
click at [474, 233] on input "carporvet" at bounding box center [572, 230] width 266 height 29
type input "t"
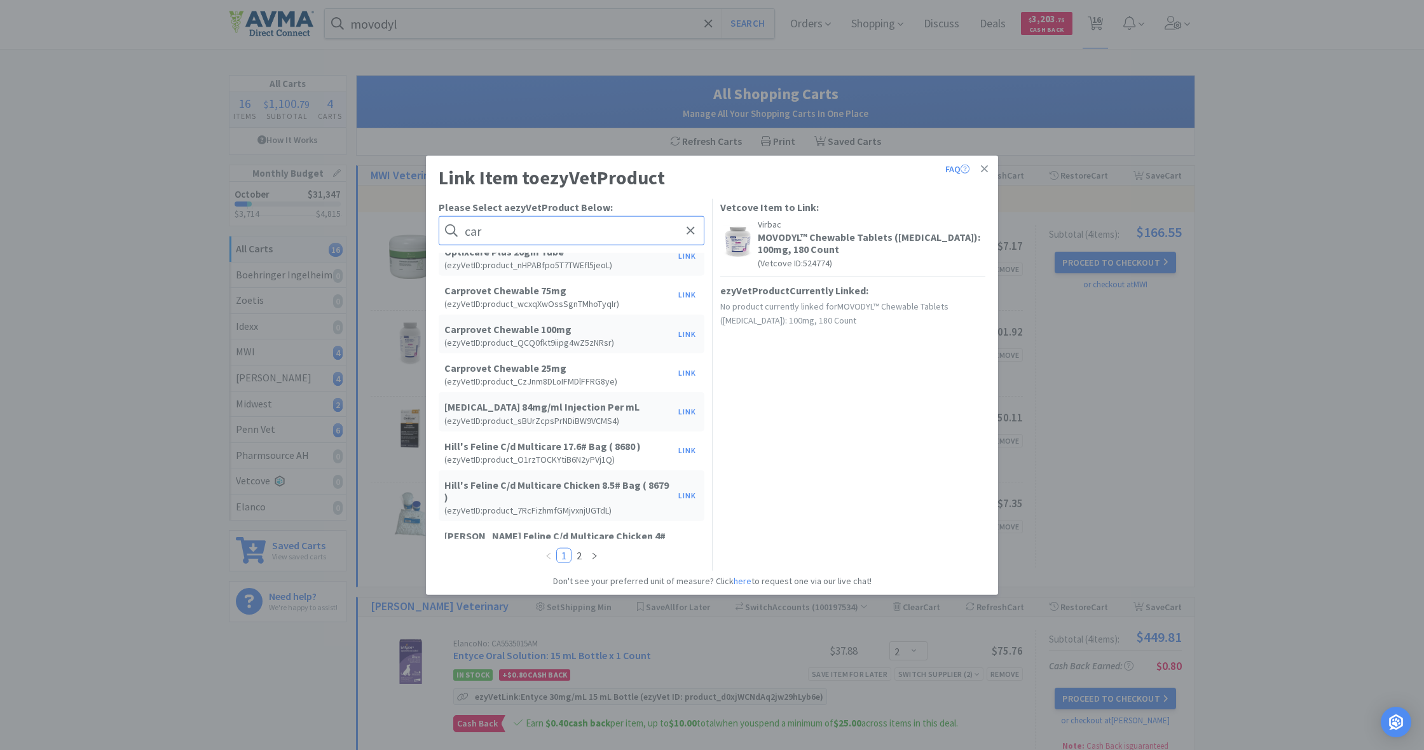
scroll to position [329, 0]
type input "car"
click at [688, 329] on button "Link" at bounding box center [687, 332] width 31 height 18
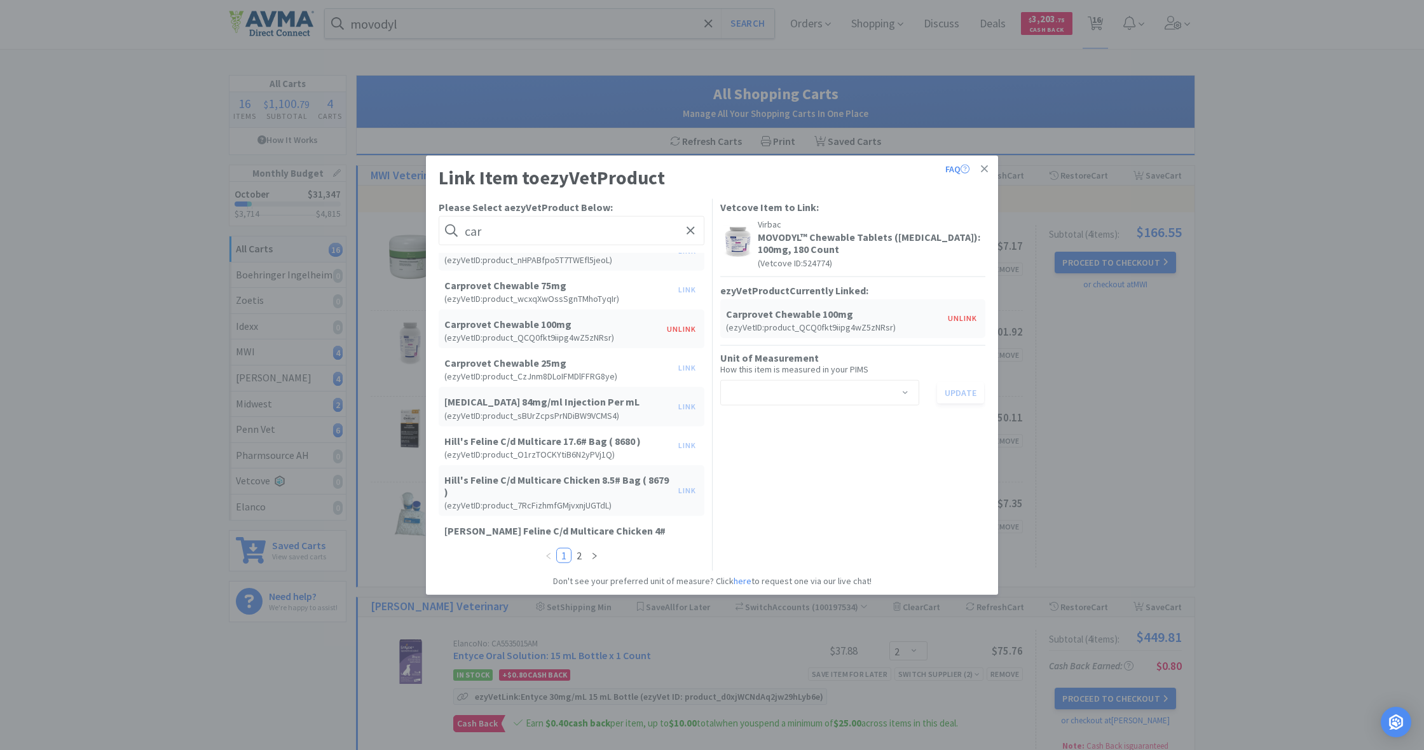
scroll to position [337, 0]
click at [909, 388] on span at bounding box center [905, 393] width 13 height 10
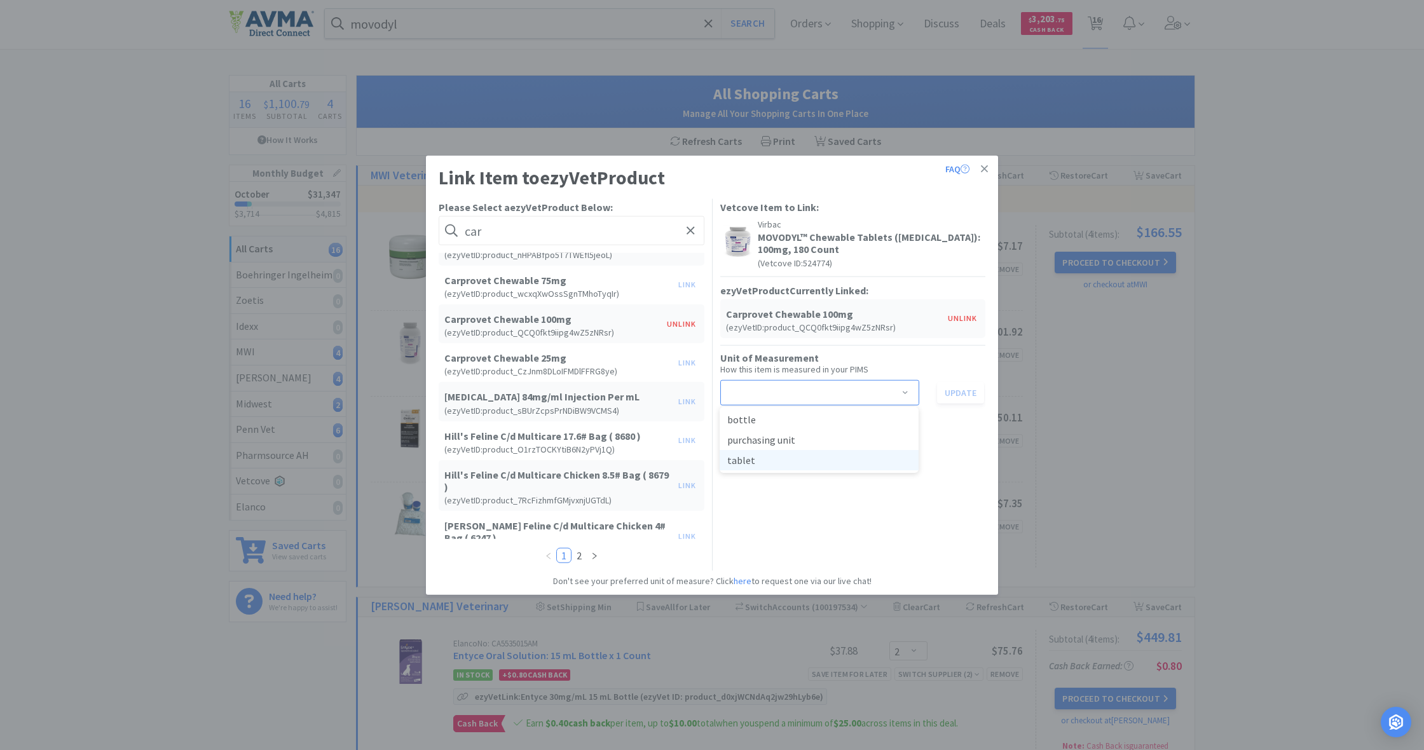
click at [782, 458] on li "tablet" at bounding box center [818, 460] width 199 height 20
click at [960, 390] on button "Update" at bounding box center [960, 392] width 47 height 22
click at [987, 168] on icon at bounding box center [984, 168] width 7 height 11
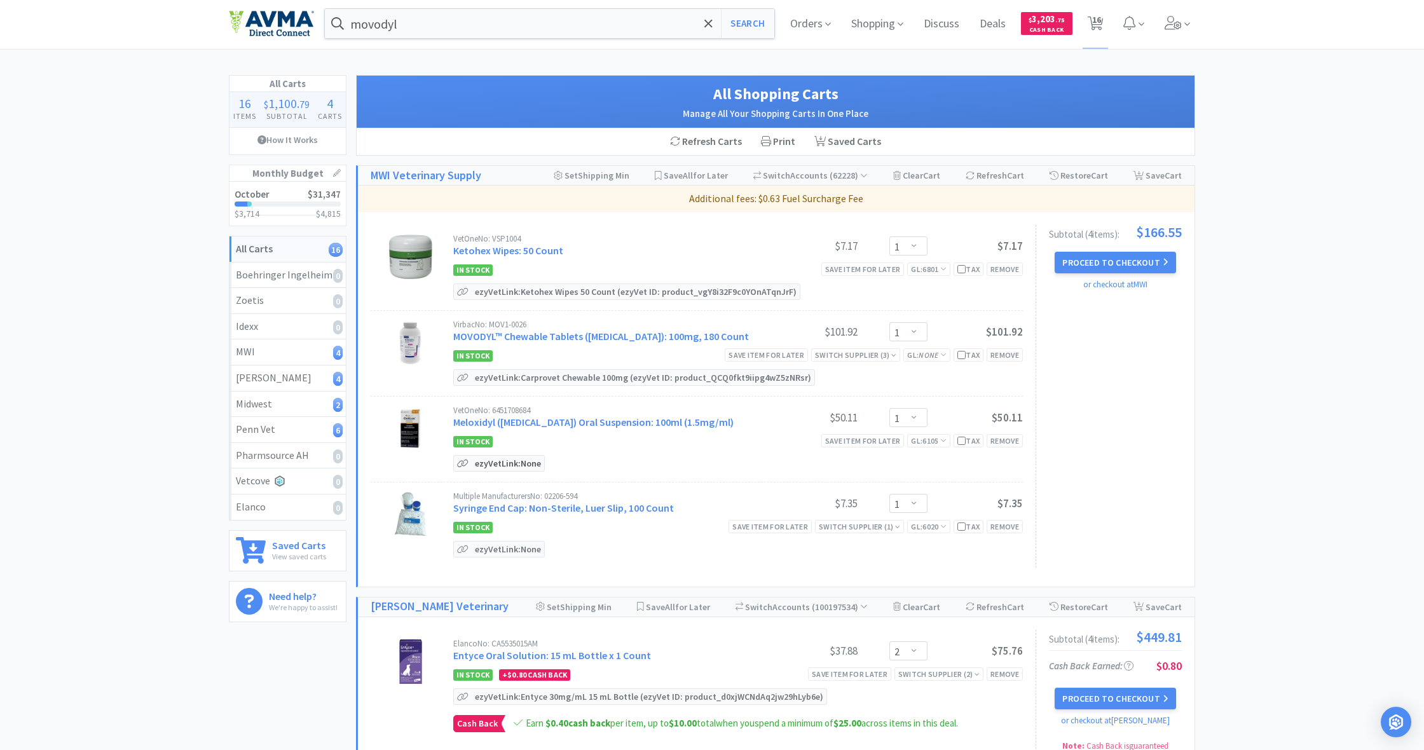
click at [514, 463] on p "ezyVet Link: None" at bounding box center [508, 463] width 72 height 15
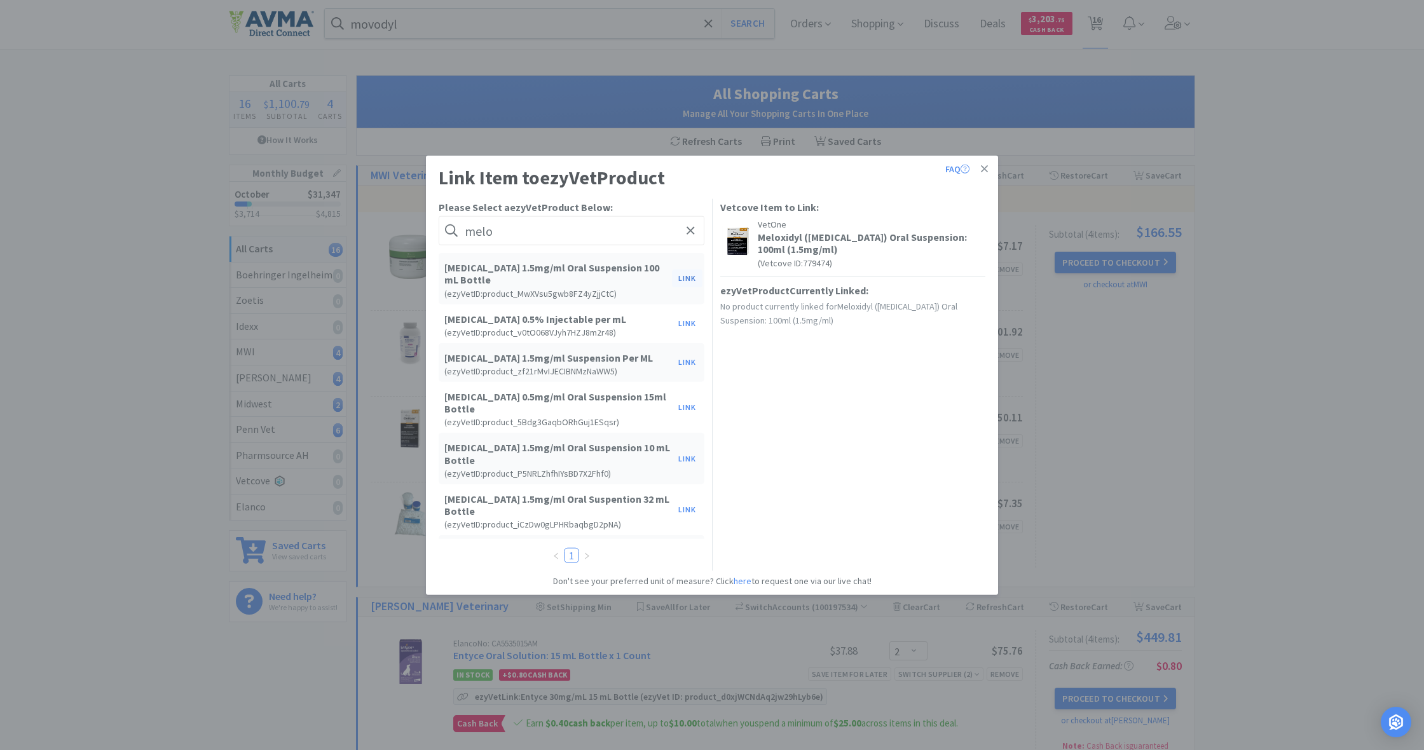
type input "melo"
click at [689, 277] on button "Link" at bounding box center [687, 278] width 31 height 18
click at [904, 402] on span at bounding box center [905, 404] width 13 height 10
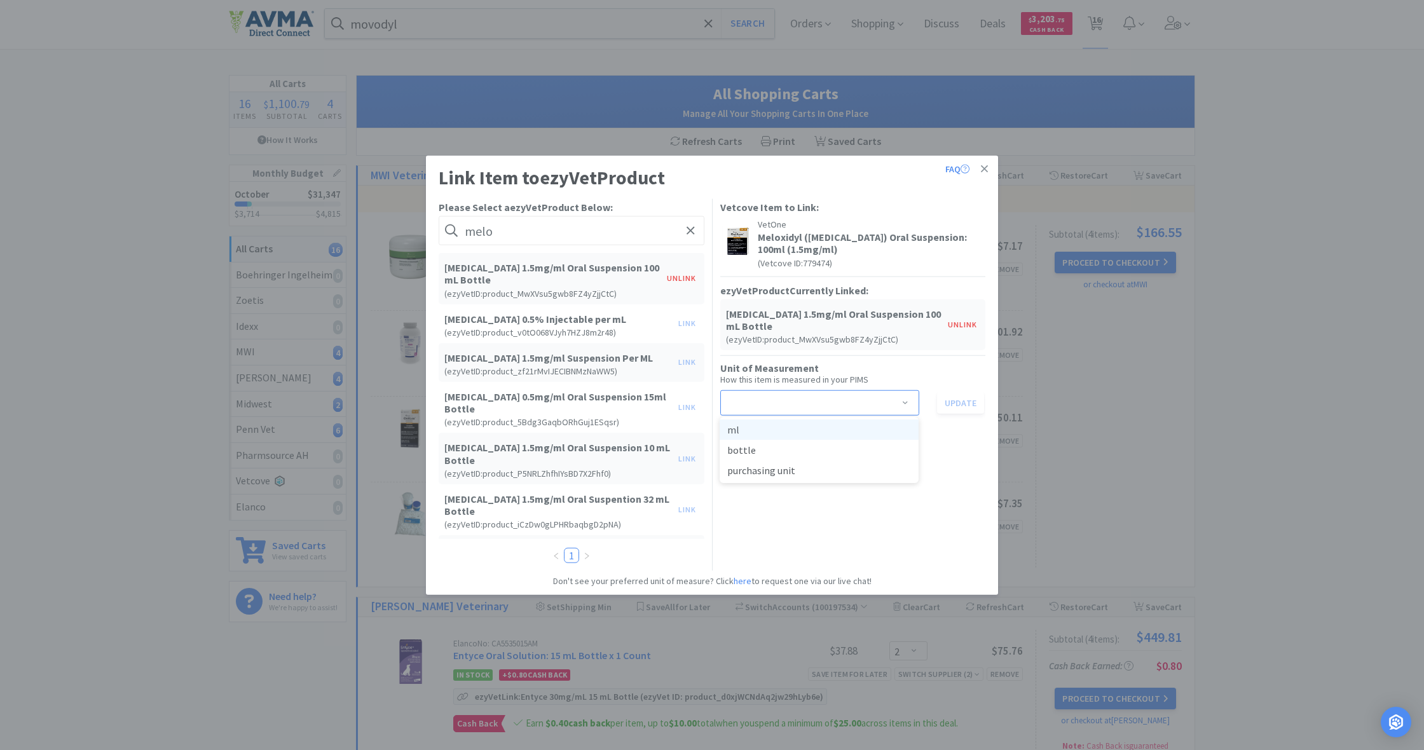
click at [749, 428] on li "ml" at bounding box center [818, 429] width 199 height 20
click at [961, 404] on button "Update" at bounding box center [960, 403] width 47 height 22
click at [983, 167] on icon at bounding box center [984, 168] width 7 height 7
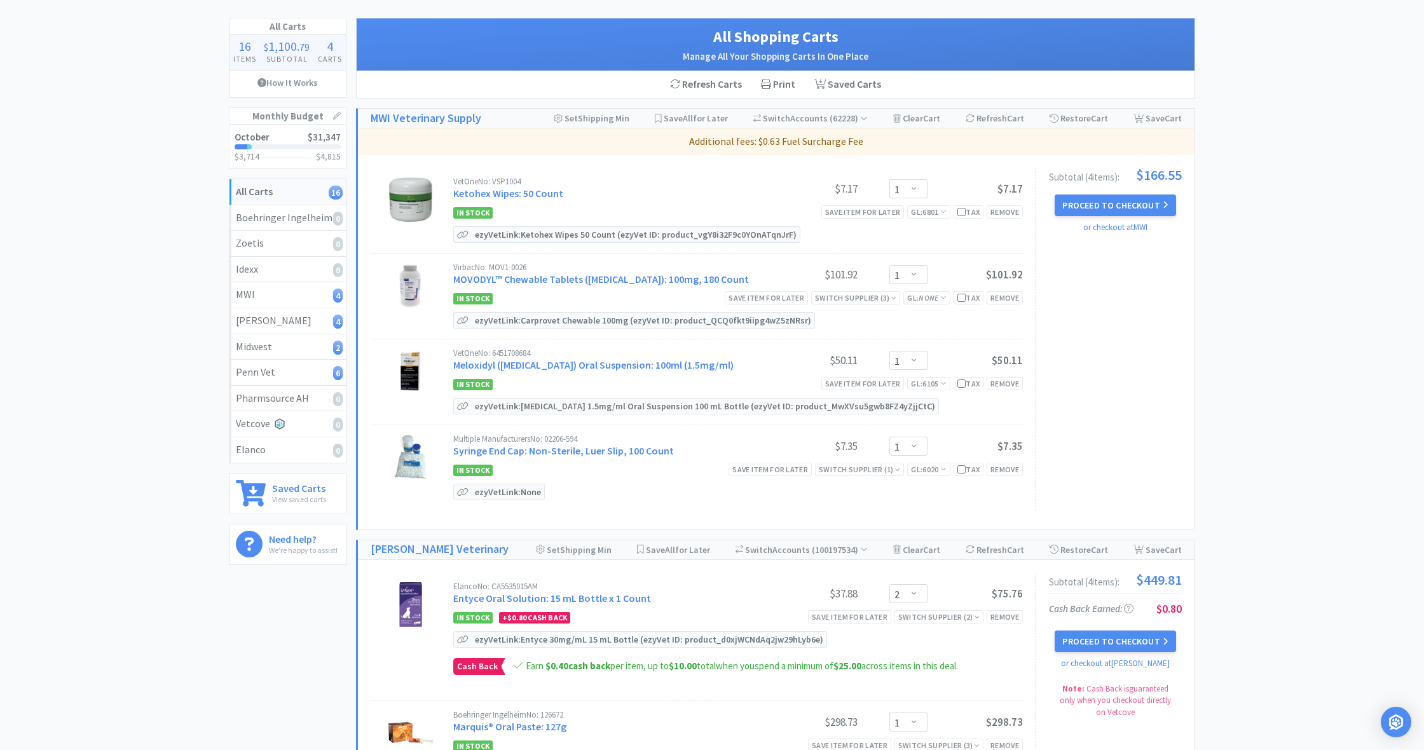
scroll to position [60, 0]
click at [495, 488] on p "ezyVet Link: None" at bounding box center [508, 491] width 72 height 15
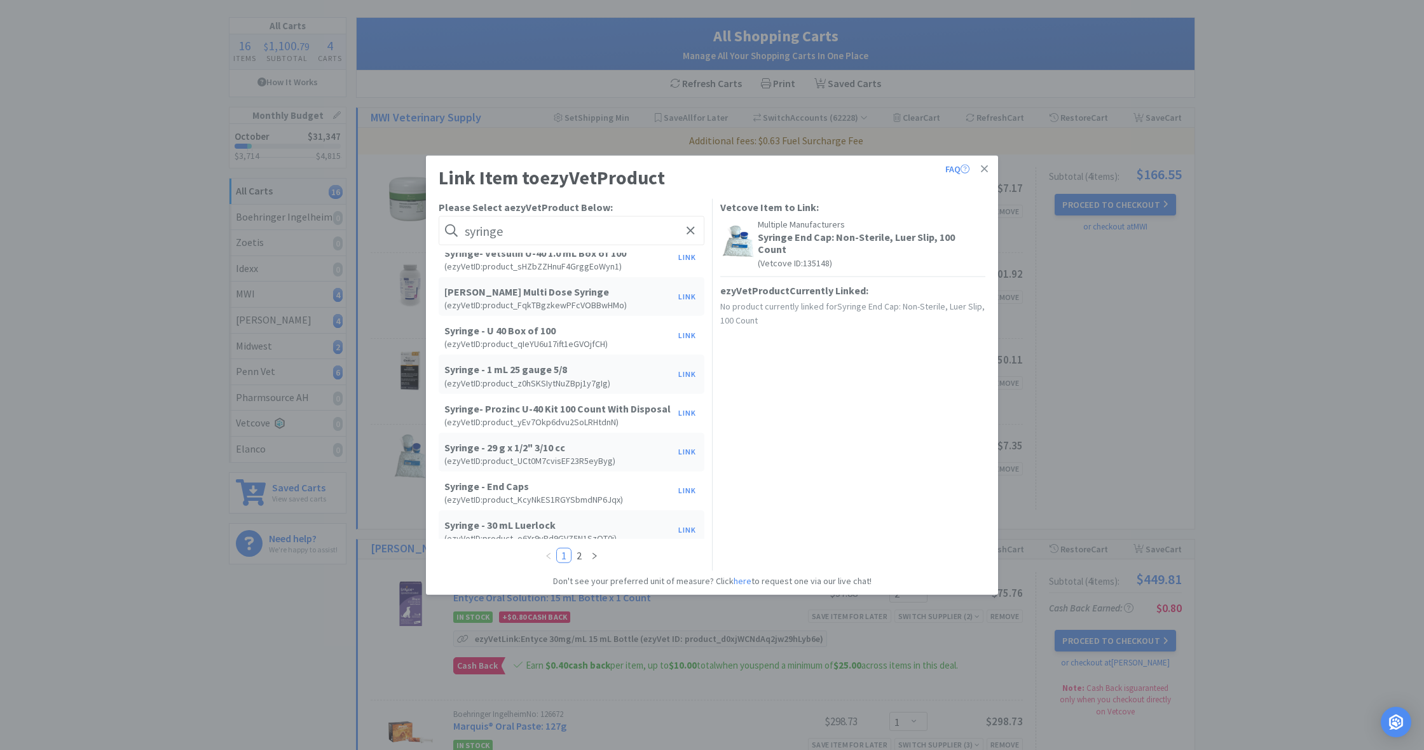
scroll to position [132, 0]
type input "syringe"
click at [686, 491] on button "Link" at bounding box center [687, 490] width 31 height 18
click at [908, 388] on span at bounding box center [905, 393] width 13 height 10
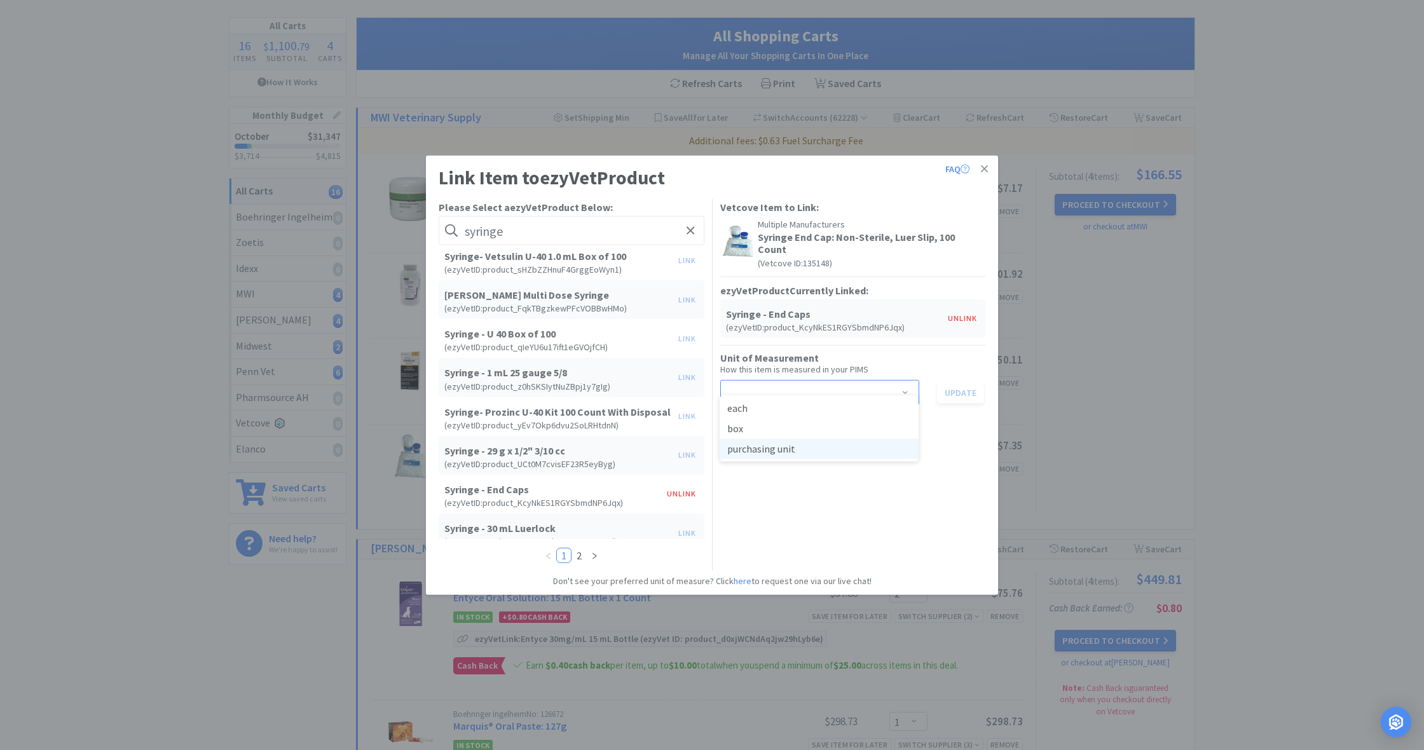
click at [777, 453] on li "purchasing unit" at bounding box center [818, 449] width 199 height 20
click at [958, 381] on button "Update" at bounding box center [960, 392] width 47 height 22
click at [985, 170] on icon at bounding box center [984, 168] width 7 height 7
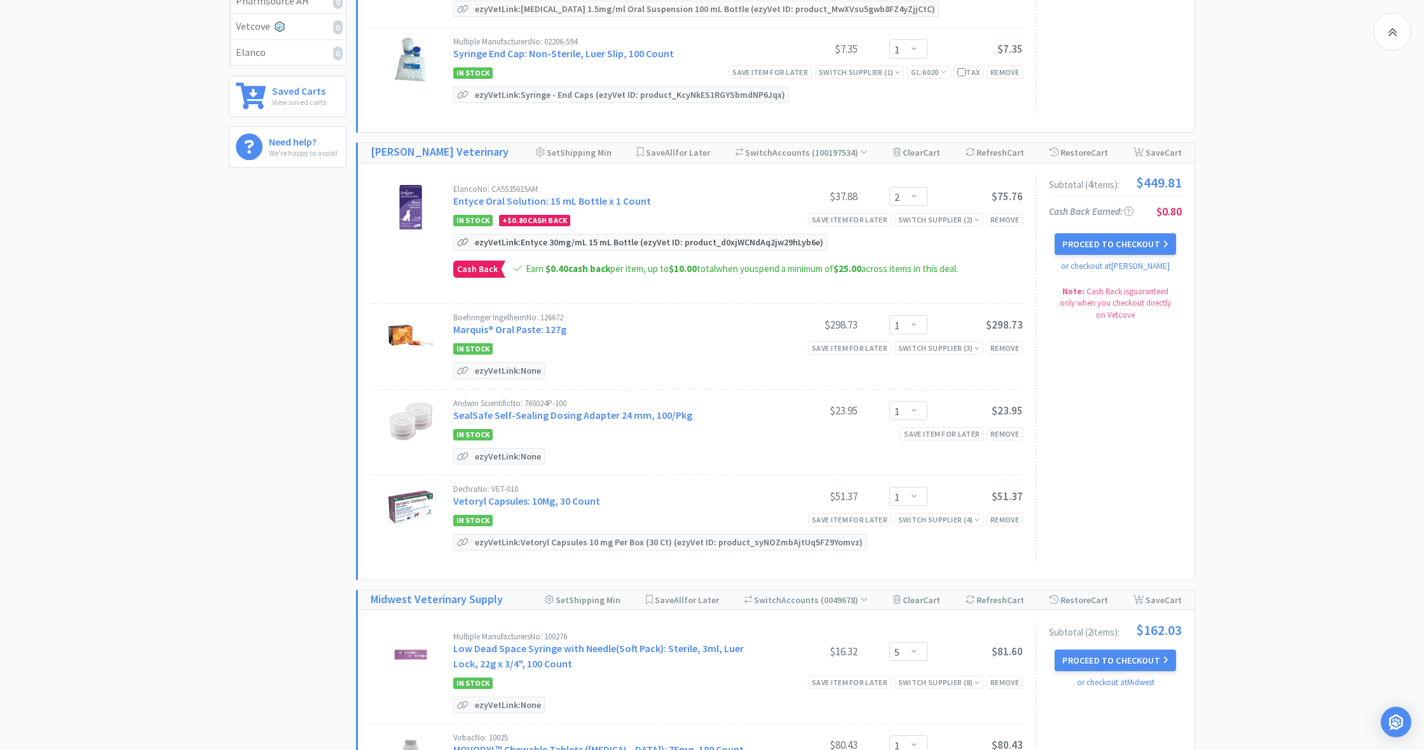
scroll to position [458, 0]
click at [511, 454] on p "ezyVet Link: None" at bounding box center [508, 454] width 72 height 15
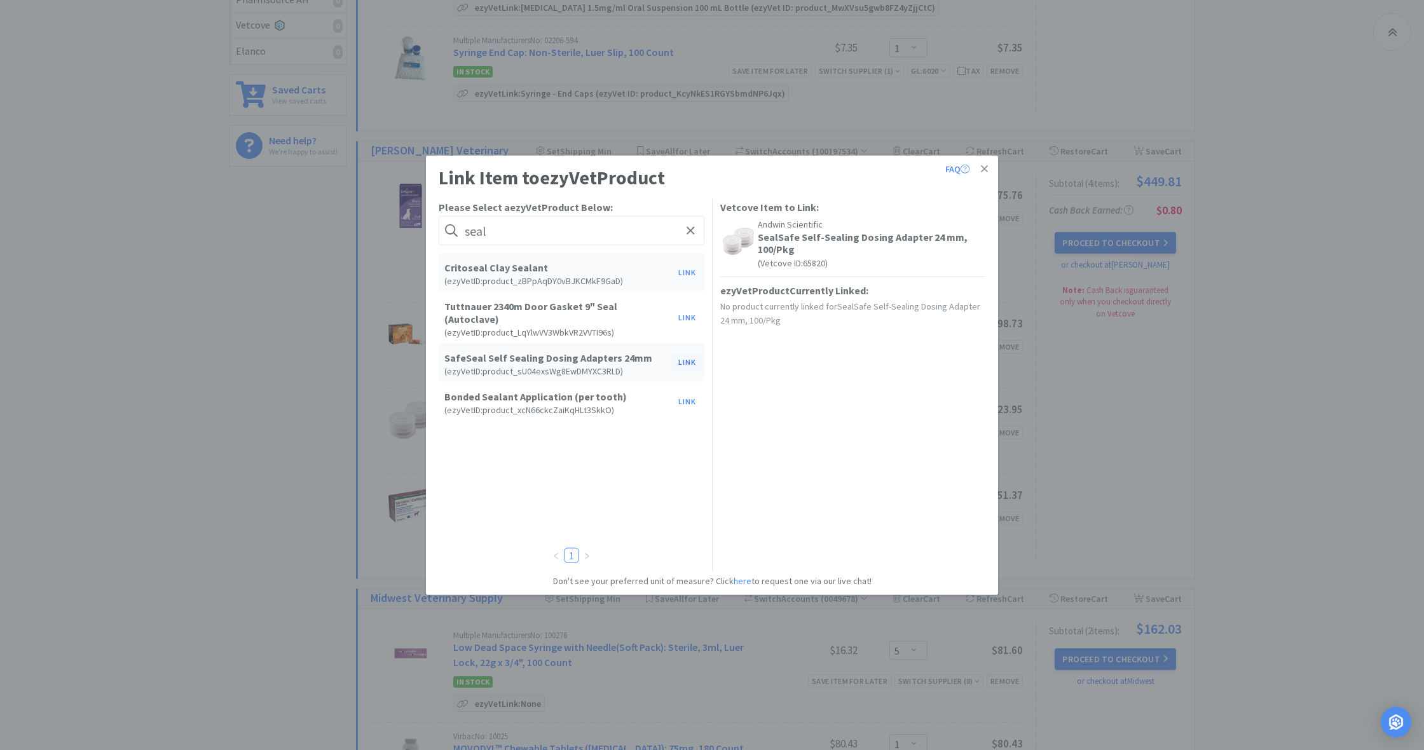
type input "seal"
click at [687, 353] on button "Link" at bounding box center [687, 362] width 31 height 18
click at [906, 392] on span at bounding box center [905, 393] width 13 height 10
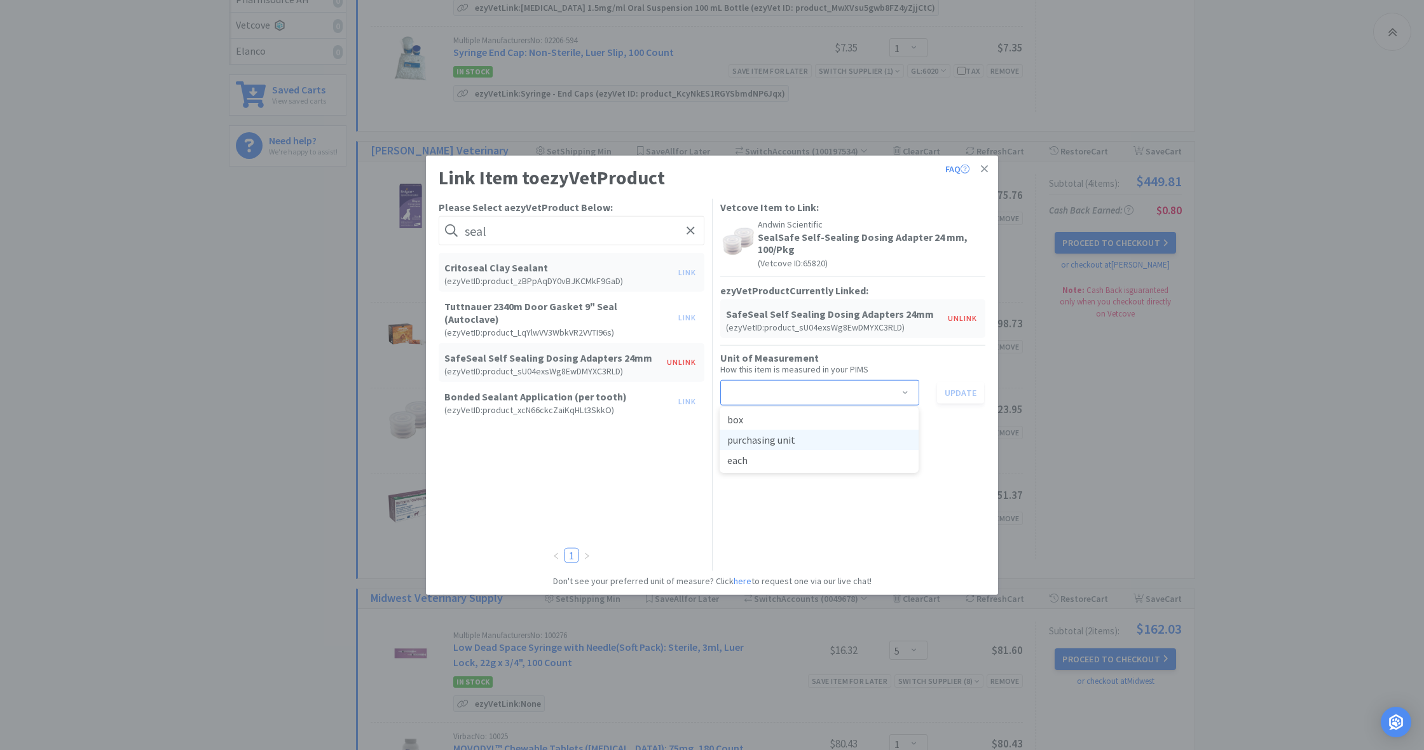
click at [837, 439] on li "purchasing unit" at bounding box center [818, 440] width 199 height 20
click at [947, 392] on button "Update" at bounding box center [960, 392] width 47 height 22
click at [984, 168] on icon at bounding box center [984, 168] width 7 height 11
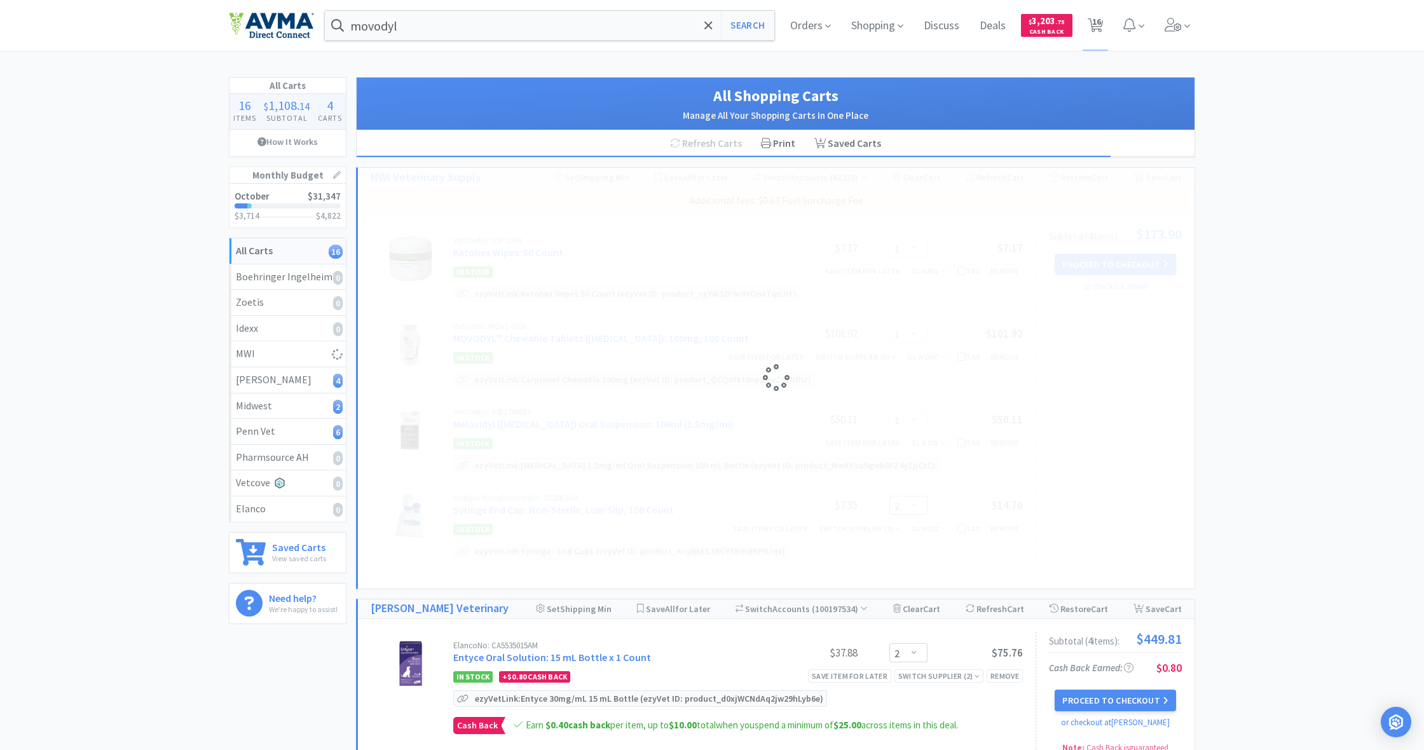
scroll to position [0, 0]
select select "1"
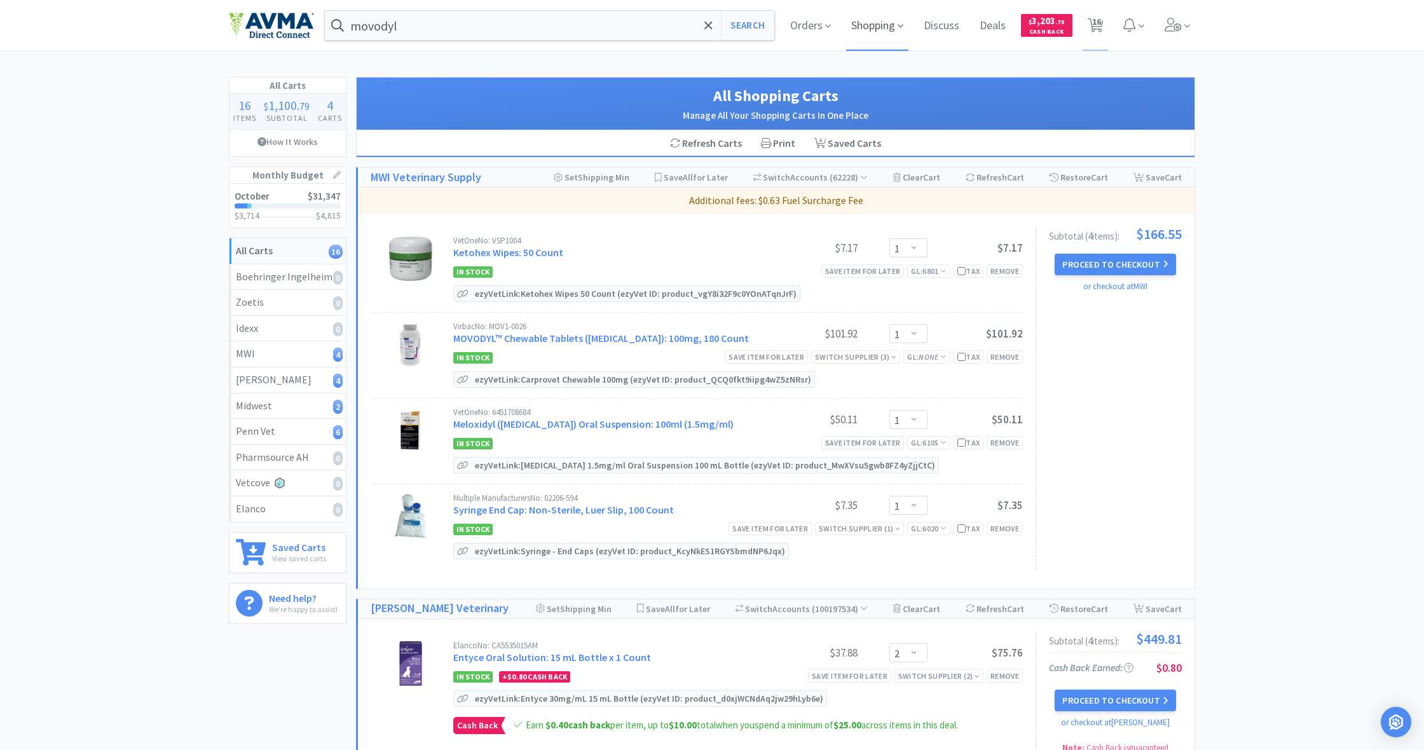
click at [877, 29] on span "Shopping" at bounding box center [877, 25] width 62 height 51
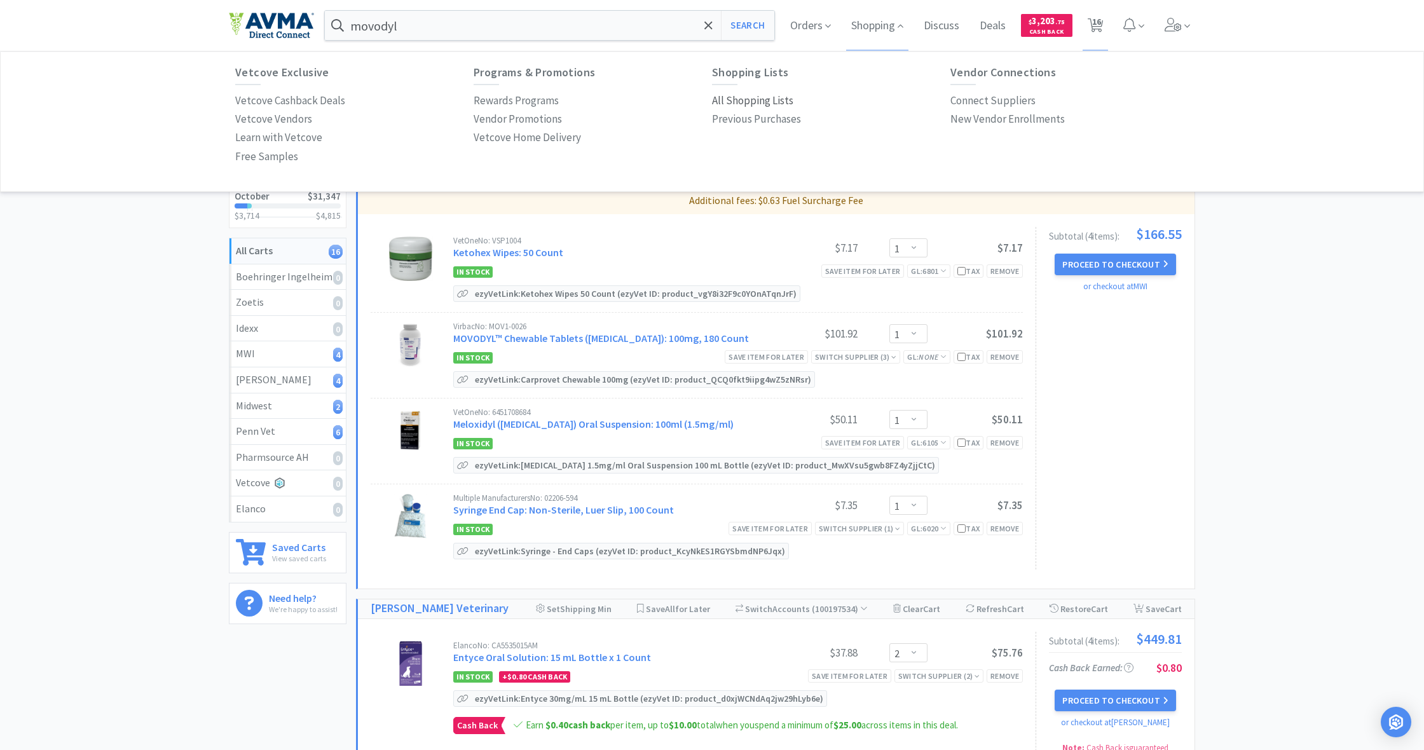
drag, startPoint x: 758, startPoint y: 98, endPoint x: 751, endPoint y: 99, distance: 7.1
click at [758, 98] on p "All Shopping Lists" at bounding box center [752, 100] width 81 height 17
select select "1"
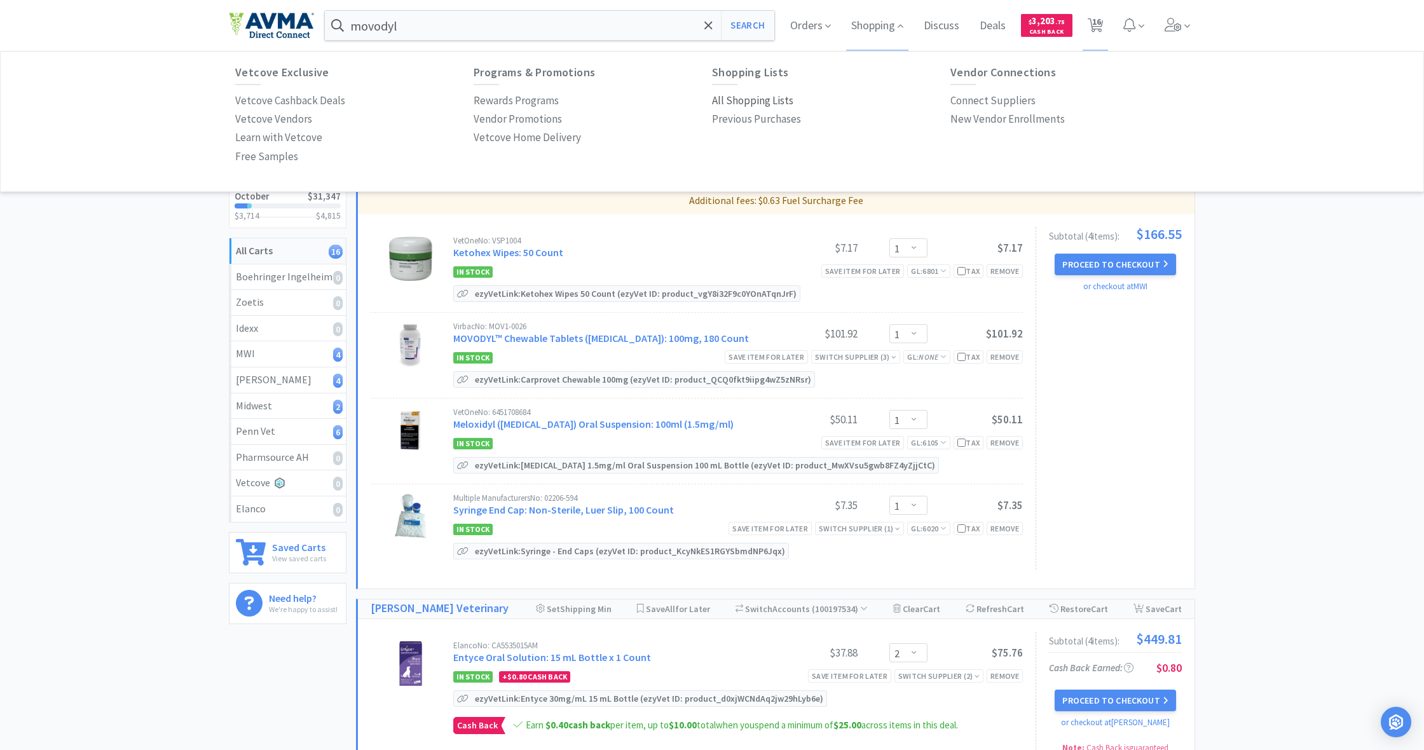
select select "1"
select select "2"
select select "1"
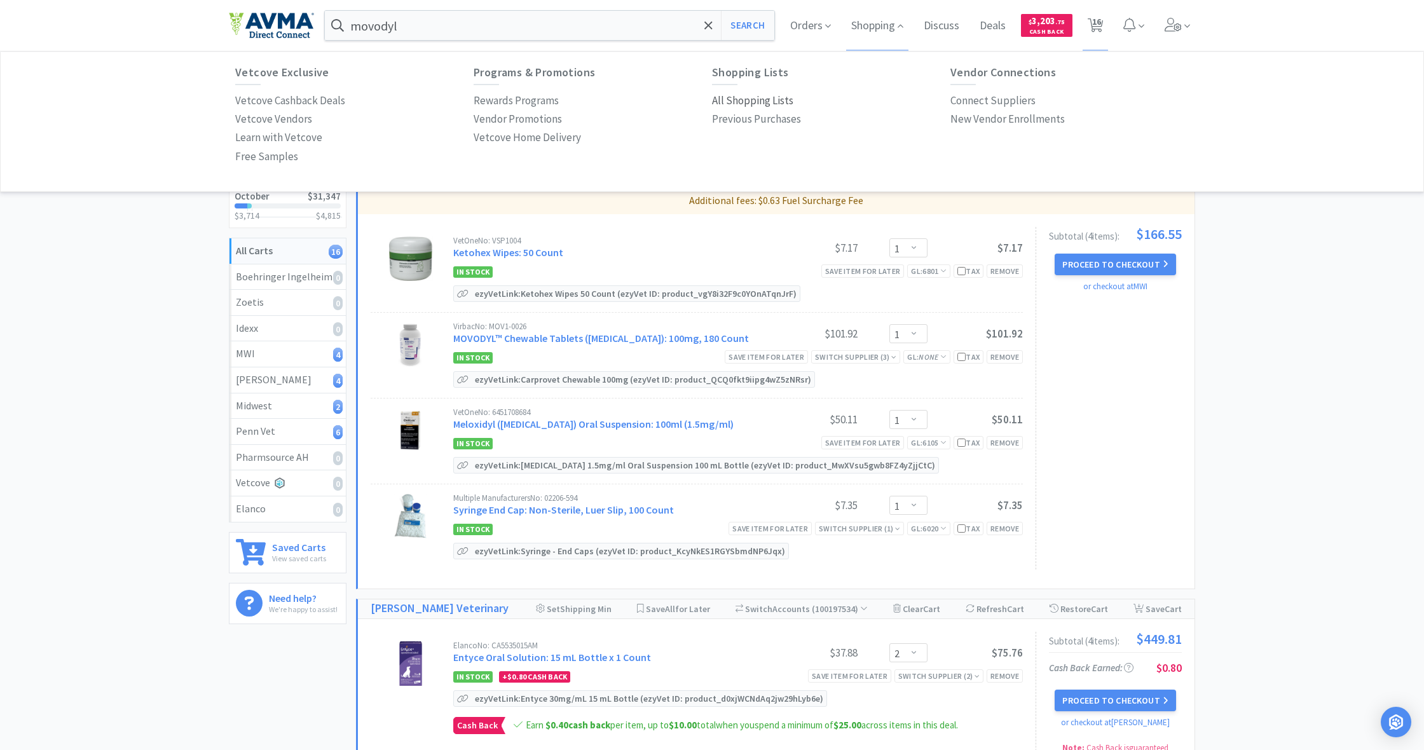
select select "5"
select select "1"
select select "6"
select select "3"
select select "1"
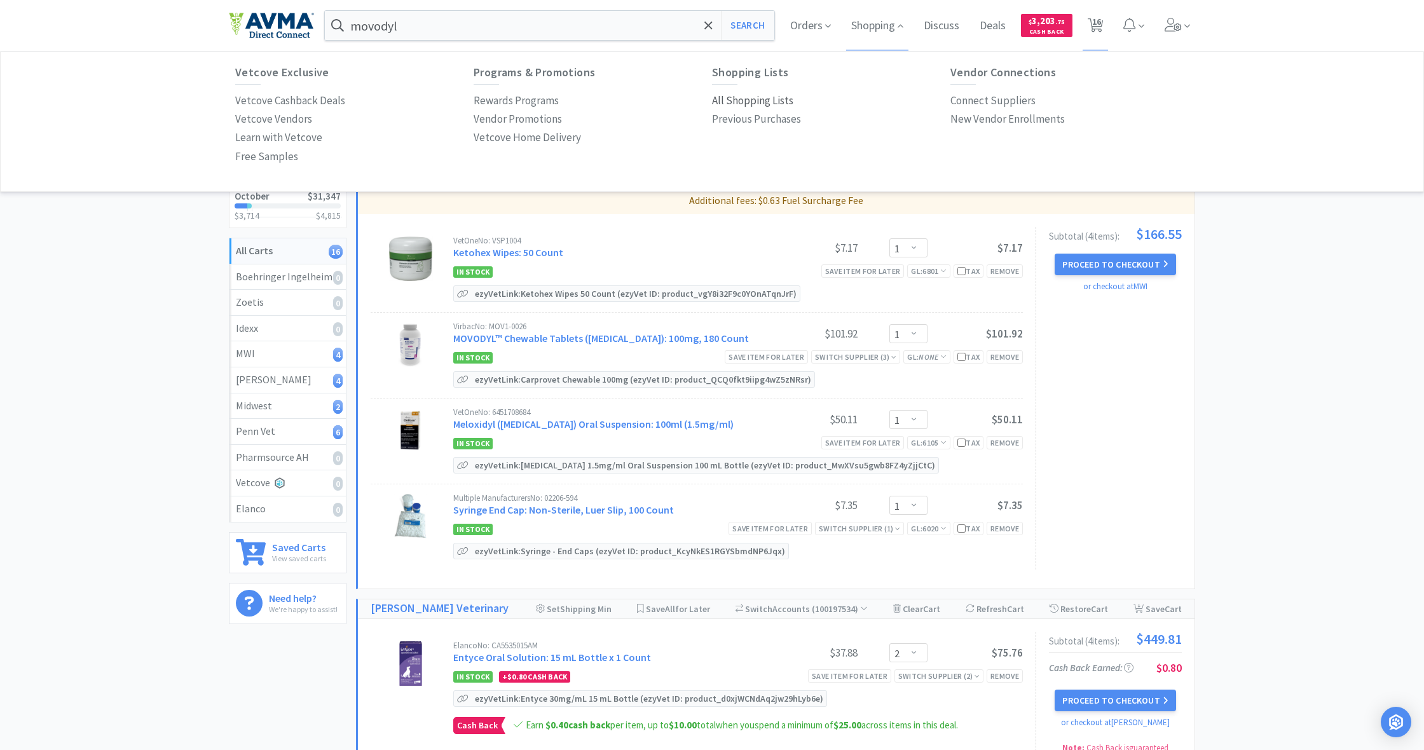
select select "2"
select select "3"
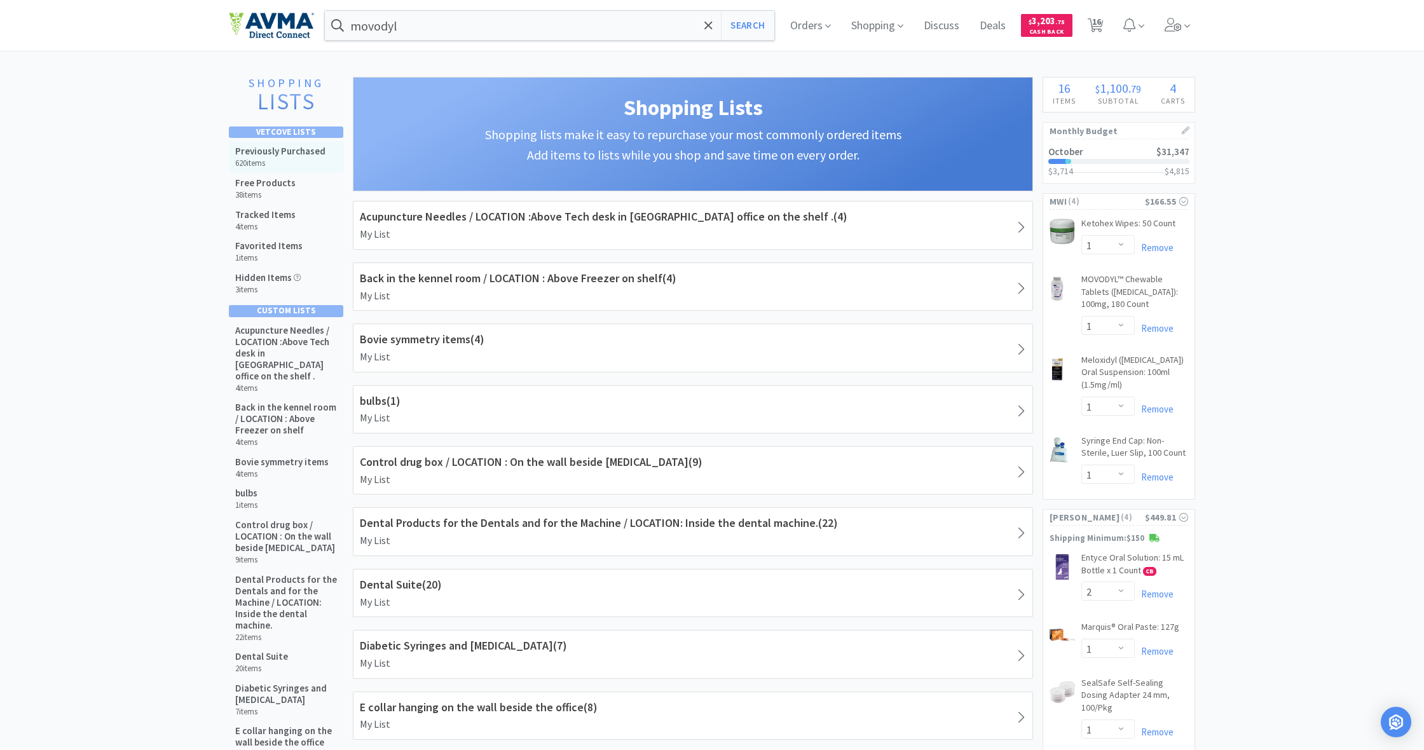
click at [287, 149] on h5 "Previously Purchased" at bounding box center [280, 151] width 90 height 11
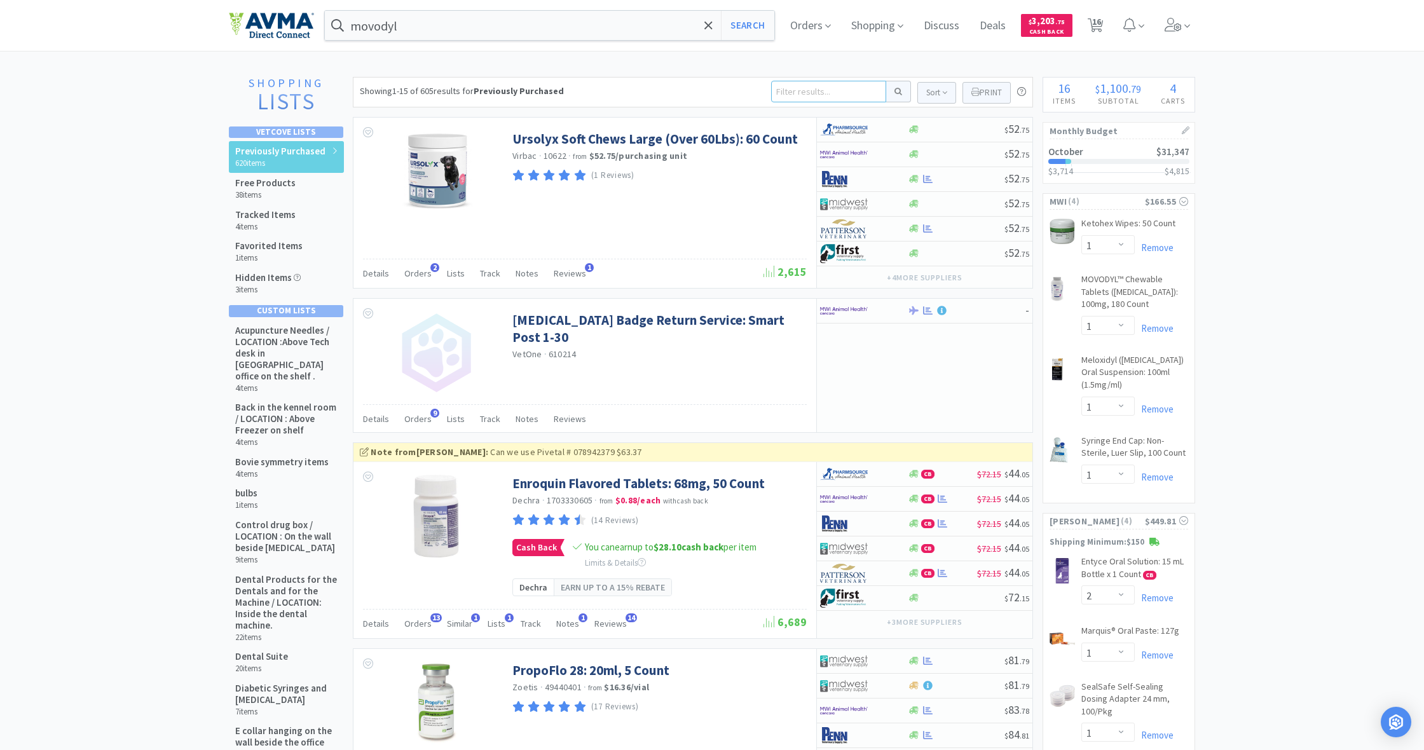
click at [786, 90] on input at bounding box center [828, 92] width 115 height 22
type input "simolera"
click at [896, 92] on button at bounding box center [898, 92] width 25 height 22
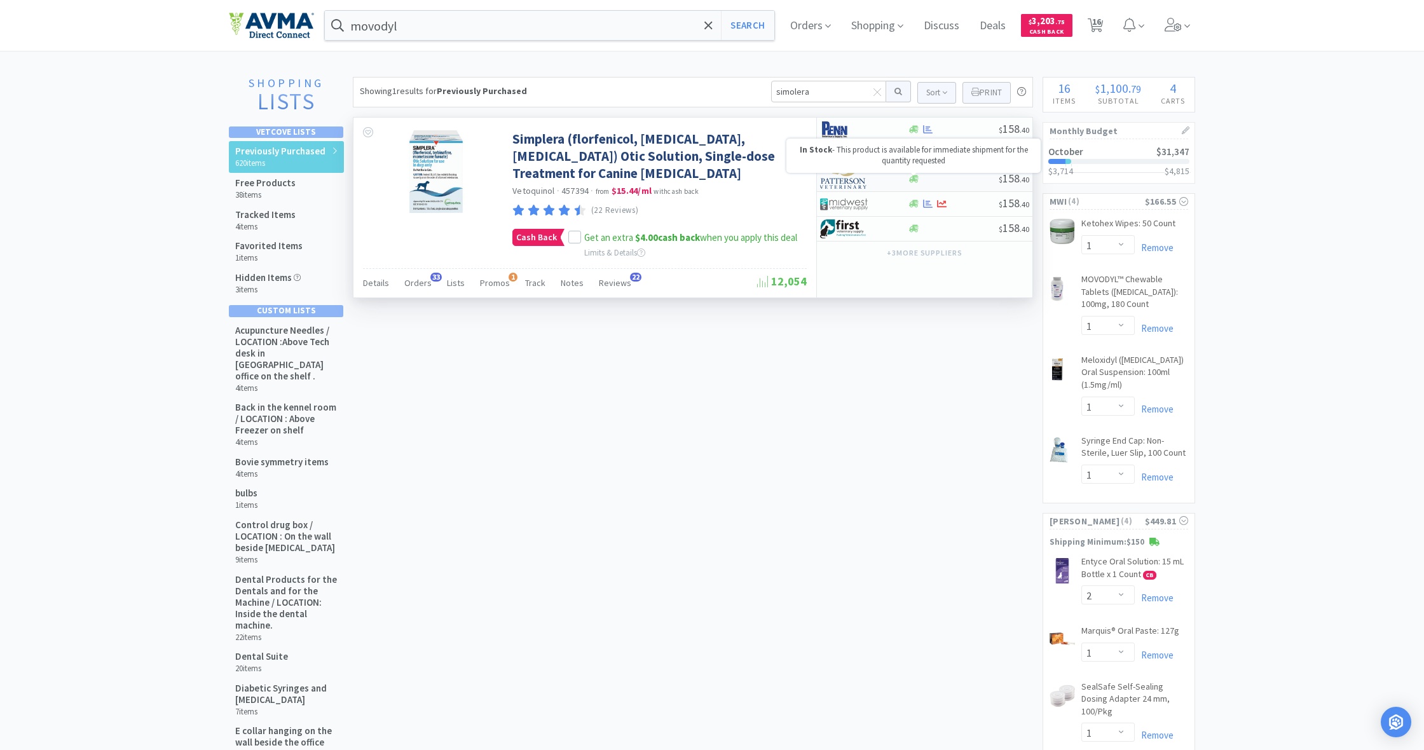
click at [912, 179] on icon at bounding box center [914, 179] width 10 height 8
select select "1"
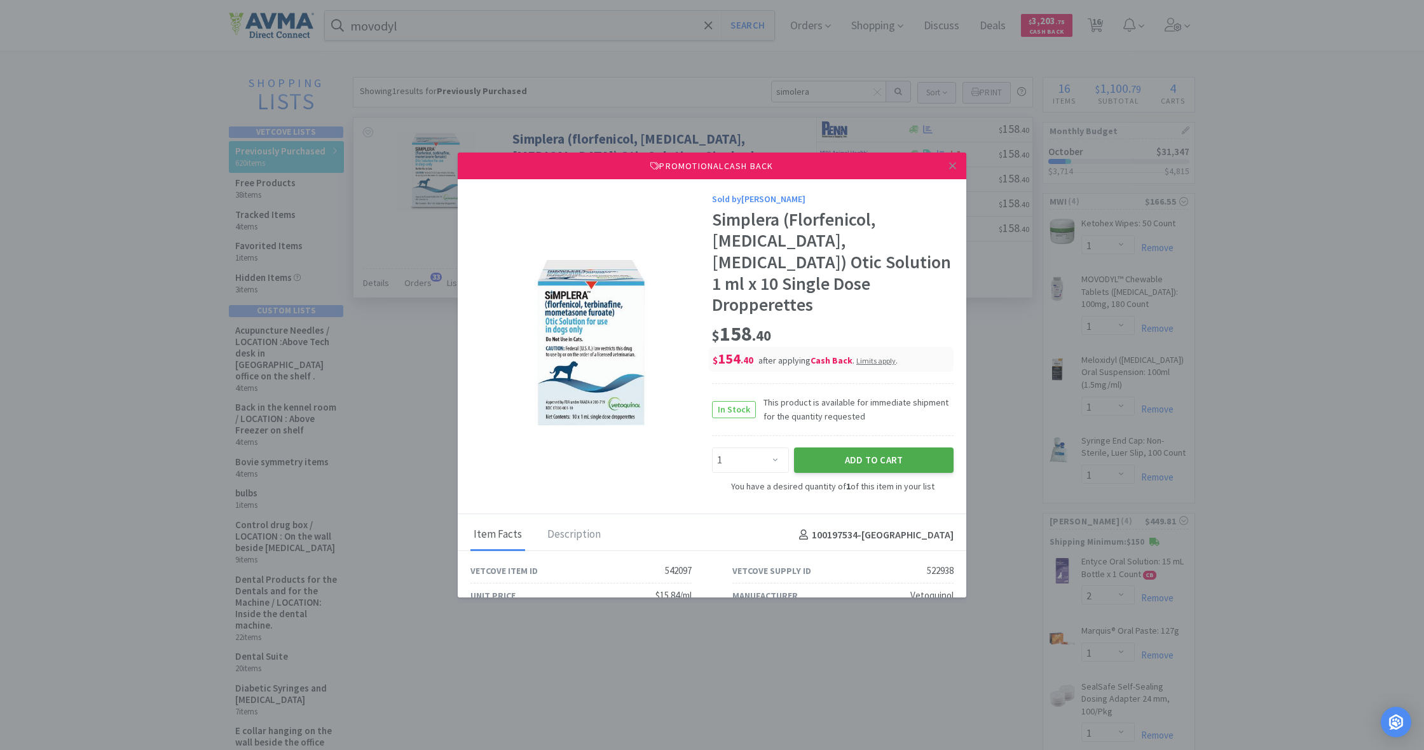
click at [875, 447] on button "Add to Cart" at bounding box center [874, 459] width 160 height 25
select select "1"
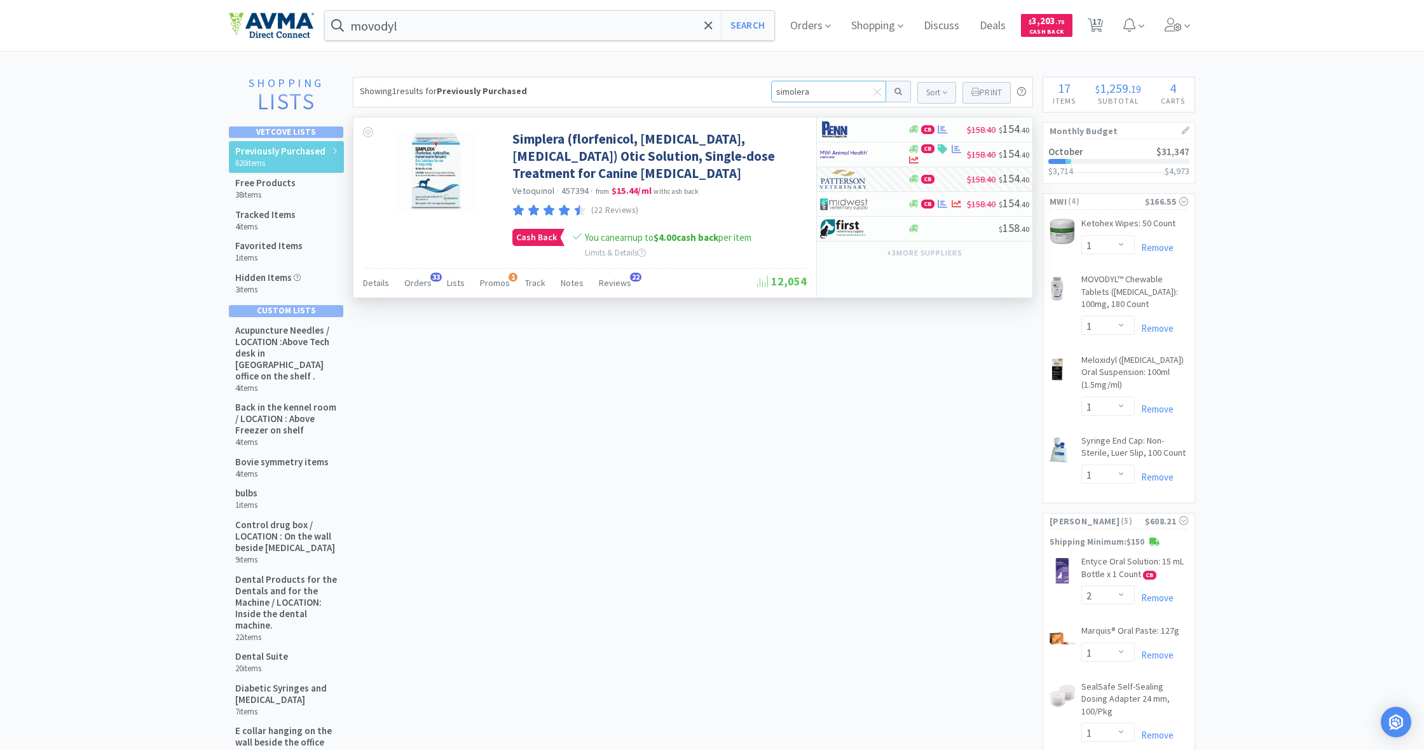
drag, startPoint x: 814, startPoint y: 93, endPoint x: 756, endPoint y: 91, distance: 58.5
click at [756, 91] on div "Showing 1 results for Previously Purchased simolera Sort Print Previously Purch…" at bounding box center [693, 92] width 680 height 31
type input "trio"
click at [896, 92] on button at bounding box center [898, 92] width 25 height 22
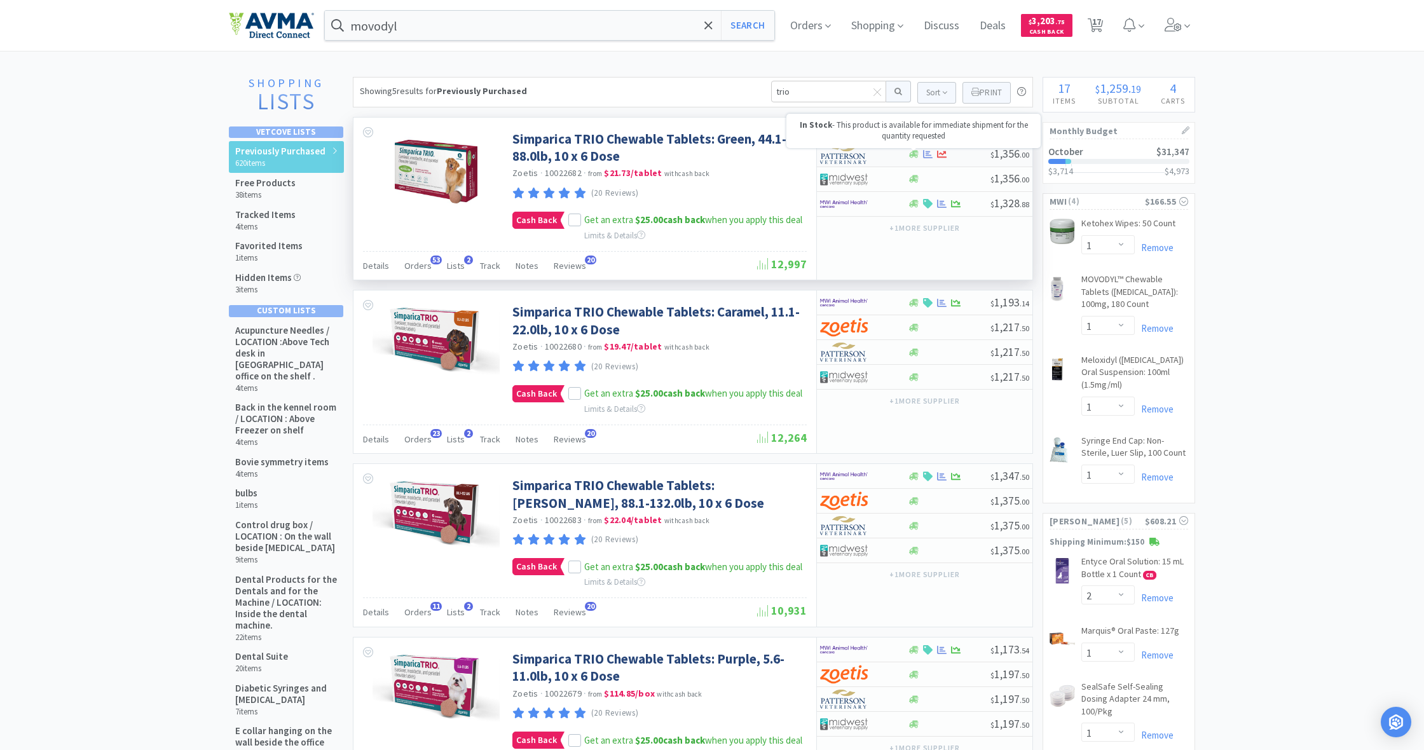
click at [911, 153] on icon at bounding box center [914, 154] width 10 height 10
select select "2"
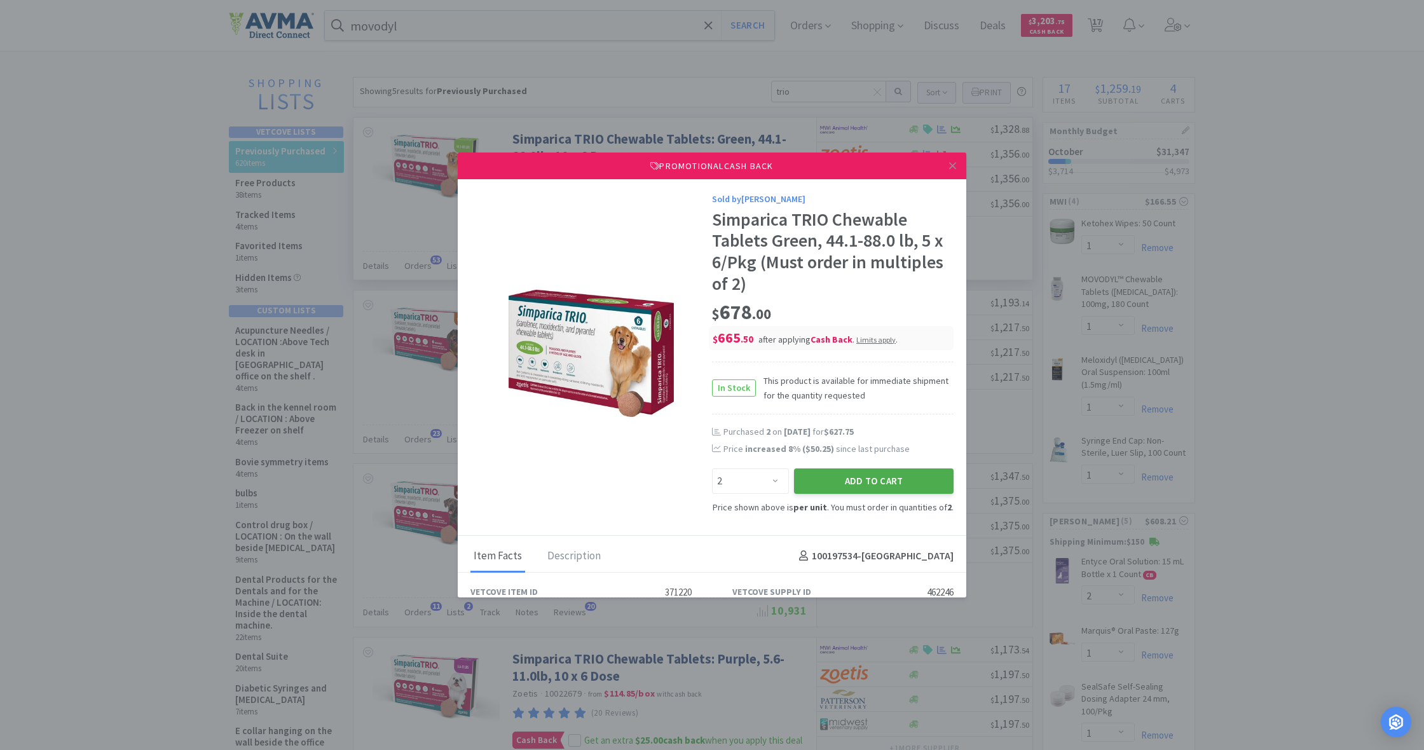
click at [890, 473] on button "Add to Cart" at bounding box center [874, 480] width 160 height 25
select select "2"
select select "1"
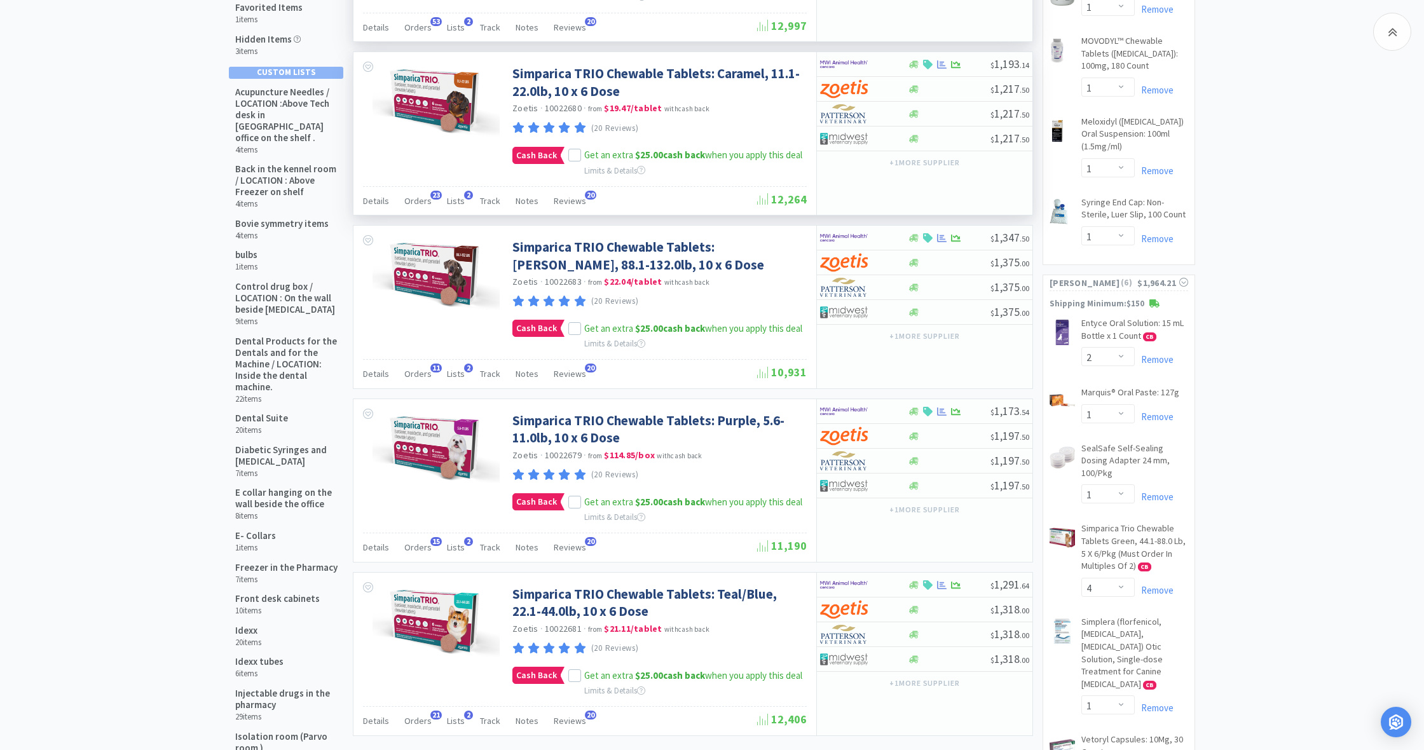
scroll to position [254, 0]
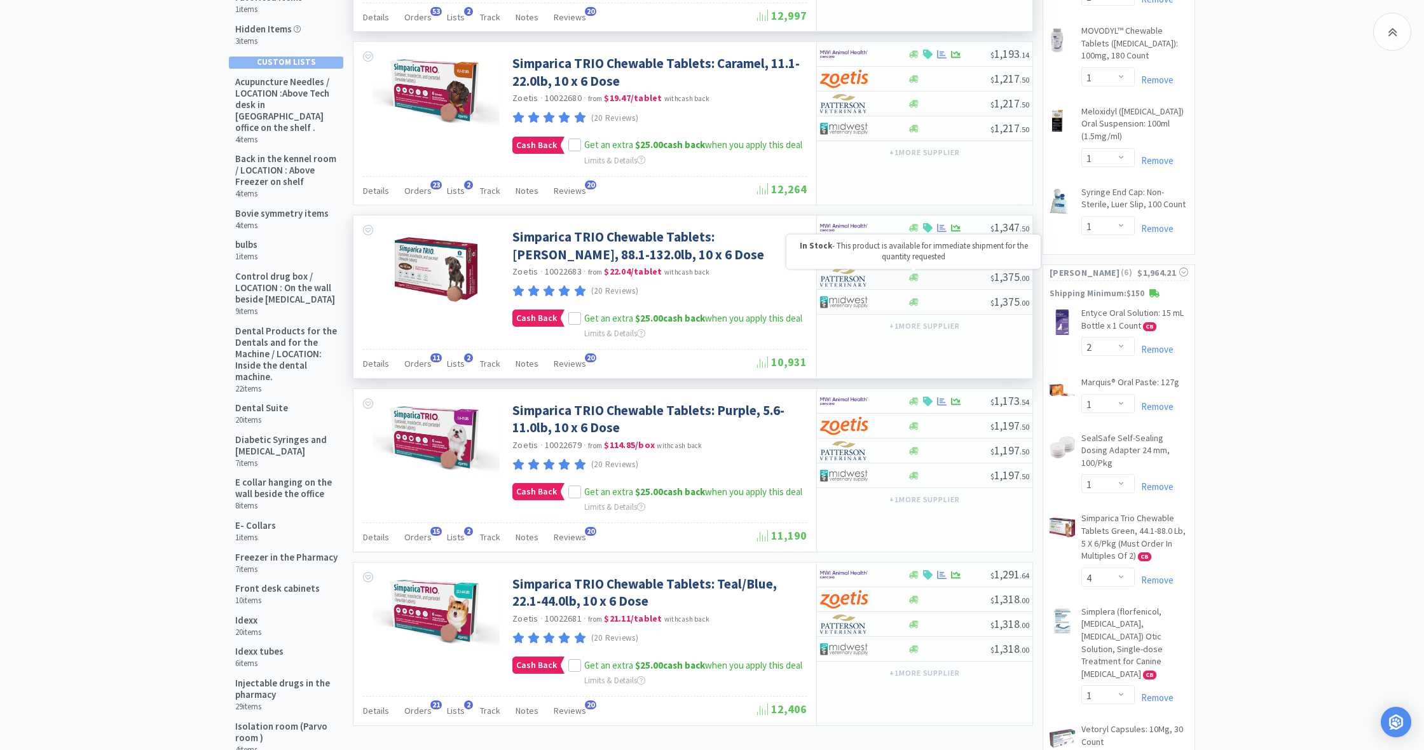
click at [911, 269] on body "movodyl Search Orders Shopping Discuss Discuss Deals Deals $ 3,203 . 75 Cash Ba…" at bounding box center [712, 126] width 1424 height 750
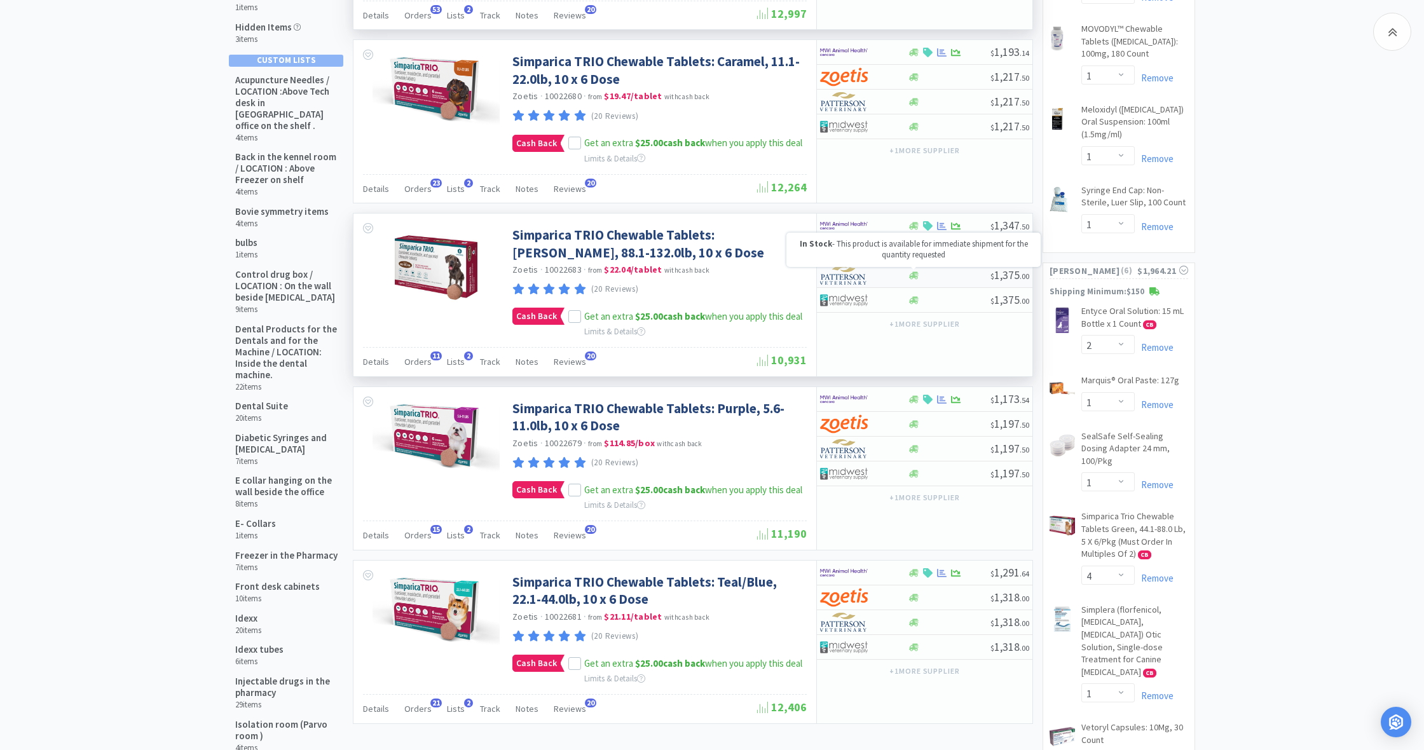
click at [915, 275] on icon at bounding box center [914, 276] width 10 height 10
select select "2"
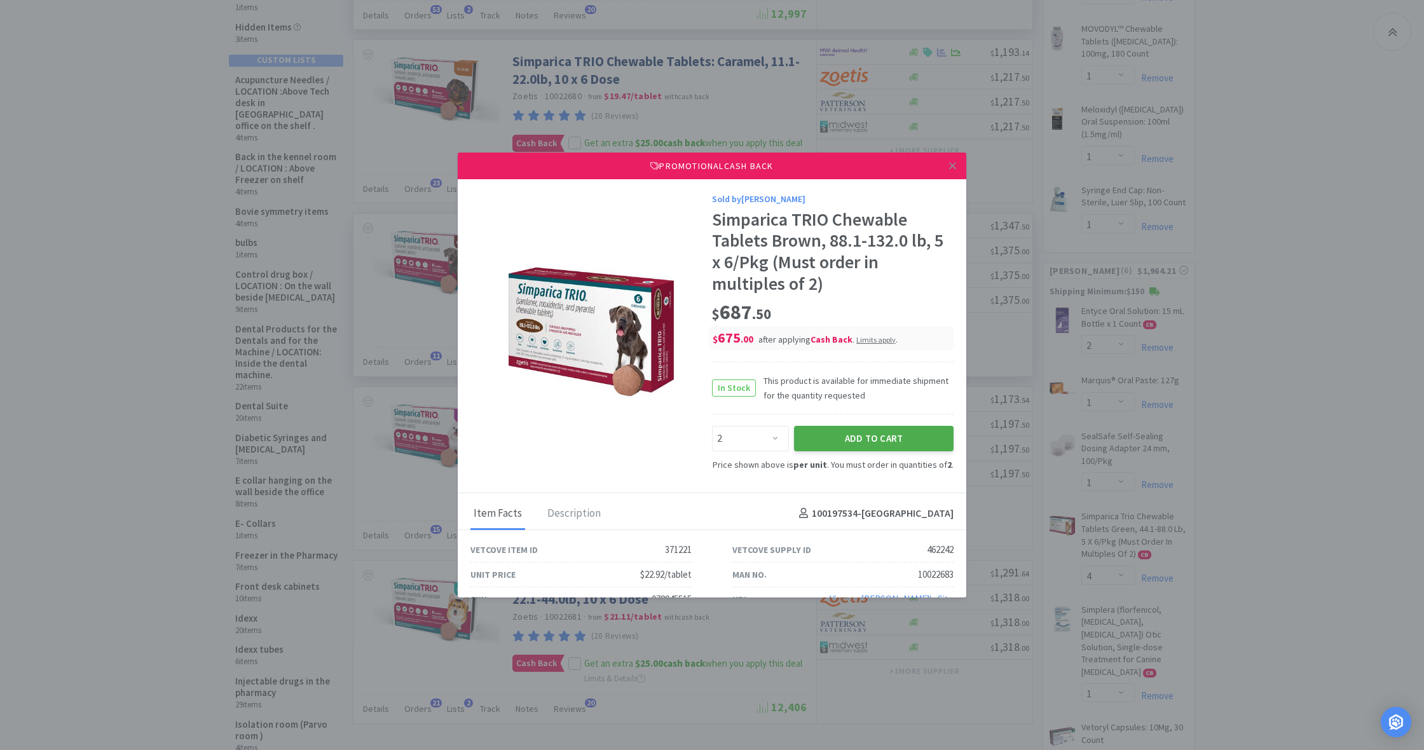
click at [873, 432] on button "Add to Cart" at bounding box center [874, 438] width 160 height 25
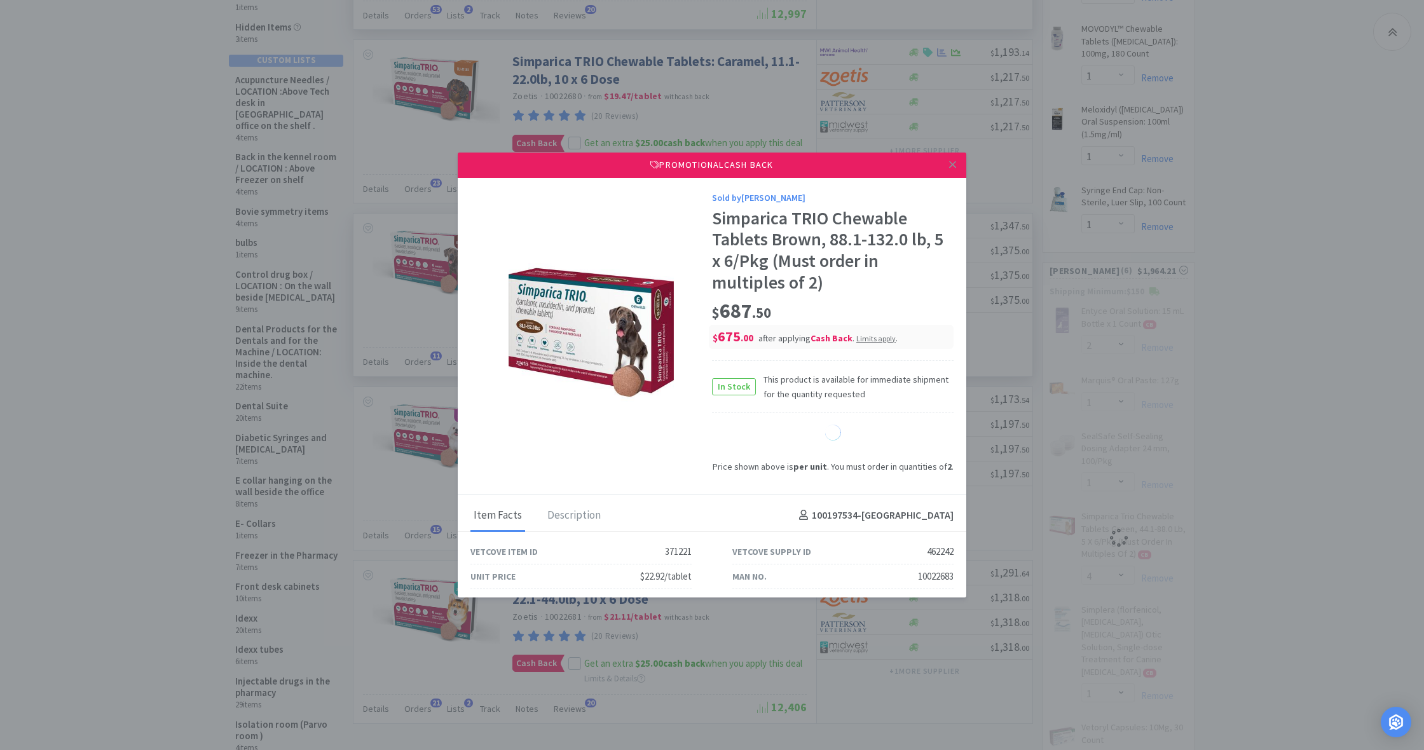
select select "2"
select select "1"
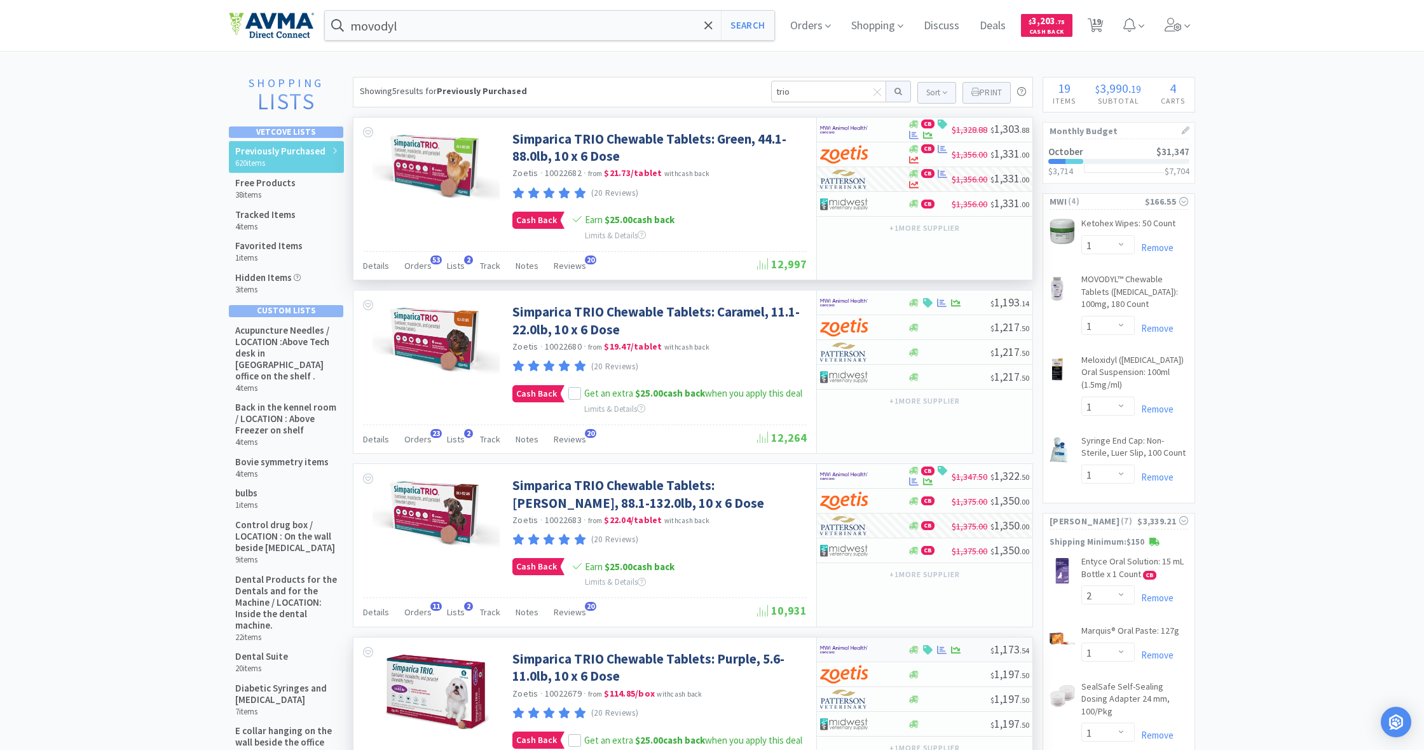
scroll to position [0, 0]
click at [1099, 26] on span "19" at bounding box center [1096, 21] width 9 height 51
select select "1"
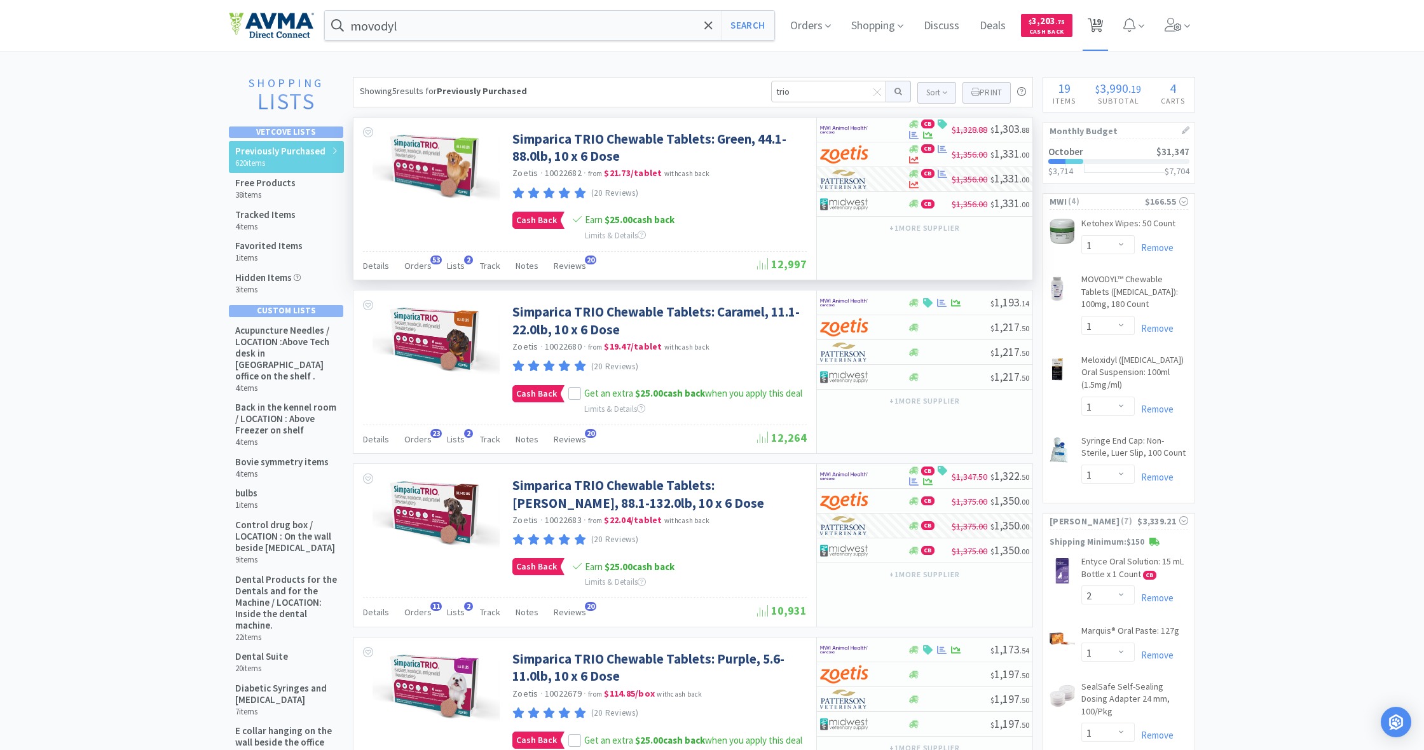
select select "1"
select select "2"
select select "1"
select select "2"
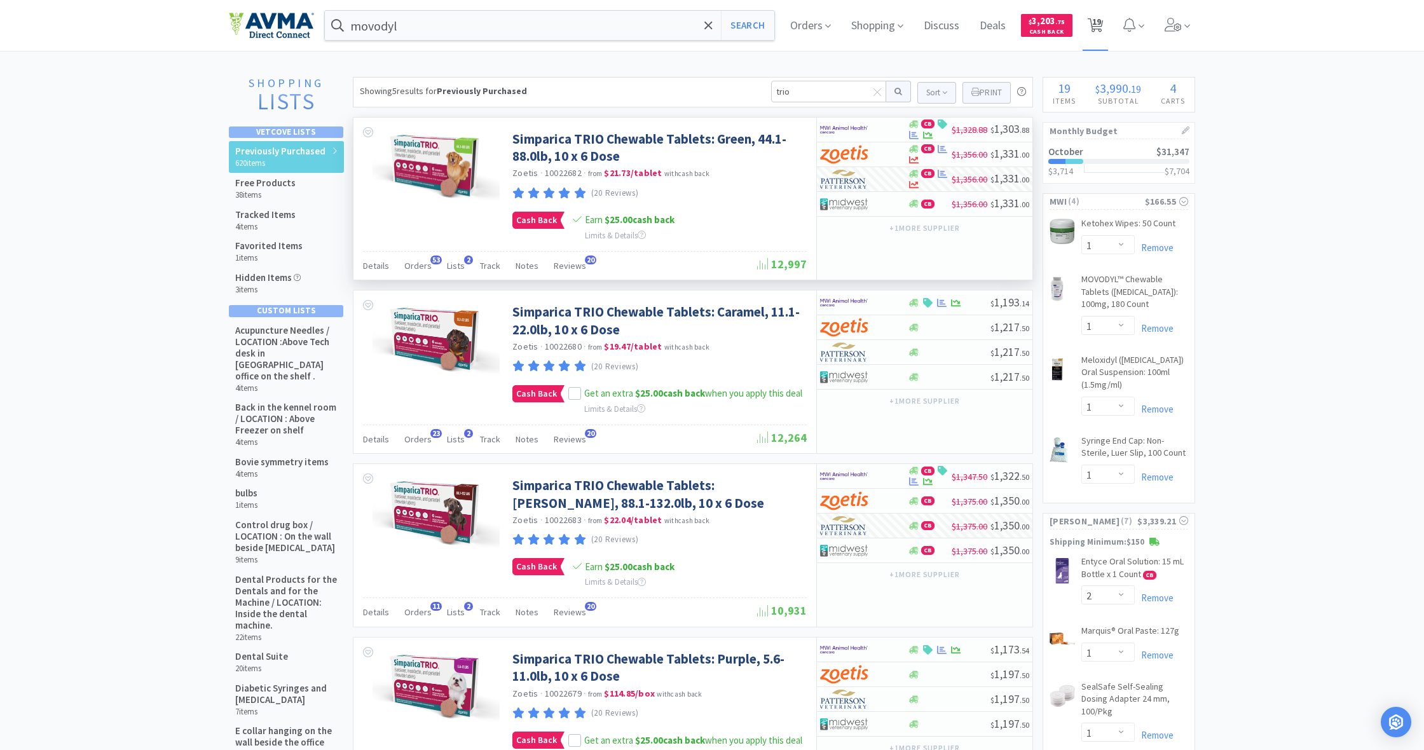
select select "2"
select select "1"
select select "5"
select select "1"
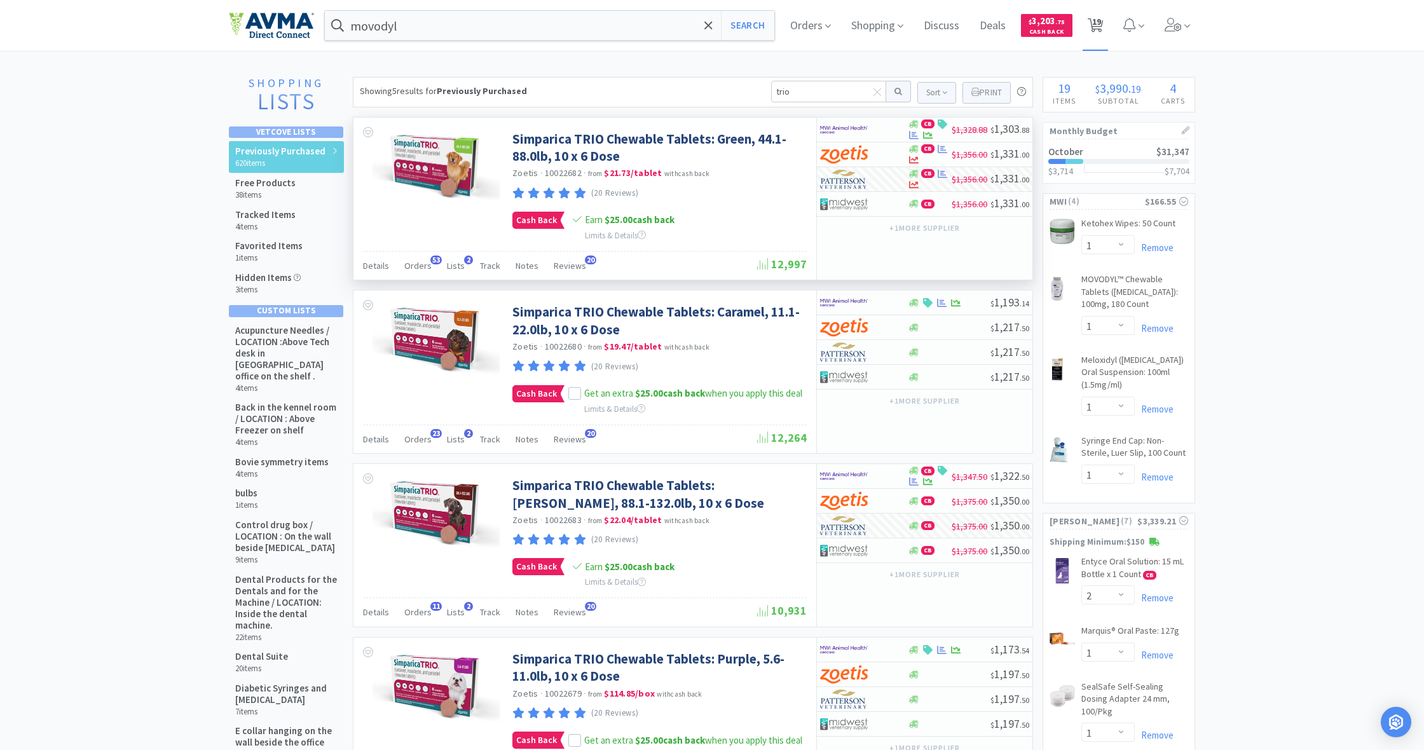
select select "6"
select select "3"
select select "1"
select select "2"
select select "3"
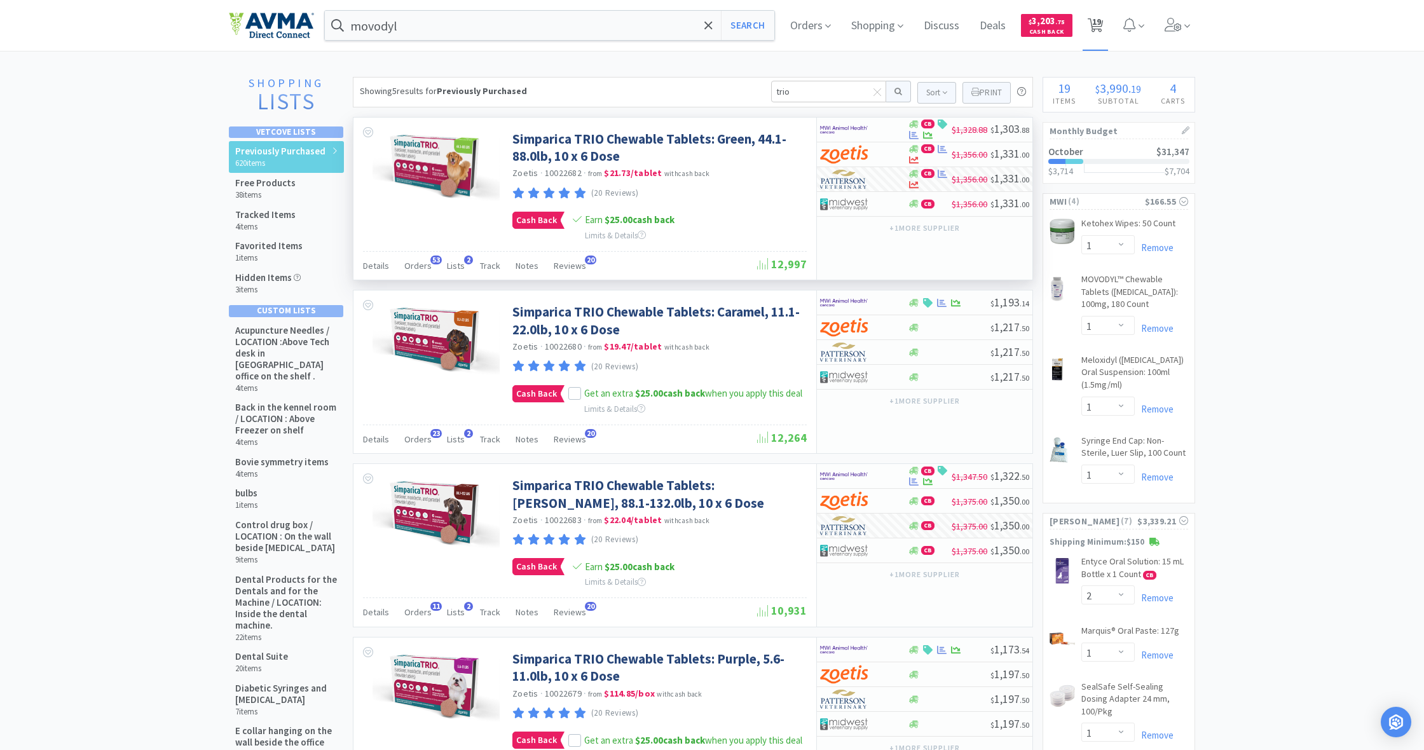
select select "3"
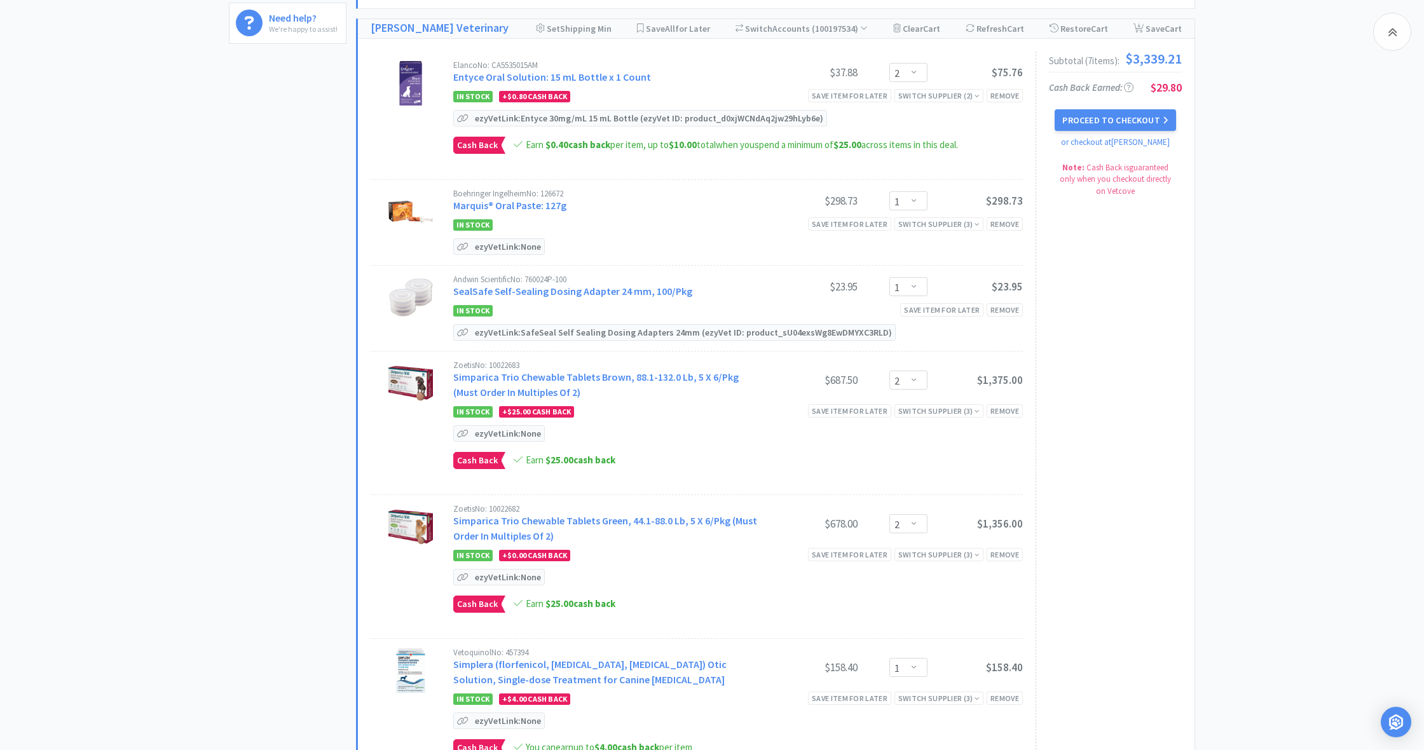
scroll to position [590, 0]
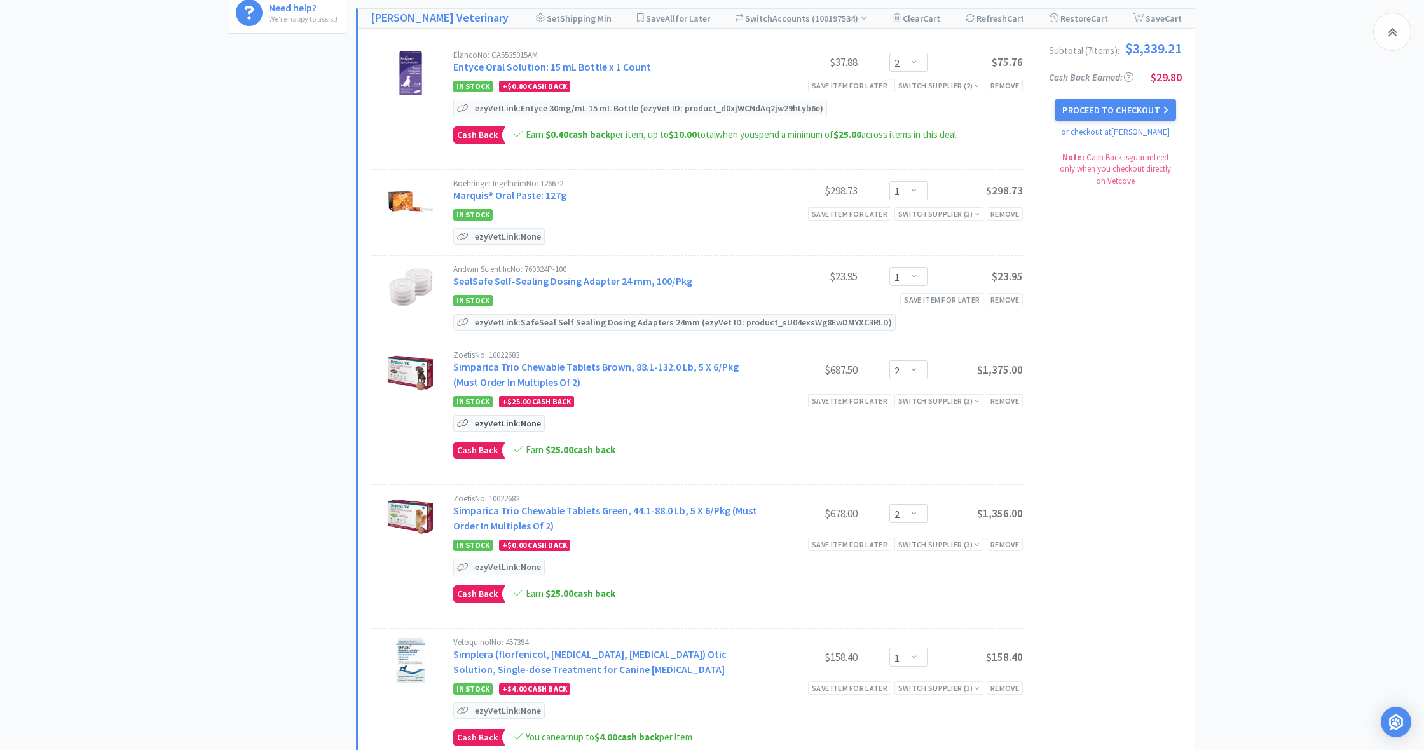
click at [488, 425] on p "ezyVet Link: None" at bounding box center [508, 423] width 72 height 15
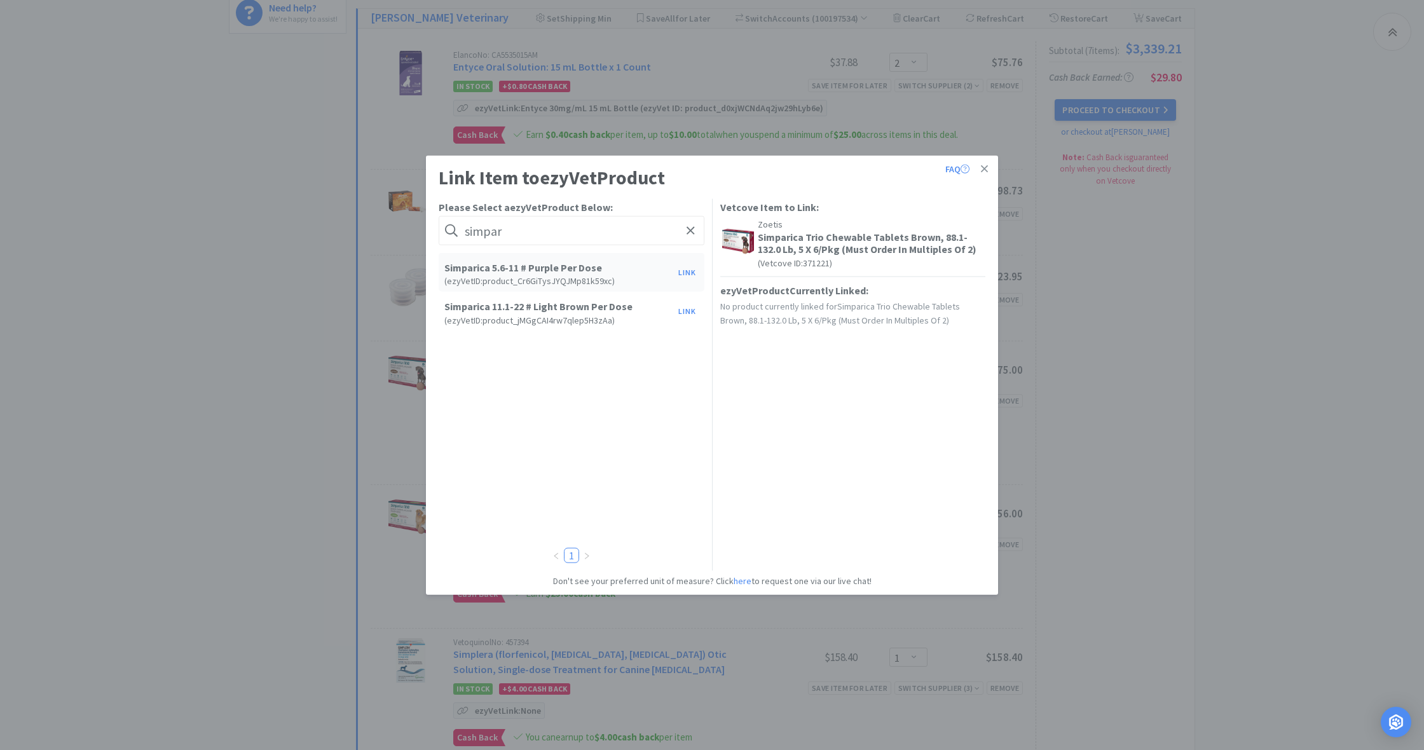
drag, startPoint x: 508, startPoint y: 233, endPoint x: 460, endPoint y: 231, distance: 47.7
click at [460, 231] on form "simpar" at bounding box center [572, 230] width 266 height 29
type input "simpar"
drag, startPoint x: 463, startPoint y: 227, endPoint x: 517, endPoint y: 235, distance: 54.6
click at [517, 235] on form "simpar" at bounding box center [572, 230] width 266 height 29
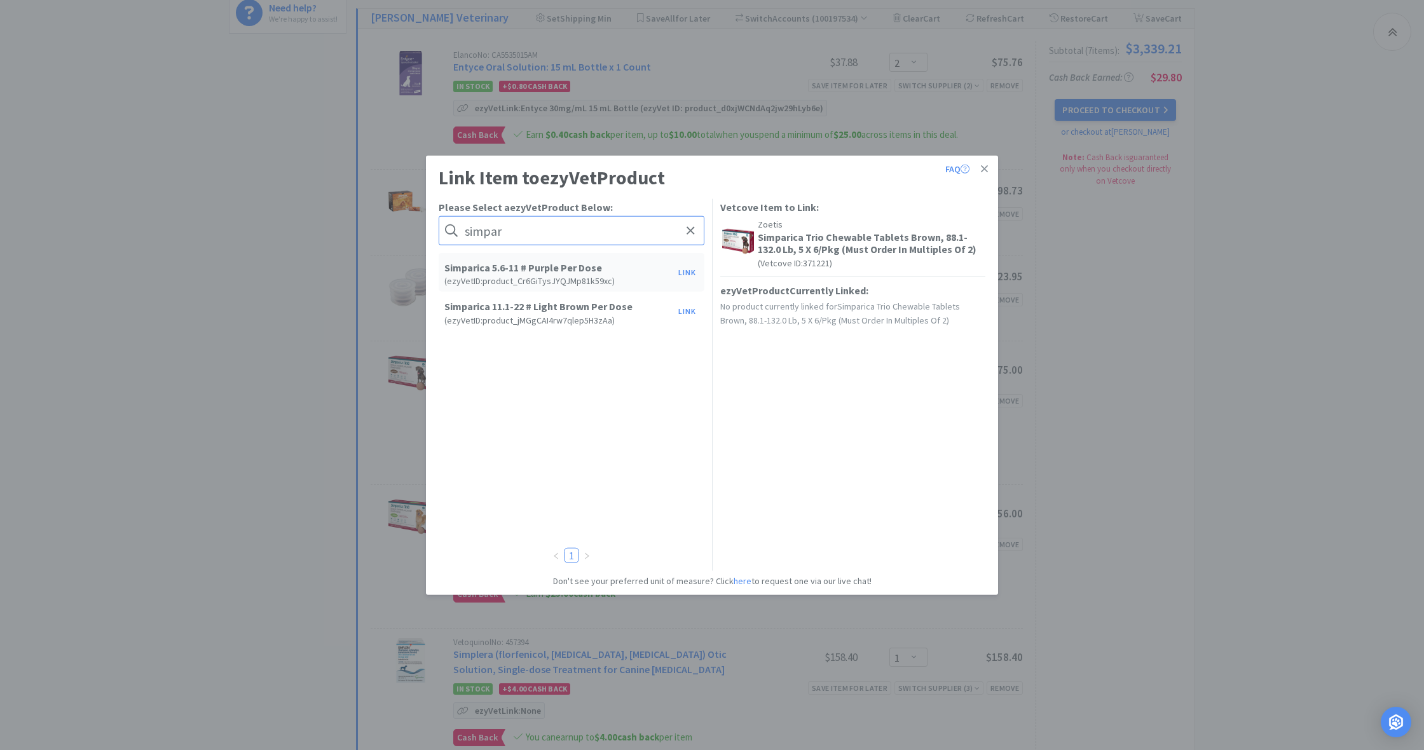
click at [523, 233] on input "simpar" at bounding box center [572, 230] width 266 height 29
drag, startPoint x: 507, startPoint y: 230, endPoint x: 441, endPoint y: 230, distance: 65.5
click at [441, 230] on form "simpar" at bounding box center [572, 230] width 266 height 29
drag, startPoint x: 464, startPoint y: 229, endPoint x: 515, endPoint y: 242, distance: 53.0
click at [515, 242] on input "simpar" at bounding box center [572, 230] width 266 height 29
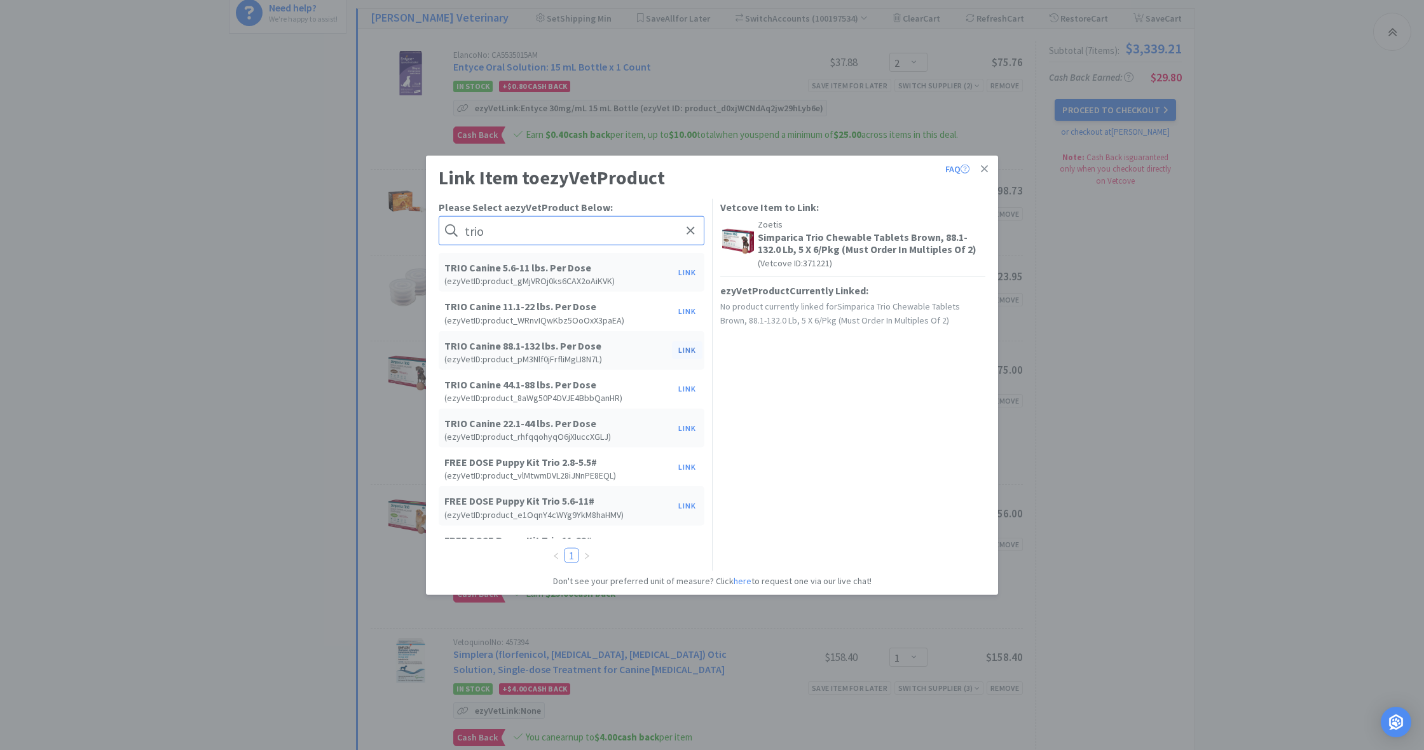
type input "trio"
click at [692, 349] on button "Link" at bounding box center [687, 350] width 31 height 18
click at [904, 391] on span at bounding box center [905, 393] width 13 height 10
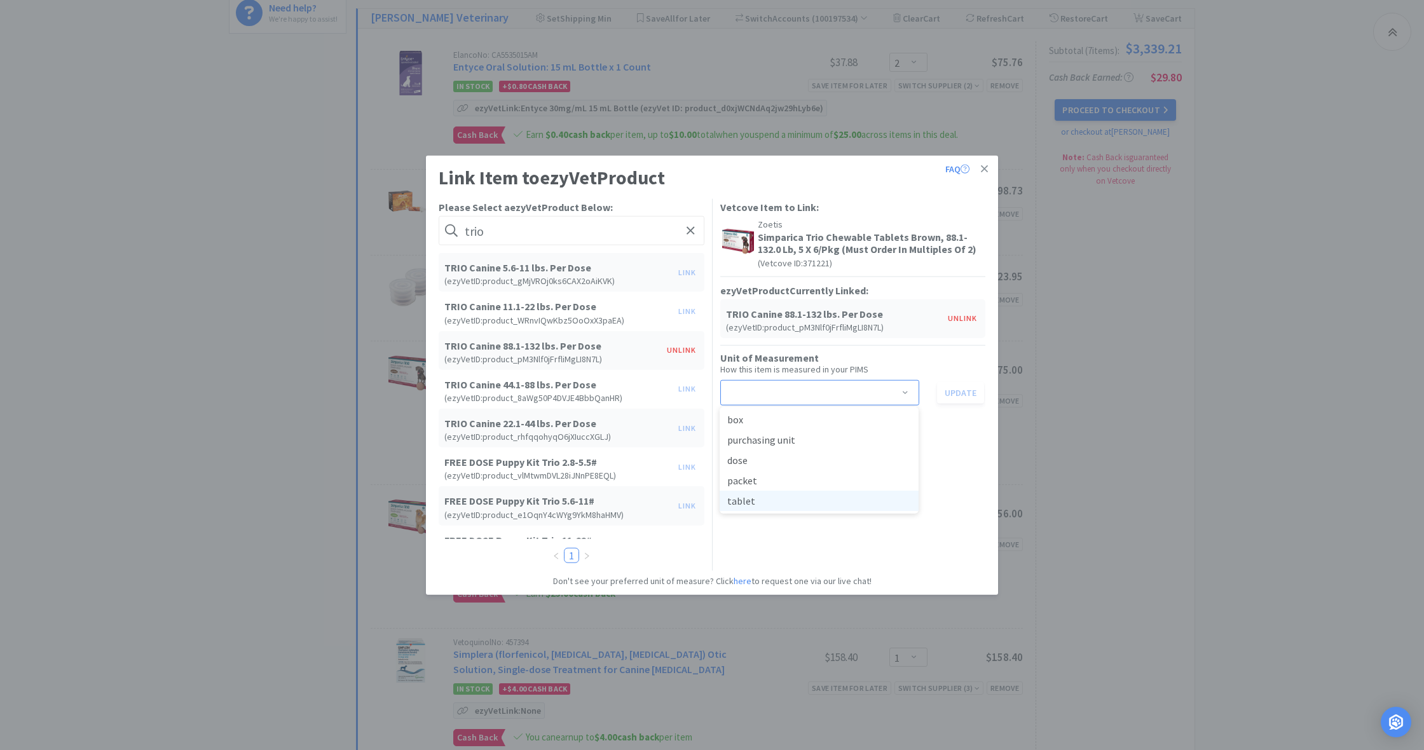
click at [848, 498] on li "tablet" at bounding box center [818, 501] width 199 height 20
click at [959, 391] on button "Update" at bounding box center [960, 392] width 47 height 22
click at [988, 167] on link at bounding box center [984, 169] width 22 height 27
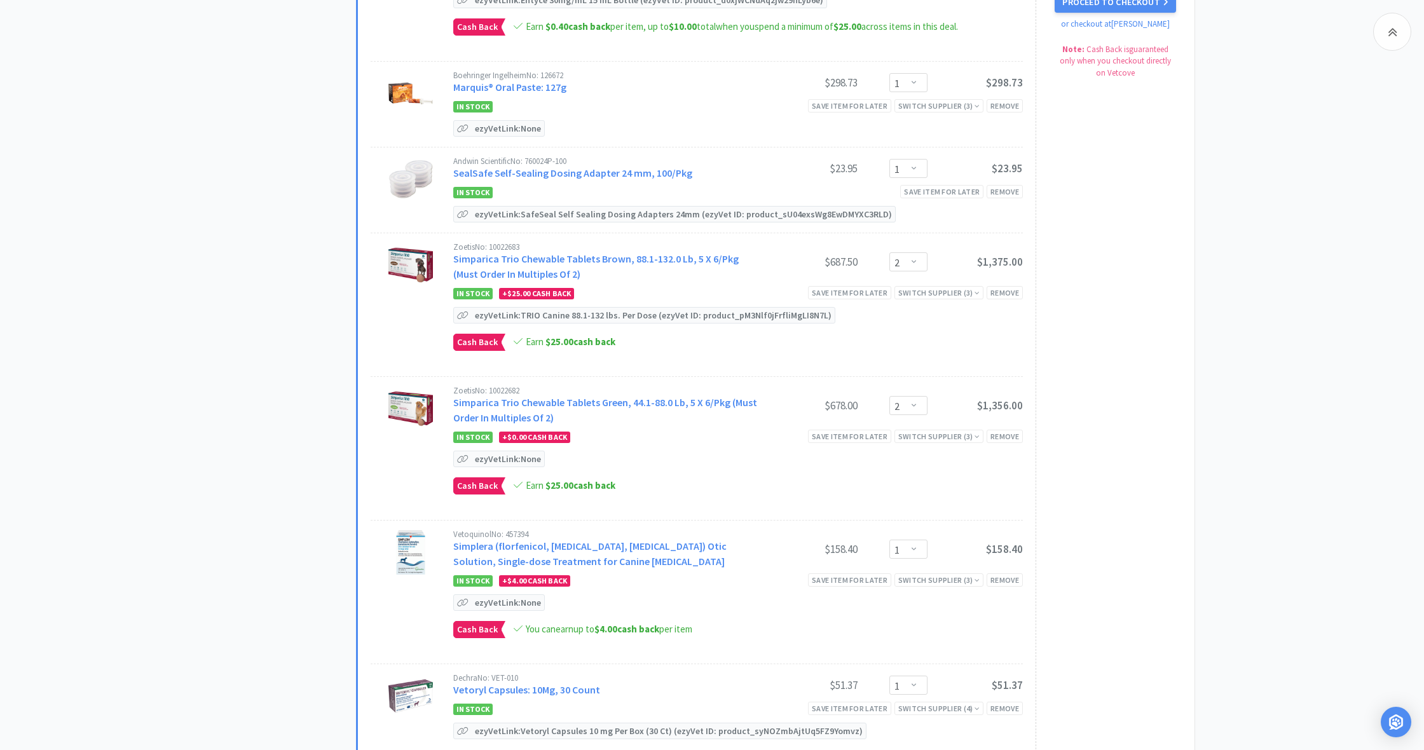
scroll to position [702, 0]
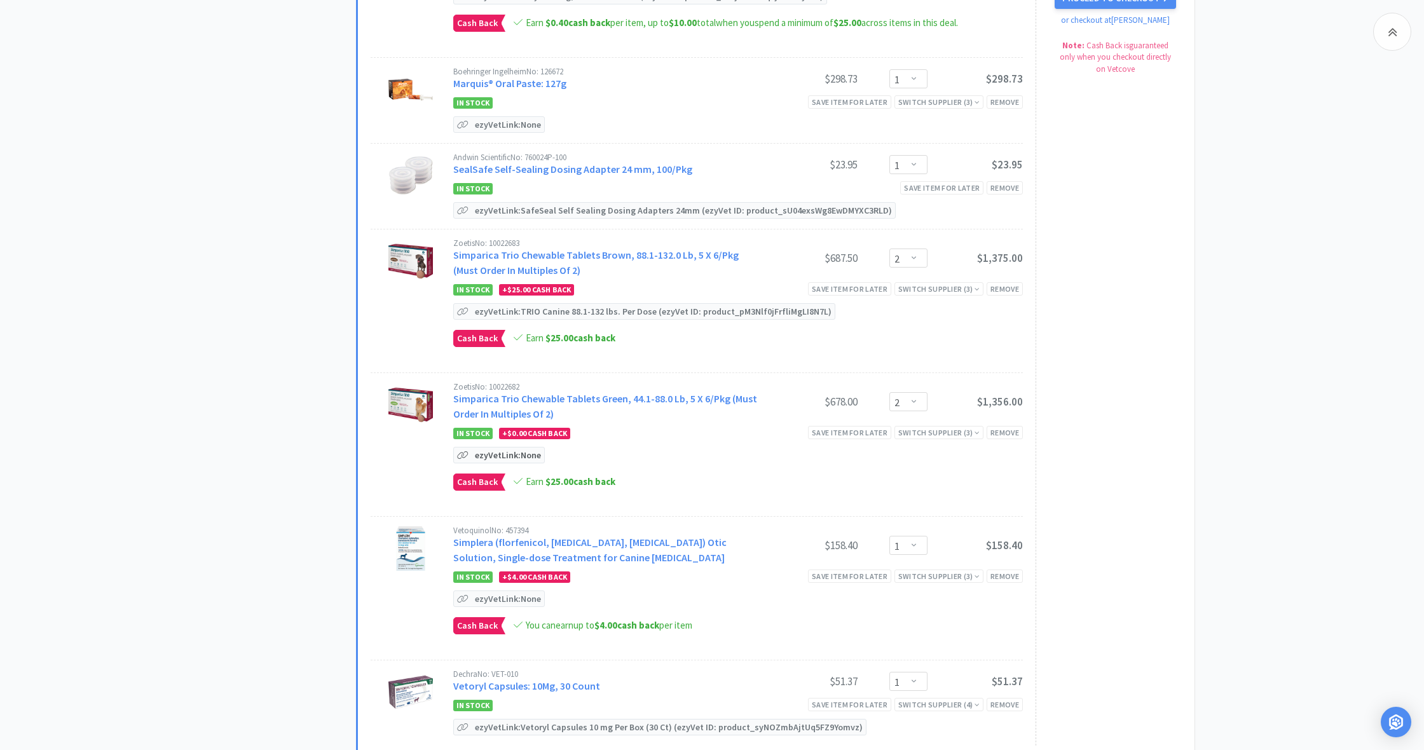
click at [495, 454] on p "ezyVet Link: None" at bounding box center [508, 454] width 72 height 15
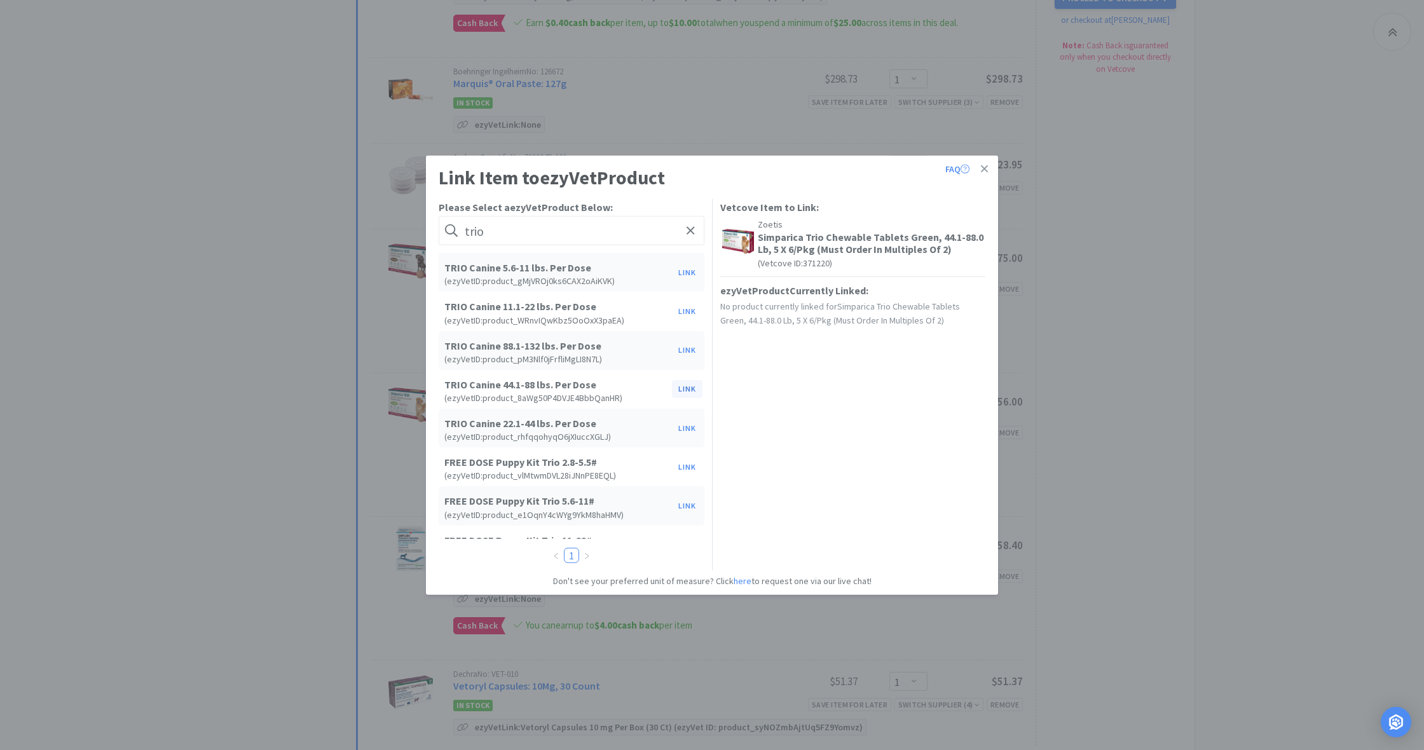
type input "trio"
click at [687, 385] on button "Link" at bounding box center [687, 389] width 31 height 18
click at [906, 392] on span at bounding box center [905, 393] width 13 height 10
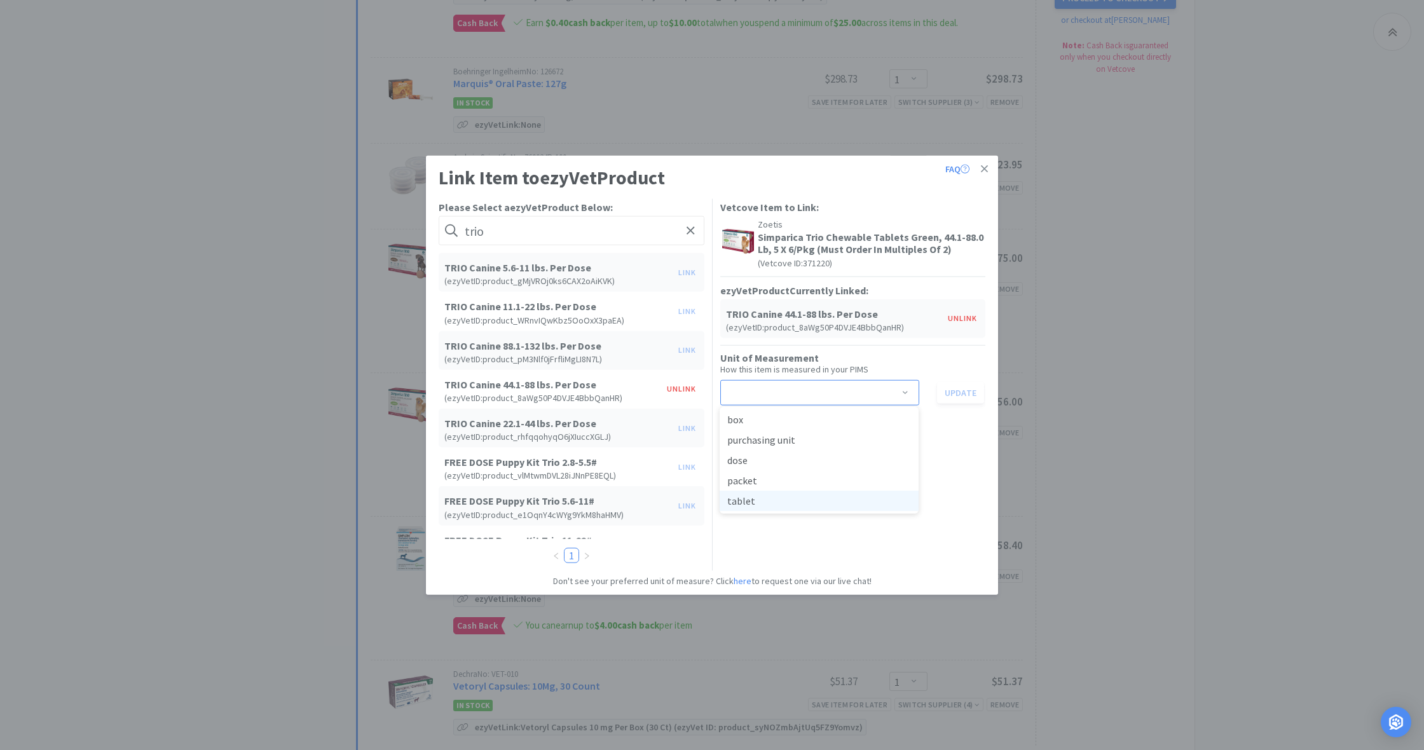
click at [766, 504] on li "tablet" at bounding box center [818, 501] width 199 height 20
click at [964, 392] on button "Update" at bounding box center [960, 392] width 47 height 22
click at [988, 168] on link at bounding box center [984, 169] width 22 height 27
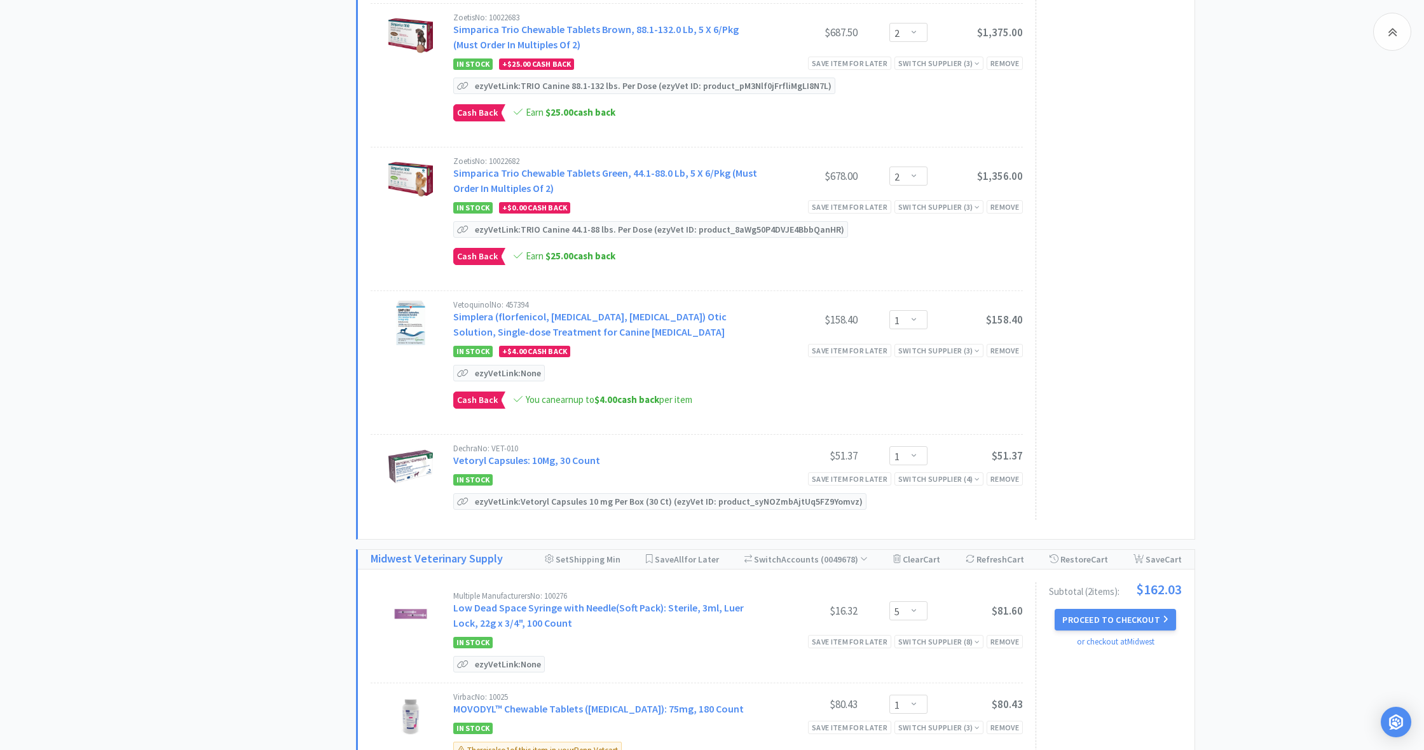
scroll to position [929, 0]
click at [476, 374] on p "ezyVet Link: None" at bounding box center [508, 371] width 72 height 15
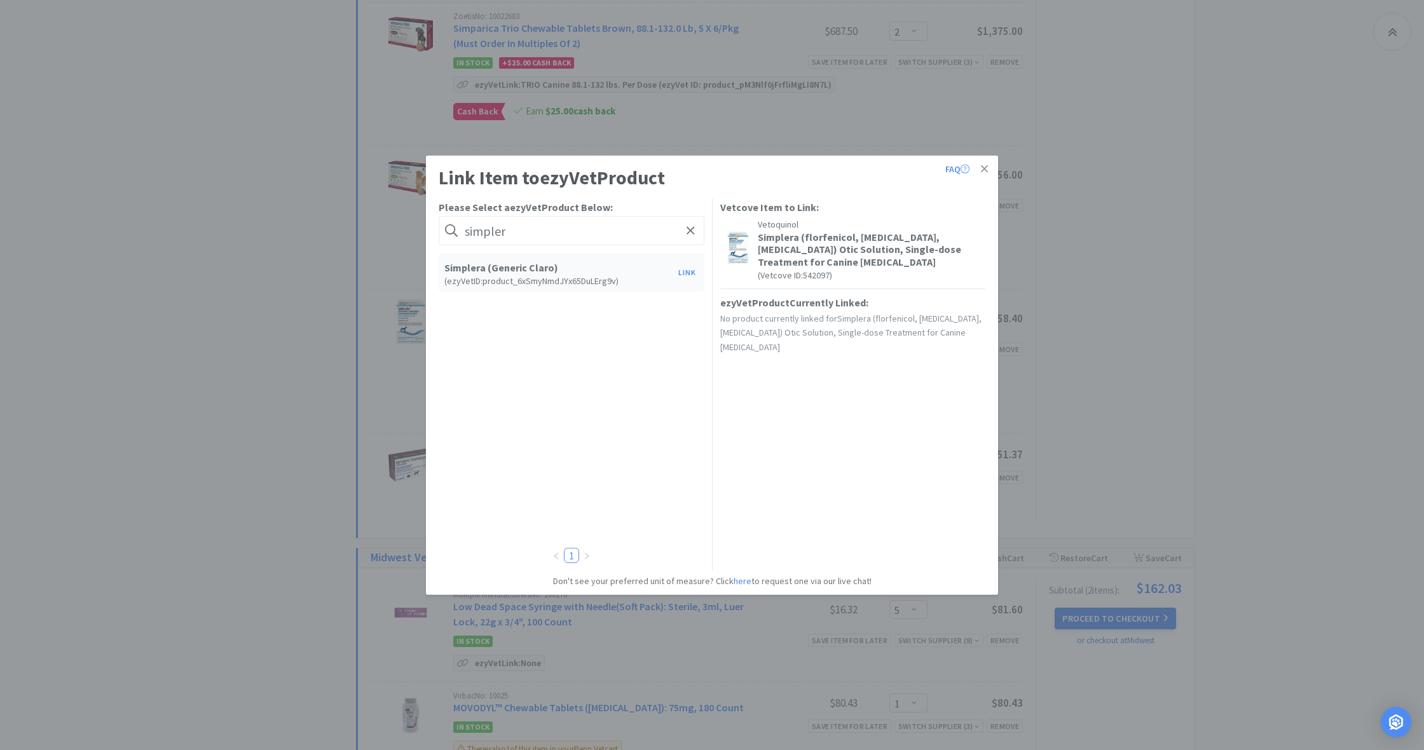
type input "simpler"
drag, startPoint x: 515, startPoint y: 368, endPoint x: 689, endPoint y: 275, distance: 197.6
click at [689, 275] on button "Link" at bounding box center [687, 272] width 31 height 18
click at [904, 403] on span at bounding box center [905, 405] width 13 height 10
click at [760, 493] on li "tube" at bounding box center [818, 492] width 199 height 20
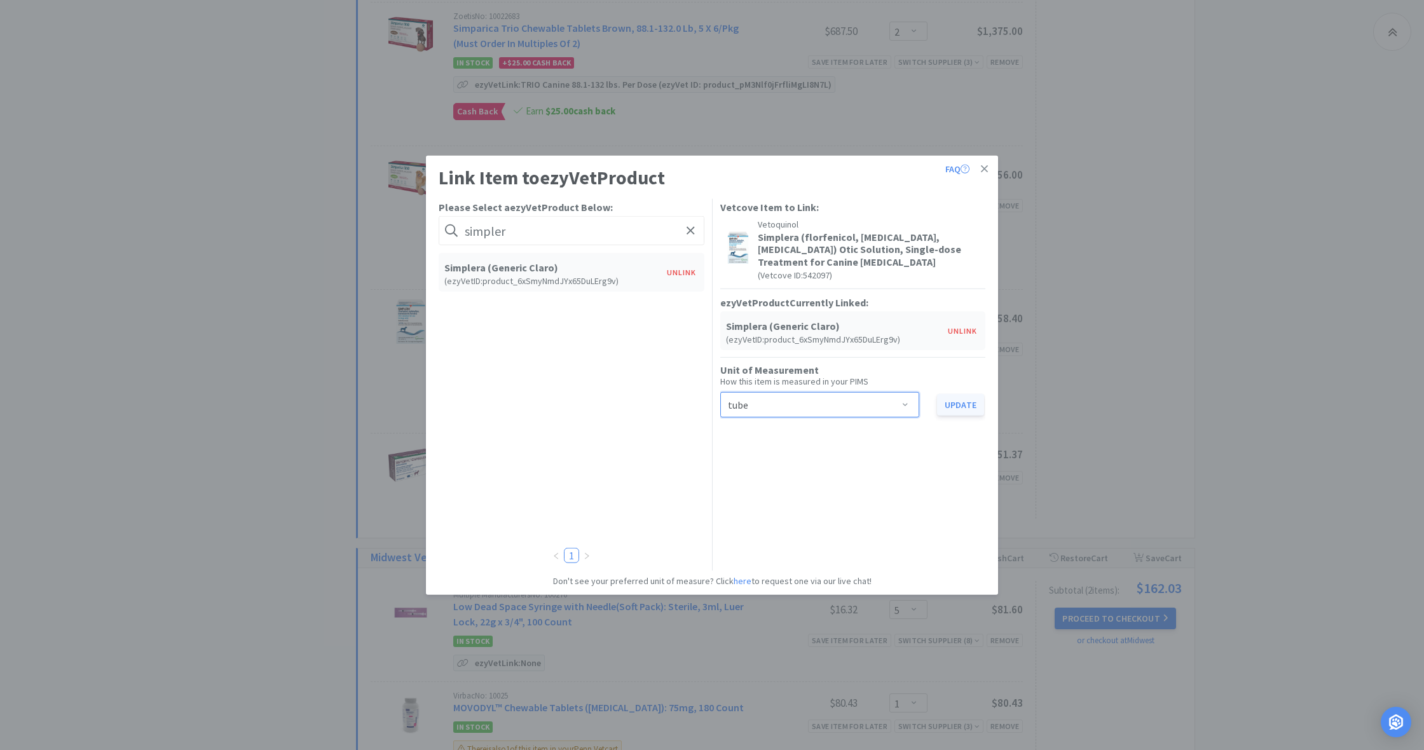
click at [958, 404] on button "Update" at bounding box center [960, 404] width 47 height 22
click at [987, 167] on icon at bounding box center [984, 168] width 7 height 7
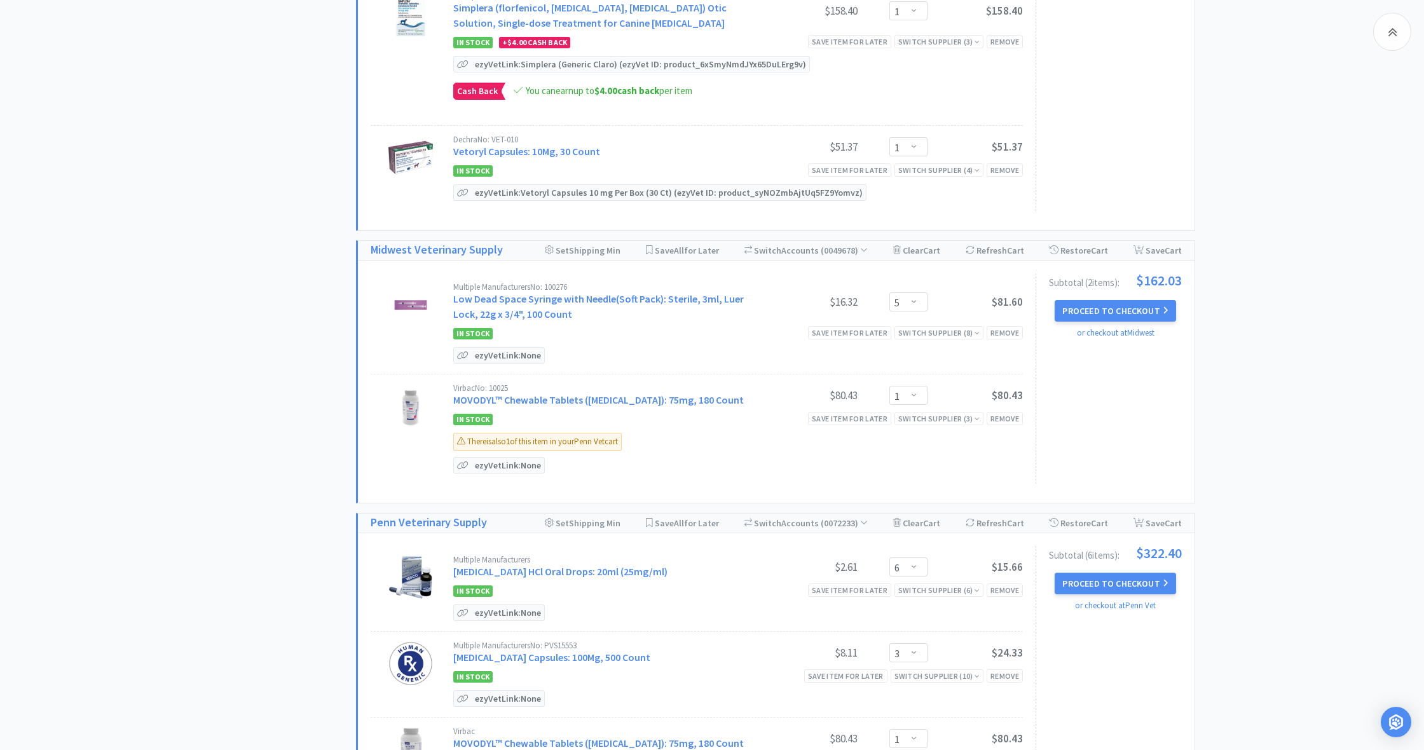
scroll to position [1239, 0]
click at [499, 462] on p "ezyVet Link: None" at bounding box center [508, 463] width 72 height 15
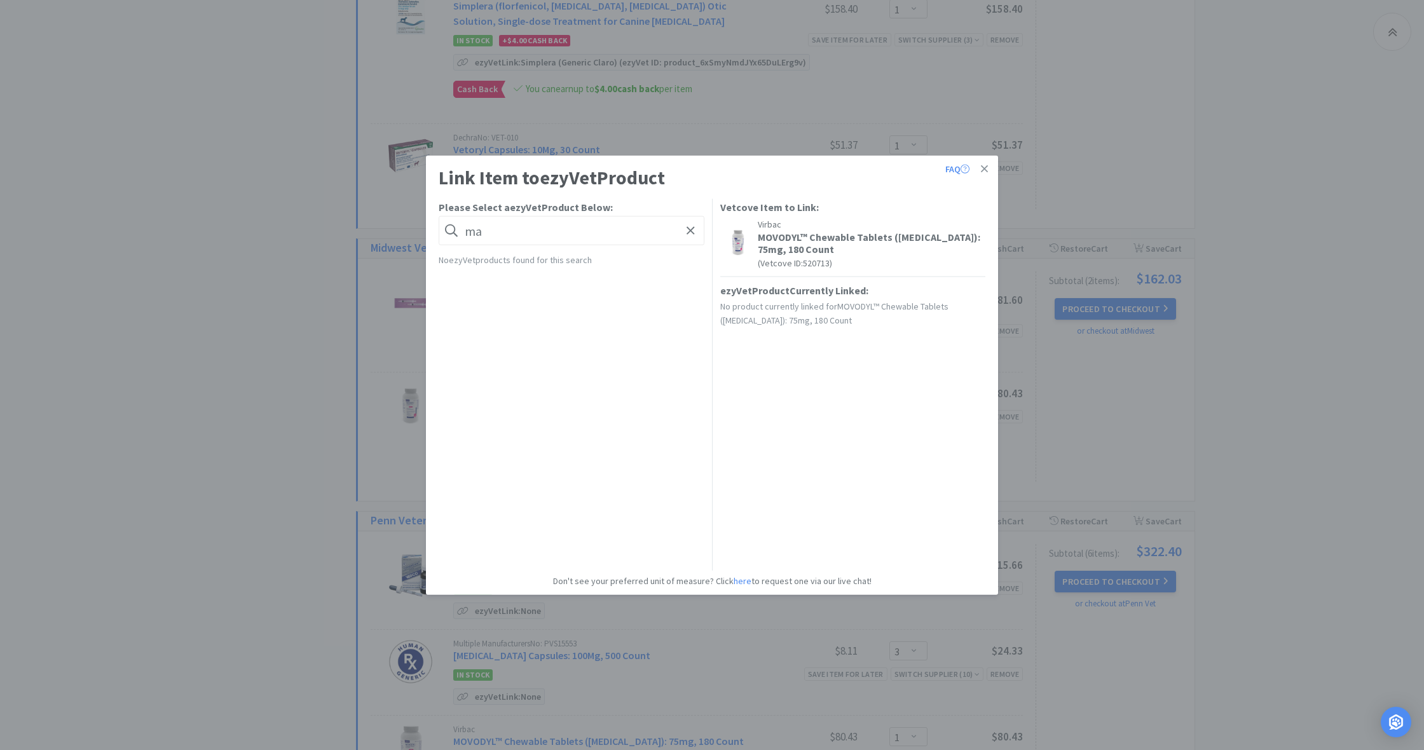
type input "a"
drag, startPoint x: 508, startPoint y: 457, endPoint x: 468, endPoint y: 230, distance: 230.5
click at [468, 230] on input "carport" at bounding box center [572, 230] width 266 height 29
drag, startPoint x: 499, startPoint y: 234, endPoint x: 447, endPoint y: 231, distance: 51.5
click at [447, 231] on form "carport" at bounding box center [572, 230] width 266 height 29
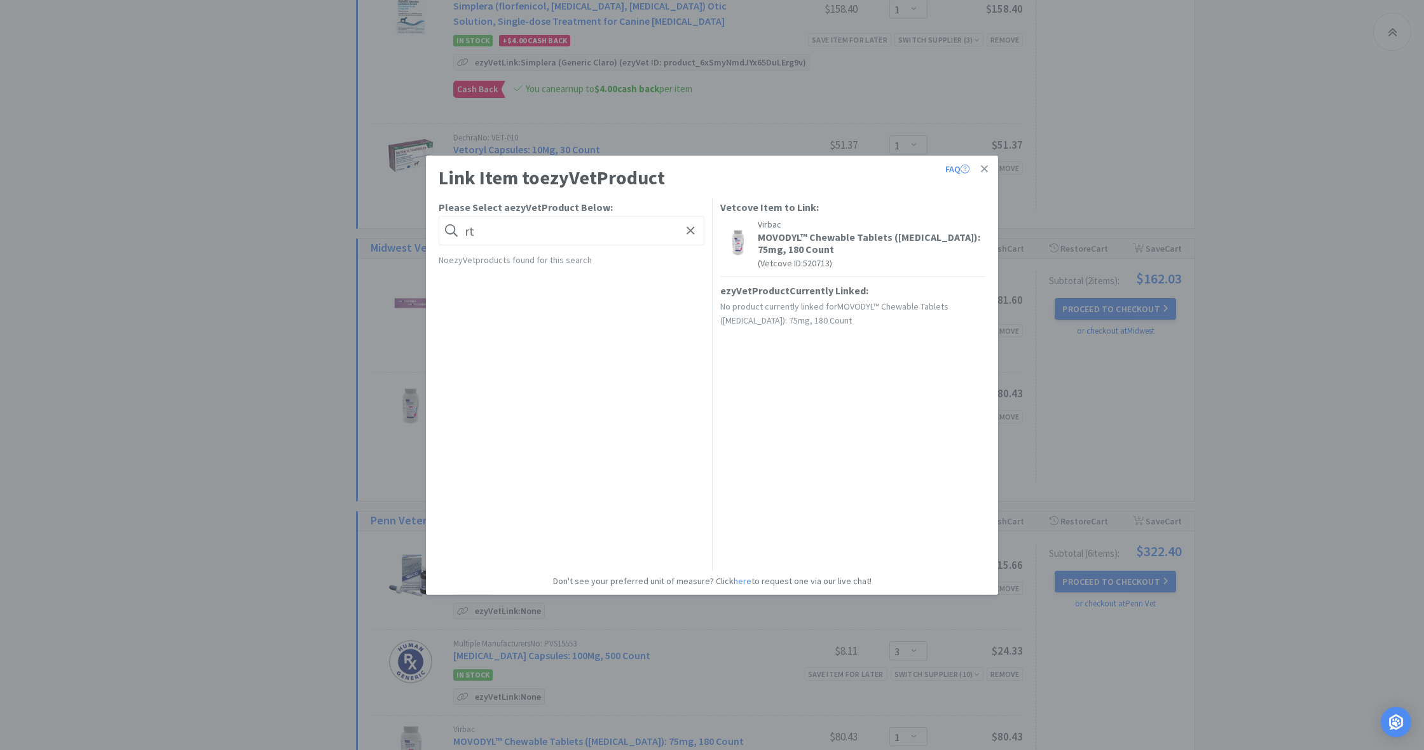
type input "t"
drag, startPoint x: 500, startPoint y: 231, endPoint x: 463, endPoint y: 231, distance: 36.2
click at [463, 231] on form "carer" at bounding box center [572, 230] width 266 height 29
type input "r"
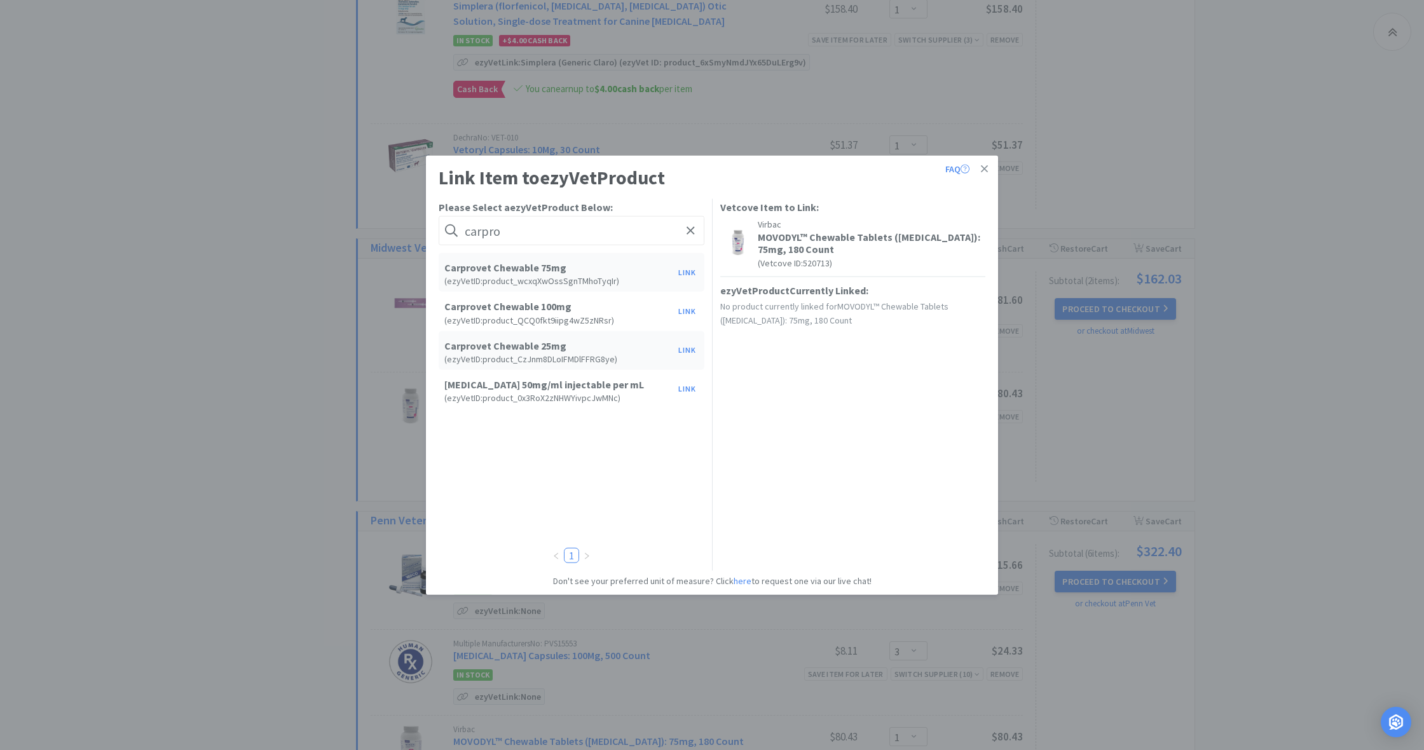
type input "[PERSON_NAME]"
drag, startPoint x: 522, startPoint y: 248, endPoint x: 691, endPoint y: 273, distance: 170.3
click at [691, 273] on button "Link" at bounding box center [687, 272] width 31 height 18
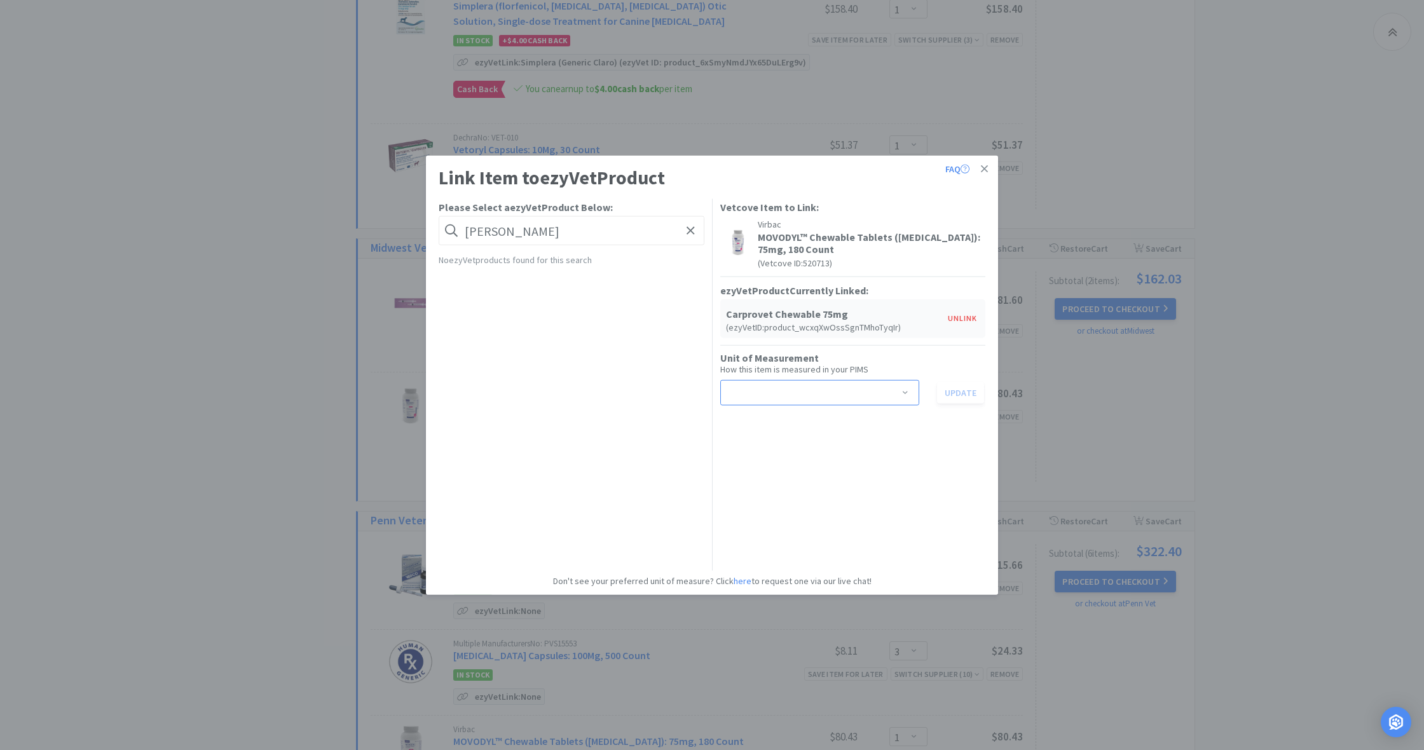
click at [908, 393] on span at bounding box center [905, 393] width 13 height 10
click at [791, 457] on li "tablet" at bounding box center [818, 460] width 199 height 20
click at [954, 392] on button "Update" at bounding box center [960, 392] width 47 height 22
click at [986, 167] on icon at bounding box center [984, 168] width 7 height 11
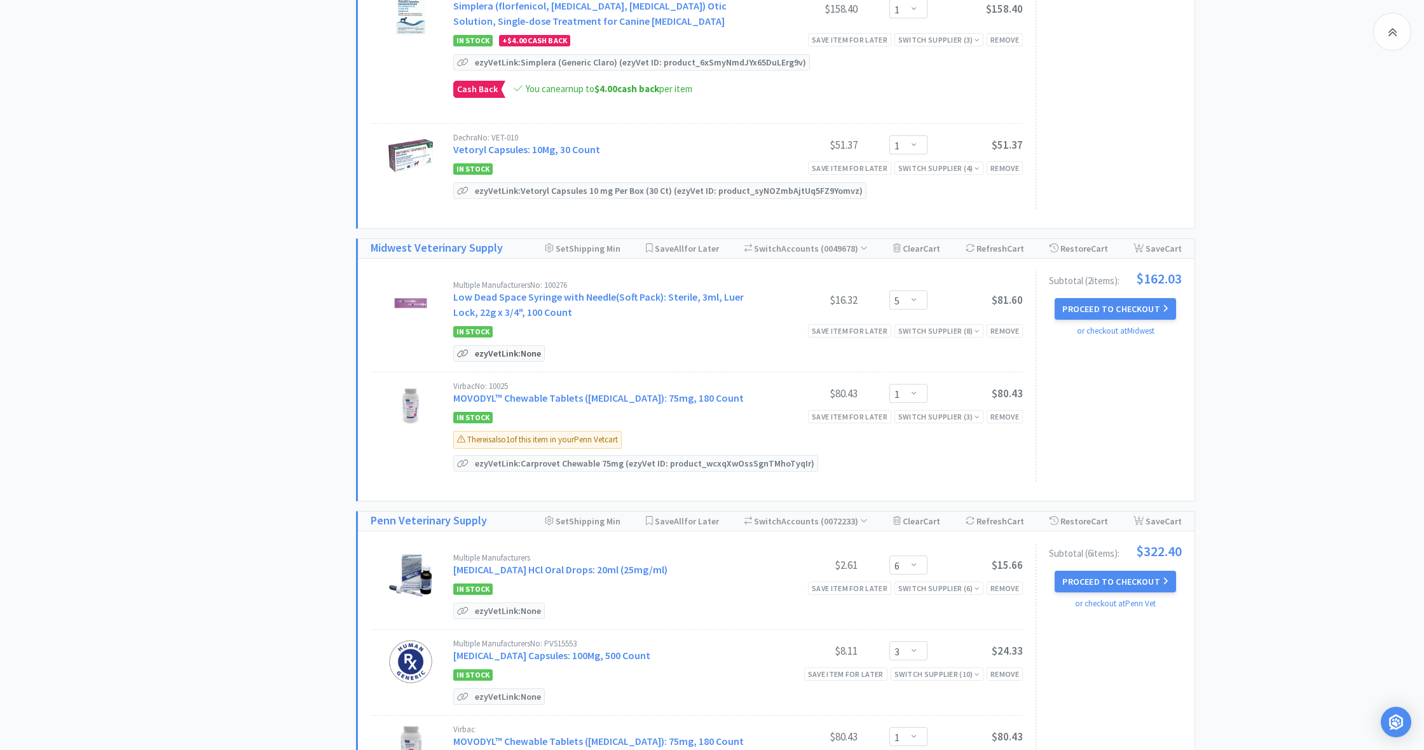
click at [491, 353] on p "ezyVet Link: None" at bounding box center [508, 353] width 72 height 15
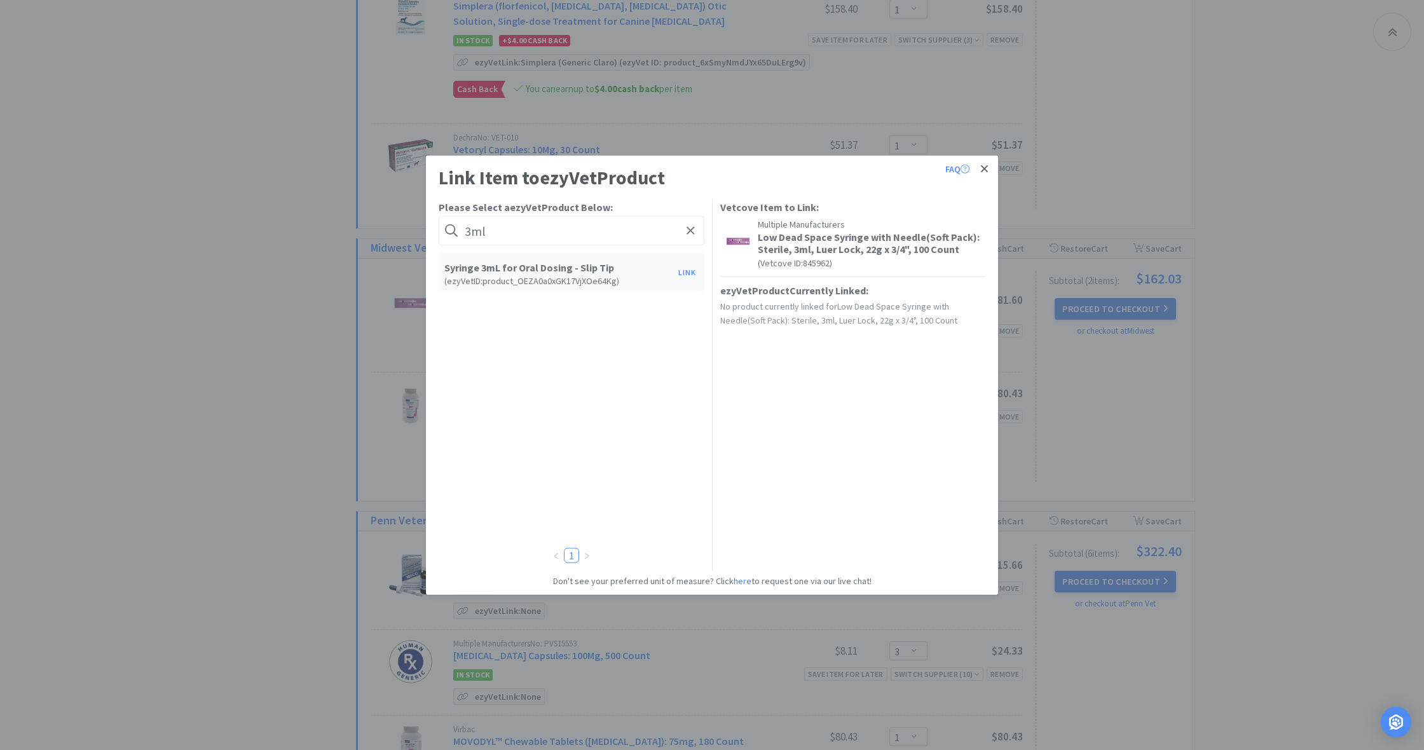
type input "3ml"
click at [986, 168] on icon at bounding box center [984, 168] width 7 height 11
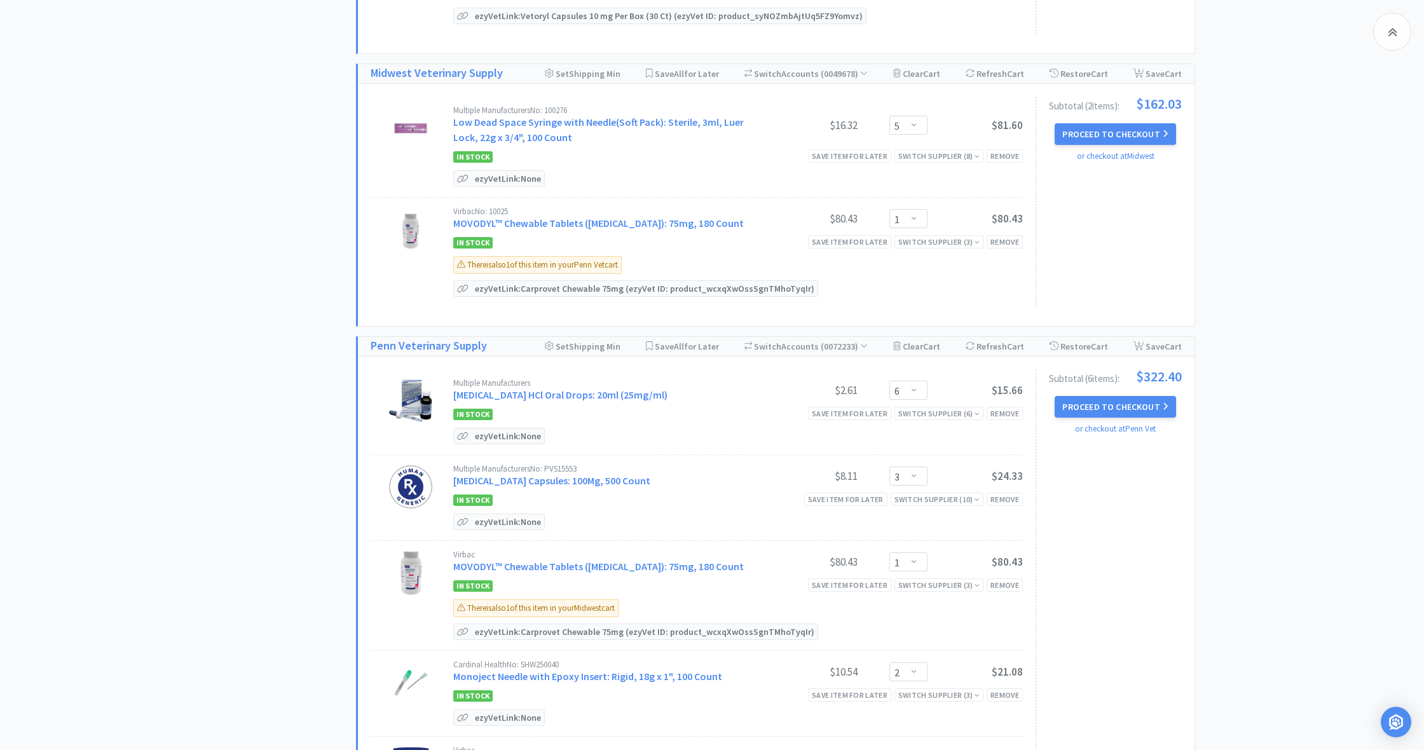
scroll to position [1420, 0]
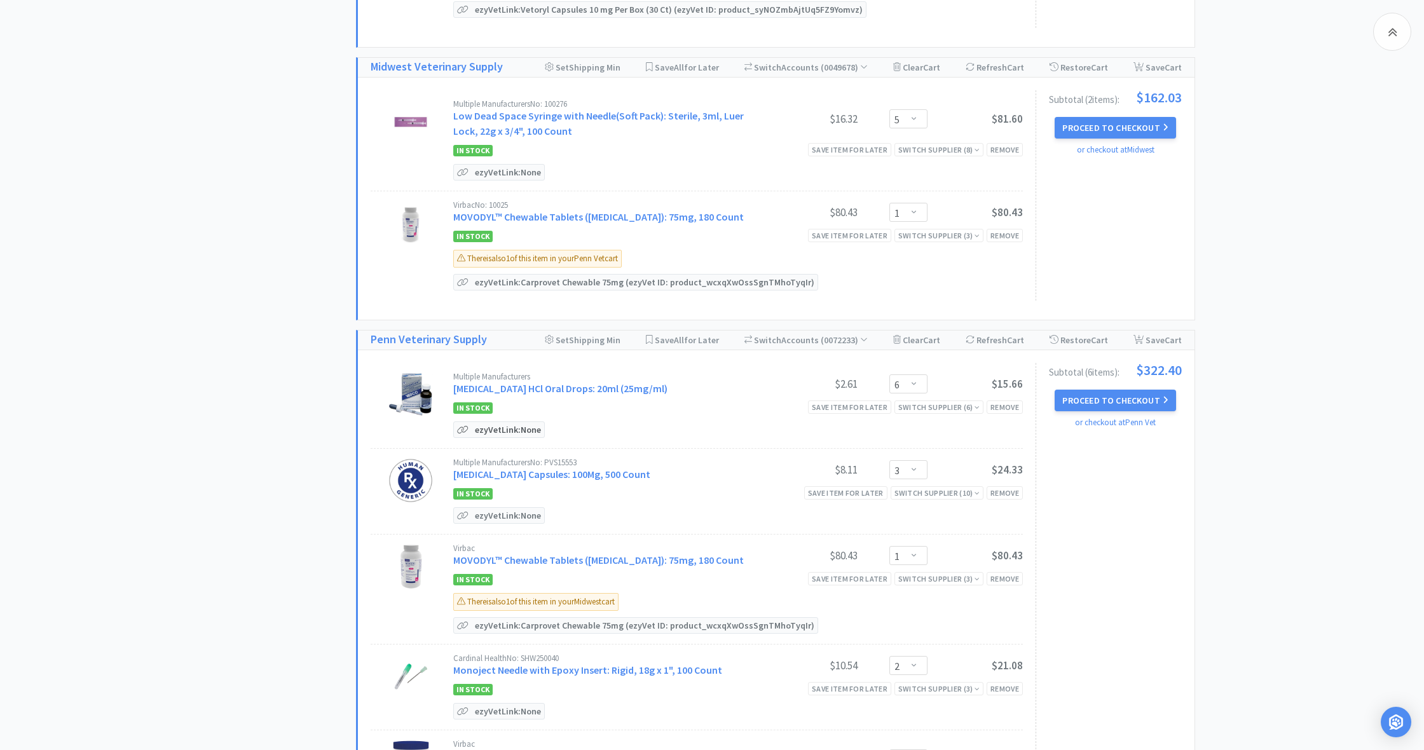
click at [480, 427] on p "ezyVet Link: None" at bounding box center [508, 429] width 72 height 15
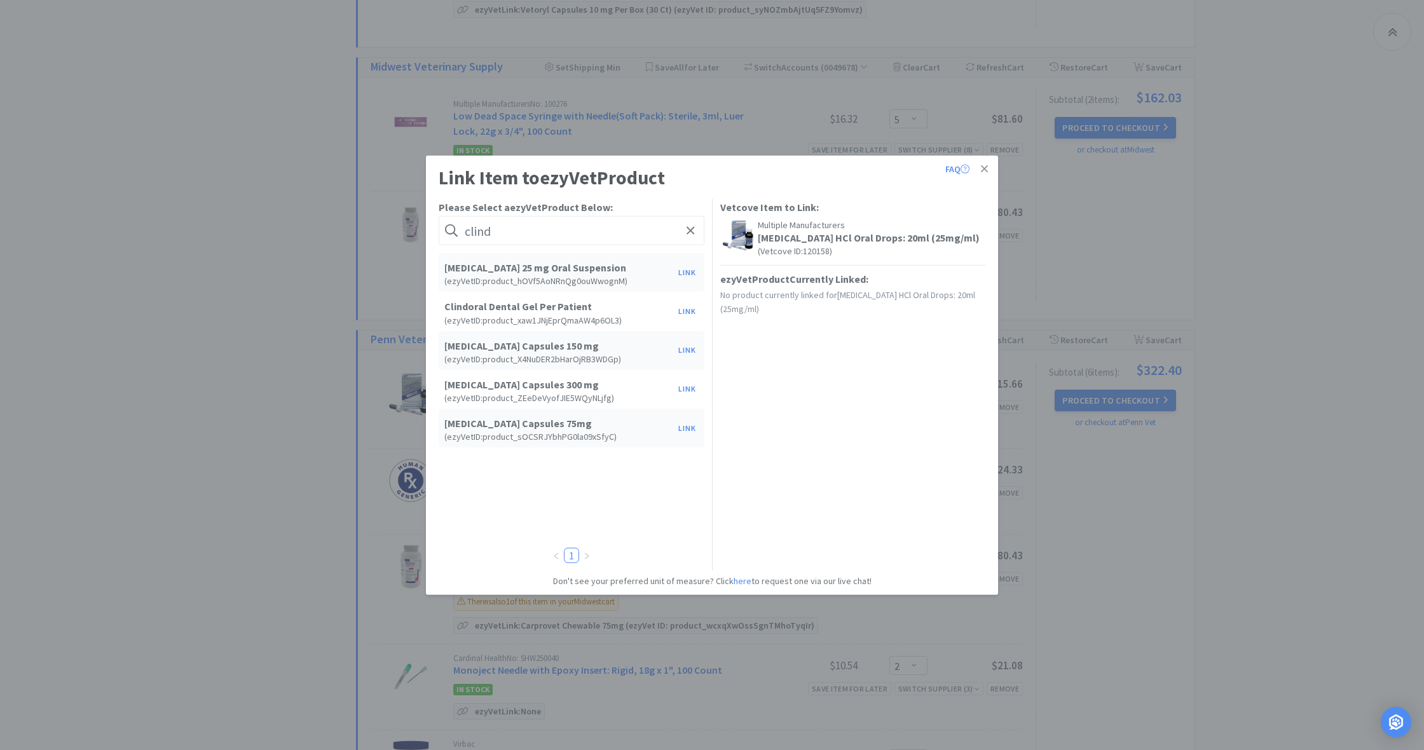
type input "blind"
drag, startPoint x: 480, startPoint y: 427, endPoint x: 689, endPoint y: 274, distance: 259.2
click at [689, 274] on button "Link" at bounding box center [687, 272] width 31 height 18
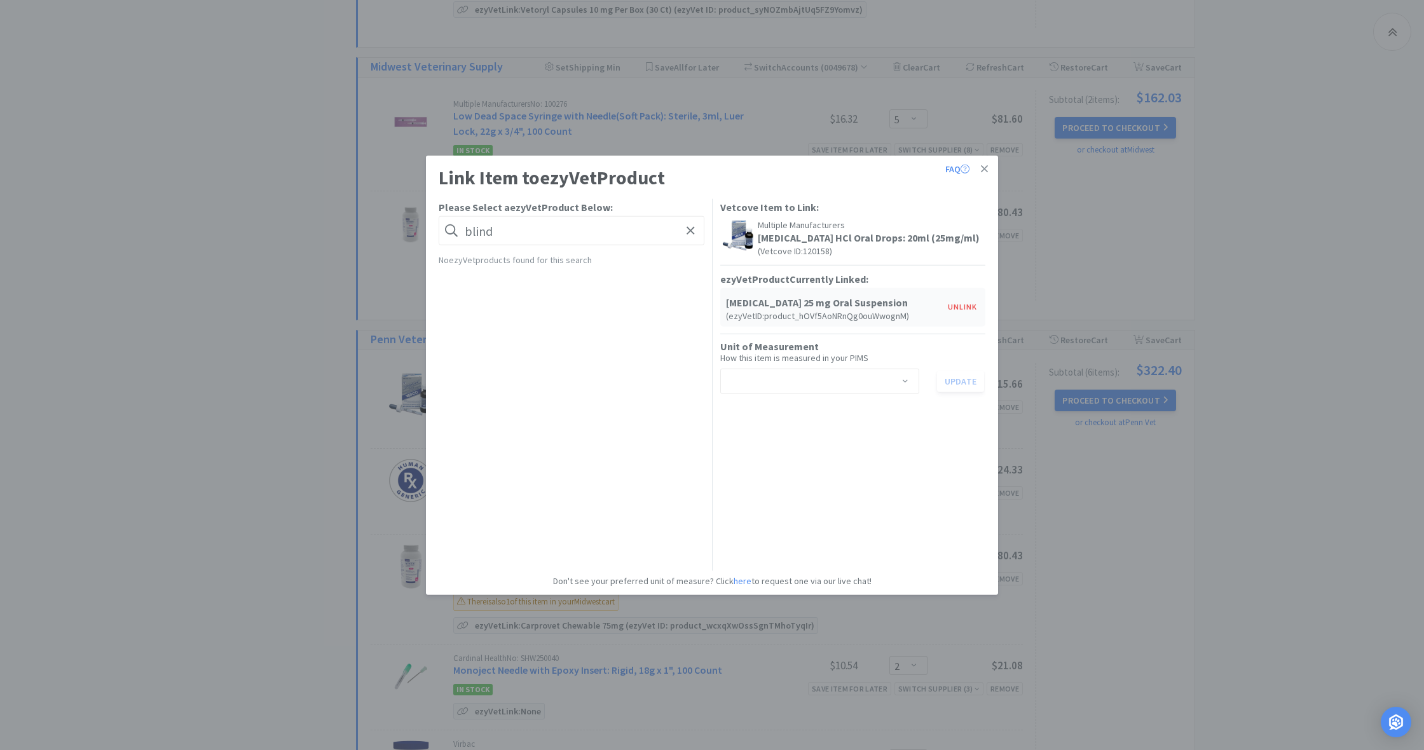
click at [907, 378] on span at bounding box center [905, 382] width 13 height 10
click at [786, 416] on li "bottle" at bounding box center [818, 408] width 199 height 20
click at [958, 380] on button "Update" at bounding box center [960, 381] width 47 height 22
click at [986, 168] on icon at bounding box center [984, 168] width 7 height 11
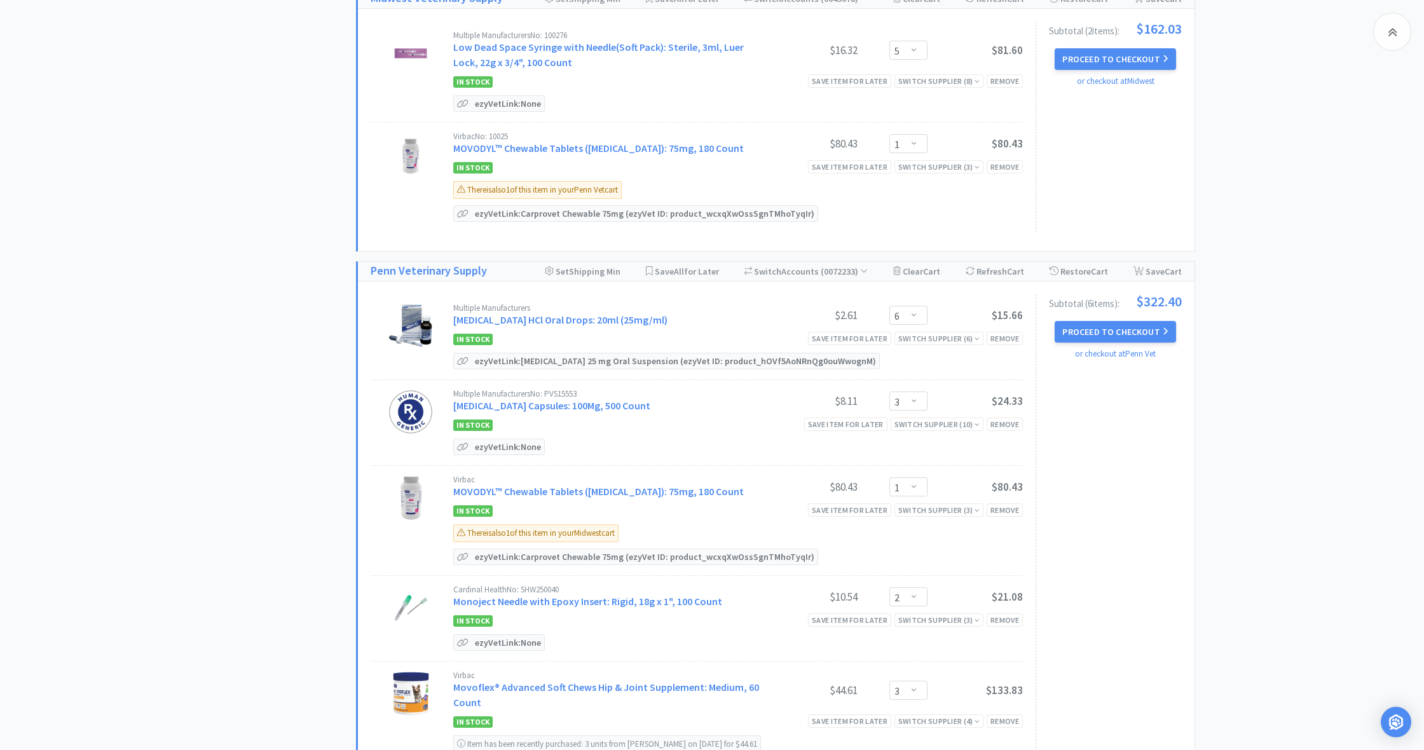
scroll to position [1491, 0]
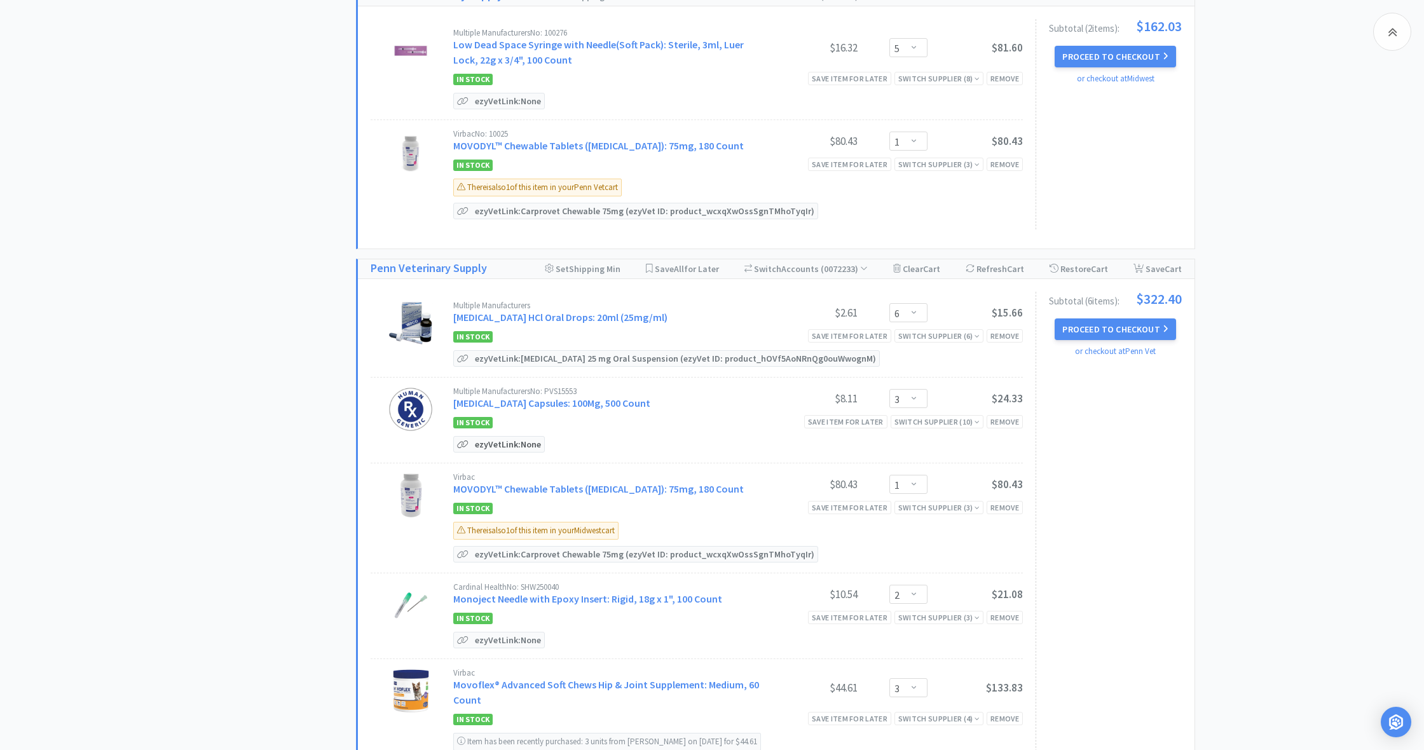
click at [483, 447] on p "ezyVet Link: None" at bounding box center [508, 444] width 72 height 15
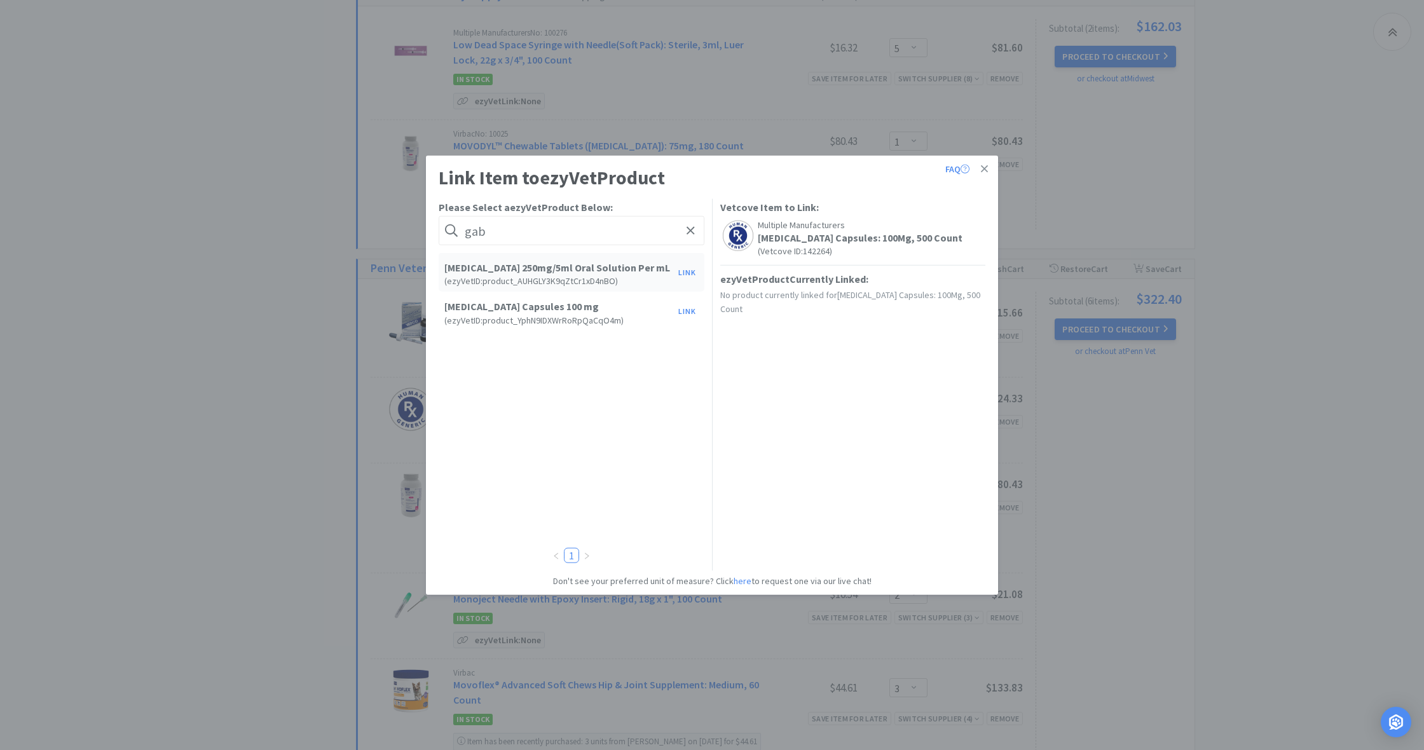
type input "gab"
click at [542, 310] on h5 "[MEDICAL_DATA] Capsules 100 mg" at bounding box center [558, 307] width 228 height 12
click at [693, 311] on button "Link" at bounding box center [687, 312] width 31 height 18
click at [906, 381] on span at bounding box center [905, 382] width 13 height 10
click at [761, 407] on li "capsule" at bounding box center [818, 408] width 199 height 20
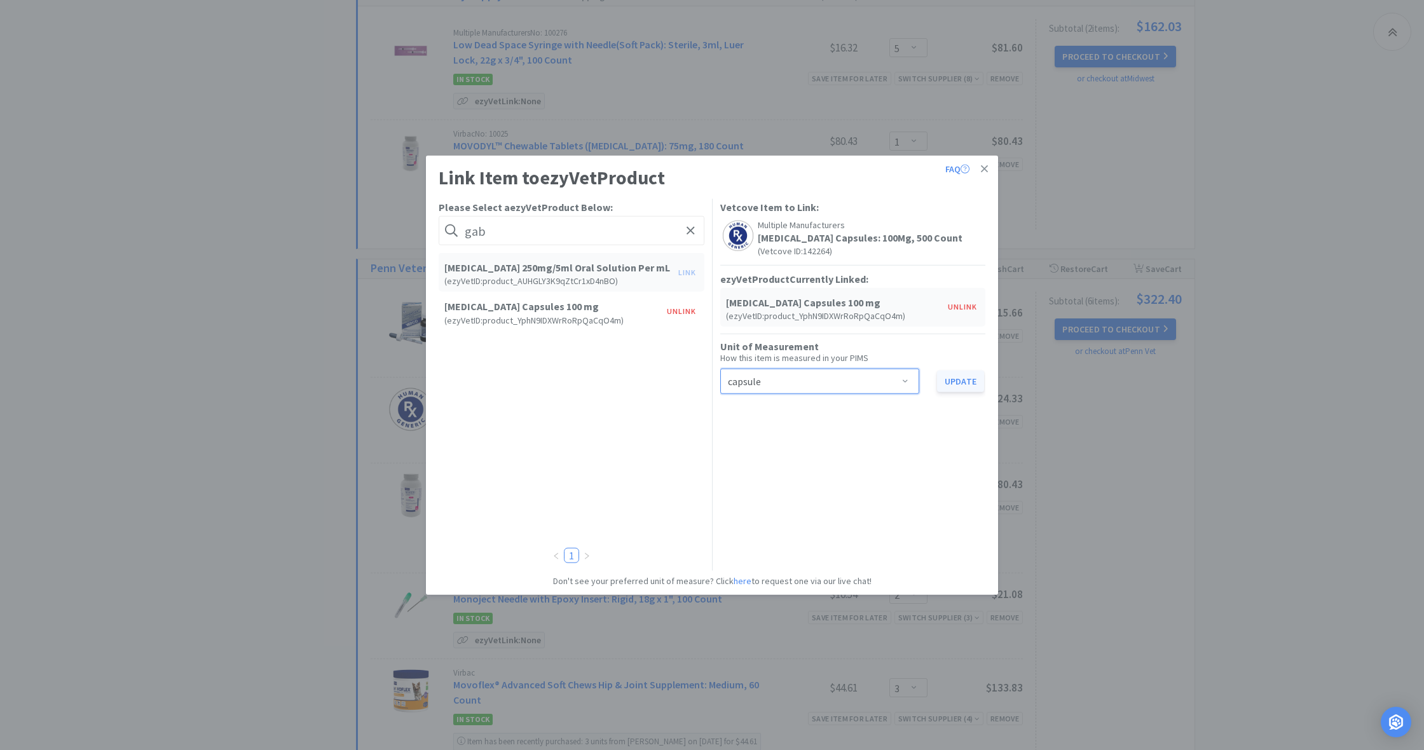
click at [959, 380] on button "Update" at bounding box center [960, 381] width 47 height 22
click at [987, 167] on icon at bounding box center [984, 168] width 7 height 7
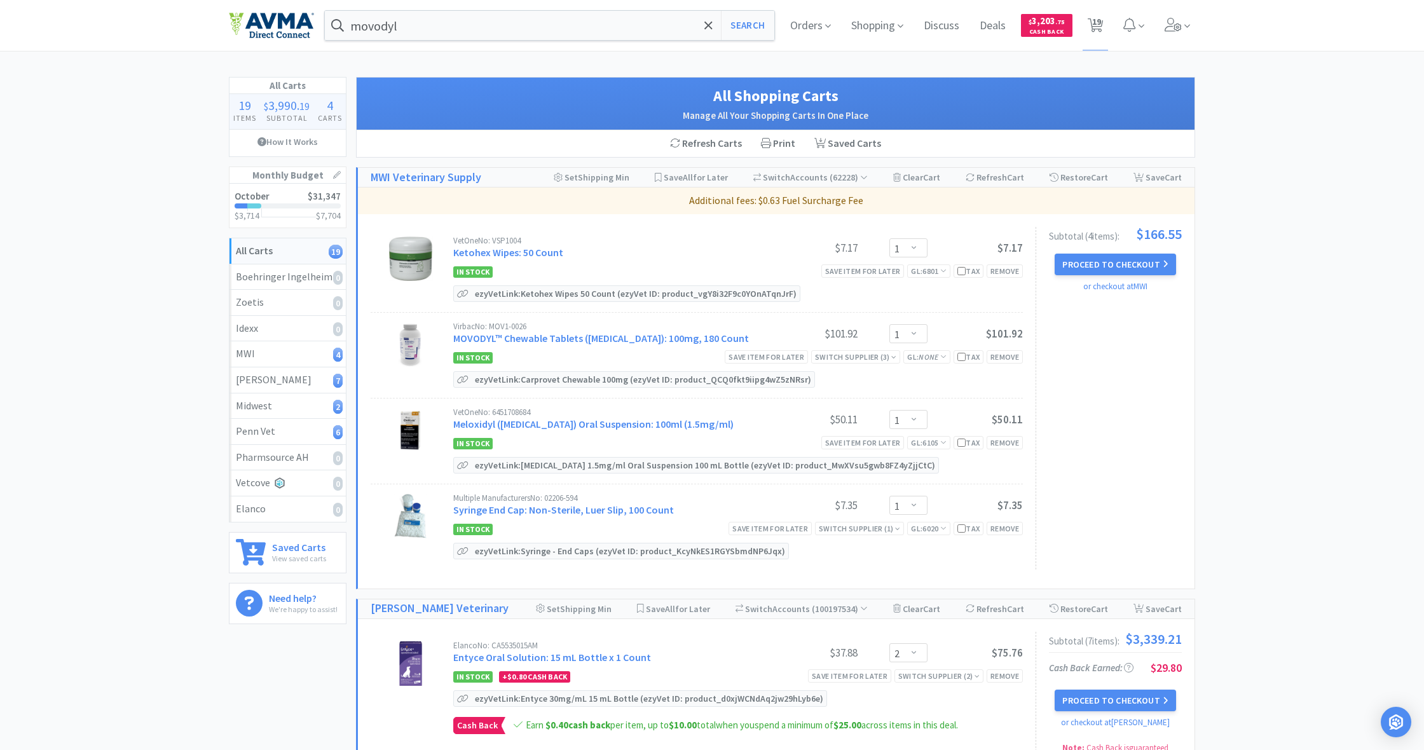
scroll to position [0, 0]
click at [1112, 261] on button "Proceed to Checkout" at bounding box center [1114, 265] width 121 height 22
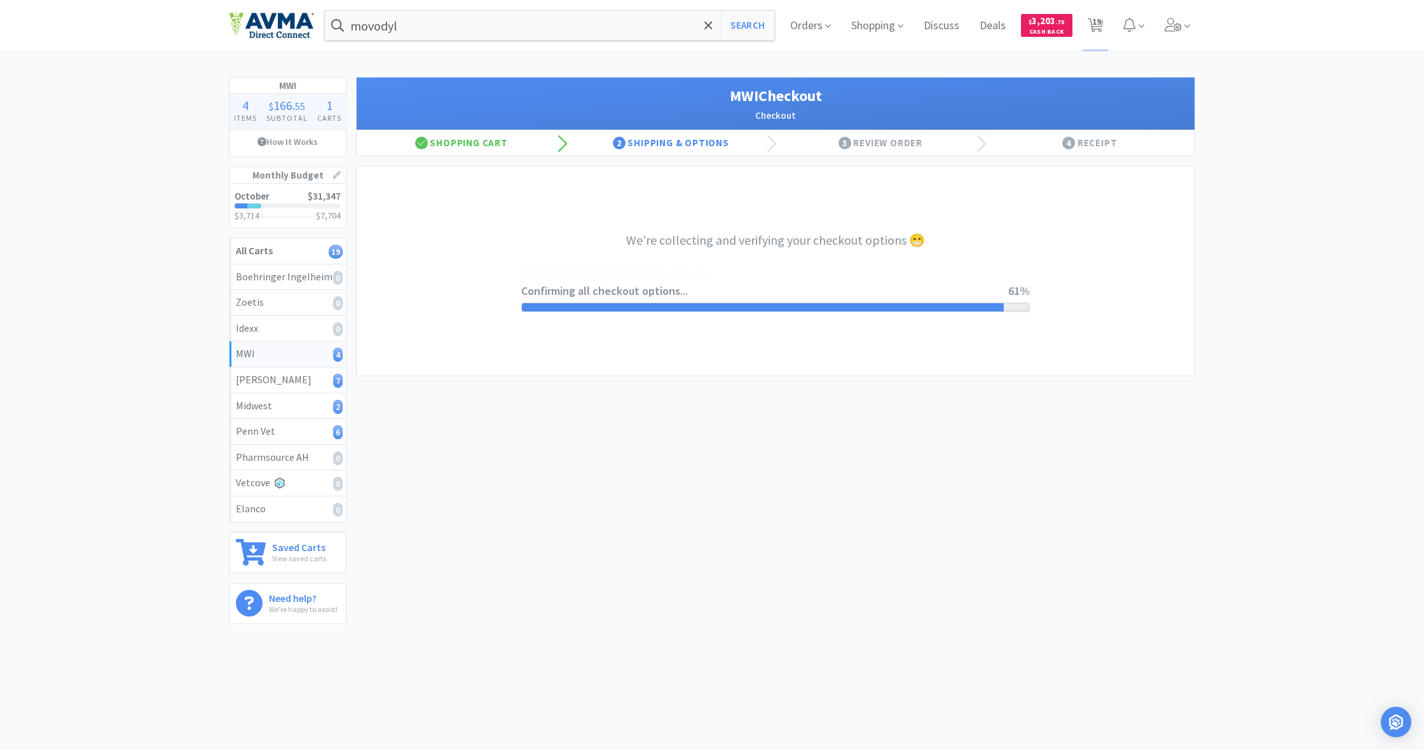
select select "STD_"
select select "FX9"
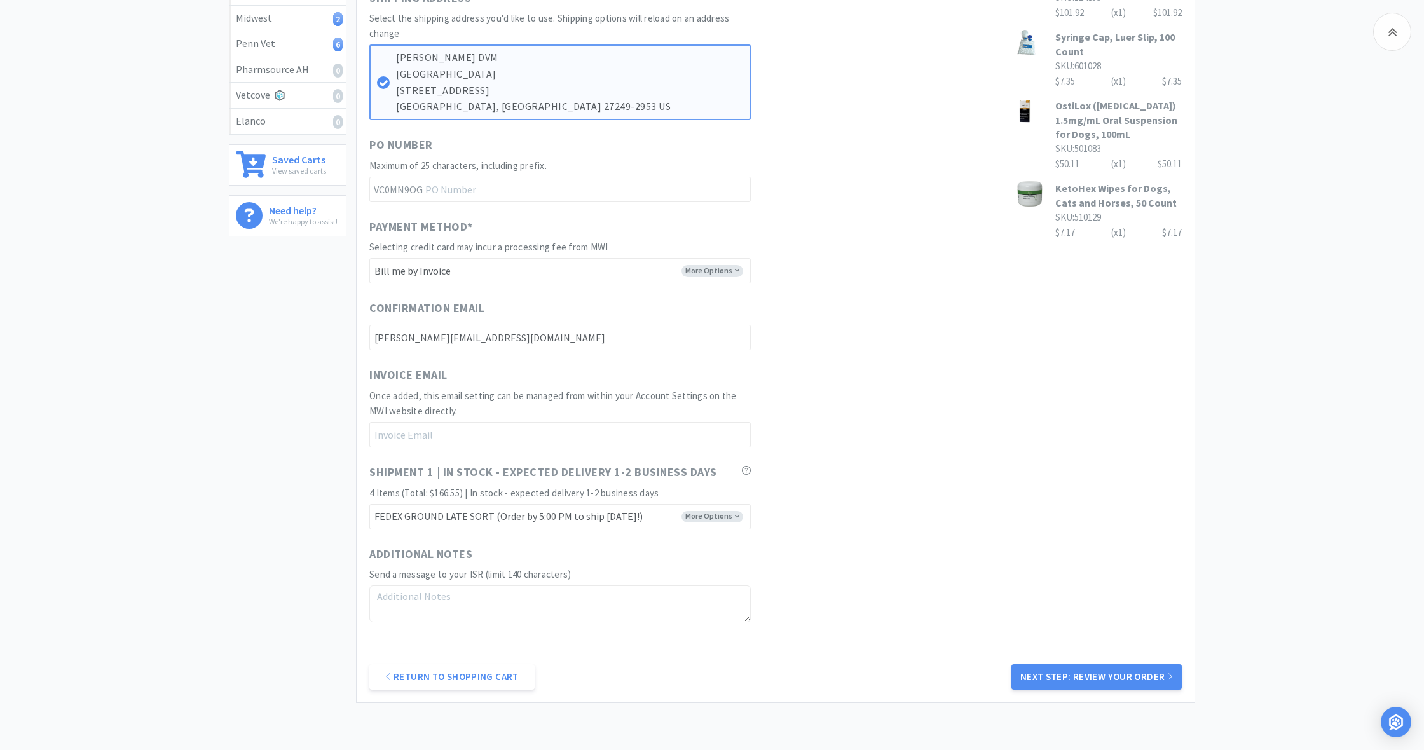
scroll to position [389, 0]
click at [1121, 667] on button "Next Step: Review Your Order" at bounding box center [1096, 675] width 170 height 25
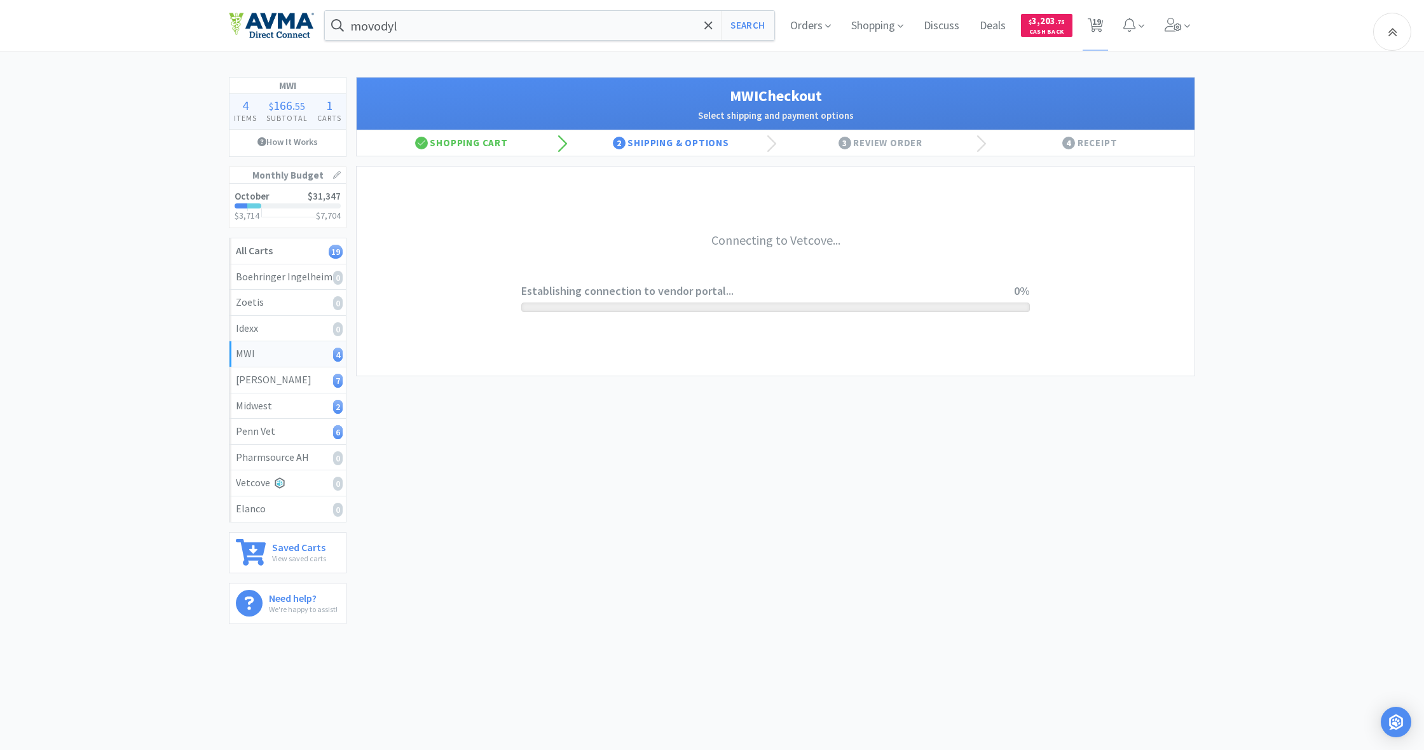
scroll to position [0, 0]
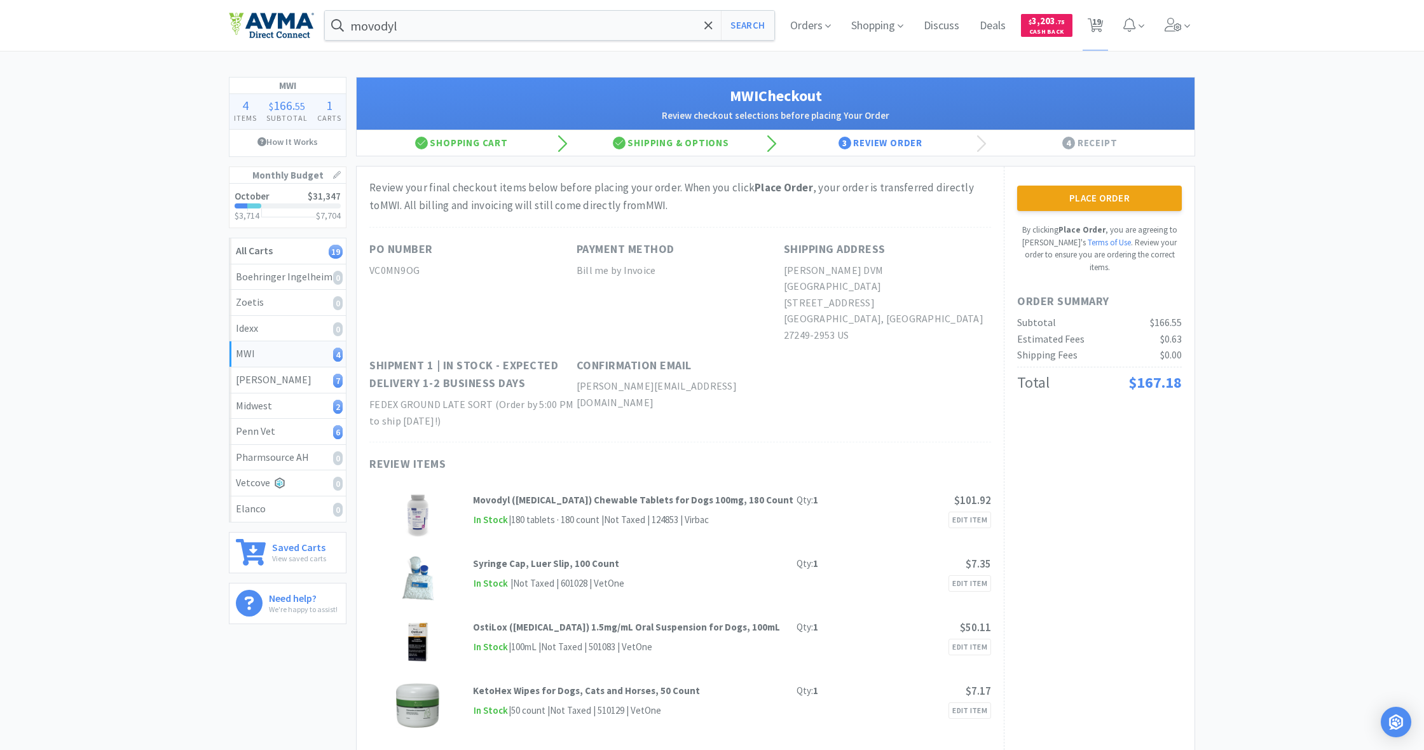
click at [1098, 207] on button "Place Order" at bounding box center [1099, 198] width 165 height 25
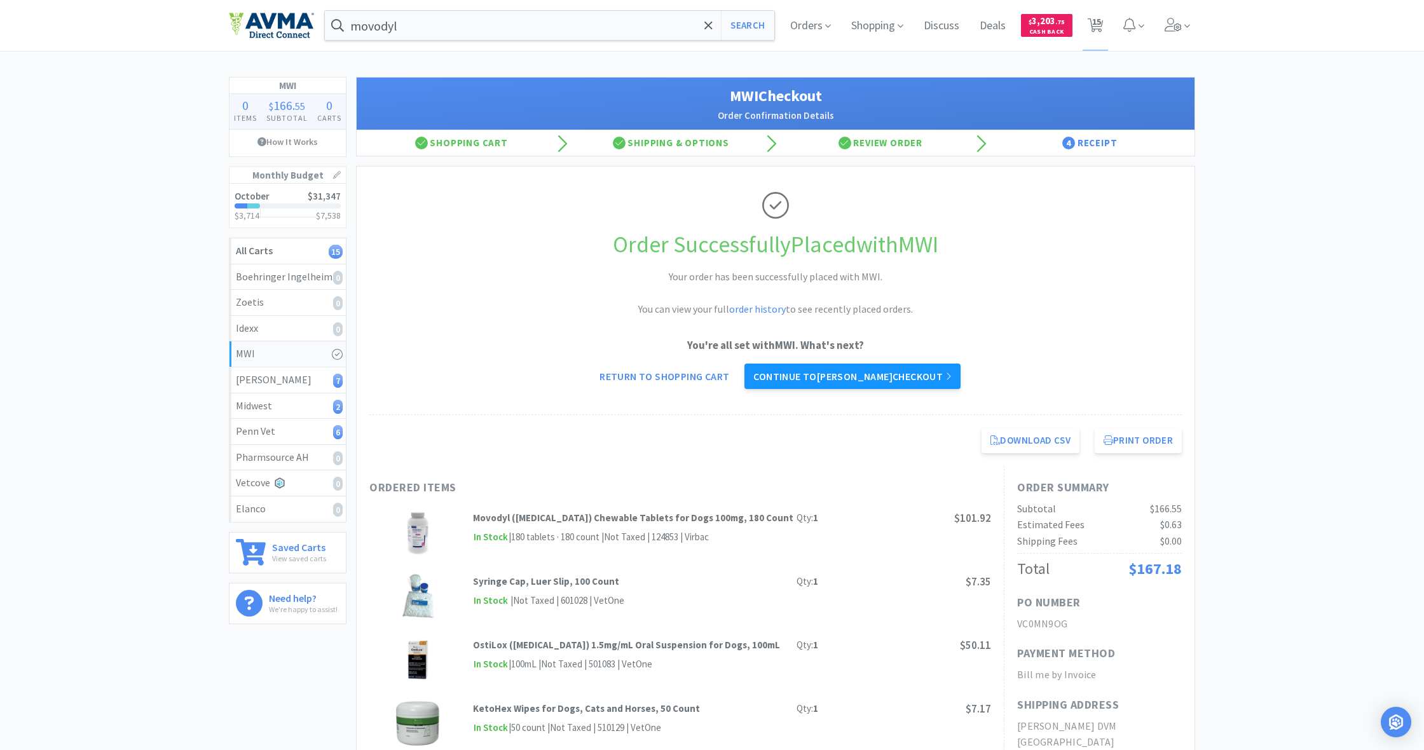
click at [845, 368] on link "Continue to [PERSON_NAME] checkout" at bounding box center [851, 376] width 215 height 25
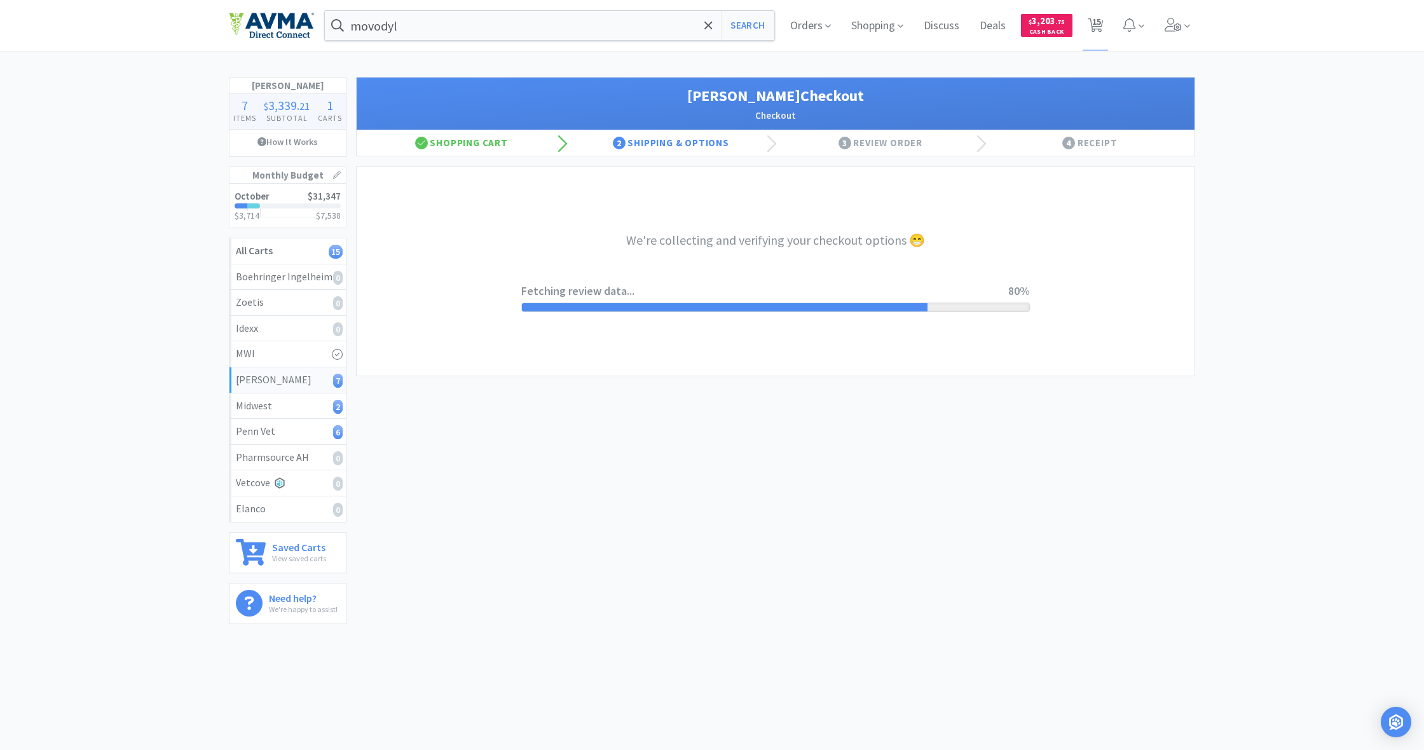
select select "1"
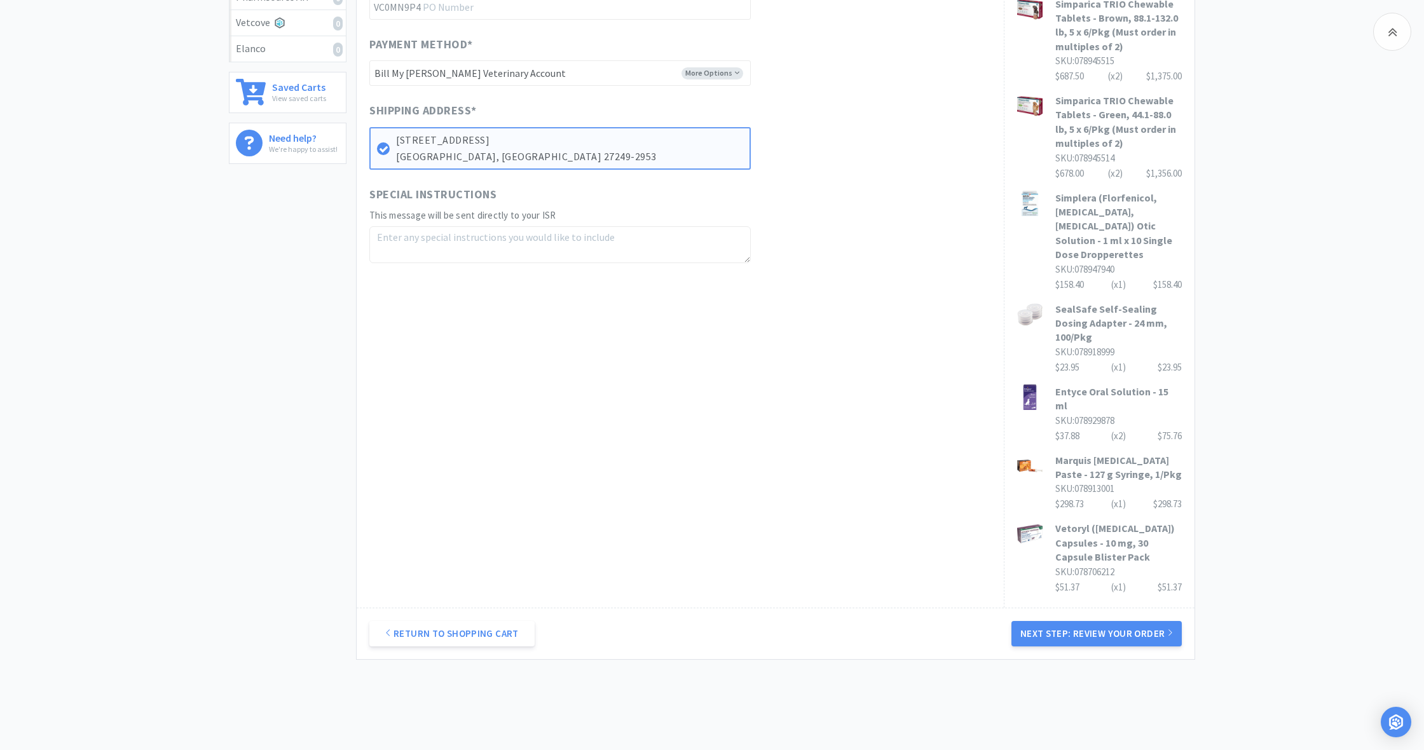
scroll to position [460, 0]
click at [1117, 622] on button "Next Step: Review Your Order" at bounding box center [1096, 634] width 170 height 25
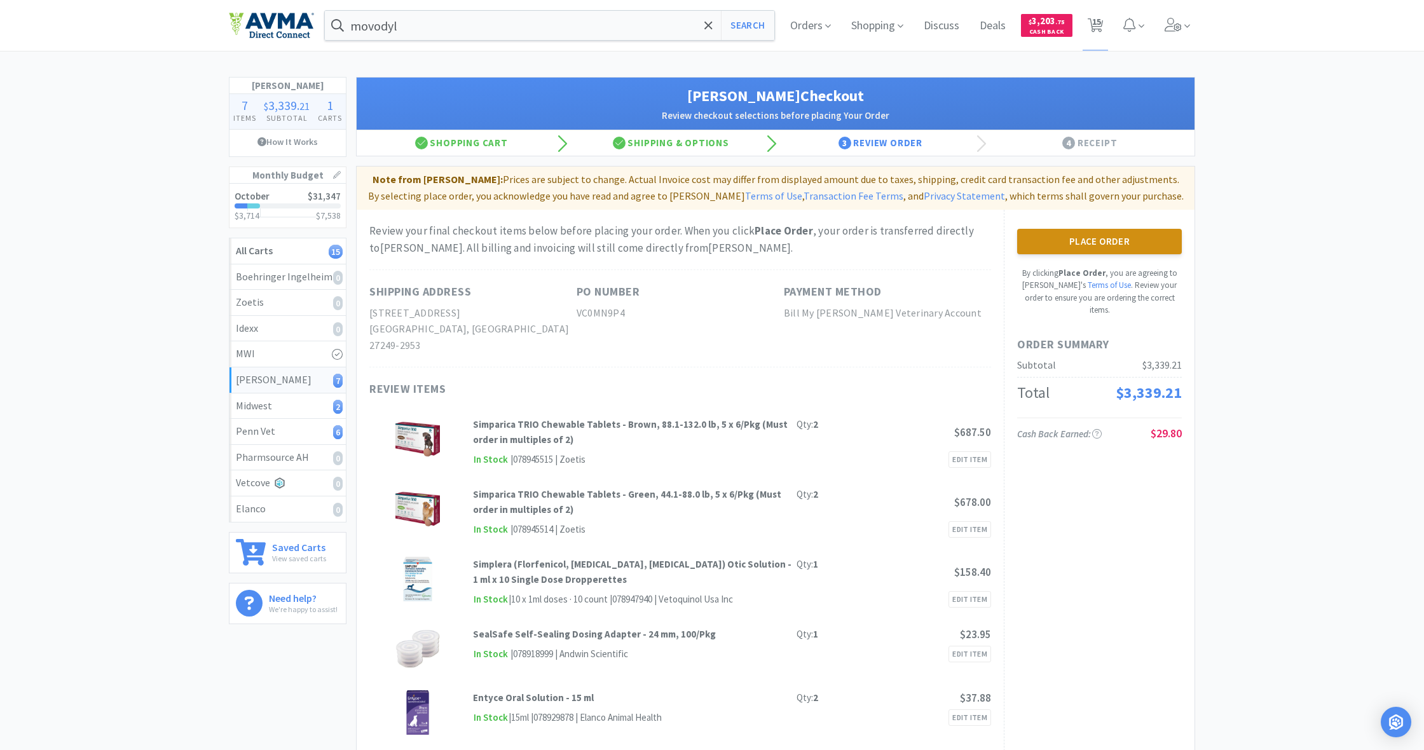
click at [1097, 240] on button "Place Order" at bounding box center [1099, 241] width 165 height 25
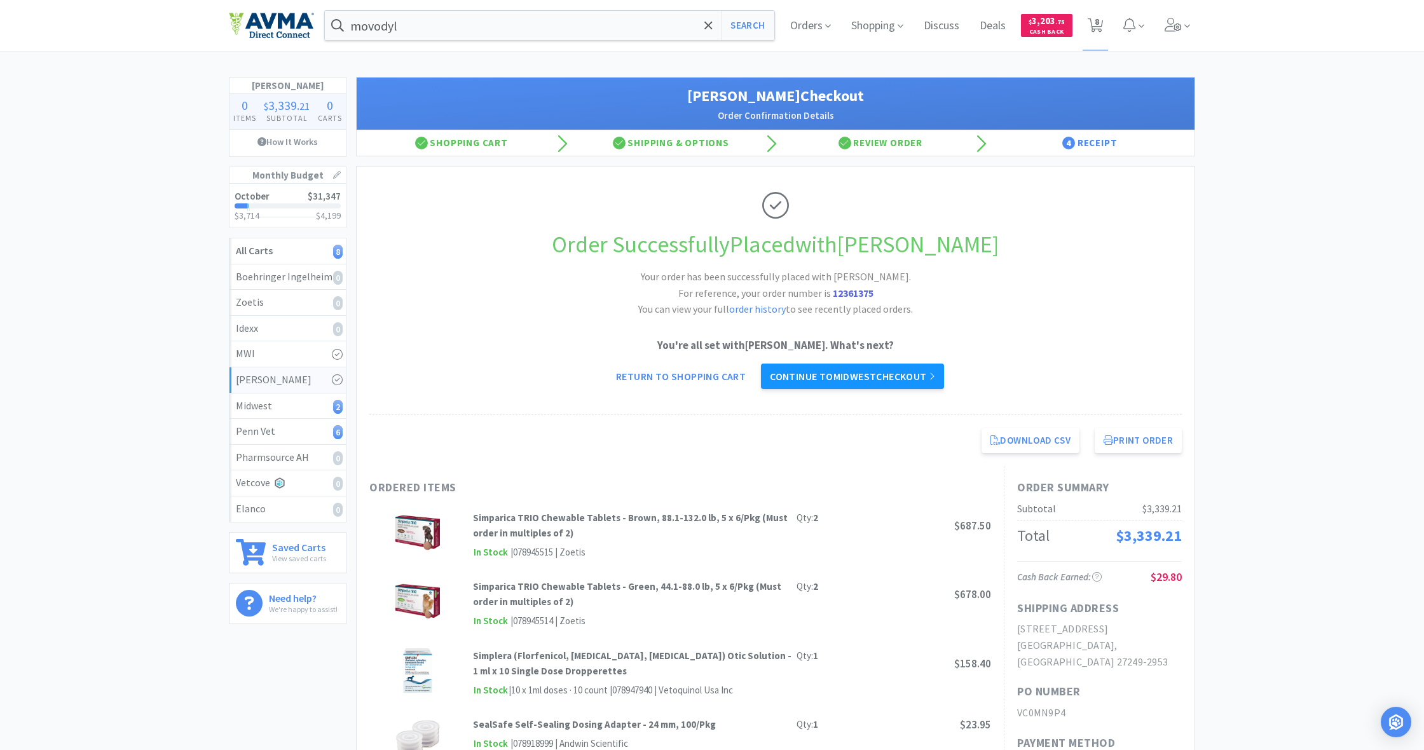
click at [828, 381] on link "Continue to Midwest checkout" at bounding box center [852, 376] width 183 height 25
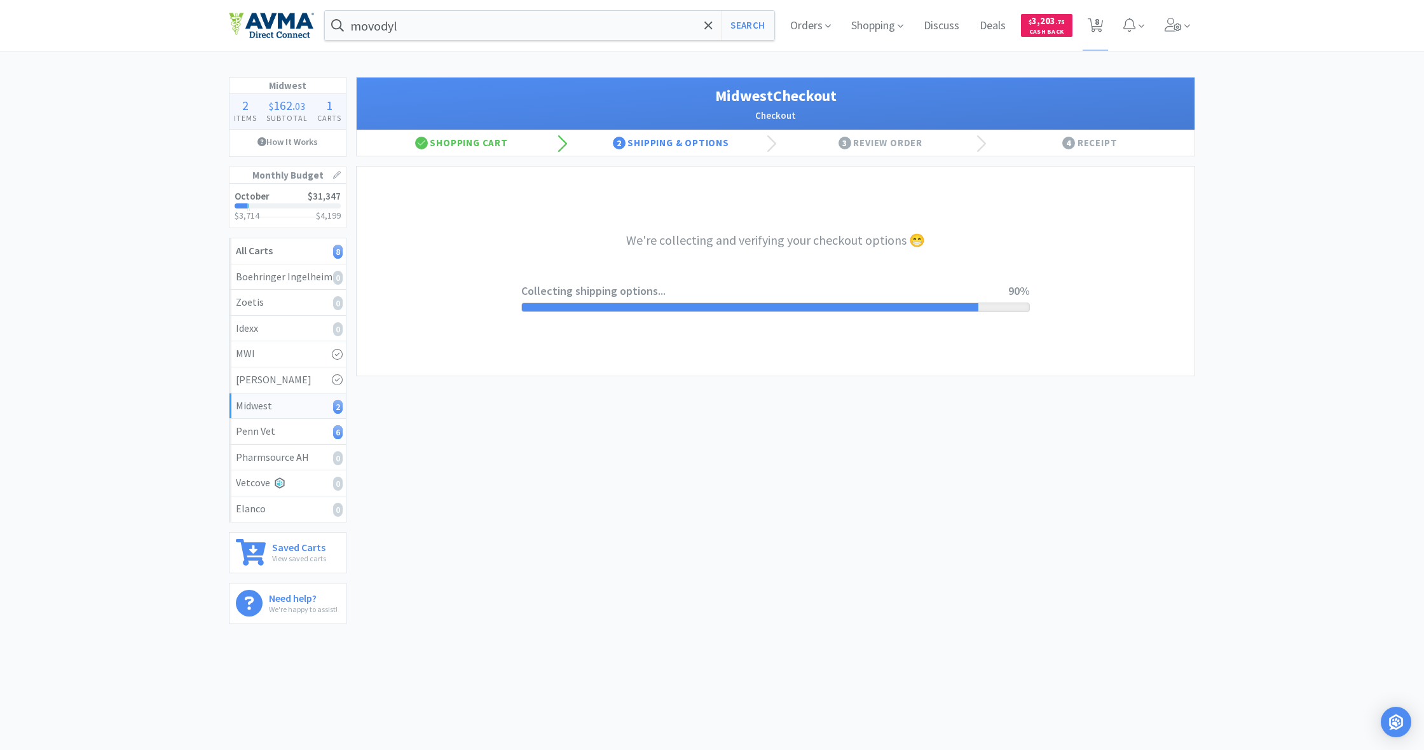
select select "0"
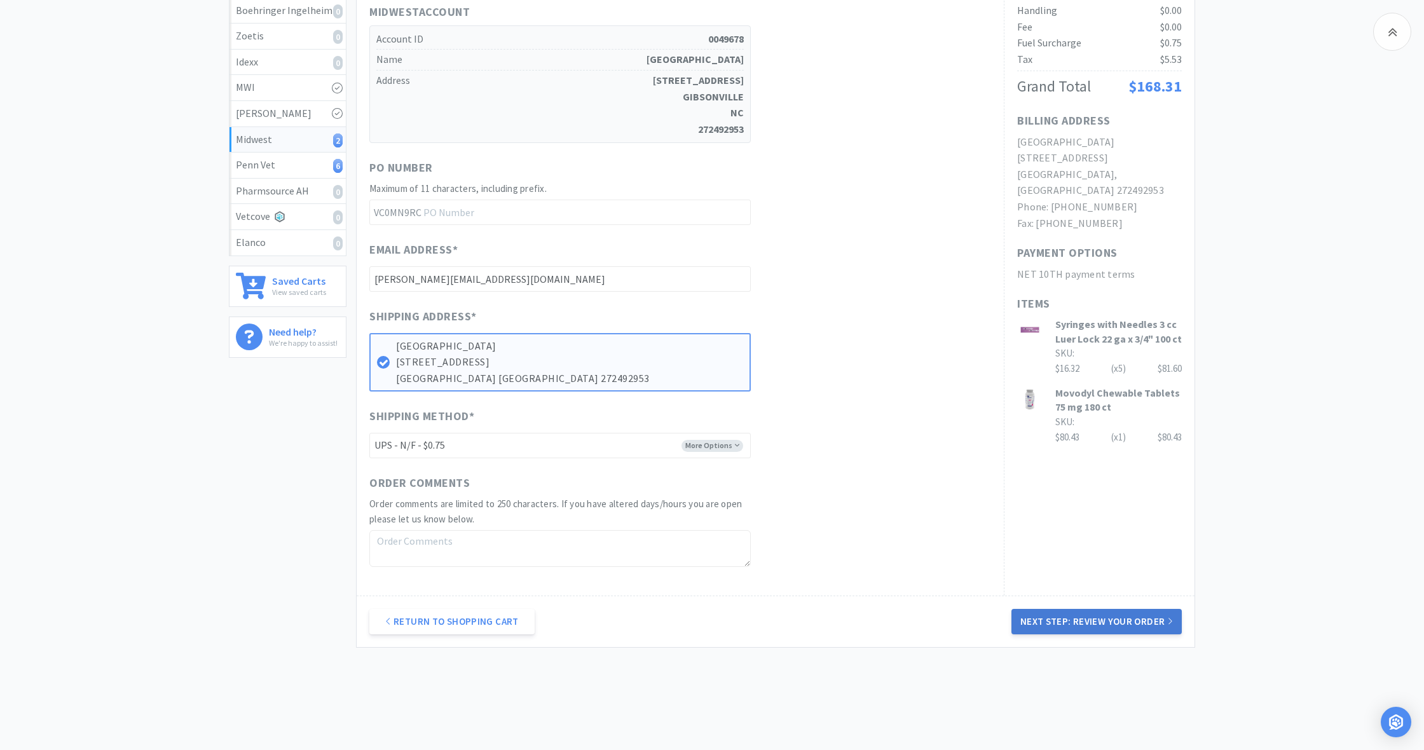
scroll to position [276, 0]
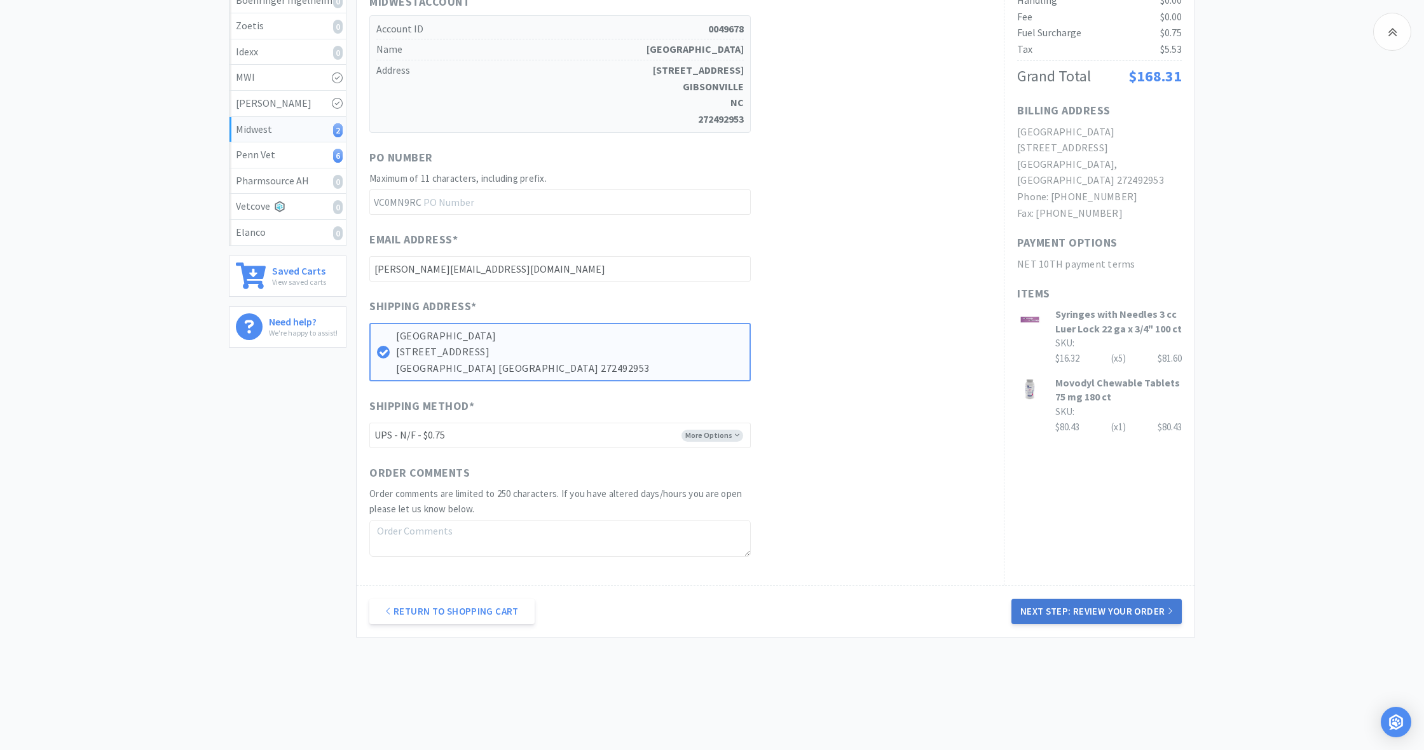
click at [1102, 599] on button "Next Step: Review Your Order" at bounding box center [1096, 611] width 170 height 25
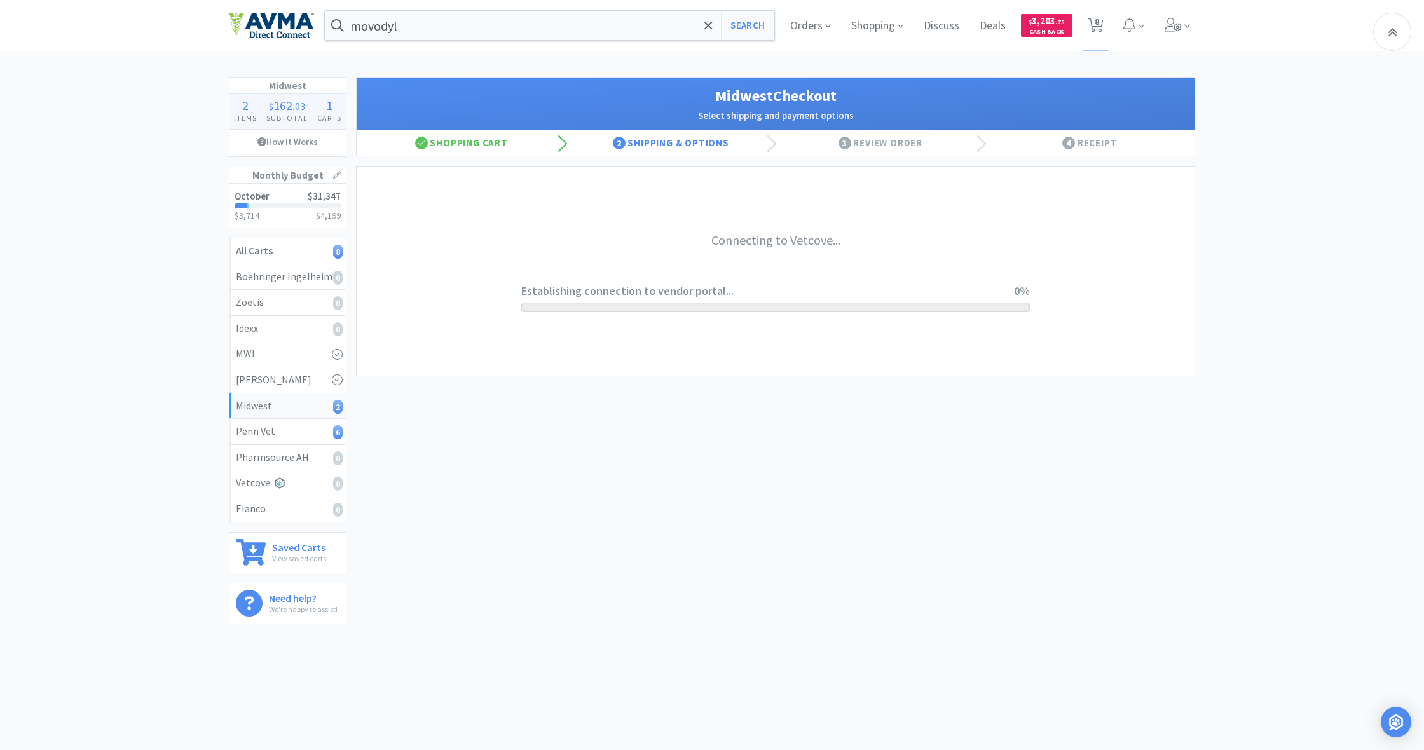
scroll to position [0, 0]
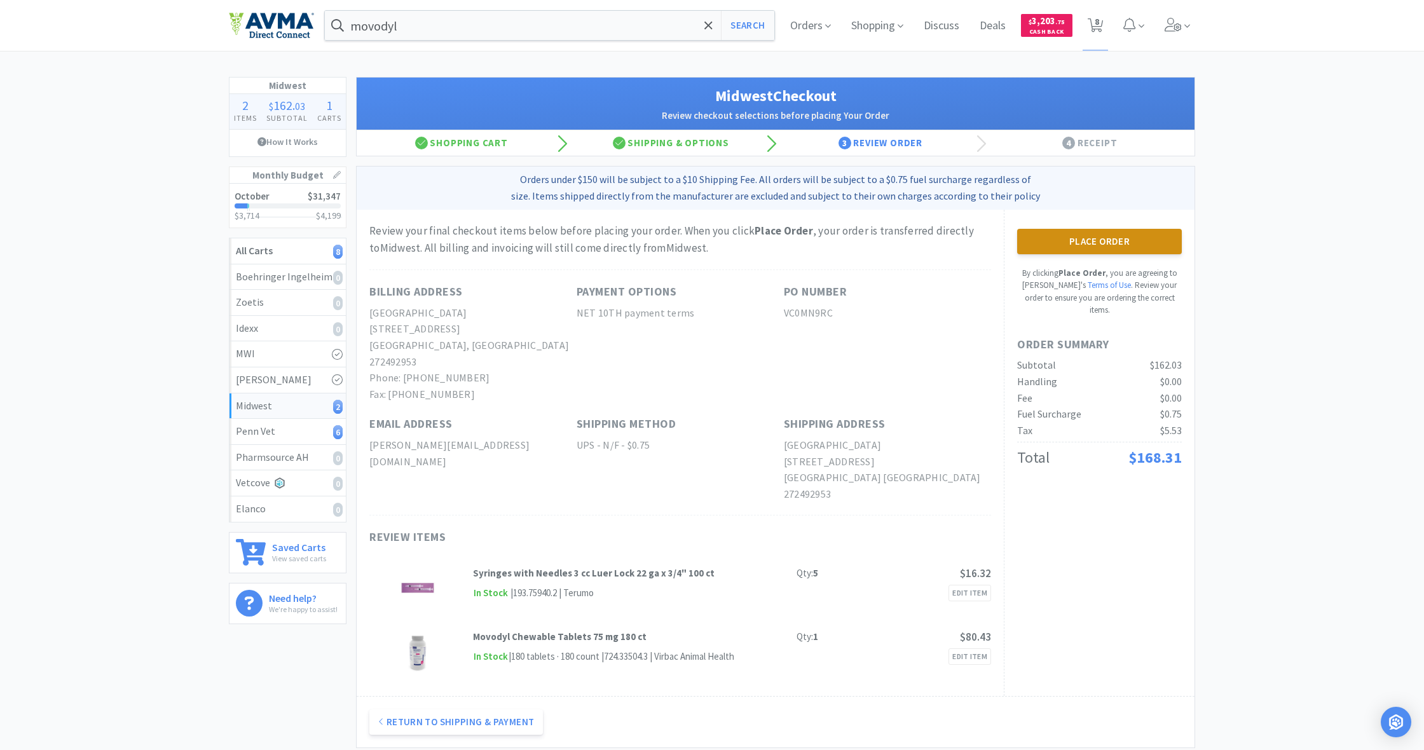
click at [1105, 245] on button "Place Order" at bounding box center [1099, 241] width 165 height 25
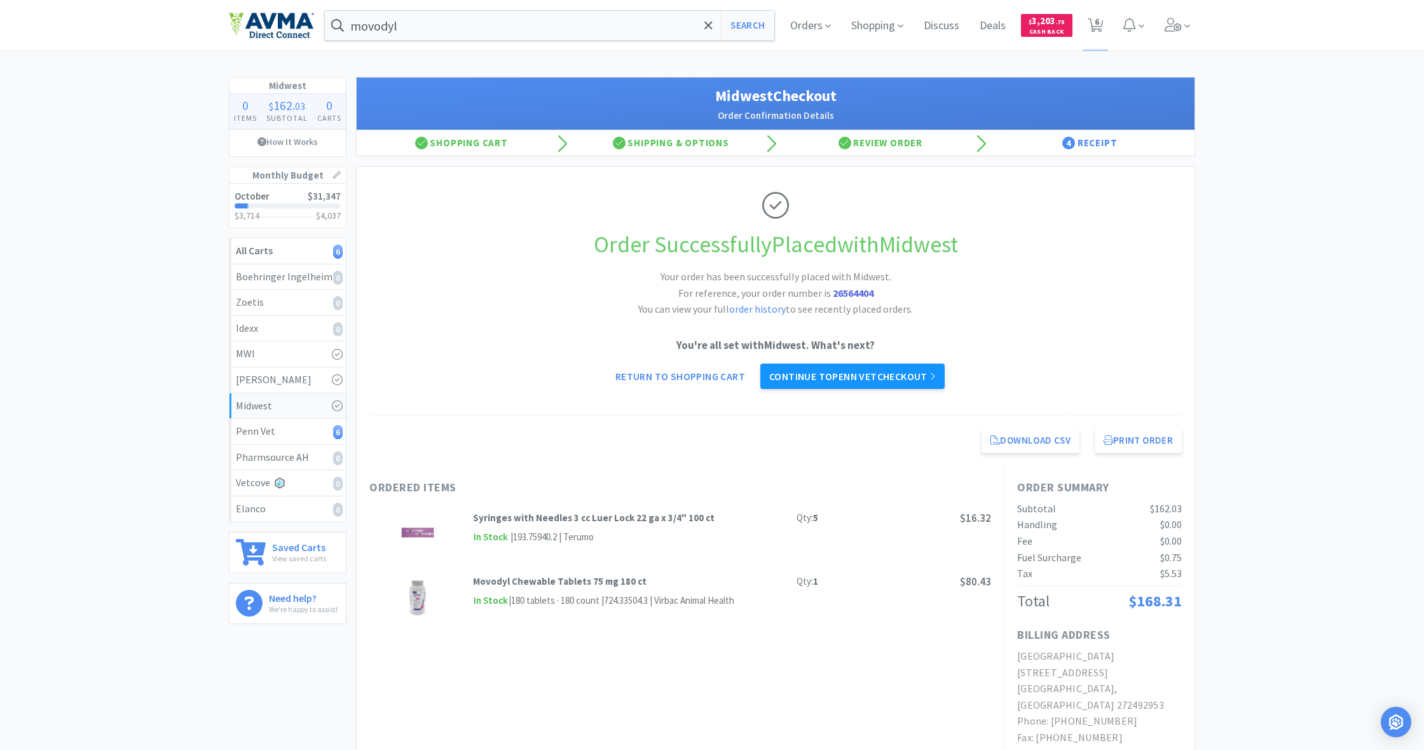
click at [860, 378] on link "Continue to Penn Vet checkout" at bounding box center [852, 376] width 184 height 25
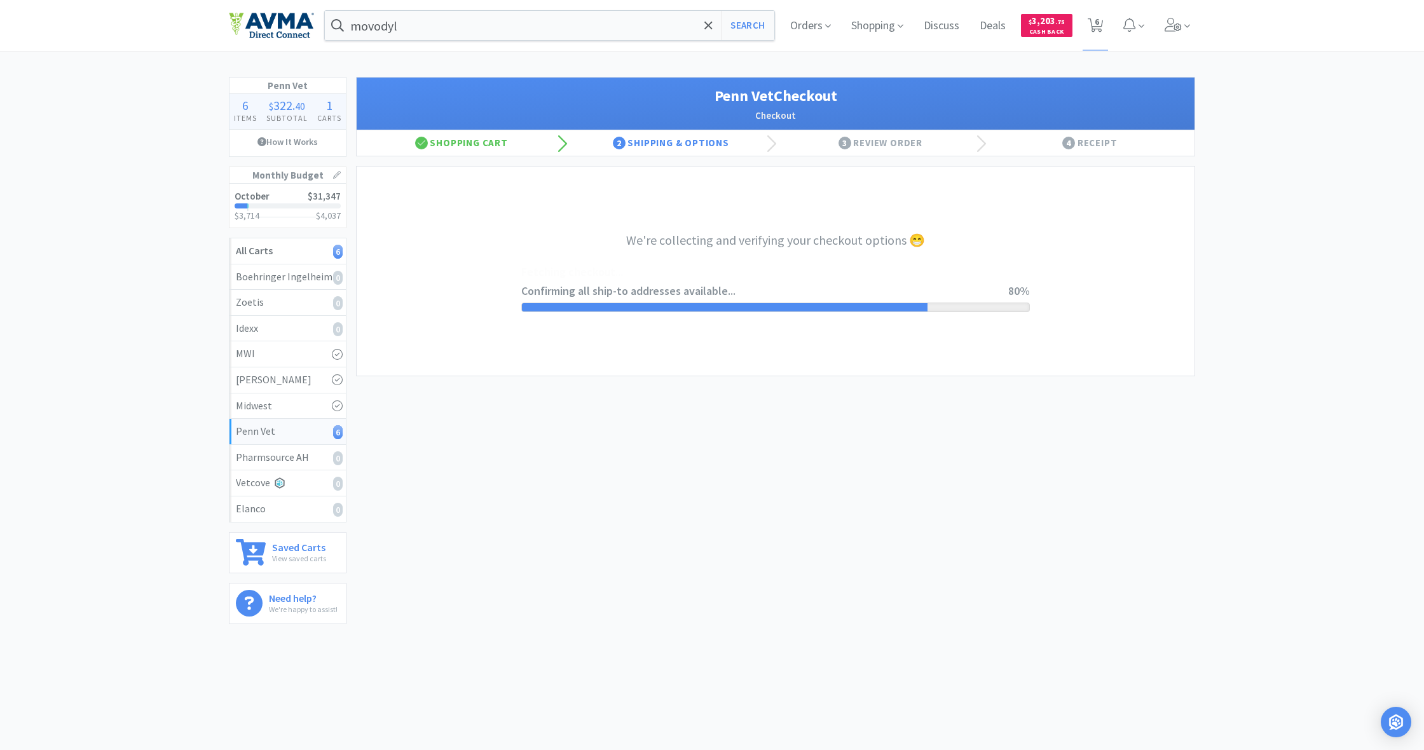
select select "terms"
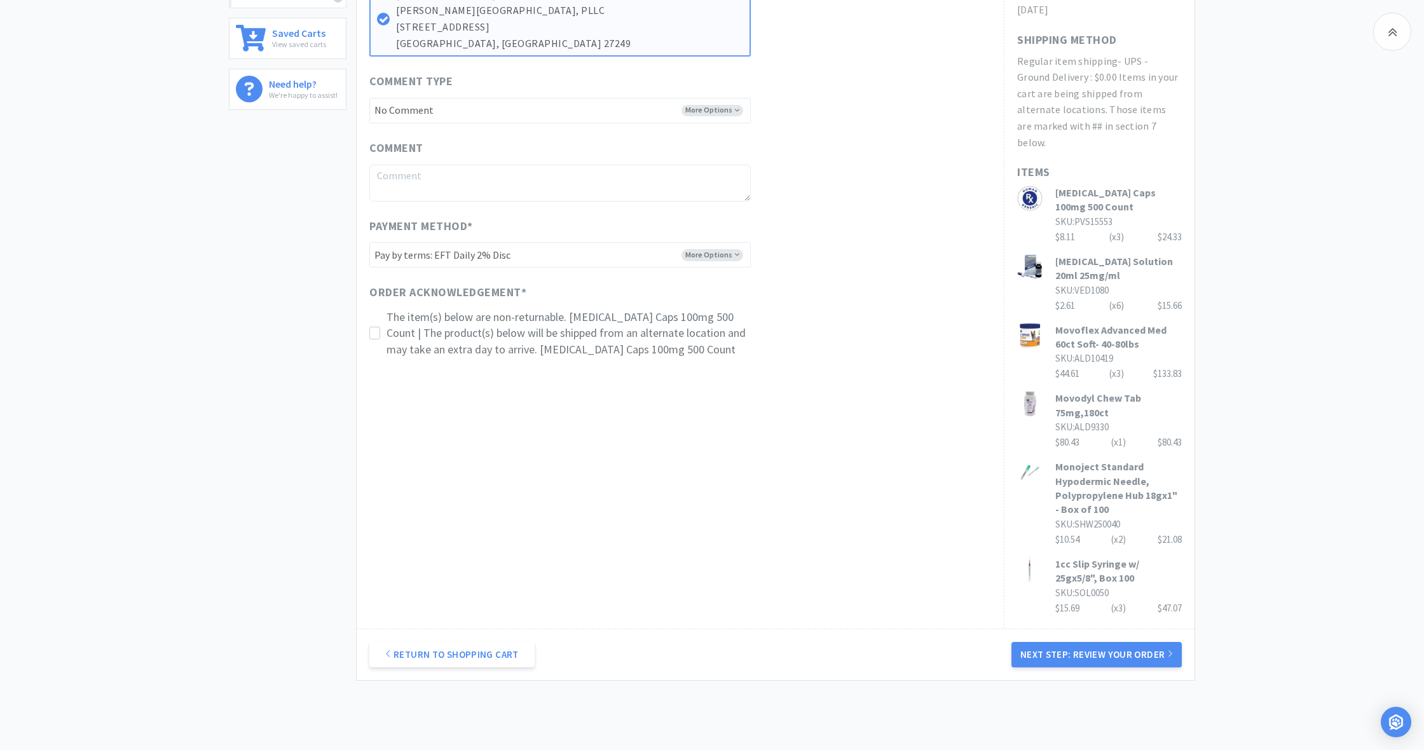
scroll to position [514, 0]
click at [378, 329] on icon at bounding box center [375, 334] width 10 height 10
click at [1106, 643] on button "Next Step: Review Your Order" at bounding box center [1096, 655] width 170 height 25
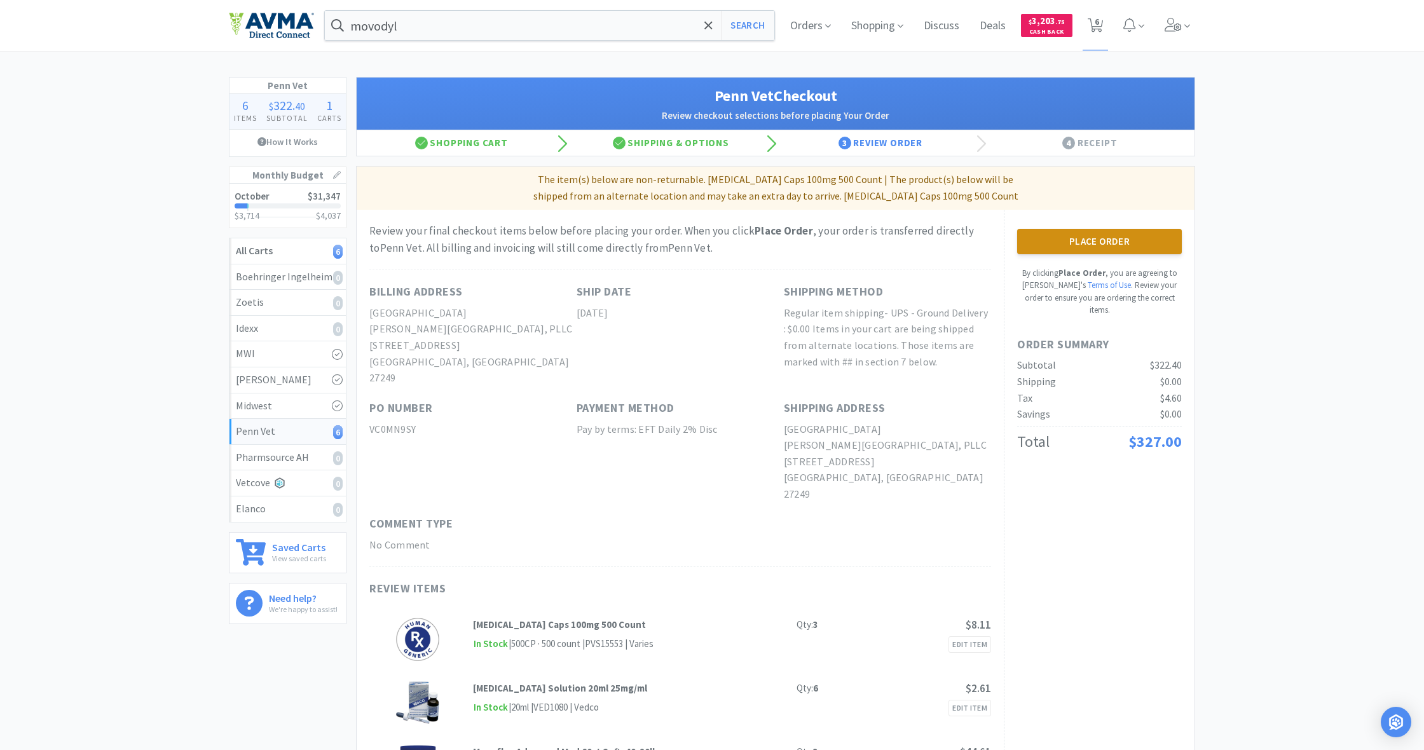
click at [1102, 241] on button "Place Order" at bounding box center [1099, 241] width 165 height 25
